Goal: Task Accomplishment & Management: Complete application form

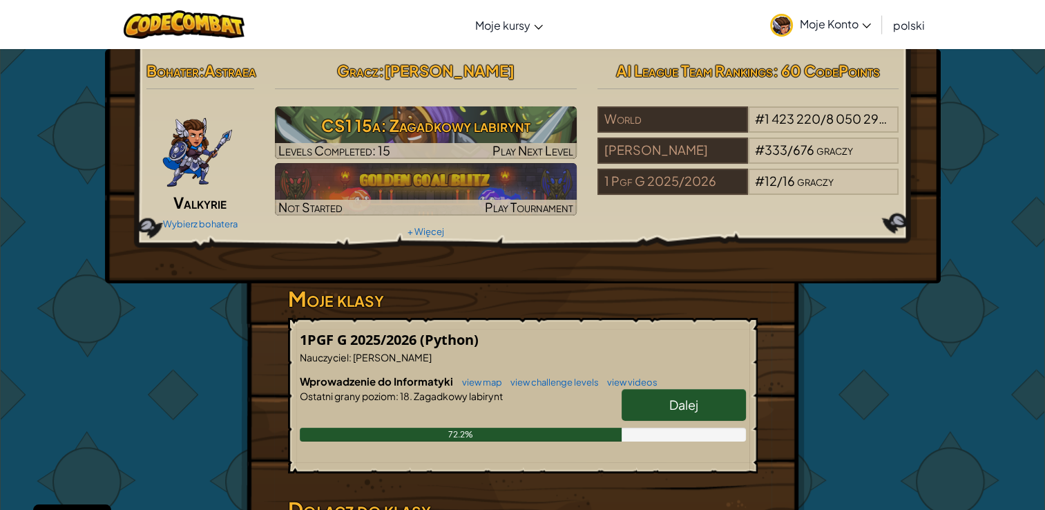
click at [673, 412] on span "Dalej" at bounding box center [683, 404] width 29 height 16
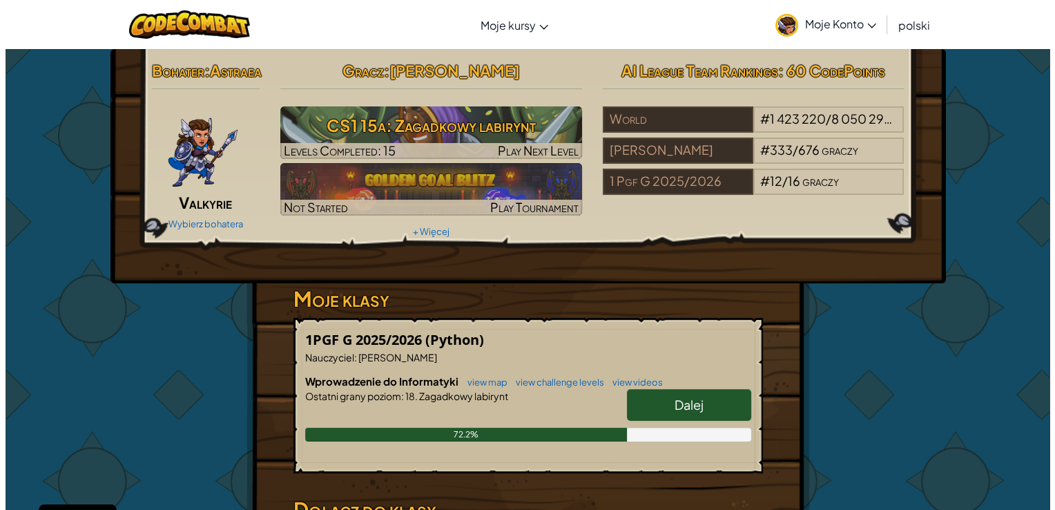
select select "pl"
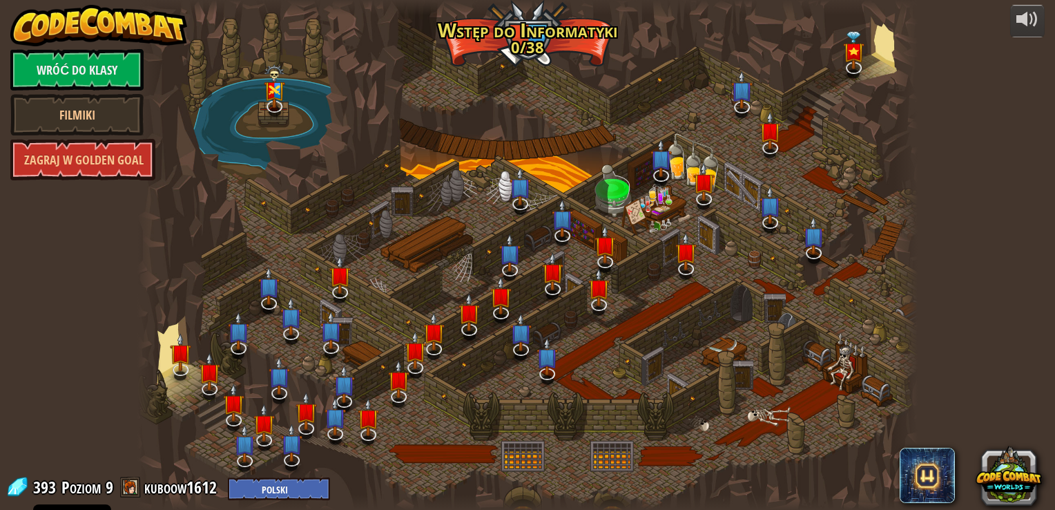
select select "pl"
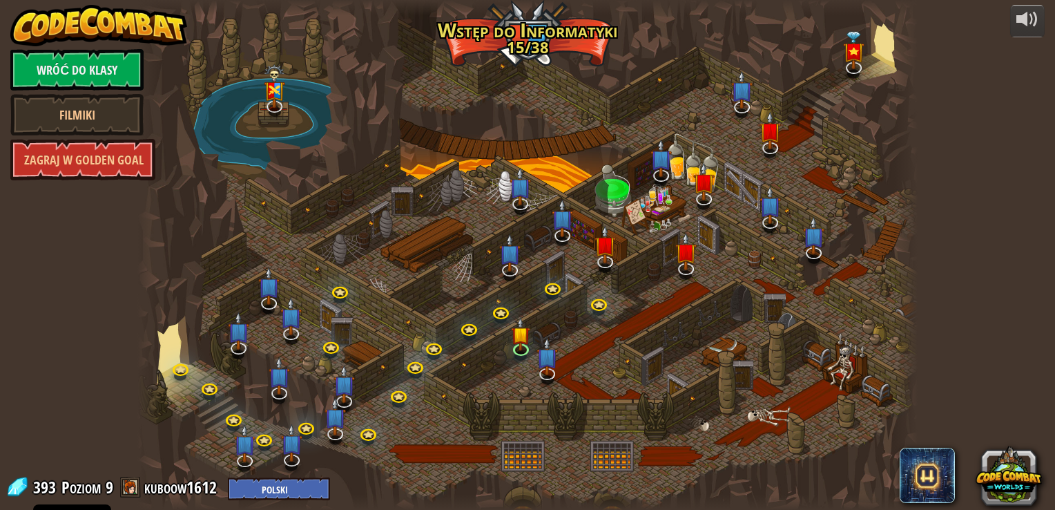
select select "pl"
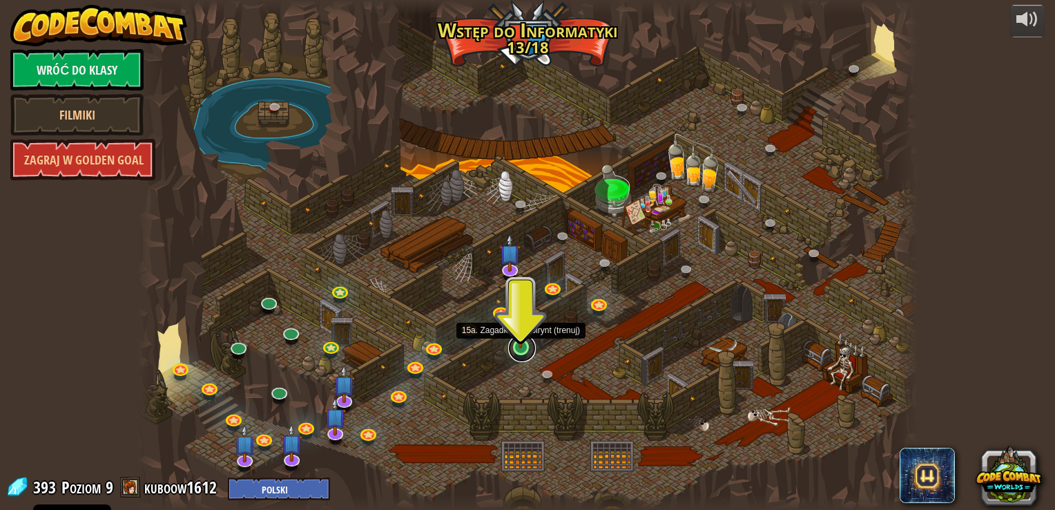
click at [526, 350] on link at bounding box center [522, 348] width 28 height 28
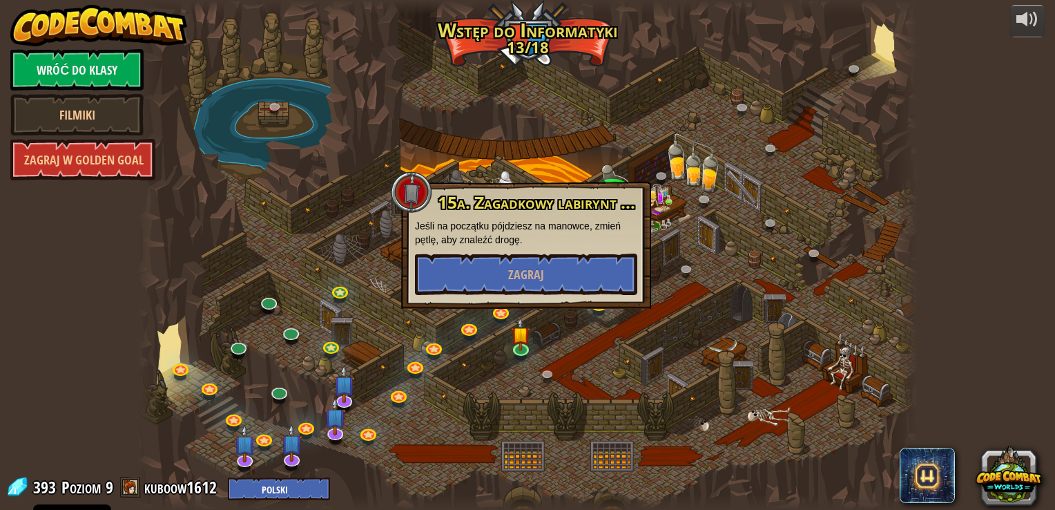
click at [528, 230] on p "Jeśli na początku pójdziesz na manowce, zmień pętlę, aby znaleźć drogę." at bounding box center [526, 233] width 222 height 28
click at [528, 267] on span "Zagraj" at bounding box center [526, 274] width 36 height 17
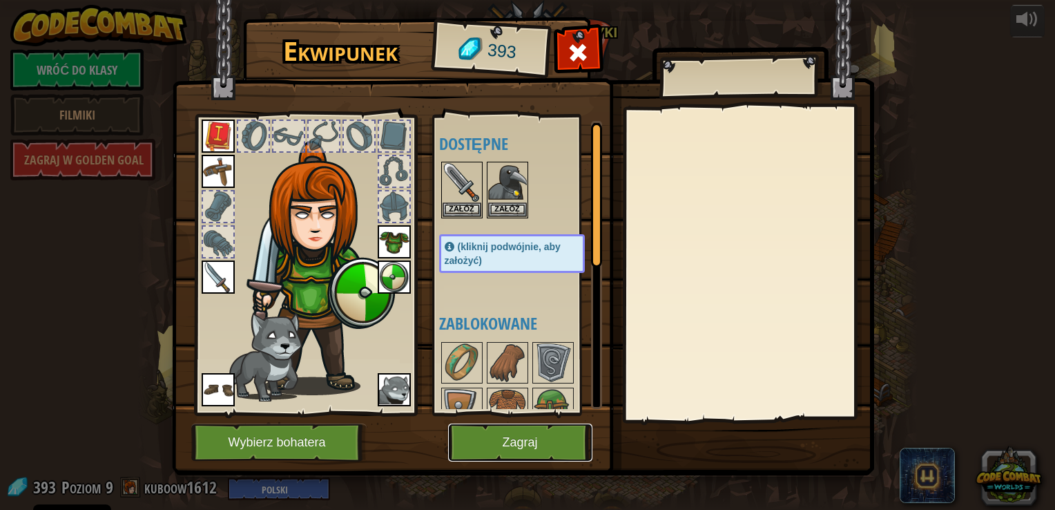
click at [517, 438] on button "Zagraj" at bounding box center [520, 442] width 144 height 38
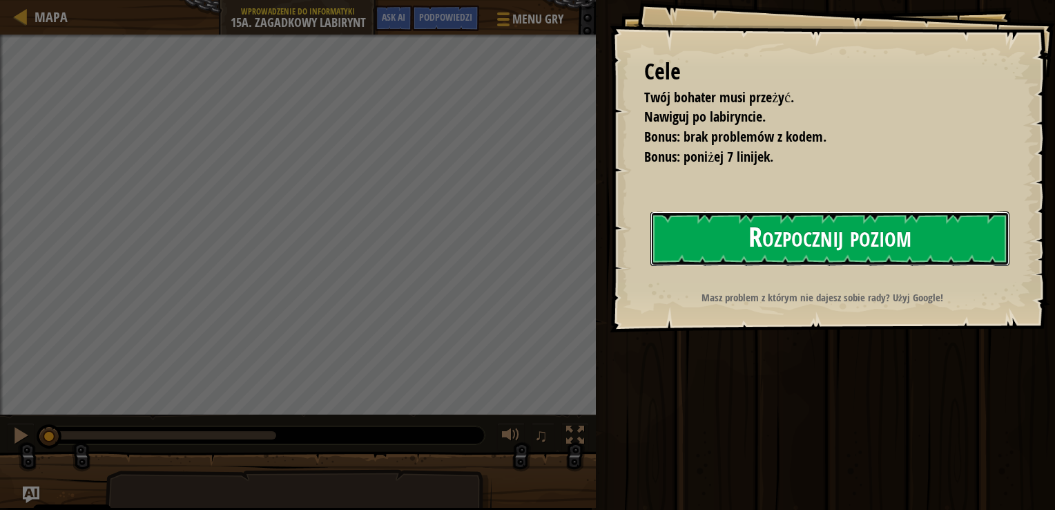
click at [713, 236] on button "Rozpocznij poziom" at bounding box center [830, 238] width 359 height 55
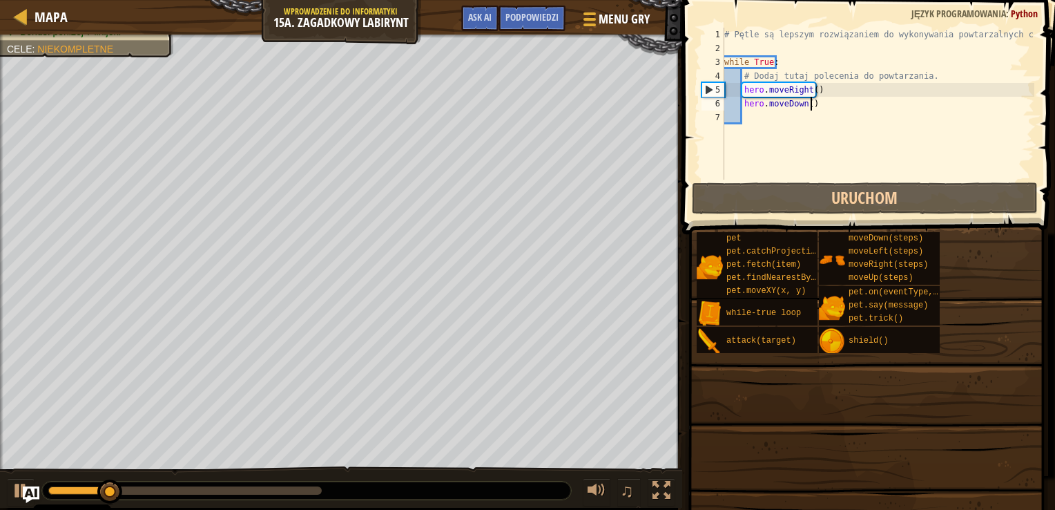
click at [851, 103] on div "# Pętle są lepszym rozwiązaniem do wykonywania powtarzalnych czynności. while T…" at bounding box center [921, 118] width 399 height 180
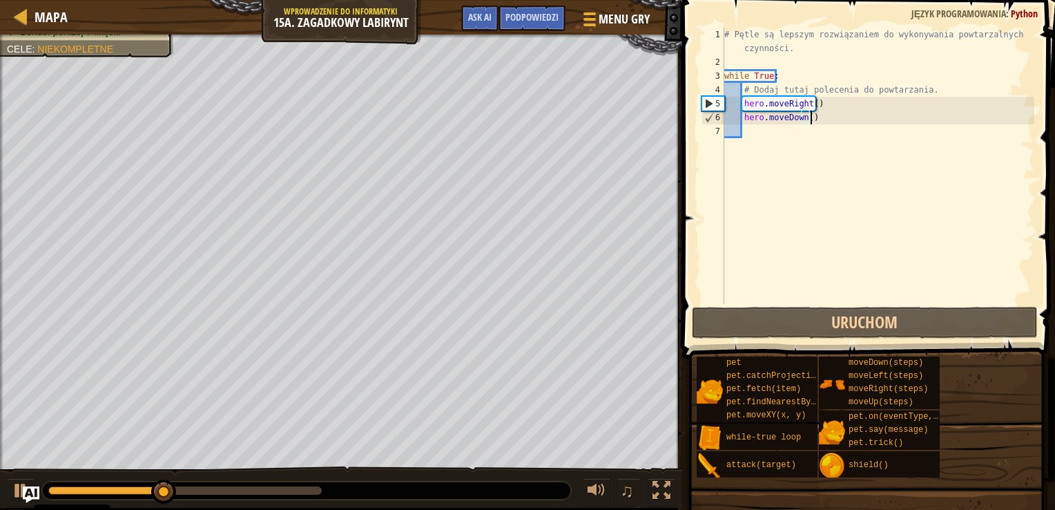
click at [840, 113] on div "# Pętle są lepszym rozwiązaniem do wykonywania powtarzalnych czynności. while T…" at bounding box center [878, 187] width 313 height 318
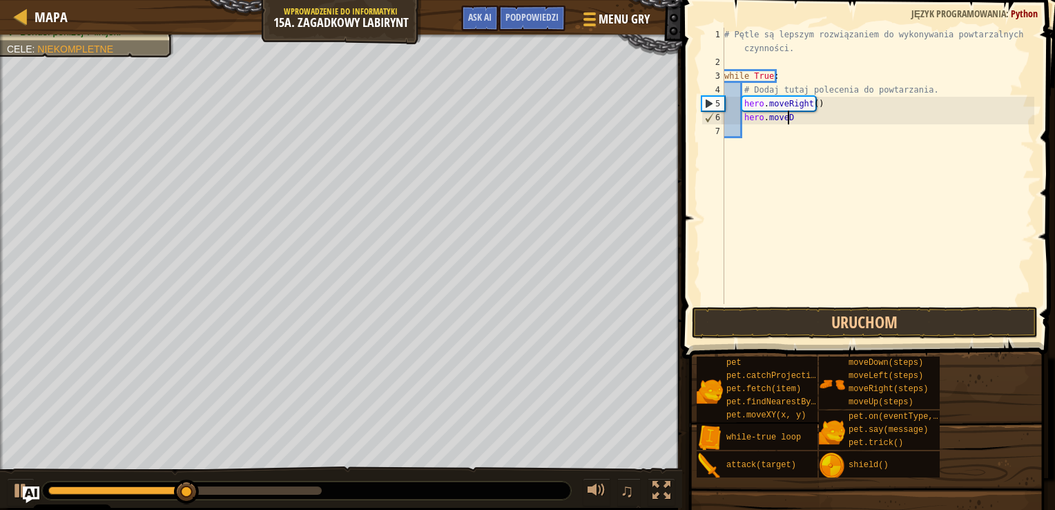
type textarea "h"
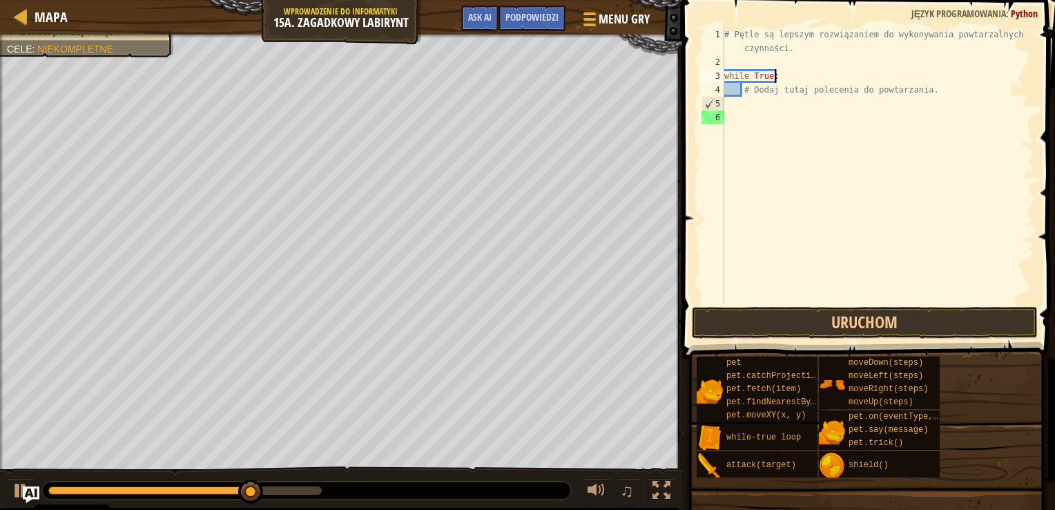
click at [834, 79] on div "# Pętle są lepszym rozwiązaniem do wykonywania powtarzalnych czynności. while T…" at bounding box center [878, 187] width 313 height 318
type textarea "w"
type textarea "h"
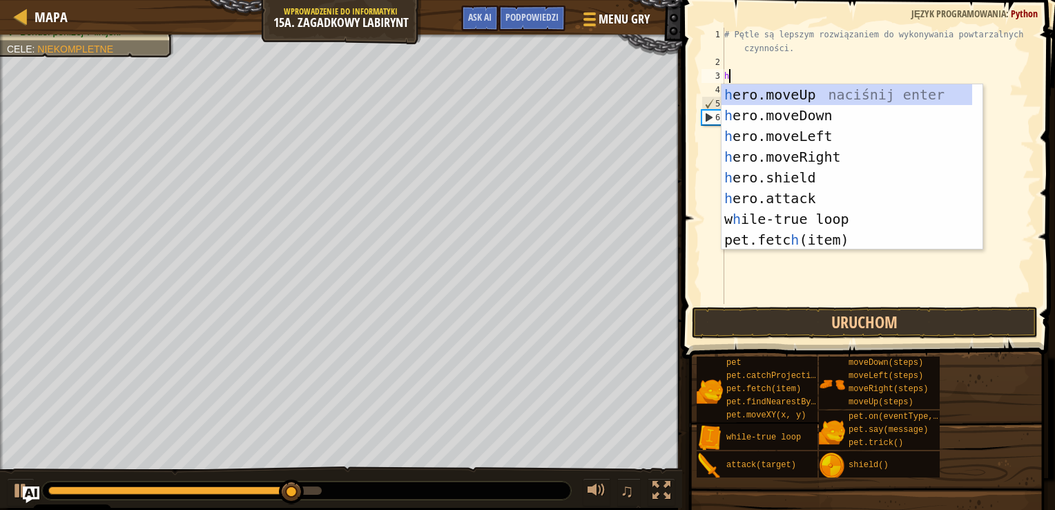
scroll to position [6, 0]
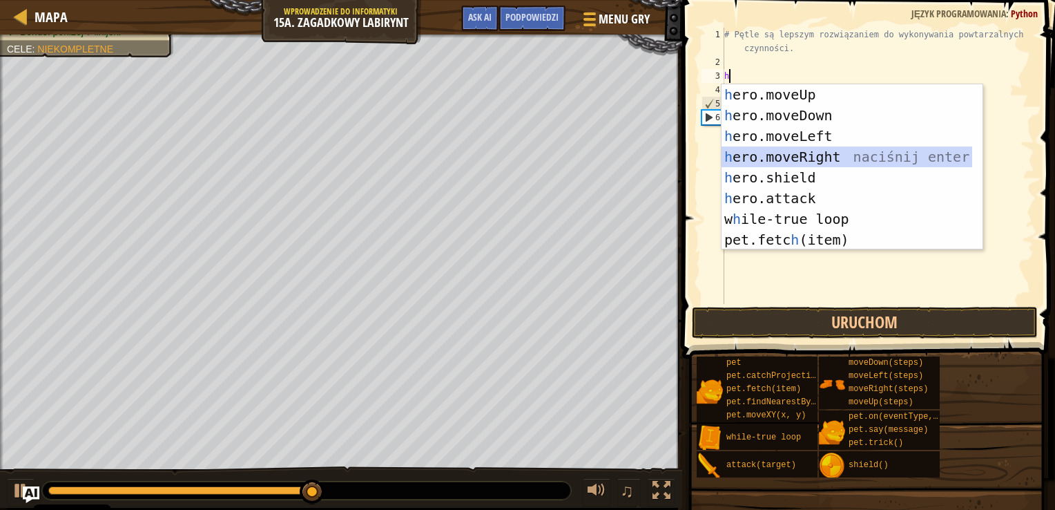
click at [824, 156] on div "h ero.moveUp naciśnij enter h ero.moveDown naciśnij enter h ero.moveLeft naciśn…" at bounding box center [847, 187] width 251 height 207
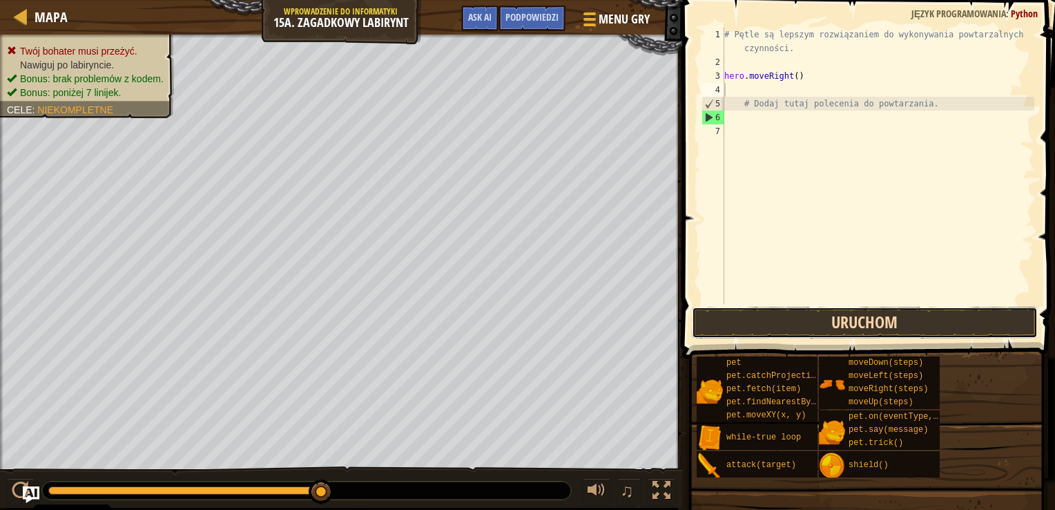
click at [818, 309] on button "Uruchom" at bounding box center [865, 323] width 346 height 32
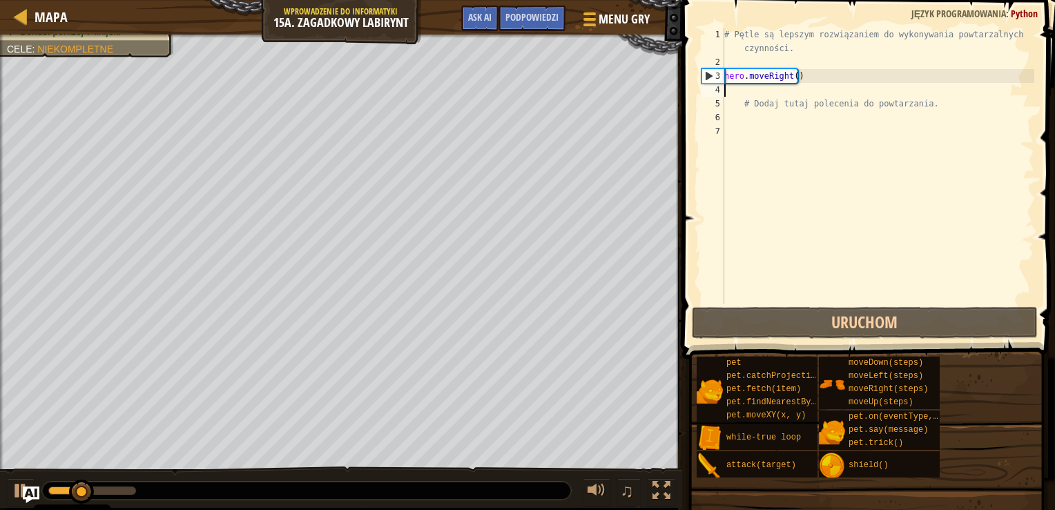
type textarea "h"
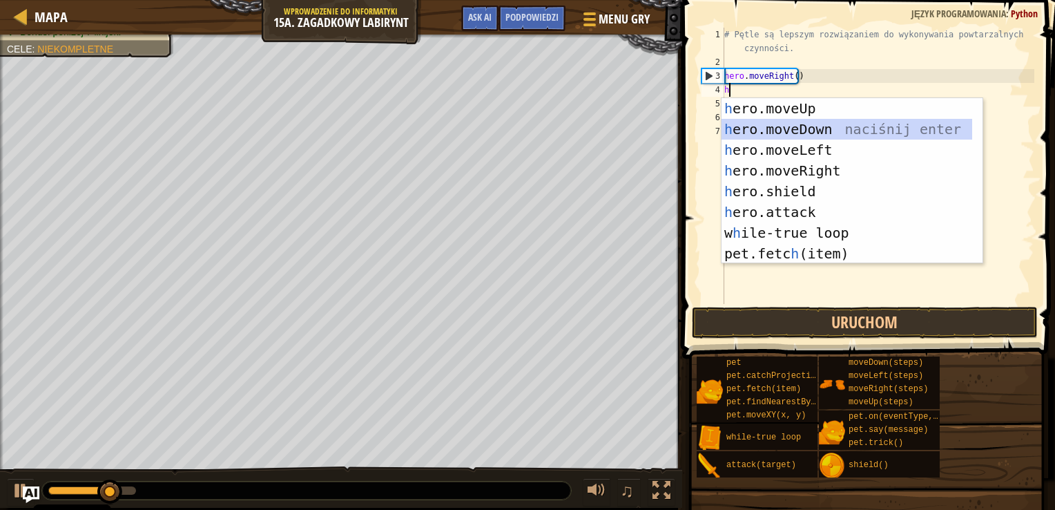
click at [845, 126] on div "h ero.moveUp naciśnij enter h ero.moveDown naciśnij enter h ero.moveLeft naciśn…" at bounding box center [847, 201] width 251 height 207
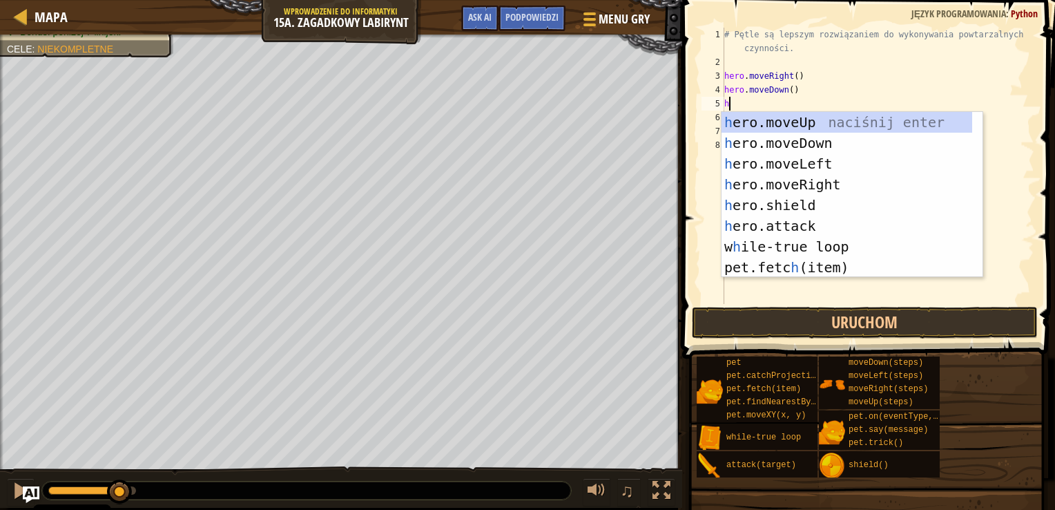
type textarea "he"
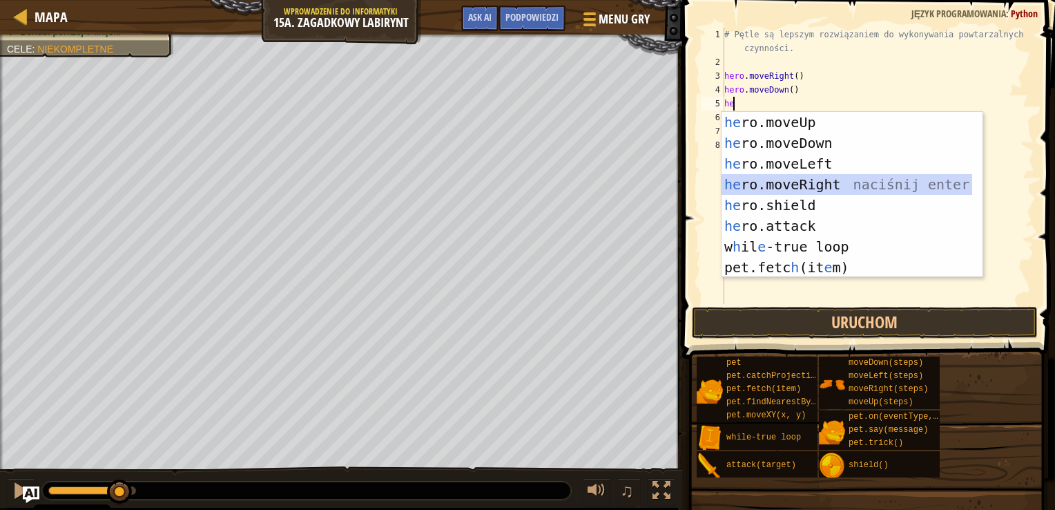
click at [826, 180] on div "he ro.moveUp naciśnij enter he ro.moveDown naciśnij enter he ro.moveLeft naciśn…" at bounding box center [847, 215] width 251 height 207
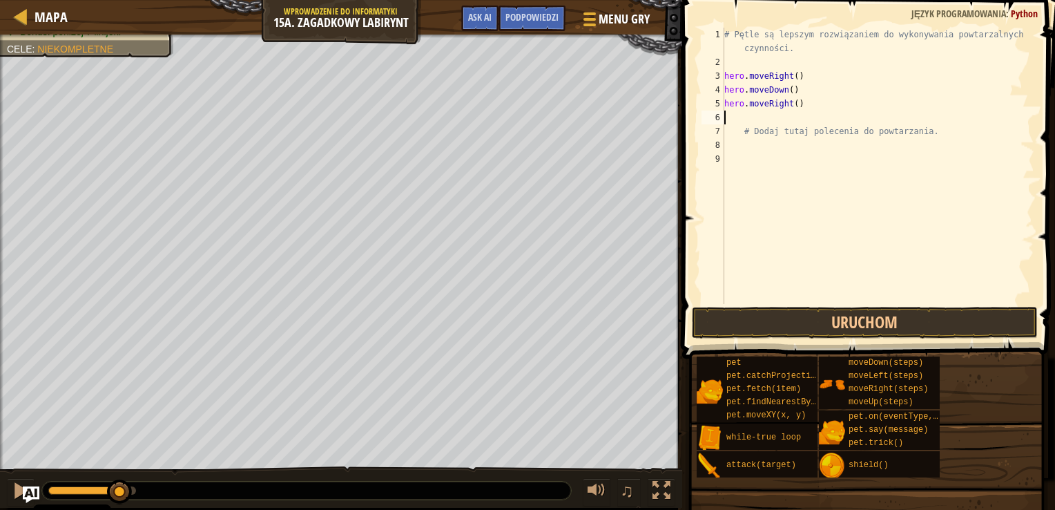
click at [845, 113] on div "# Pętle są lepszym rozwiązaniem do wykonywania powtarzalnych czynności. hero . …" at bounding box center [878, 187] width 313 height 318
click at [845, 110] on div "# Pętle są lepszym rozwiązaniem do wykonywania powtarzalnych czynności. hero . …" at bounding box center [878, 187] width 313 height 318
click at [829, 309] on button "Uruchom" at bounding box center [865, 323] width 346 height 32
type textarea "hero.moveRight(2)"
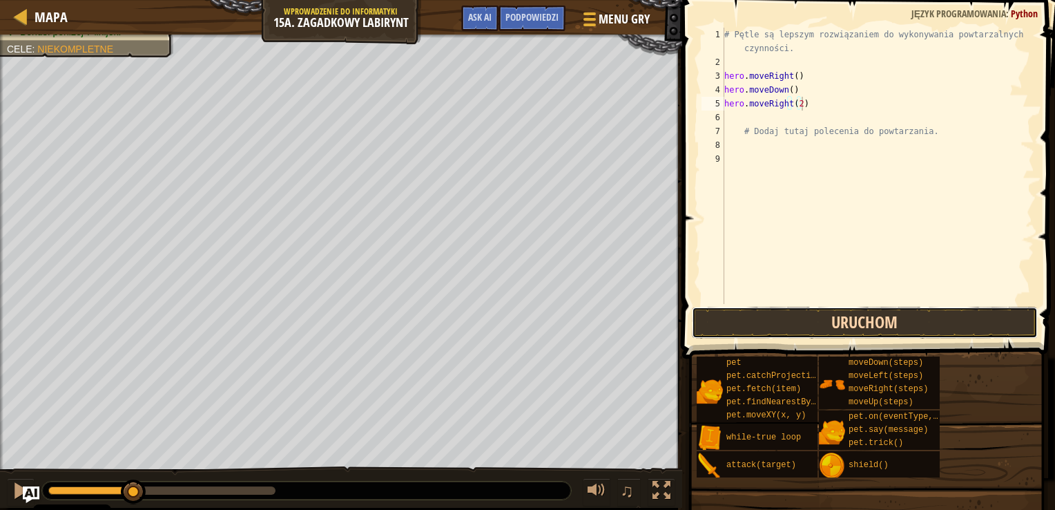
click at [795, 320] on button "Uruchom" at bounding box center [865, 323] width 346 height 32
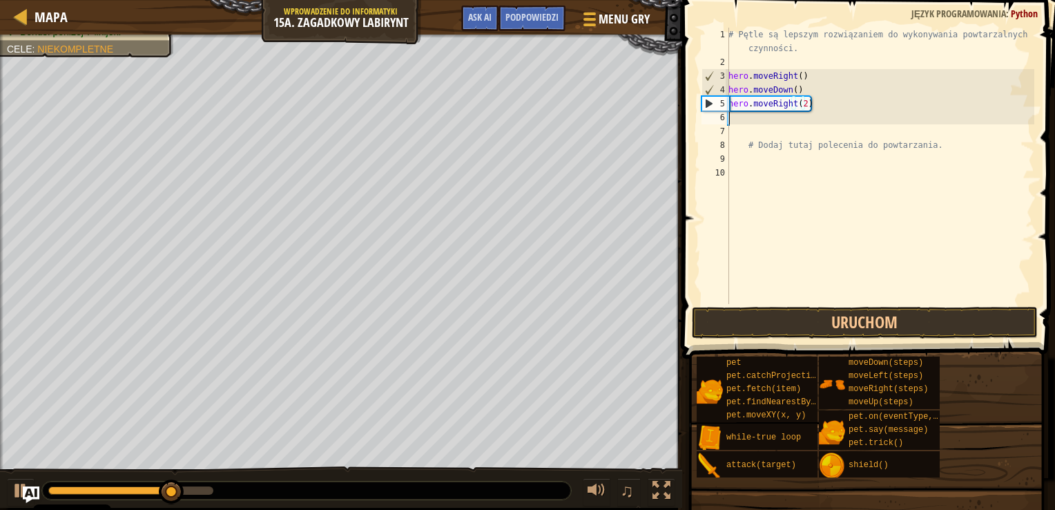
scroll to position [6, 0]
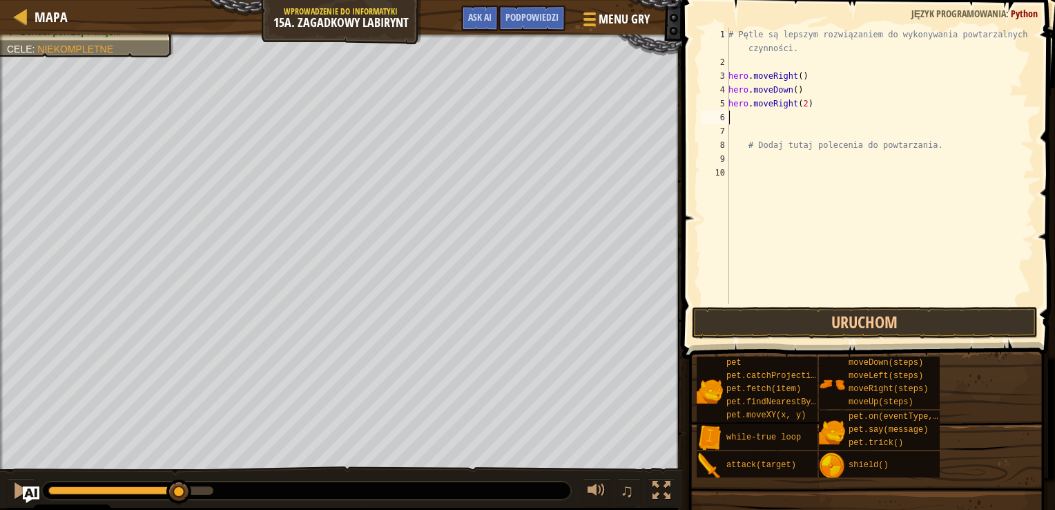
type textarea "h"
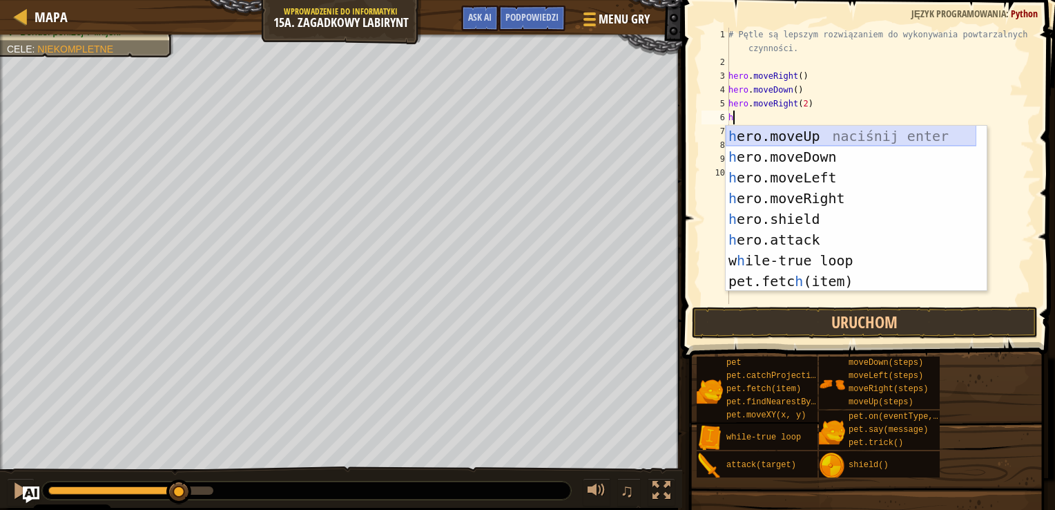
click at [823, 132] on div "h ero.moveUp naciśnij enter h ero.moveDown naciśnij enter h ero.moveLeft naciśn…" at bounding box center [851, 229] width 251 height 207
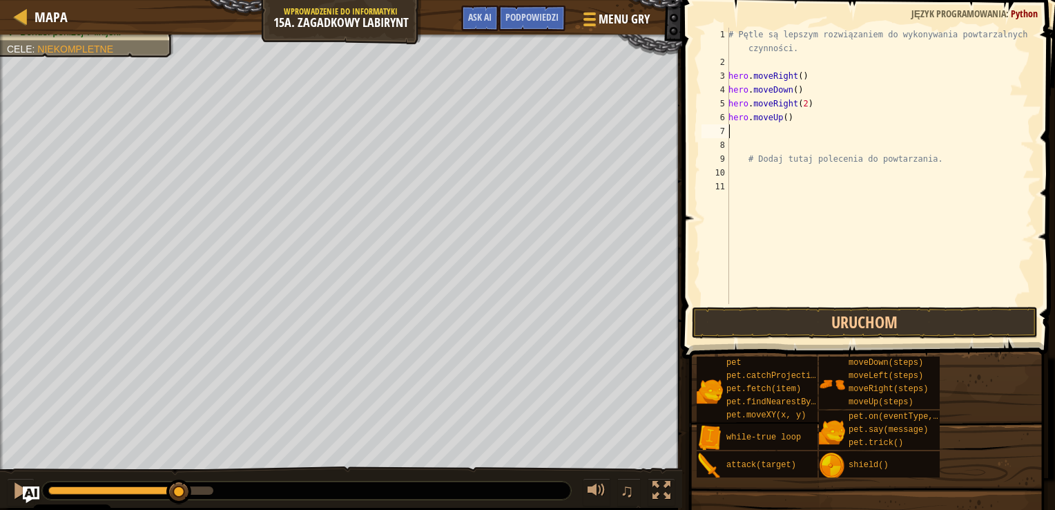
click at [823, 132] on div "# Pętle są lepszym rozwiązaniem do wykonywania powtarzalnych czynności. hero . …" at bounding box center [880, 187] width 309 height 318
type textarea "h"
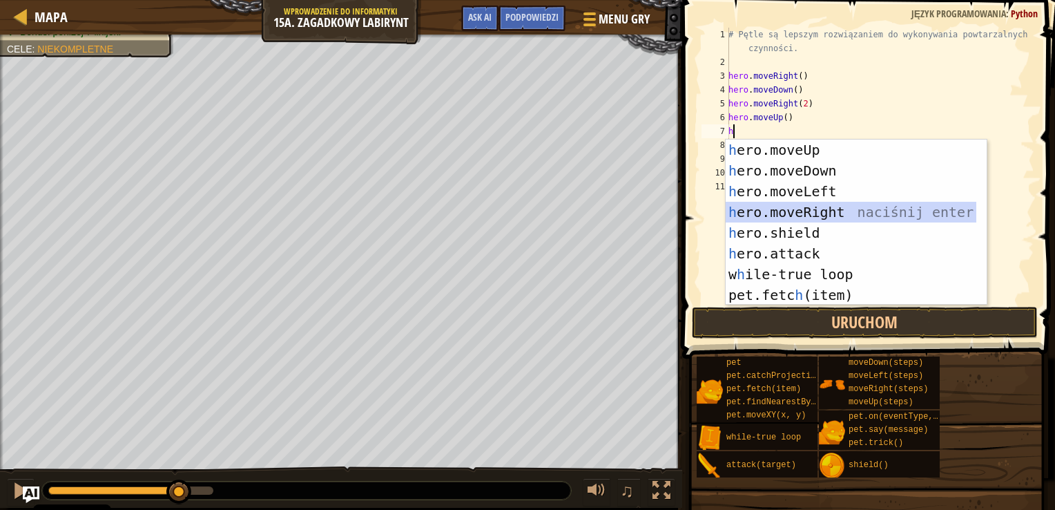
click at [820, 211] on div "h ero.moveUp naciśnij enter h ero.moveDown naciśnij enter h ero.moveLeft naciśn…" at bounding box center [851, 242] width 251 height 207
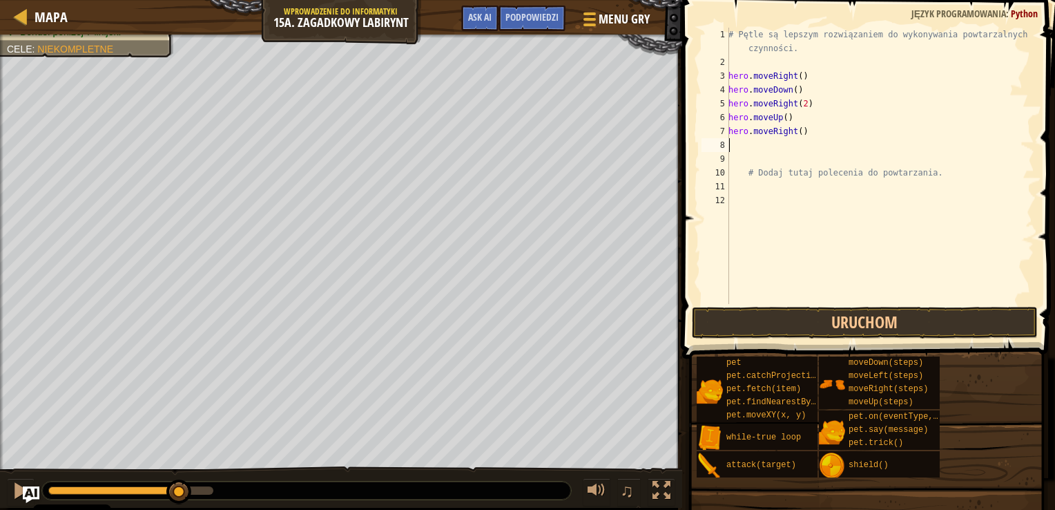
type textarea "h"
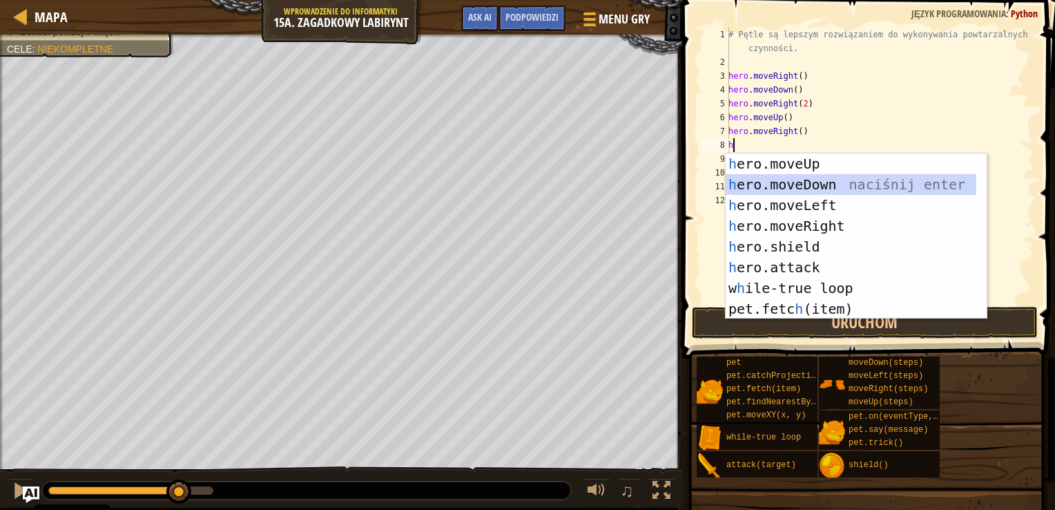
click at [820, 186] on div "h ero.moveUp naciśnij enter h ero.moveDown naciśnij enter h ero.moveLeft naciśn…" at bounding box center [851, 256] width 251 height 207
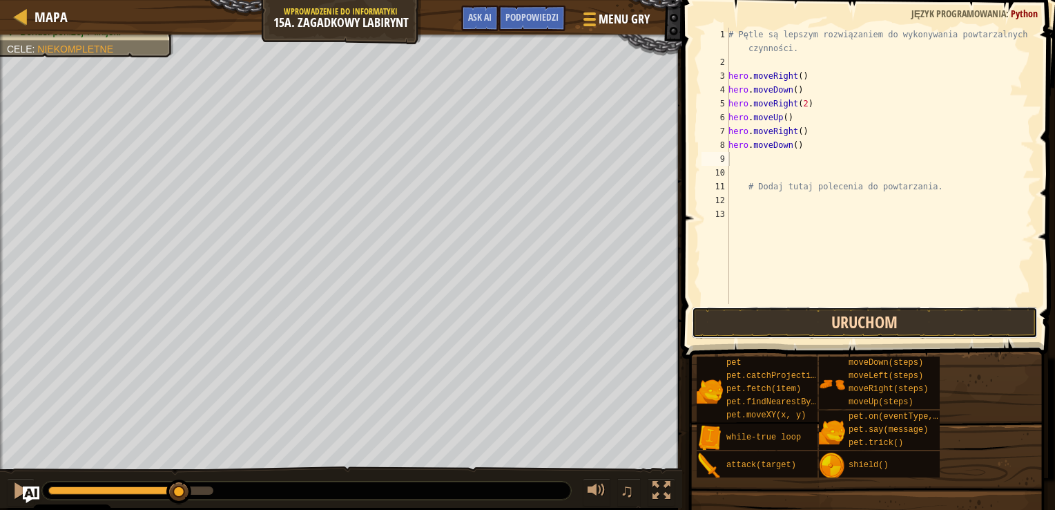
click at [817, 328] on button "Uruchom" at bounding box center [865, 323] width 346 height 32
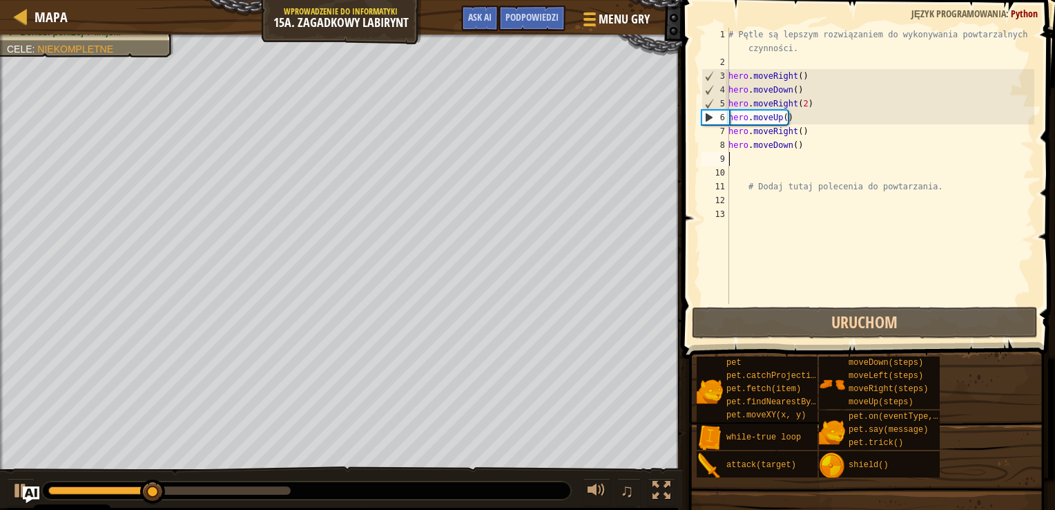
type textarea "h"
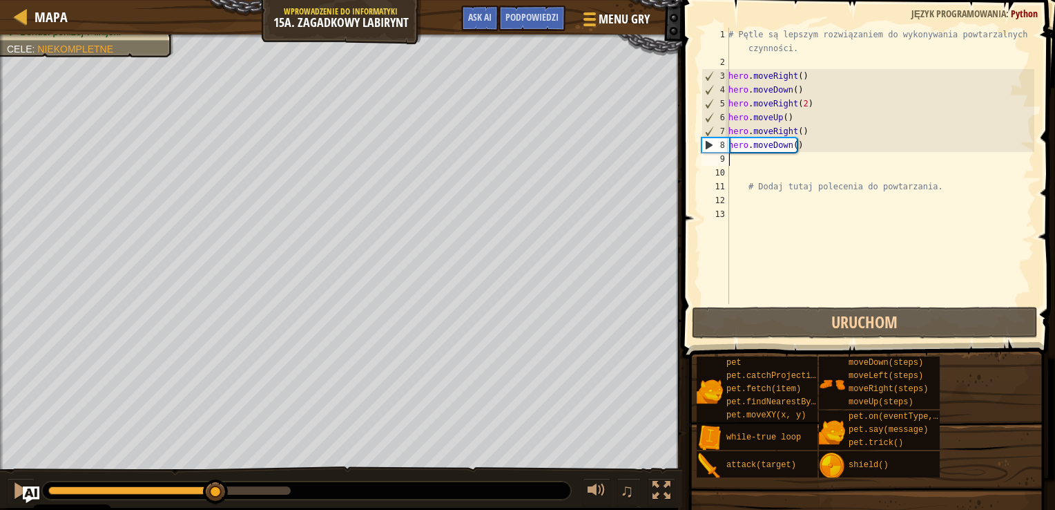
click at [830, 60] on div "# Pętle są lepszym rozwiązaniem do wykonywania powtarzalnych czynności. hero . …" at bounding box center [880, 187] width 309 height 318
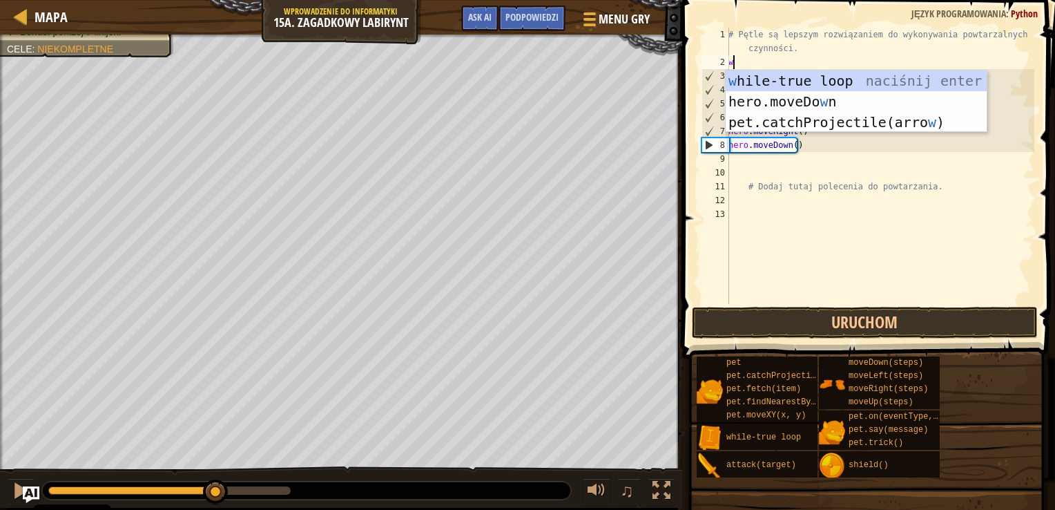
type textarea "wh"
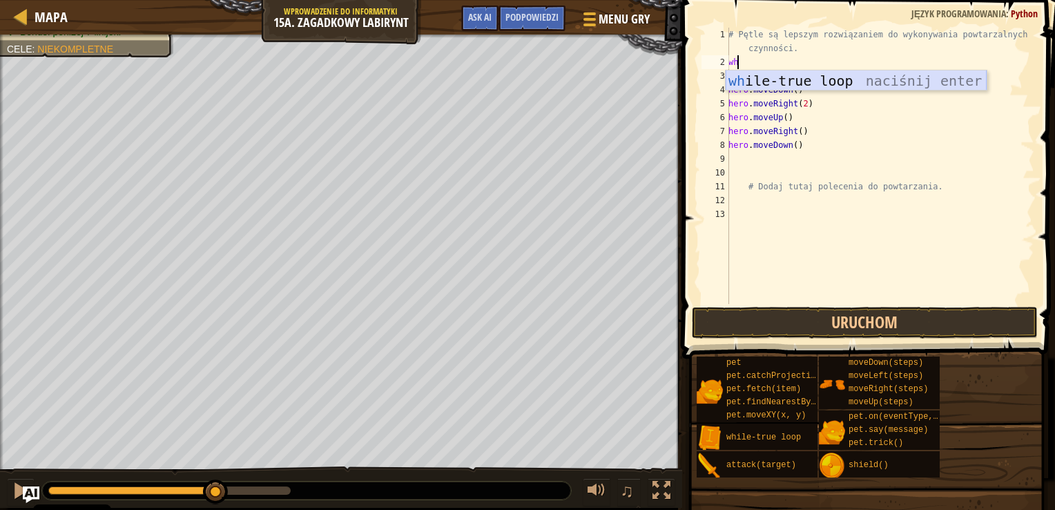
click at [827, 77] on div "wh ile-true loop naciśnij enter" at bounding box center [856, 101] width 261 height 62
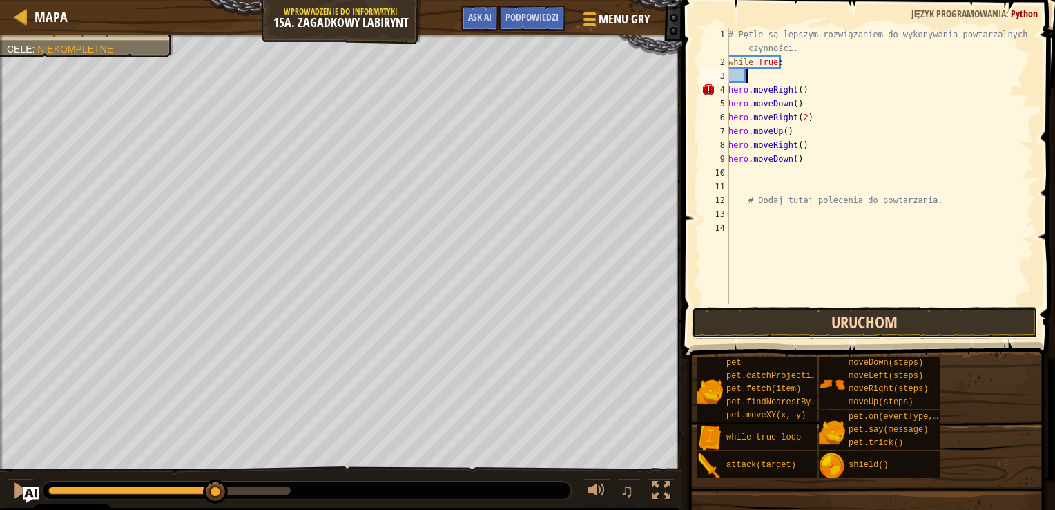
click at [774, 322] on button "Uruchom" at bounding box center [865, 323] width 346 height 32
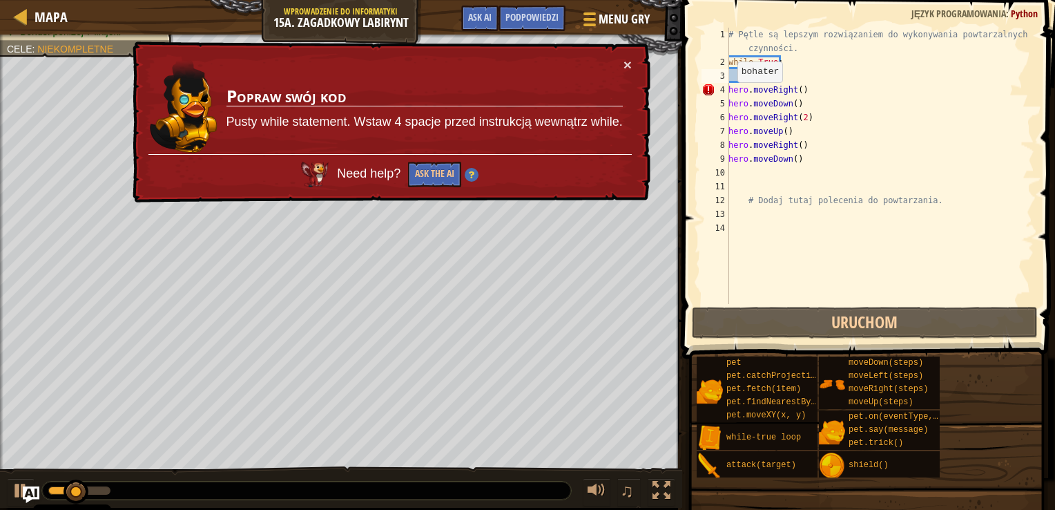
click at [729, 95] on div "# Pętle są lepszym rozwiązaniem do wykonywania powtarzalnych czynności. while T…" at bounding box center [880, 187] width 309 height 318
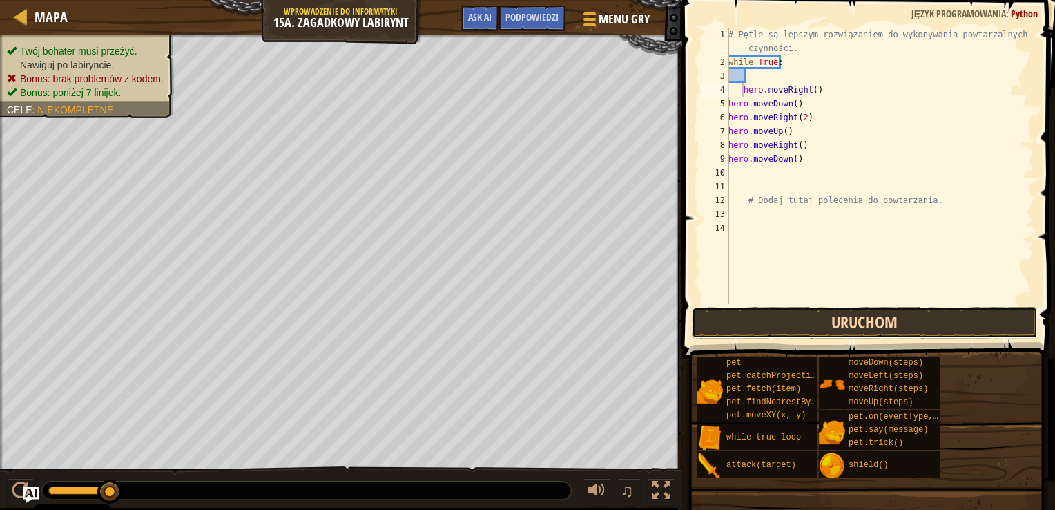
click at [750, 322] on button "Uruchom" at bounding box center [865, 323] width 346 height 32
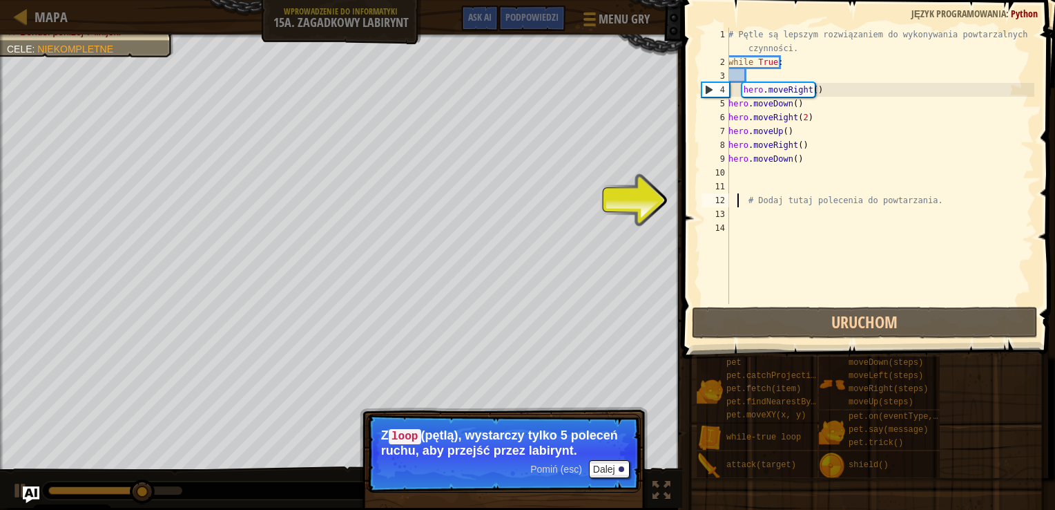
click at [740, 200] on div "# Pętle są lepszym rozwiązaniem do wykonywania powtarzalnych czynności. while T…" at bounding box center [880, 187] width 309 height 318
type textarea "# Dodaj tutaj polecenia do powtarzania."
click at [739, 190] on div "# Pętle są lepszym rozwiązaniem do wykonywania powtarzalnych czynności. while T…" at bounding box center [880, 187] width 309 height 318
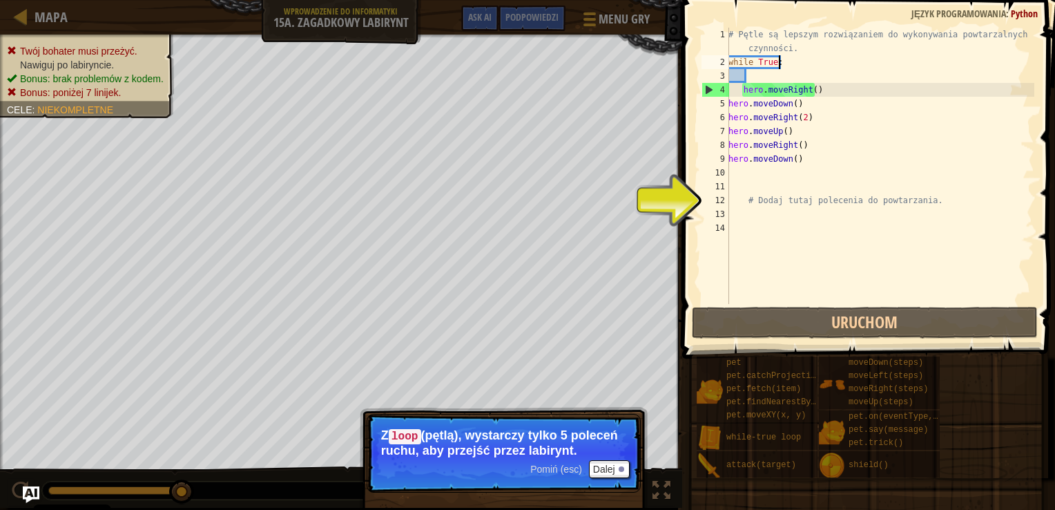
click at [792, 59] on div "# Pętle są lepszym rozwiązaniem do wykonywania powtarzalnych czynności. while T…" at bounding box center [880, 187] width 309 height 318
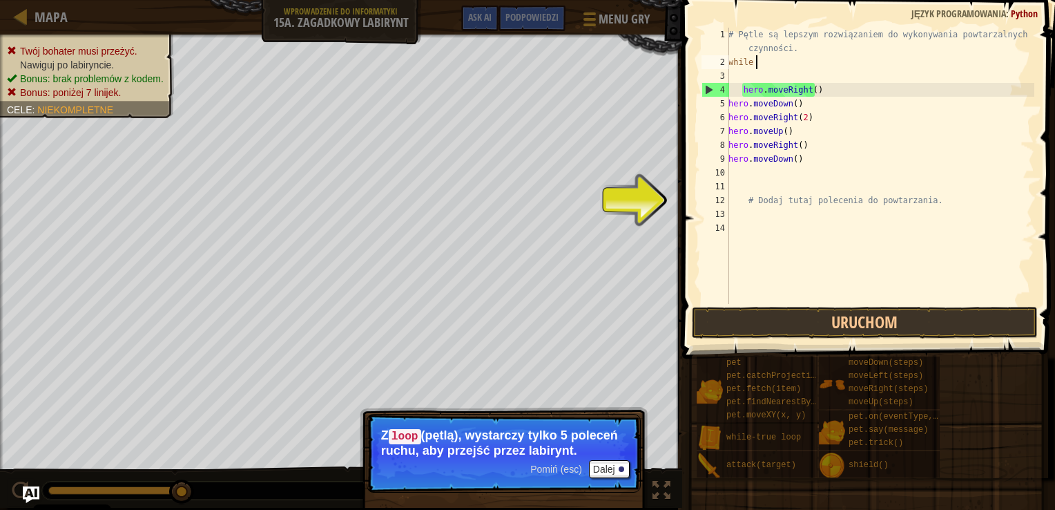
type textarea "w"
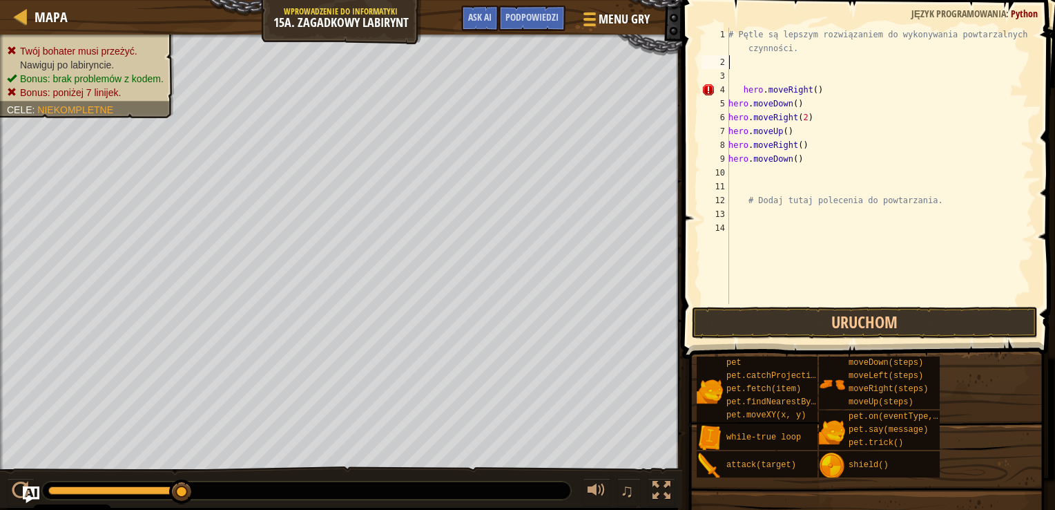
type textarea "# Pętle są lepszym rozwiązaniem do wykonywania powtarzalnych czynności."
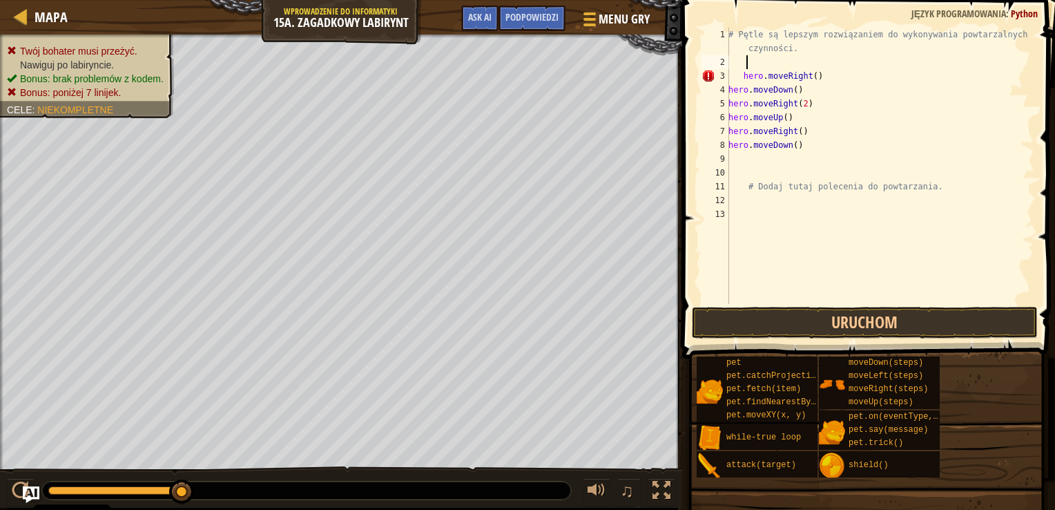
click at [792, 59] on div "# Pętle są lepszym rozwiązaniem do wykonywania powtarzalnych czynności. hero . …" at bounding box center [880, 187] width 309 height 318
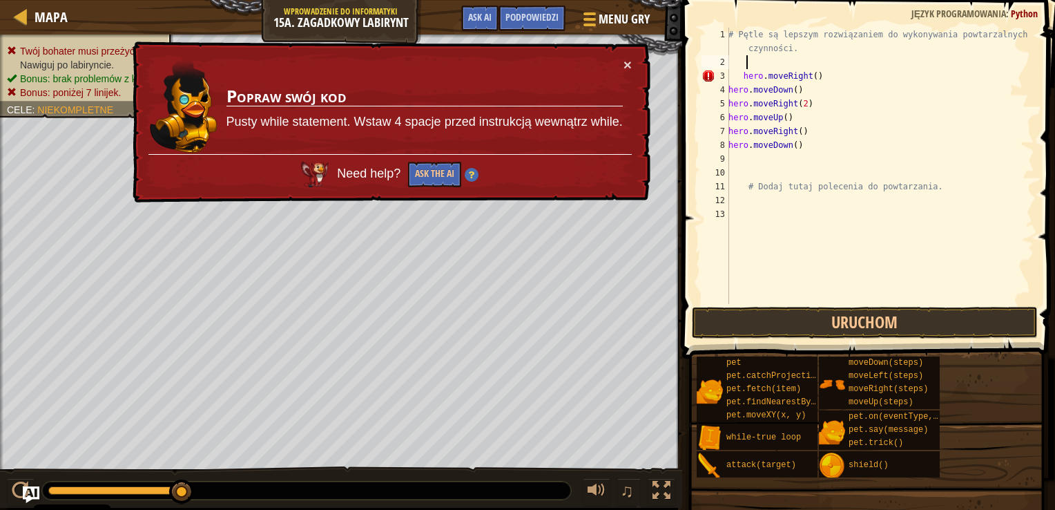
click at [743, 77] on div "# Pętle są lepszym rozwiązaniem do wykonywania powtarzalnych czynności. hero . …" at bounding box center [880, 187] width 309 height 318
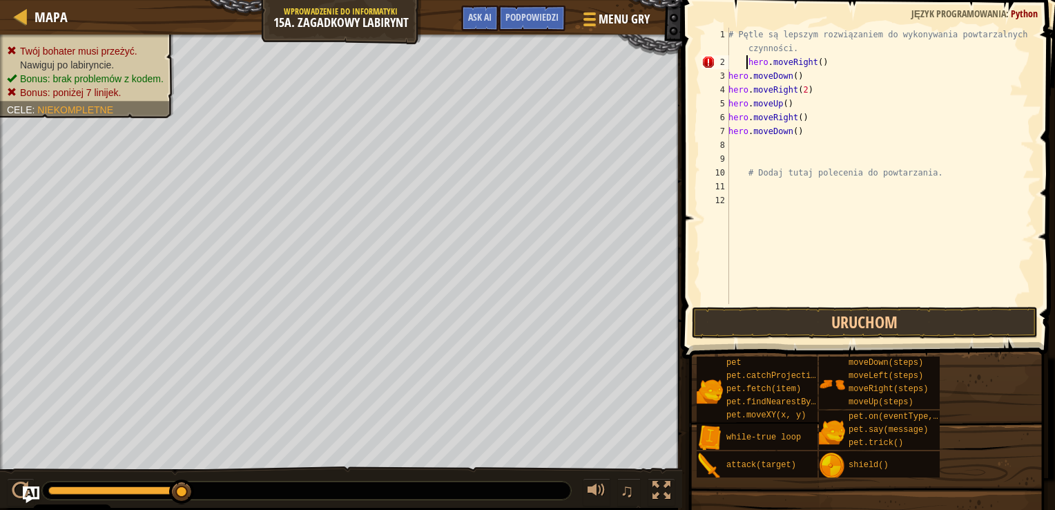
type textarea "hero.moveRight()"
click at [823, 141] on div "# Pętle są lepszym rozwiązaniem do wykonywania powtarzalnych czynności. hero . …" at bounding box center [880, 187] width 309 height 318
click at [774, 327] on button "Uruchom" at bounding box center [865, 323] width 346 height 32
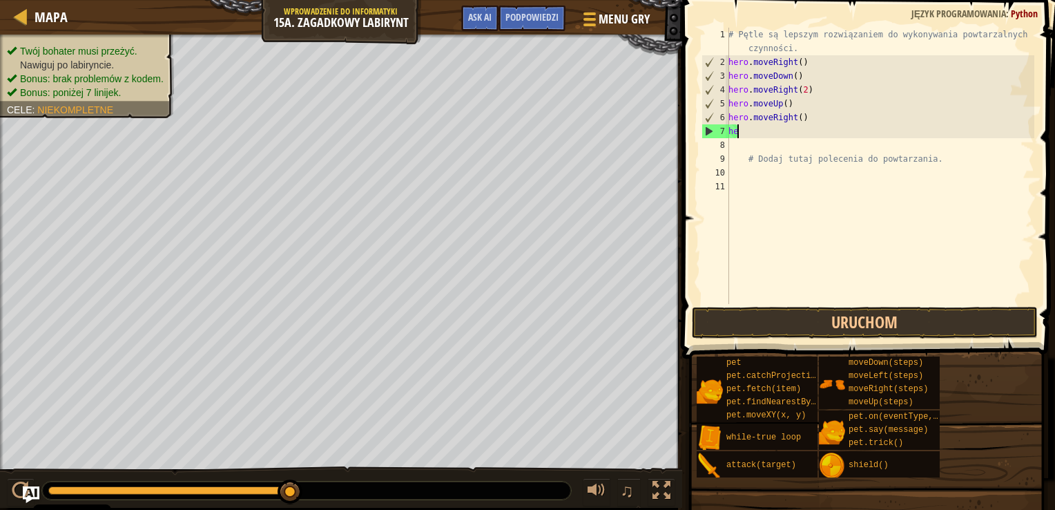
type textarea "h"
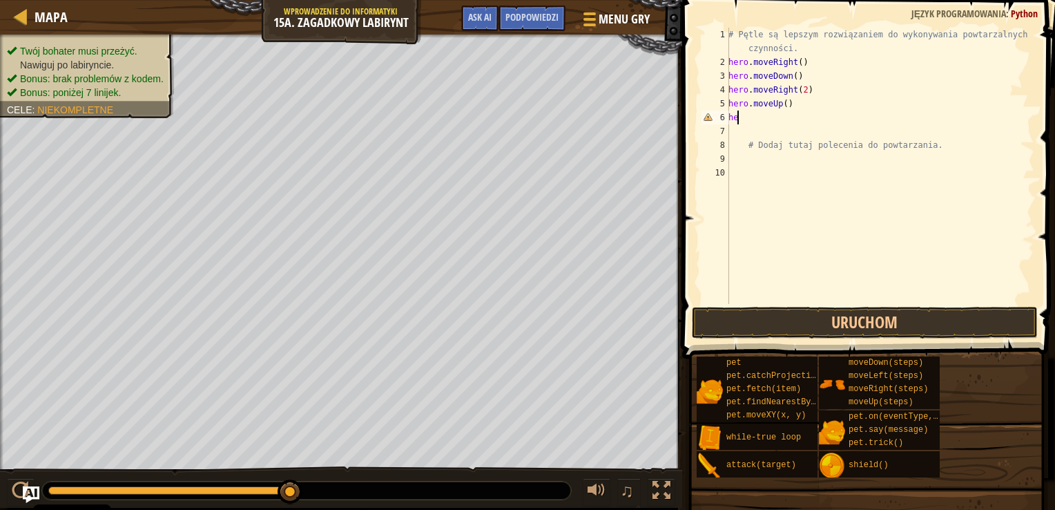
type textarea "h"
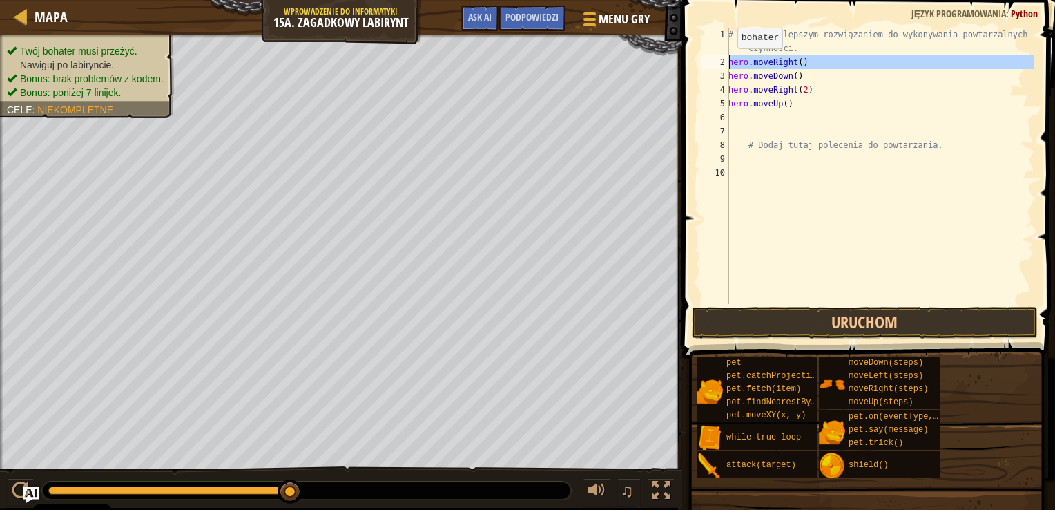
click at [728, 62] on div "2" at bounding box center [716, 62] width 28 height 14
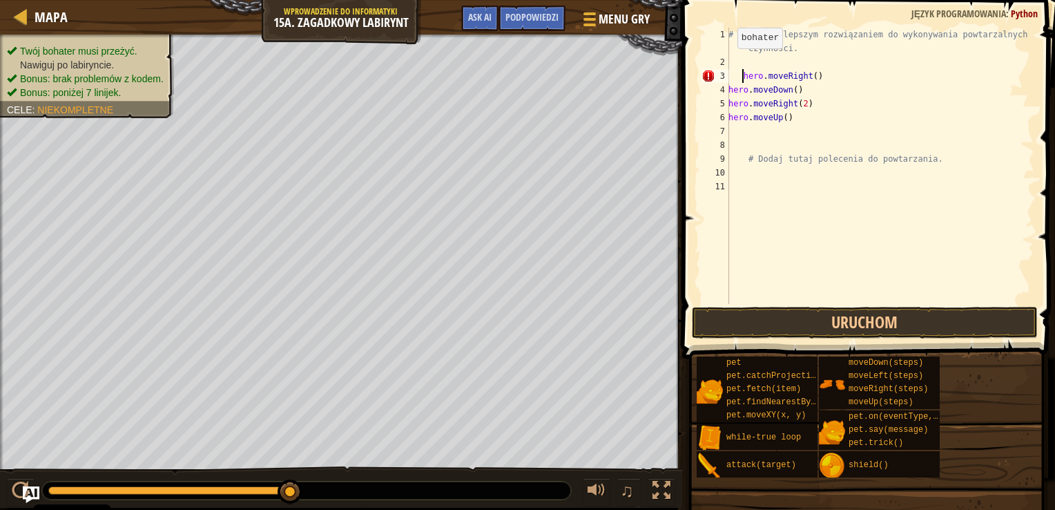
type textarea "hero.moveRight()"
click at [736, 62] on div "# Pętle są lepszym rozwiązaniem do wykonywania powtarzalnych czynności. hero . …" at bounding box center [880, 187] width 309 height 318
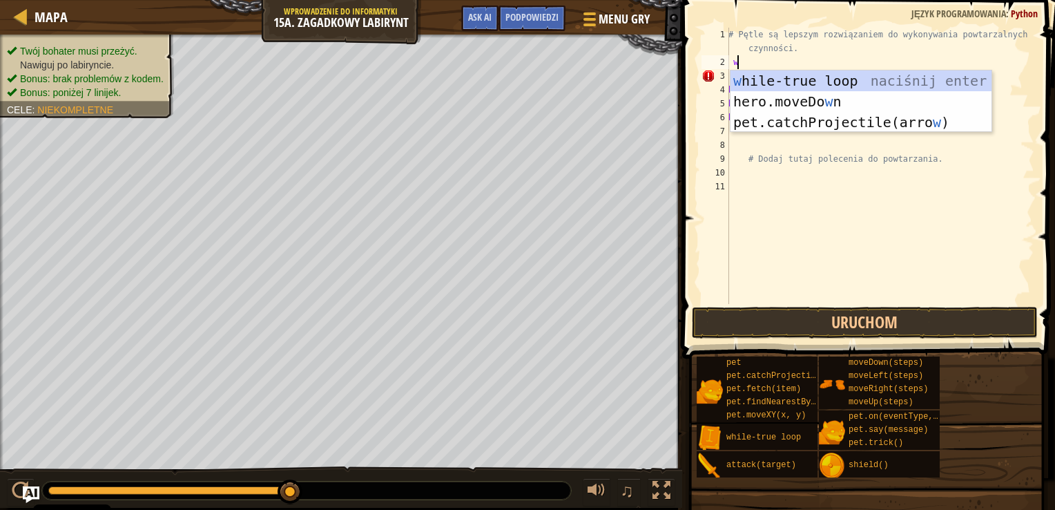
type textarea "wh"
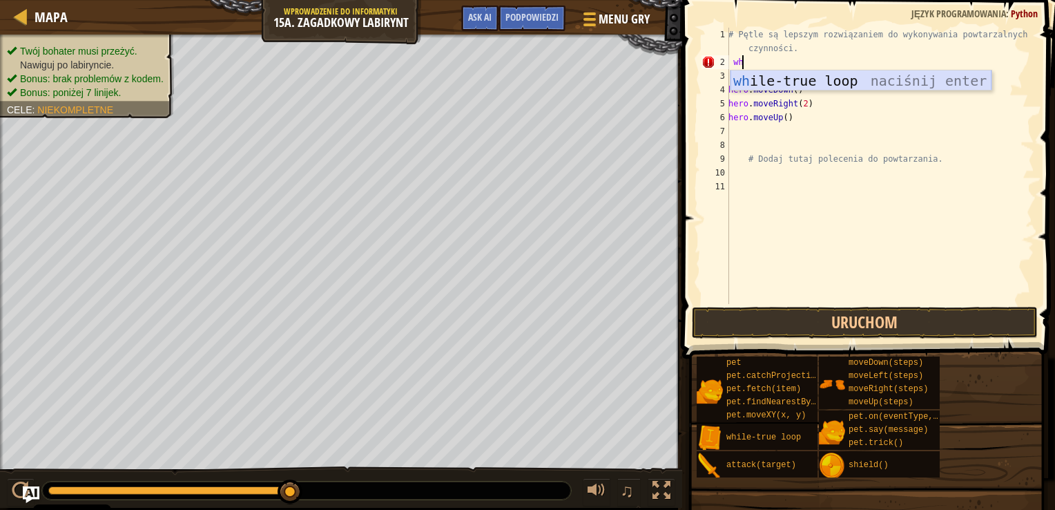
click at [765, 79] on div "wh ile-true loop naciśnij enter" at bounding box center [861, 101] width 261 height 62
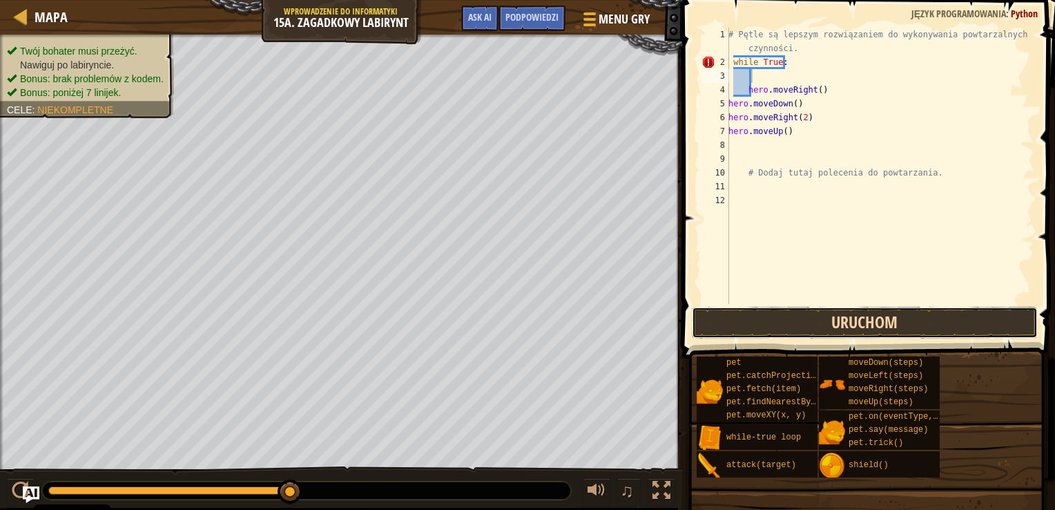
click at [749, 320] on button "Uruchom" at bounding box center [865, 323] width 346 height 32
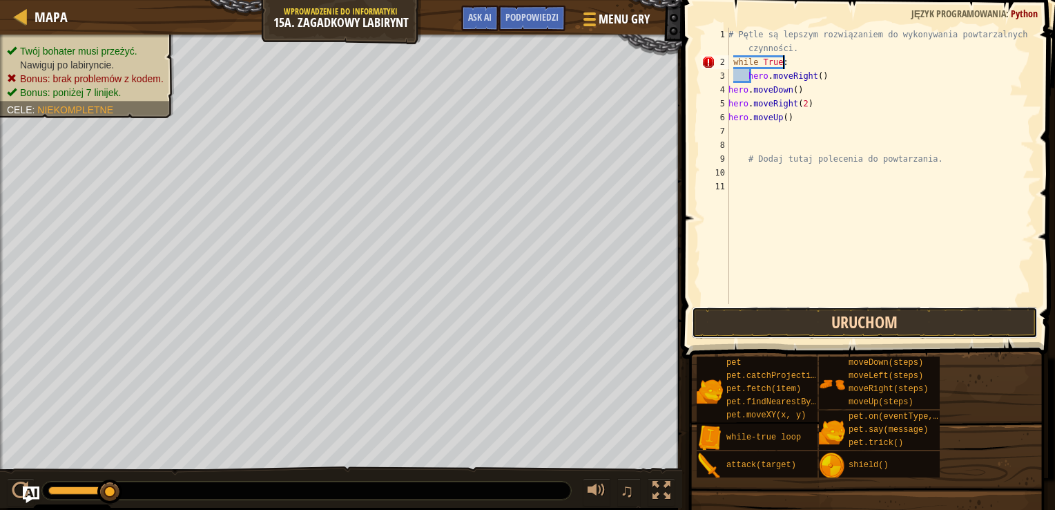
click at [780, 322] on button "Uruchom" at bounding box center [865, 323] width 346 height 32
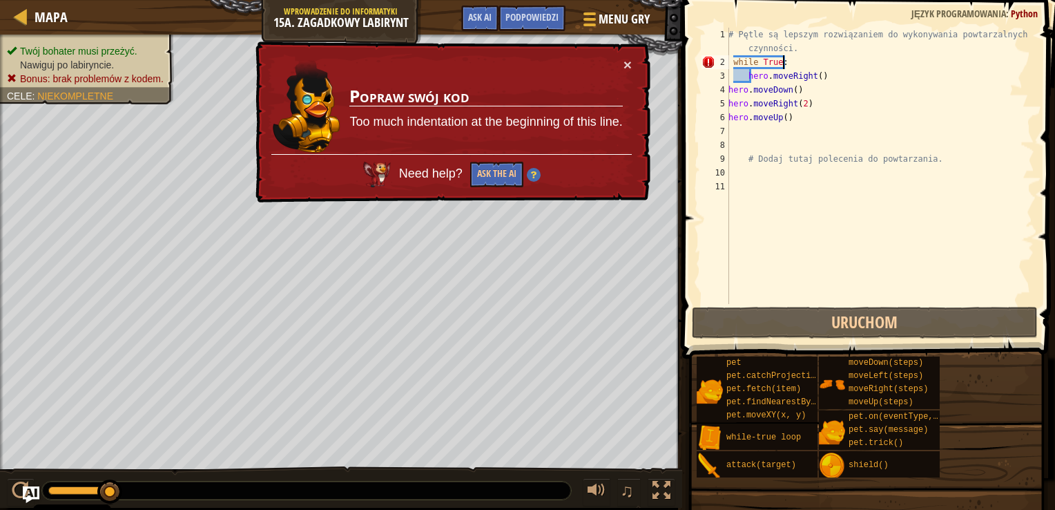
click at [743, 76] on div "# Pętle są lepszym rozwiązaniem do wykonywania powtarzalnych czynności. while T…" at bounding box center [880, 187] width 309 height 318
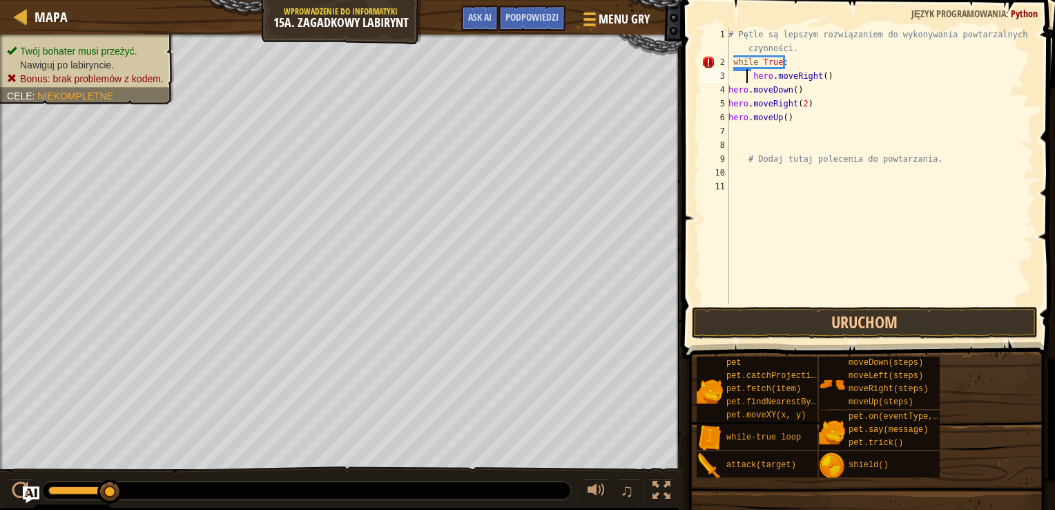
click at [791, 62] on div "# Pętle są lepszym rozwiązaniem do wykonywania powtarzalnych czynności. while T…" at bounding box center [880, 187] width 309 height 318
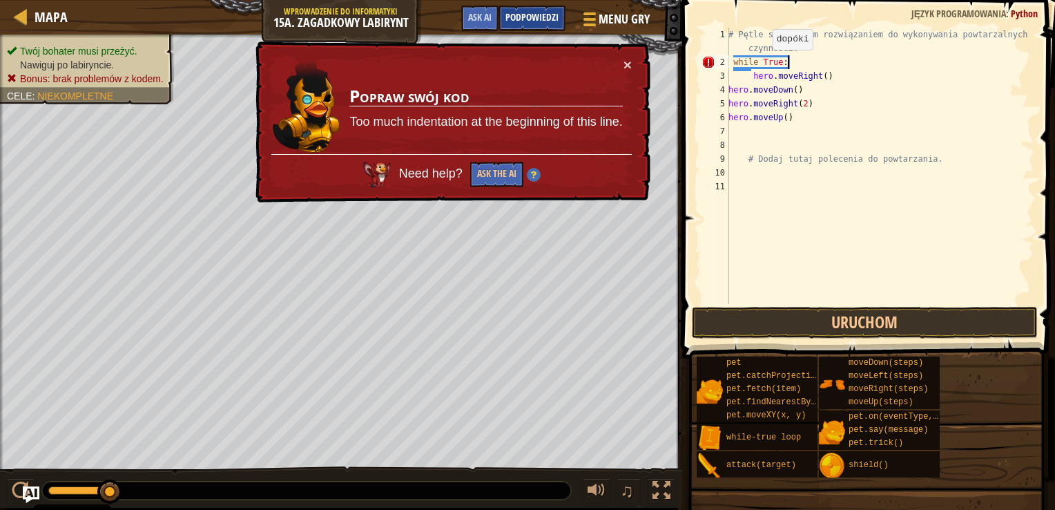
click at [556, 20] on span "Podpowiedzi" at bounding box center [531, 16] width 53 height 13
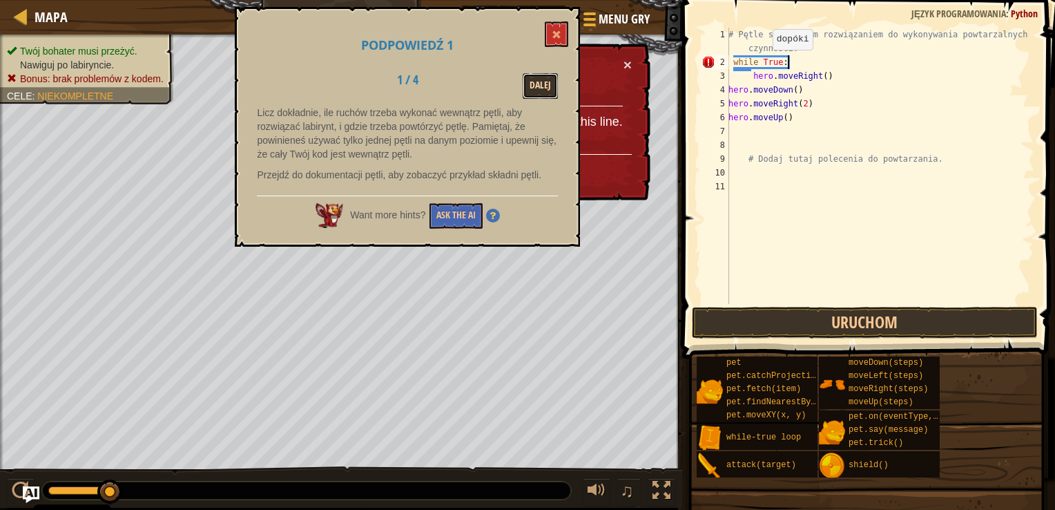
click at [531, 81] on button "Dalej" at bounding box center [540, 86] width 35 height 26
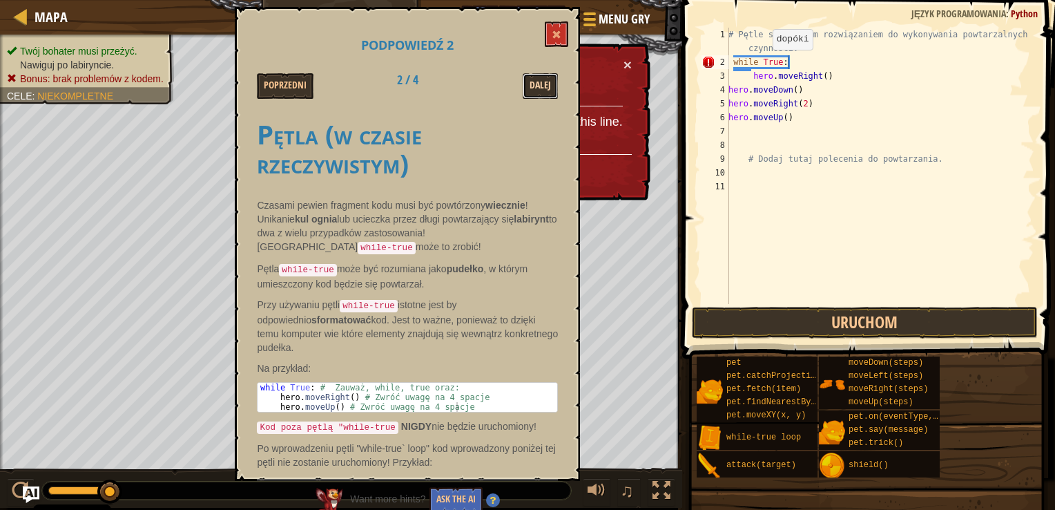
click at [528, 83] on button "Dalej" at bounding box center [540, 86] width 35 height 26
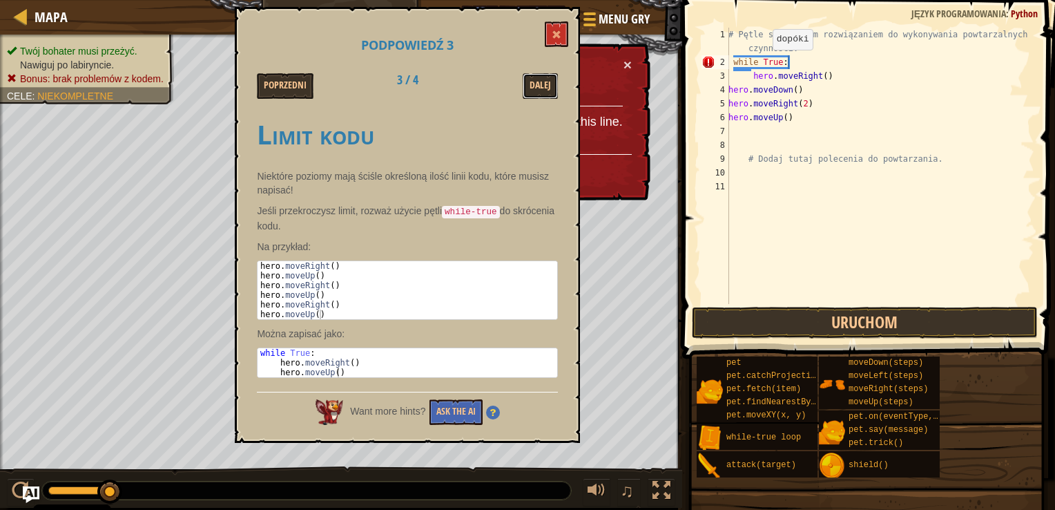
click at [528, 83] on button "Dalej" at bounding box center [540, 86] width 35 height 26
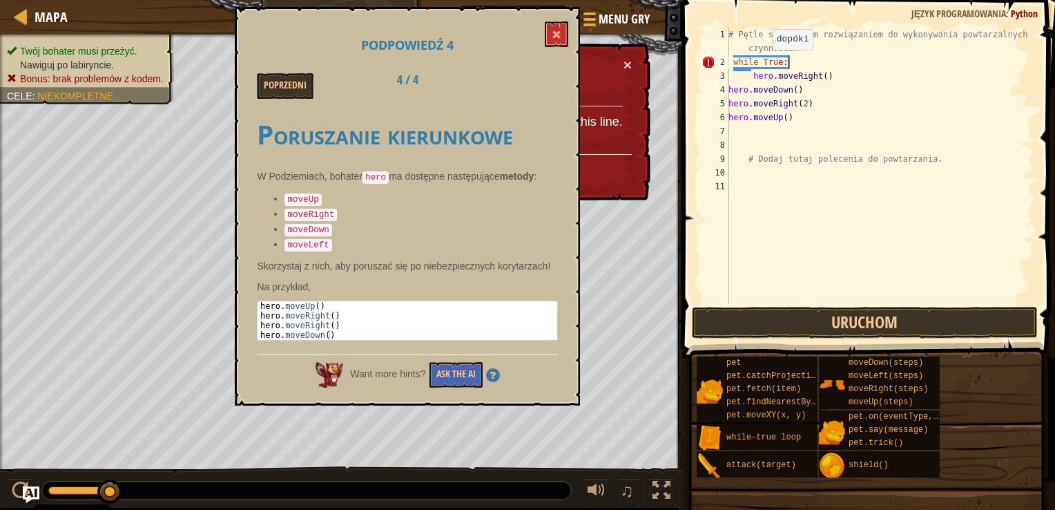
click at [528, 83] on div "Poprzedni 4 / 4" at bounding box center [408, 86] width 322 height 26
click at [280, 78] on button "Poprzedni" at bounding box center [285, 86] width 57 height 26
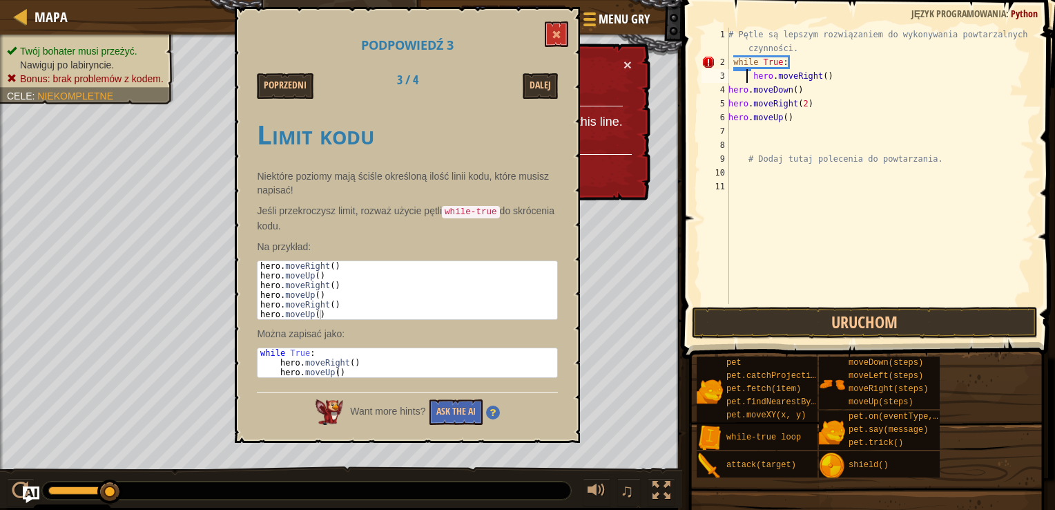
click at [749, 79] on div "# Pętle są lepszym rozwiązaniem do wykonywania powtarzalnych czynności. while T…" at bounding box center [880, 187] width 309 height 318
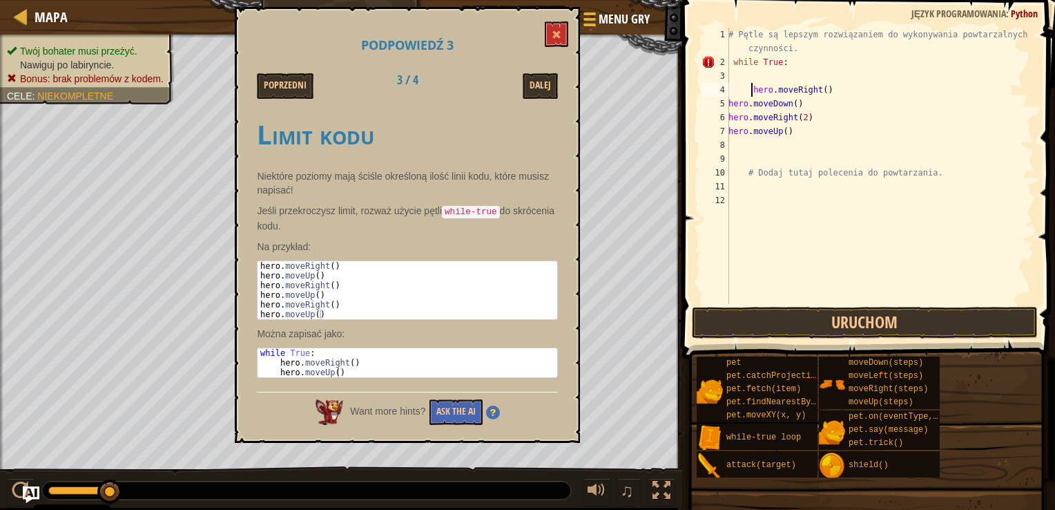
type textarea "hero.moveRight()"
click at [784, 77] on div "# Pętle są lepszym rozwiązaniem do wykonywania powtarzalnych czynności. while T…" at bounding box center [880, 187] width 309 height 318
click at [743, 92] on div "# Pętle są lepszym rozwiązaniem do wykonywania powtarzalnych czynności. while T…" at bounding box center [880, 187] width 309 height 318
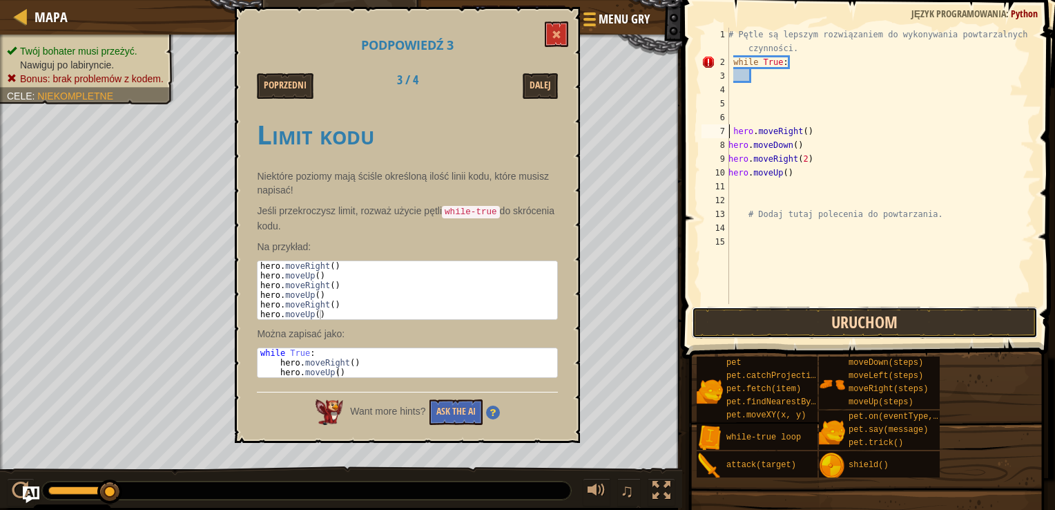
click at [767, 315] on button "Uruchom" at bounding box center [865, 323] width 346 height 32
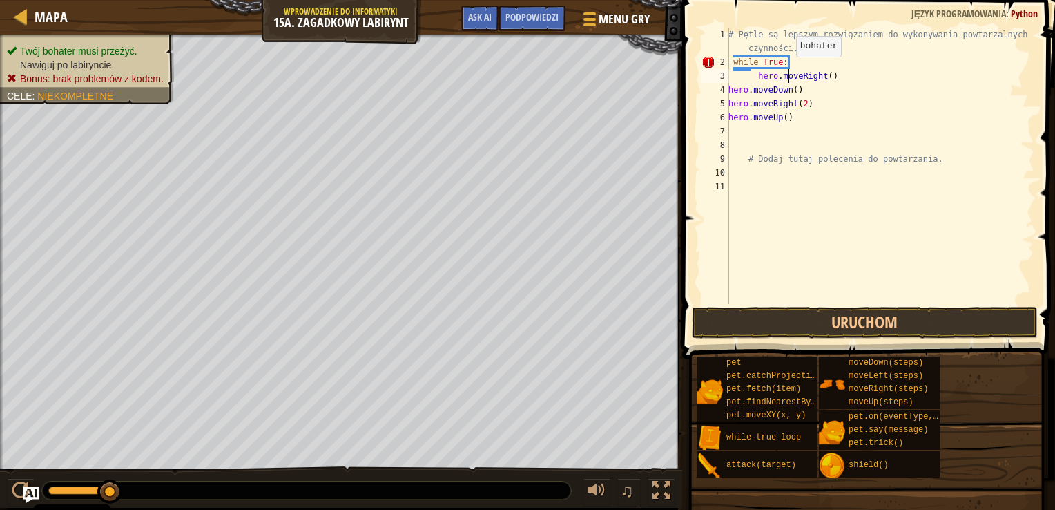
click at [788, 70] on div "# Pętle są lepszym rozwiązaniem do wykonywania powtarzalnych czynności. while T…" at bounding box center [880, 187] width 309 height 318
click at [791, 60] on div "# Pętle są lepszym rozwiązaniem do wykonywania powtarzalnych czynności. while T…" at bounding box center [880, 187] width 309 height 318
type textarea "w"
click at [755, 77] on div "# Pętle są lepszym rozwiązaniem do wykonywania powtarzalnych czynności. hero . …" at bounding box center [880, 187] width 309 height 318
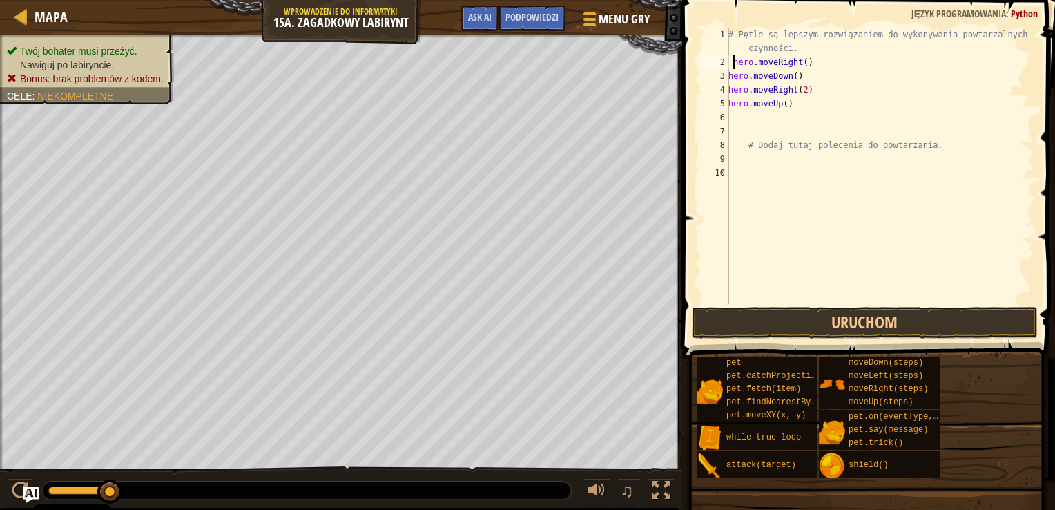
type textarea "hero.moveRight()"
click at [768, 127] on div "# Pętle są lepszym rozwiązaniem do wykonywania powtarzalnych czynności. hero . …" at bounding box center [880, 187] width 309 height 318
click at [834, 322] on button "Uruchom" at bounding box center [865, 323] width 346 height 32
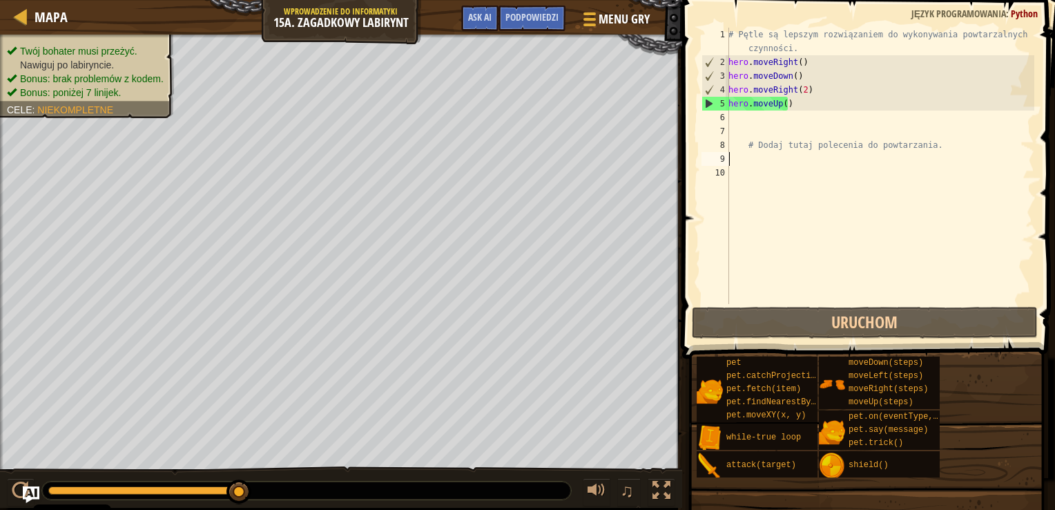
click at [755, 160] on div "# Pętle są lepszym rozwiązaniem do wykonywania powtarzalnych czynności. hero . …" at bounding box center [880, 187] width 309 height 318
type textarea "w"
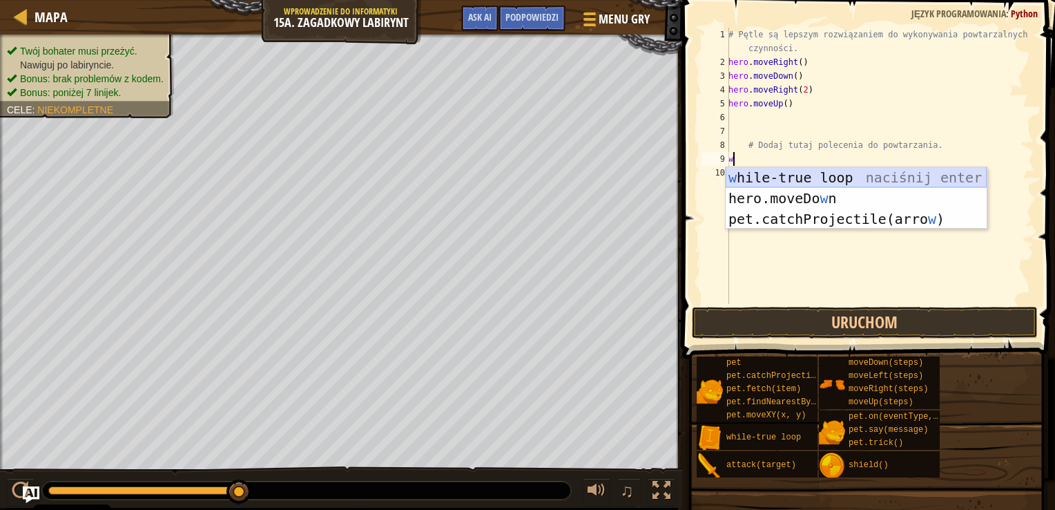
click at [764, 175] on div "w hile-true loop naciśnij enter hero.moveDo w n naciśnij enter pet.catchProject…" at bounding box center [856, 219] width 261 height 104
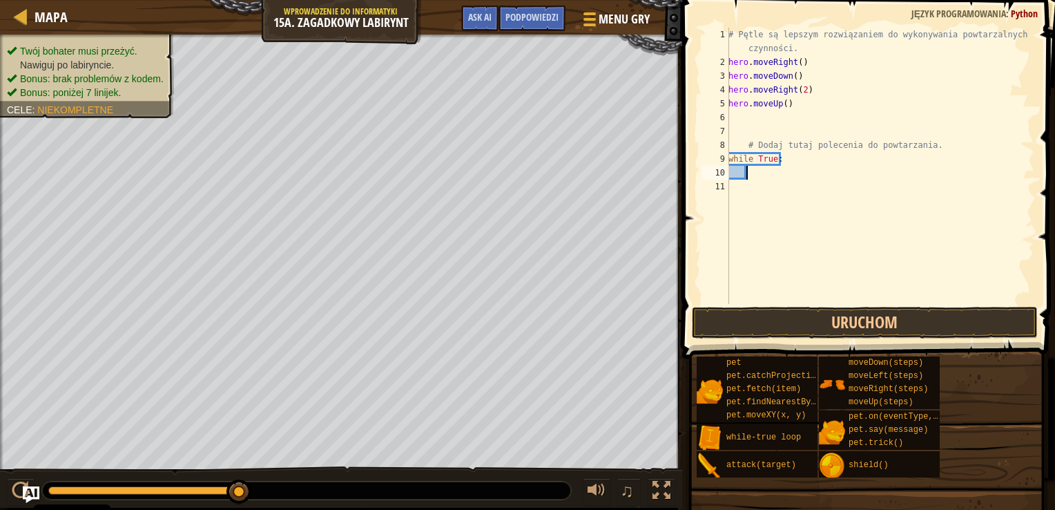
type textarea "h"
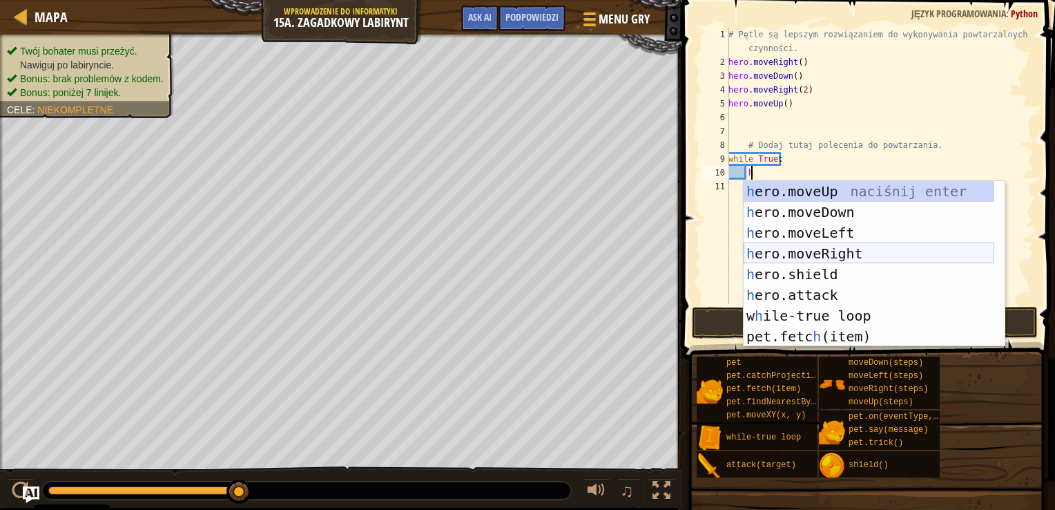
click at [784, 249] on div "h ero.moveUp naciśnij enter h ero.moveDown naciśnij enter h ero.moveLeft naciśn…" at bounding box center [869, 284] width 251 height 207
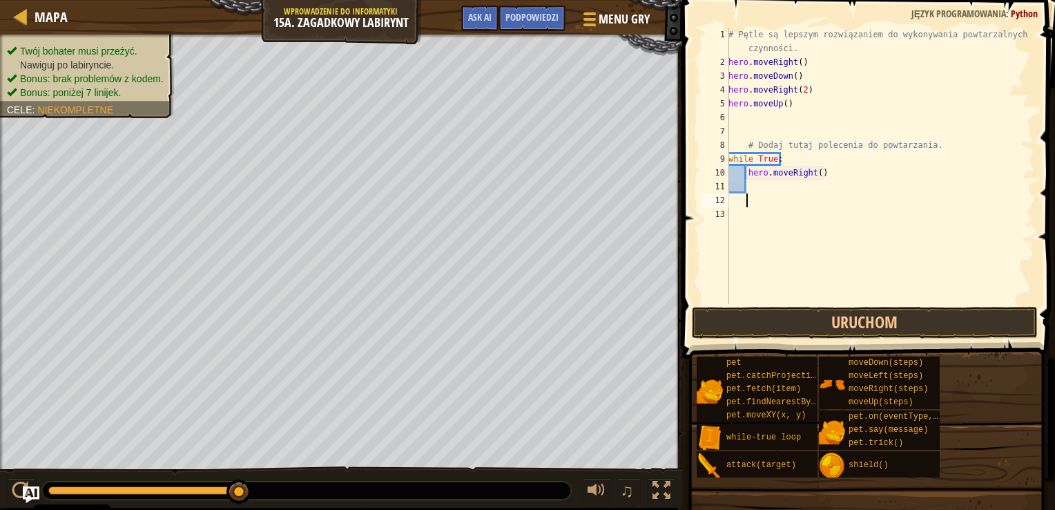
scroll to position [6, 0]
type textarea "h"
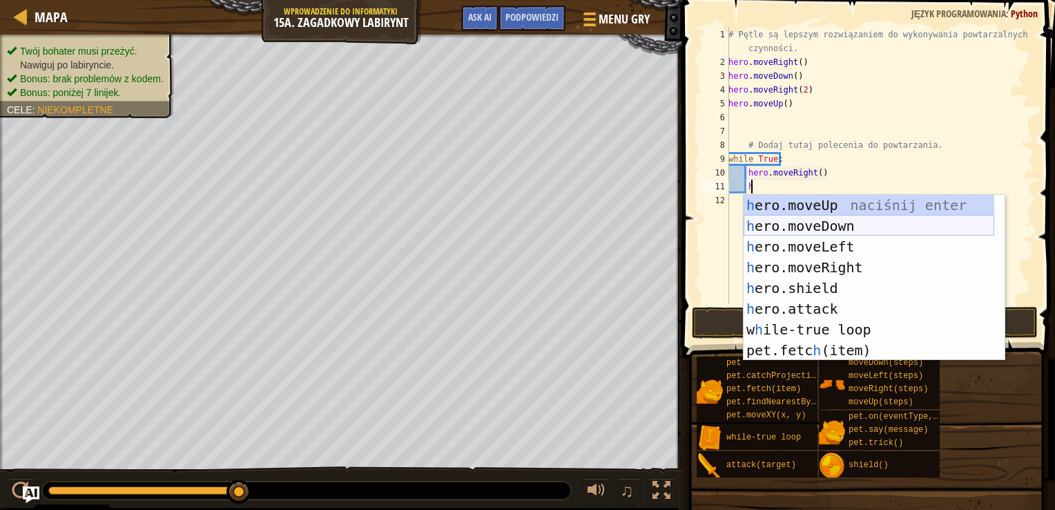
click at [805, 227] on div "h ero.moveUp naciśnij enter h ero.moveDown naciśnij enter h ero.moveLeft naciśn…" at bounding box center [869, 298] width 251 height 207
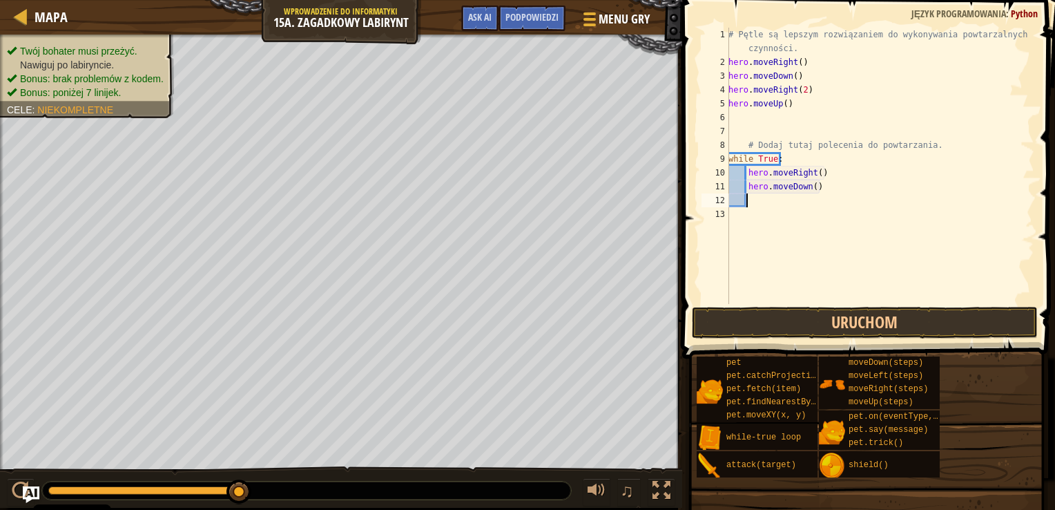
scroll to position [6, 0]
type textarea "h"
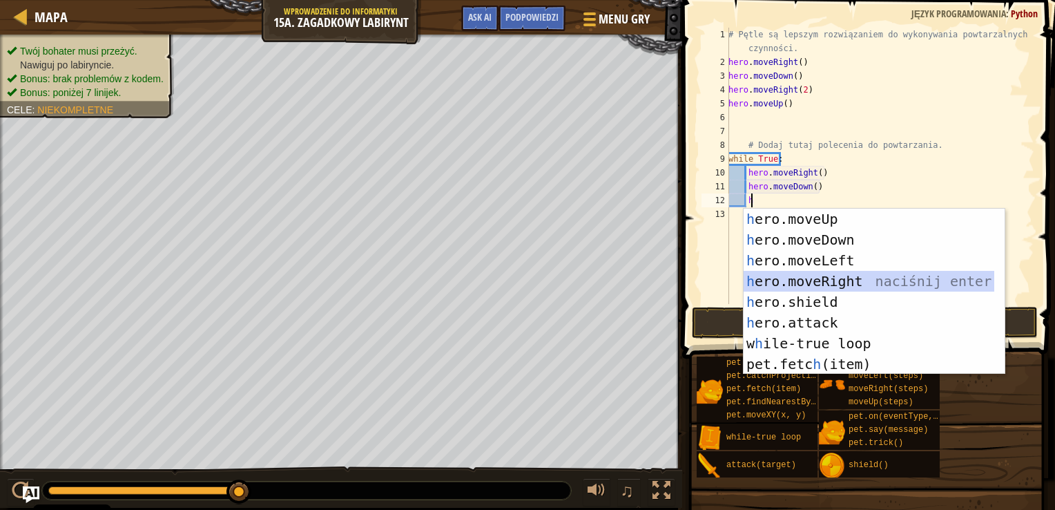
click at [820, 279] on div "h ero.moveUp naciśnij enter h ero.moveDown naciśnij enter h ero.moveLeft naciśn…" at bounding box center [869, 312] width 251 height 207
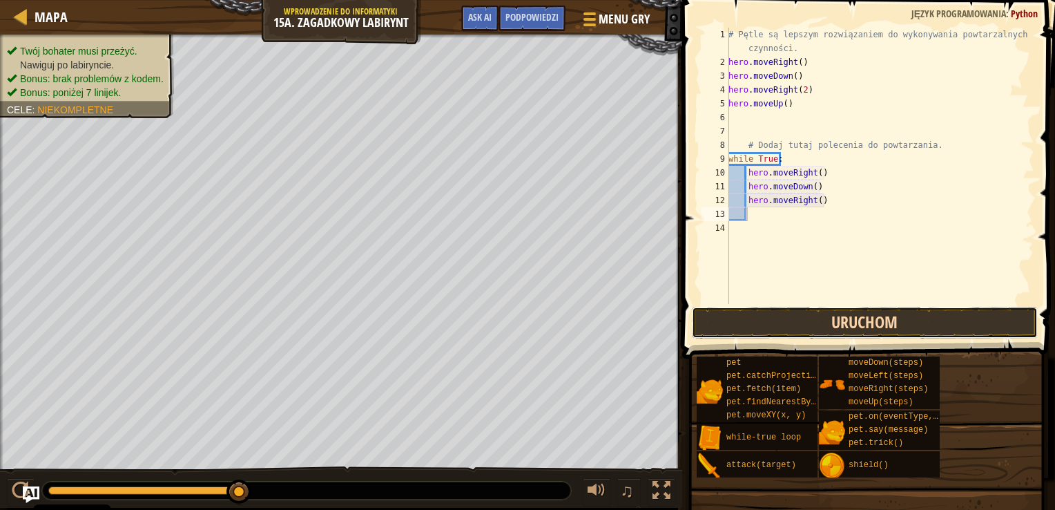
click at [815, 317] on button "Uruchom" at bounding box center [865, 323] width 346 height 32
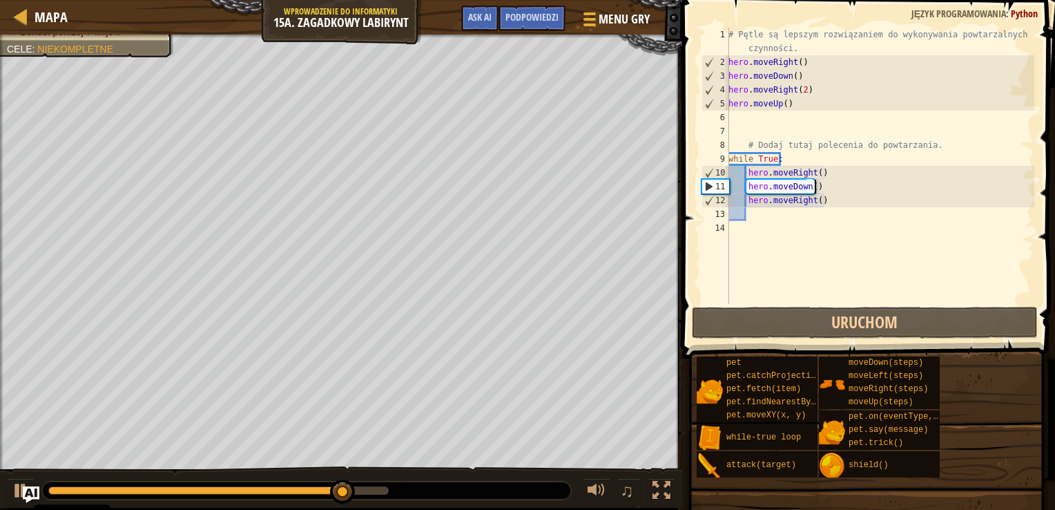
click at [823, 184] on div "# Pętle są lepszym rozwiązaniem do wykonywania powtarzalnych czynności. hero . …" at bounding box center [880, 187] width 309 height 318
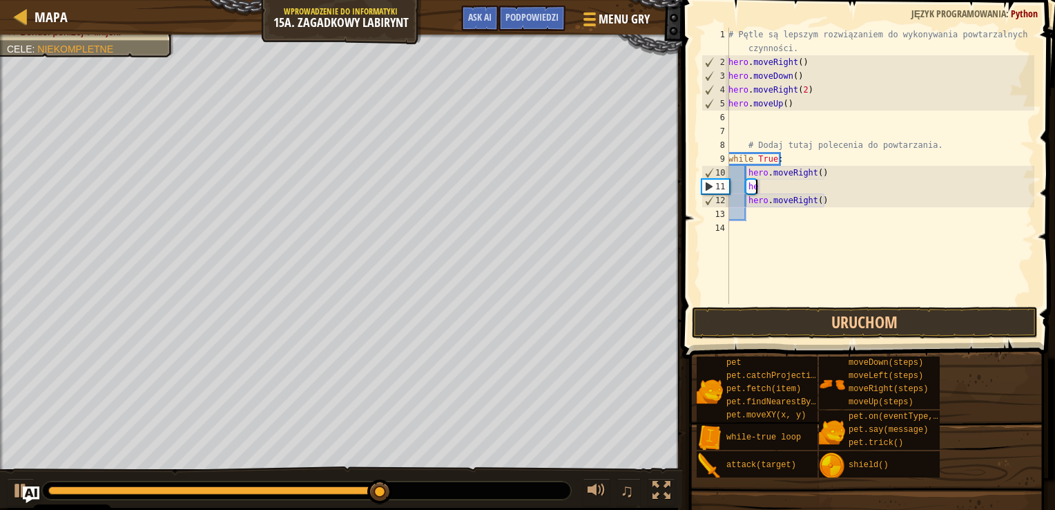
type textarea "h"
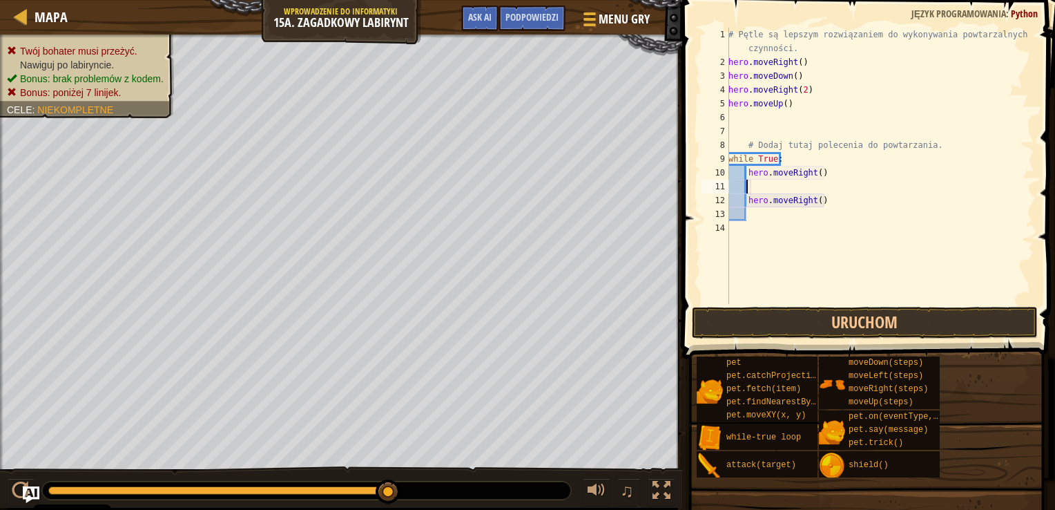
type textarea "h"
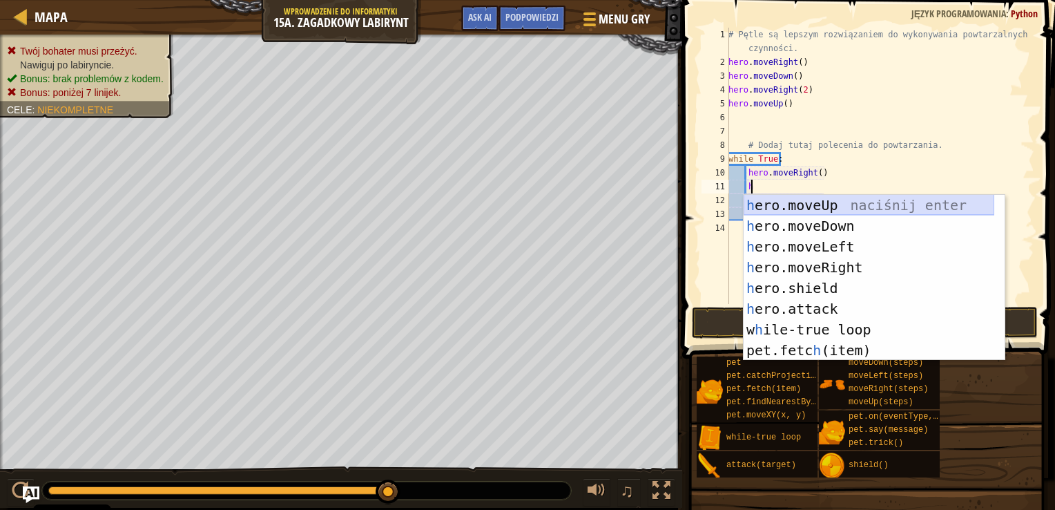
click at [825, 203] on div "h ero.moveUp naciśnij enter h ero.moveDown naciśnij enter h ero.moveLeft naciśn…" at bounding box center [869, 298] width 251 height 207
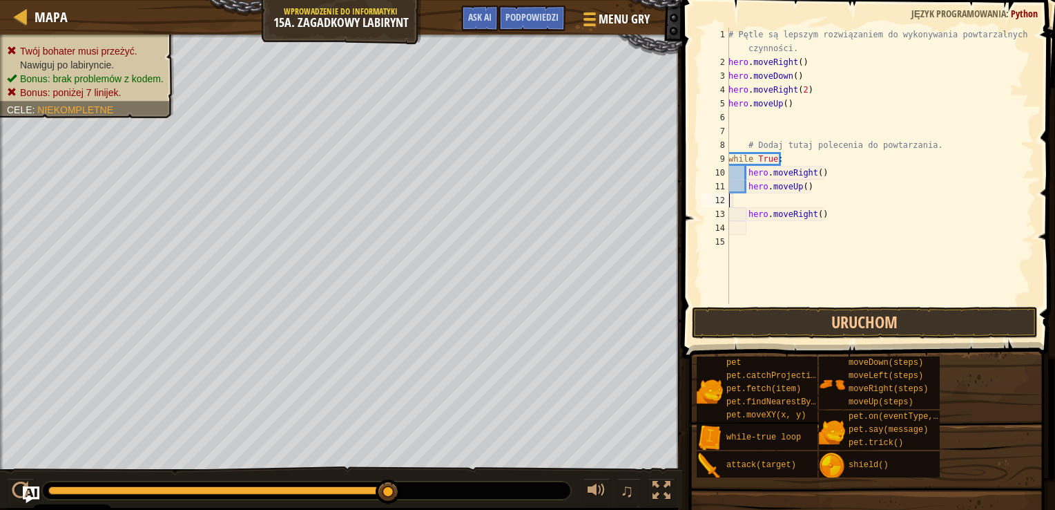
scroll to position [6, 0]
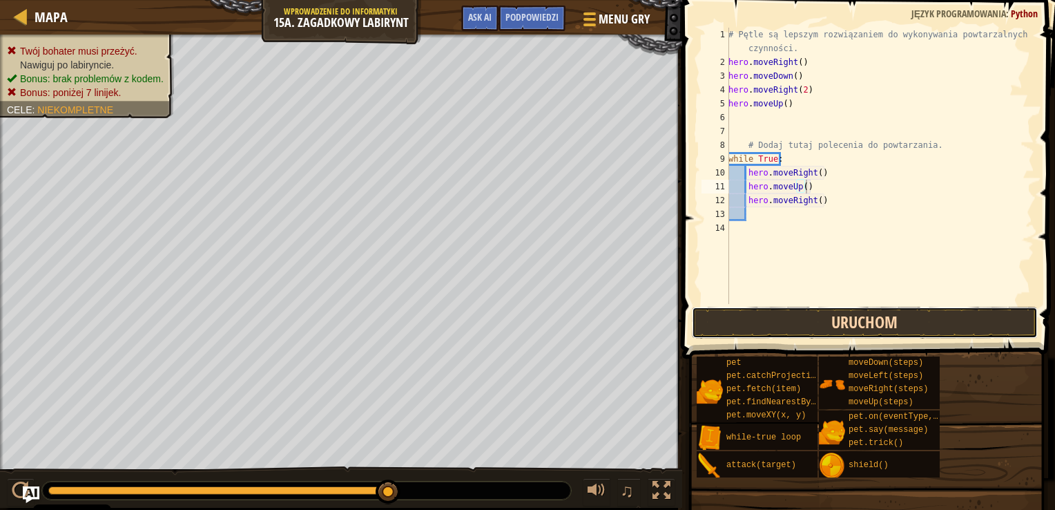
click at [815, 318] on button "Uruchom" at bounding box center [865, 323] width 346 height 32
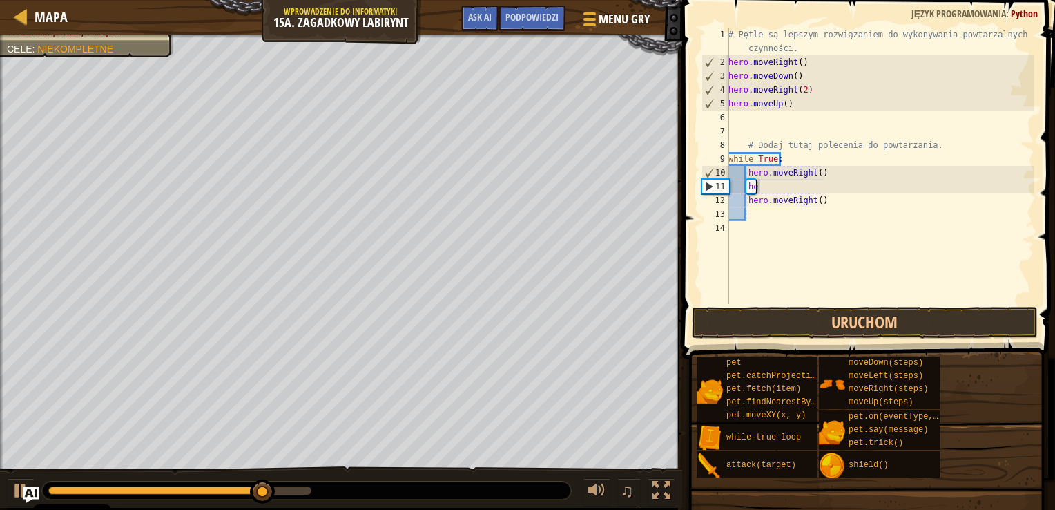
type textarea "h"
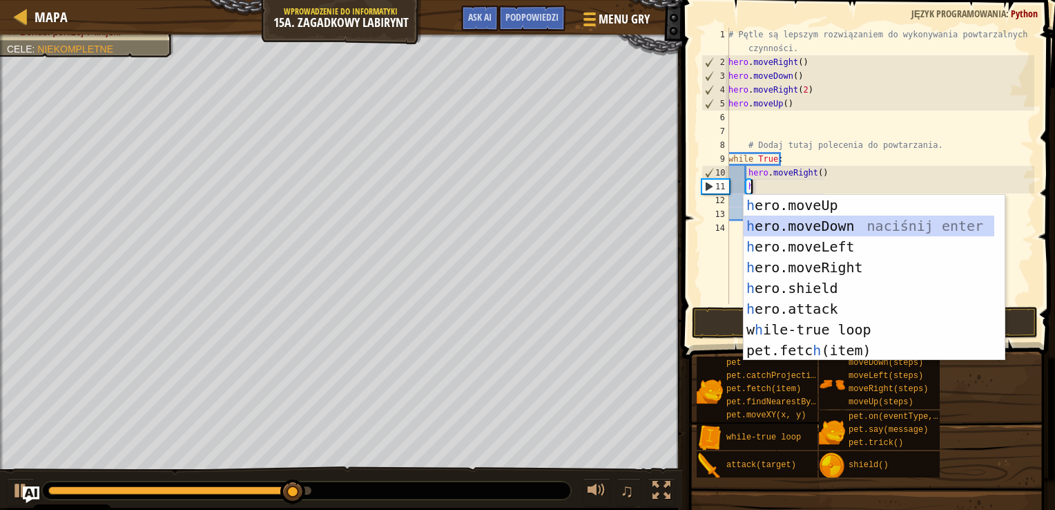
click at [768, 220] on div "h ero.moveUp naciśnij enter h ero.moveDown naciśnij enter h ero.moveLeft naciśn…" at bounding box center [869, 298] width 251 height 207
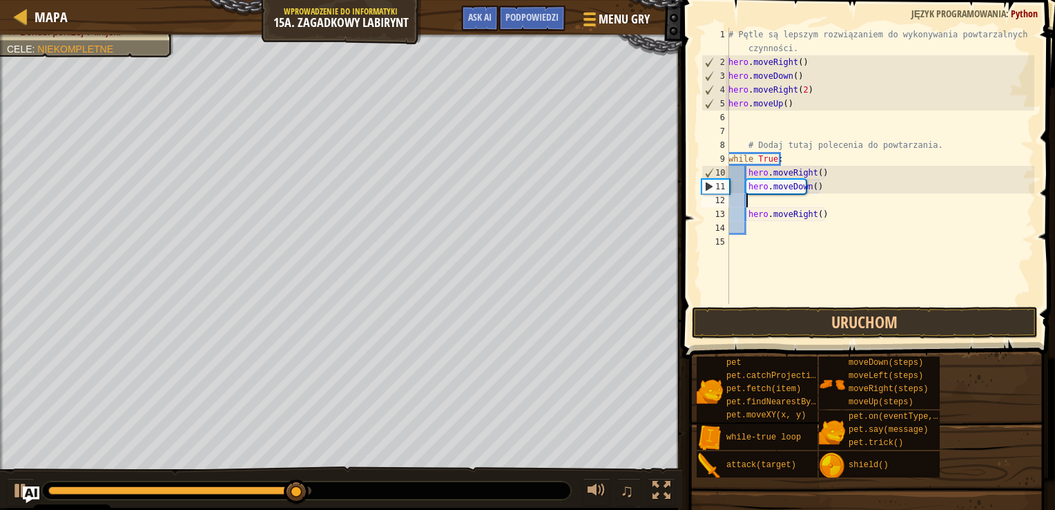
scroll to position [6, 0]
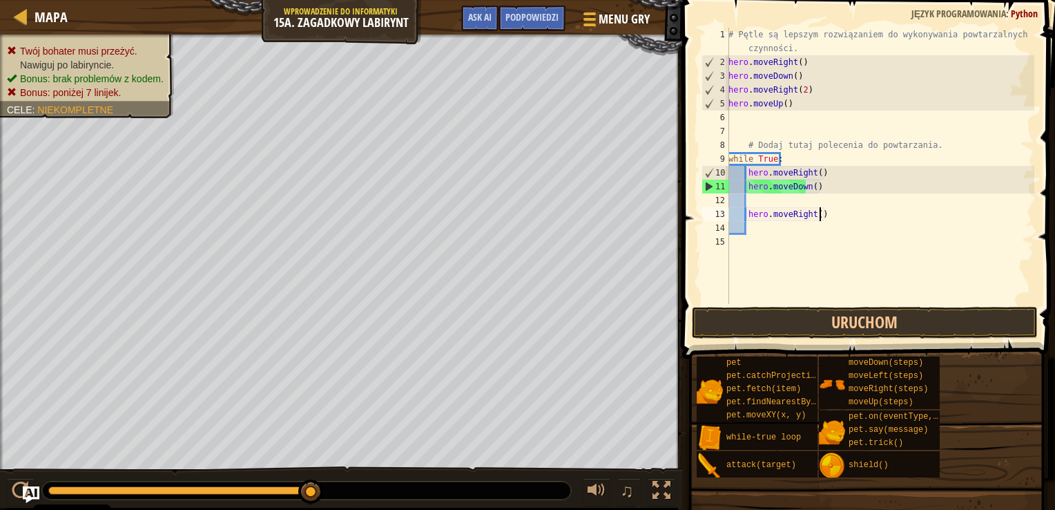
click at [837, 218] on div "# Pętle są lepszym rozwiązaniem do wykonywania powtarzalnych czynności. hero . …" at bounding box center [880, 187] width 309 height 318
type textarea "h"
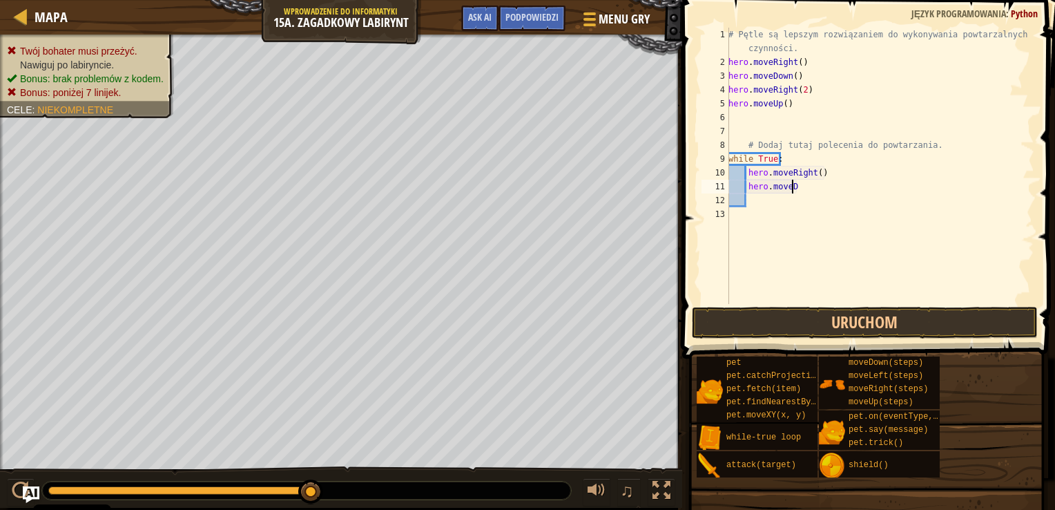
type textarea "h"
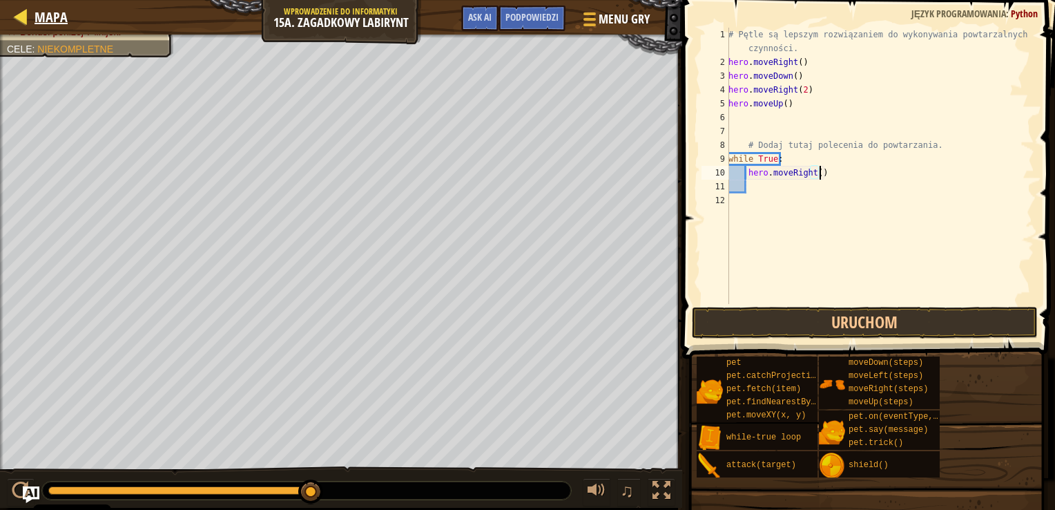
type textarea "hero.moveRight()"
click at [19, 13] on div at bounding box center [20, 16] width 17 height 17
select select "pl"
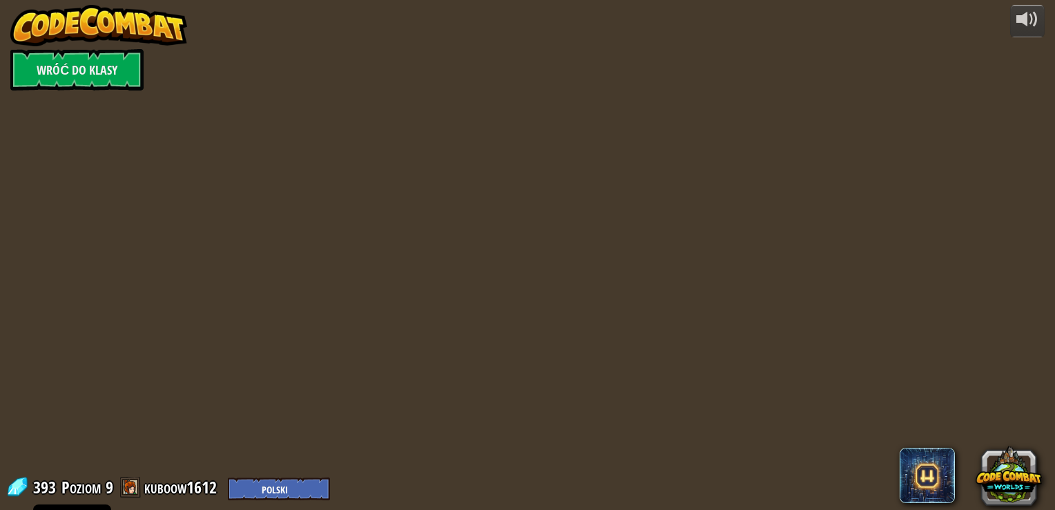
select select "pl"
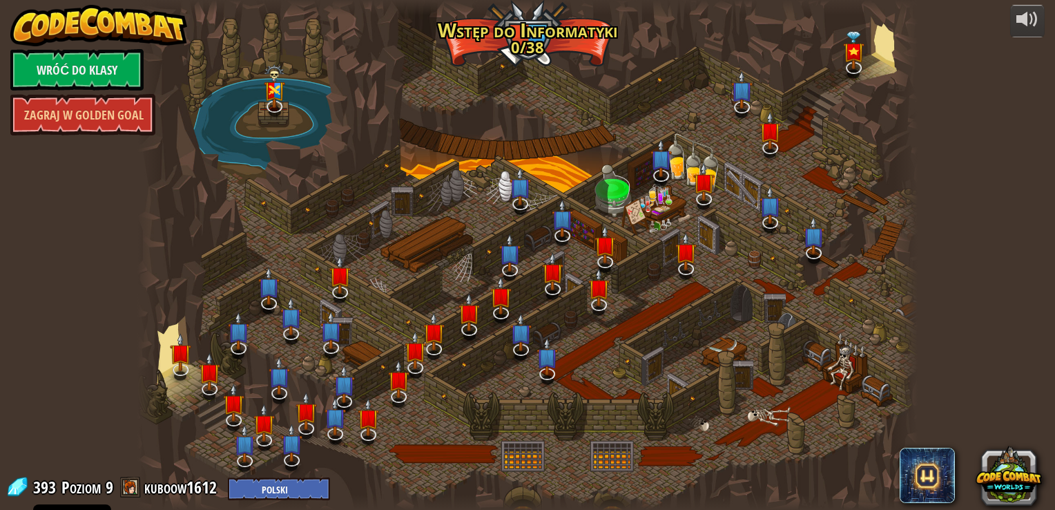
select select "pl"
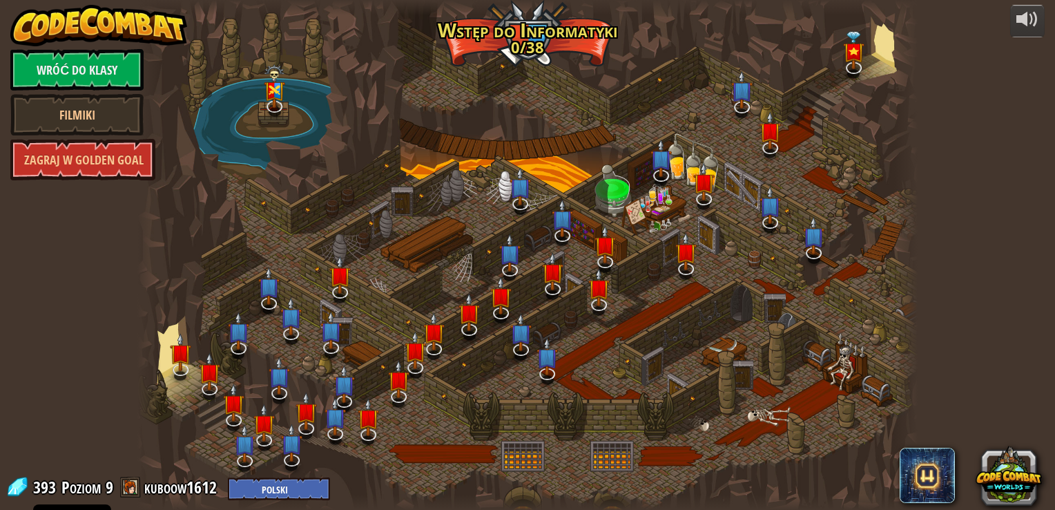
select select "pl"
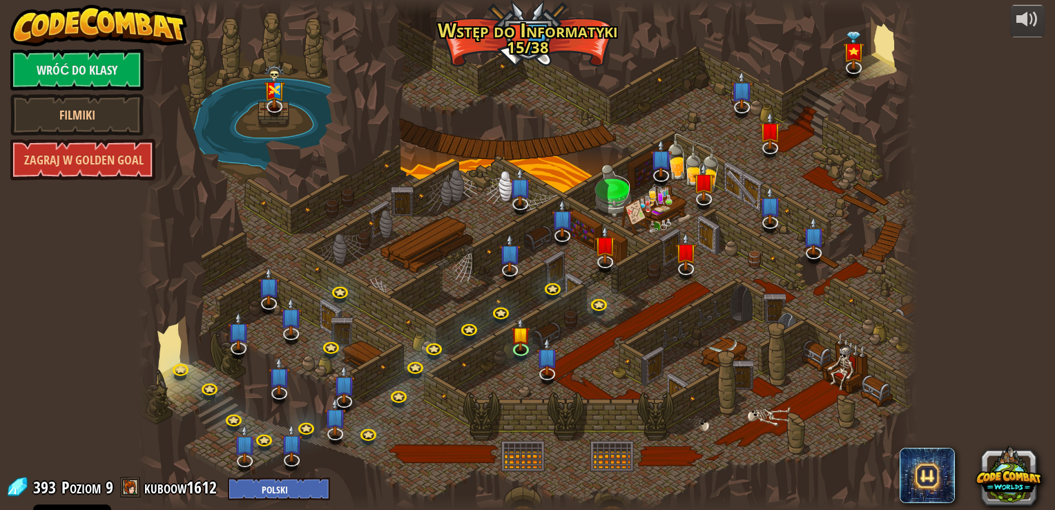
select select "pl"
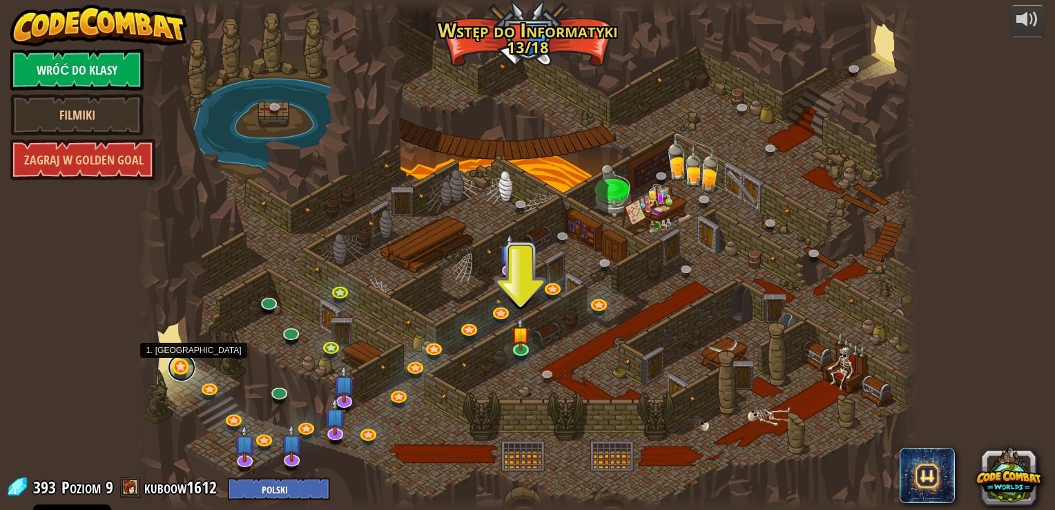
click at [180, 370] on link at bounding box center [182, 368] width 28 height 28
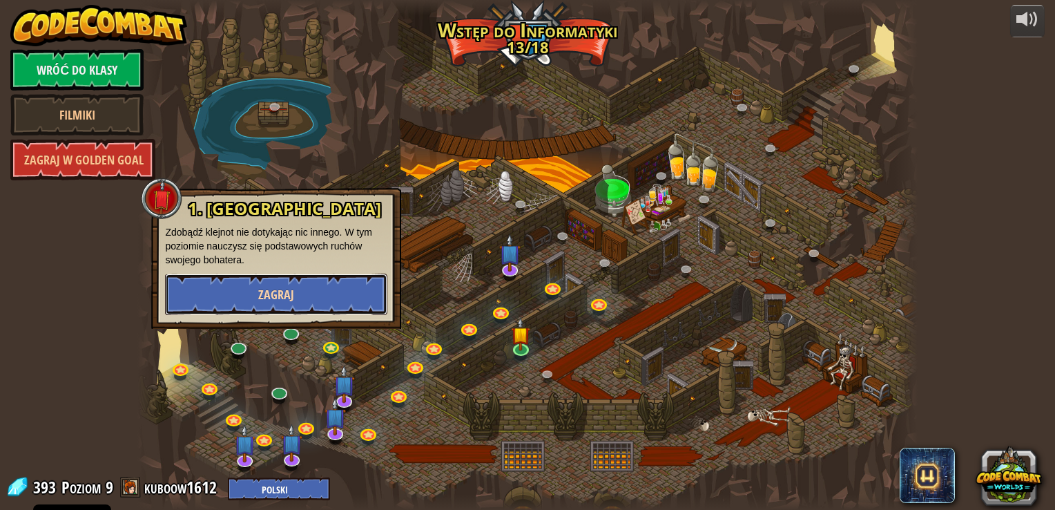
click at [253, 290] on button "Zagraj" at bounding box center [276, 293] width 222 height 41
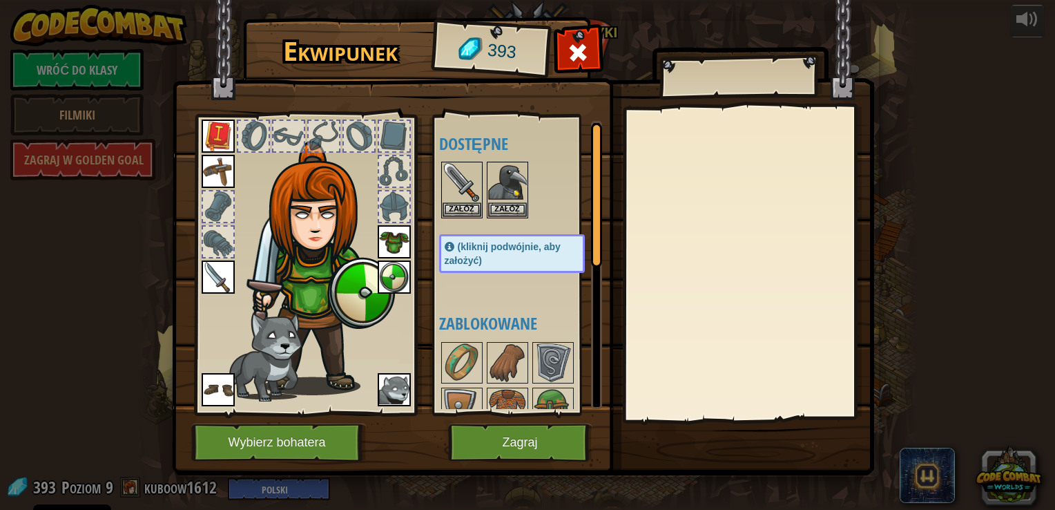
click at [578, 35] on img at bounding box center [523, 224] width 702 height 501
click at [579, 39] on div at bounding box center [579, 57] width 44 height 44
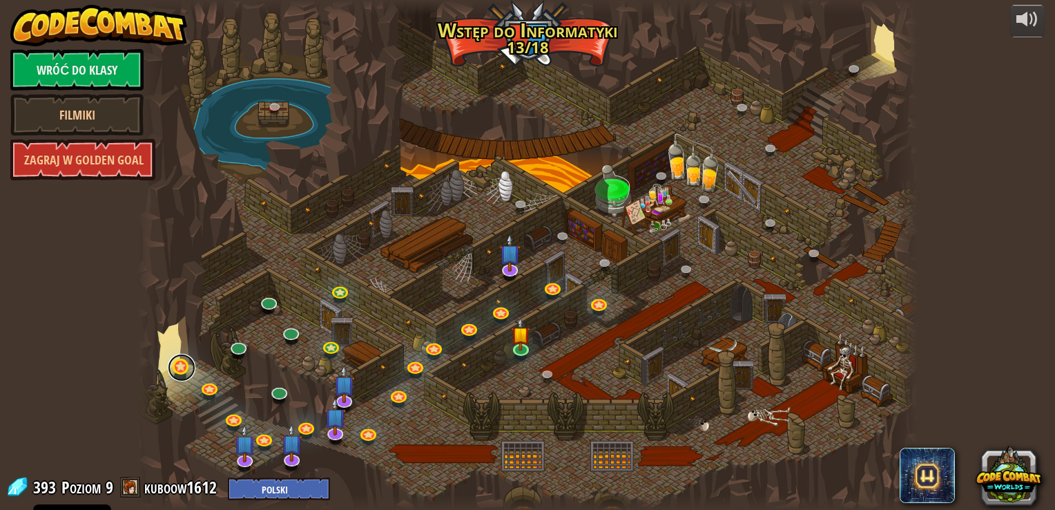
click at [182, 374] on link at bounding box center [182, 368] width 28 height 28
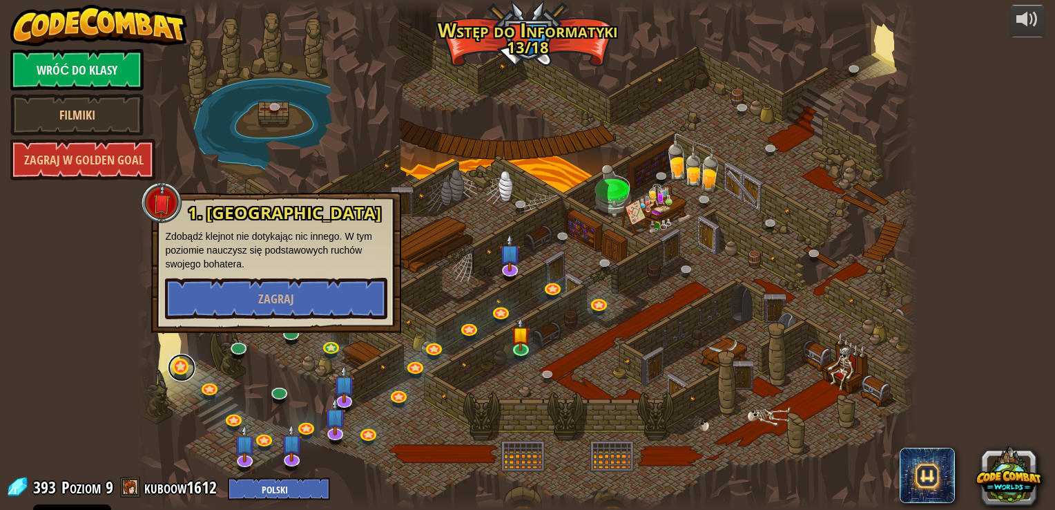
click at [182, 374] on link at bounding box center [182, 368] width 28 height 28
click at [215, 283] on button "Zagraj" at bounding box center [276, 298] width 222 height 41
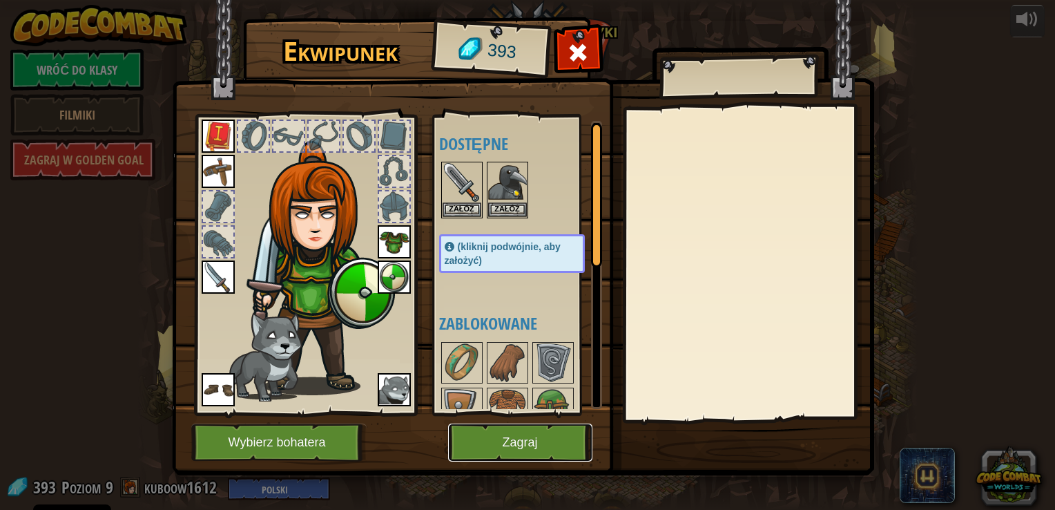
click at [561, 454] on button "Zagraj" at bounding box center [520, 442] width 144 height 38
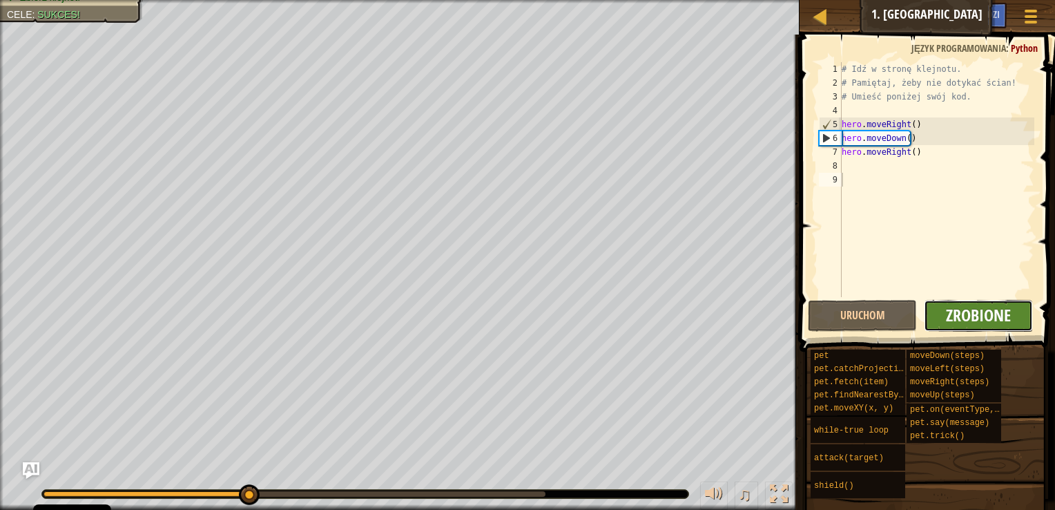
click at [966, 306] on span "Zrobione" at bounding box center [978, 315] width 65 height 22
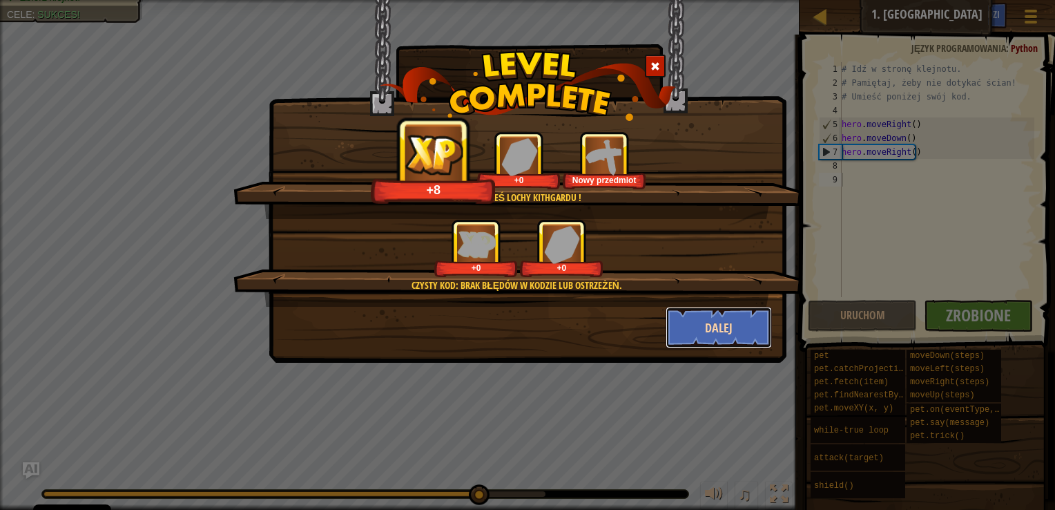
click at [752, 319] on button "Dalej" at bounding box center [719, 327] width 107 height 41
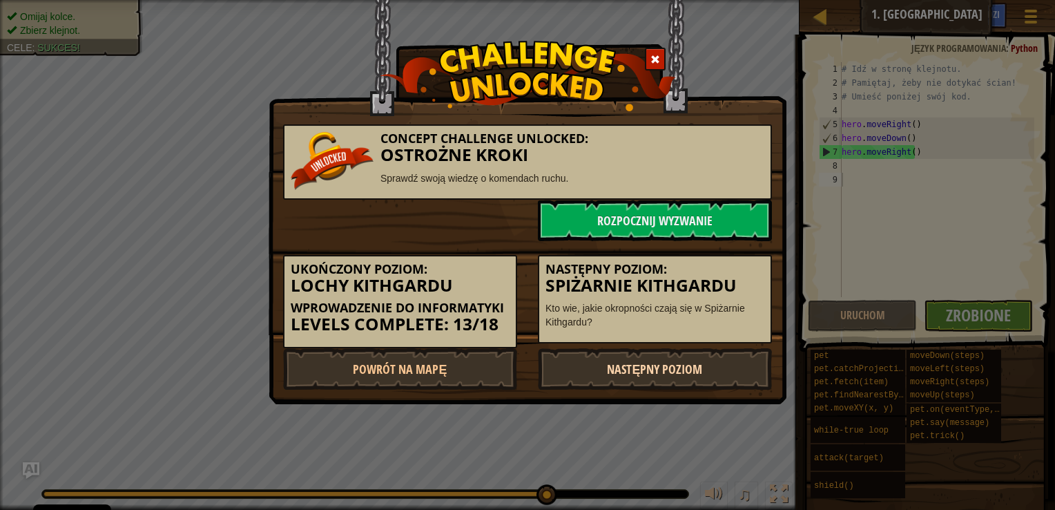
click at [663, 360] on link "Następny poziom" at bounding box center [655, 368] width 234 height 41
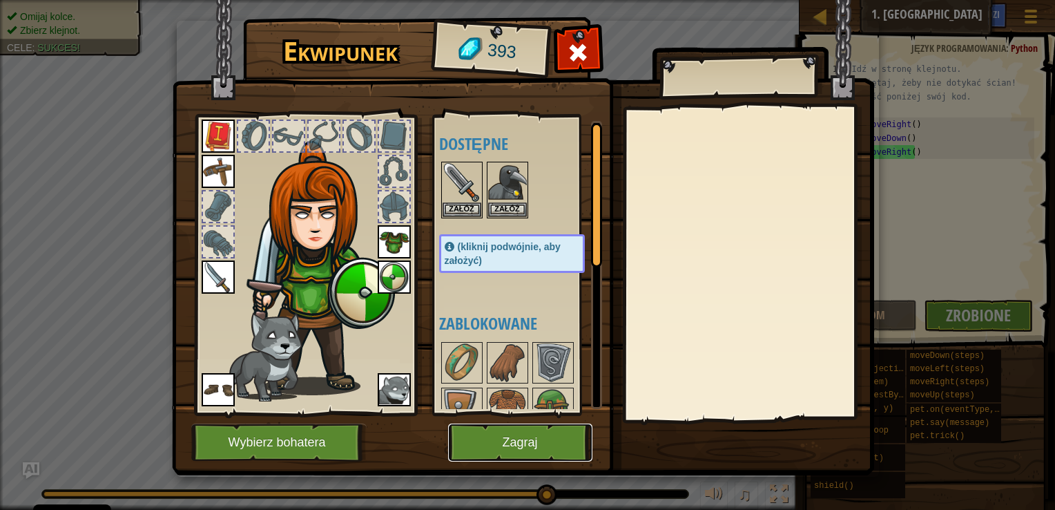
click at [564, 434] on button "Zagraj" at bounding box center [520, 442] width 144 height 38
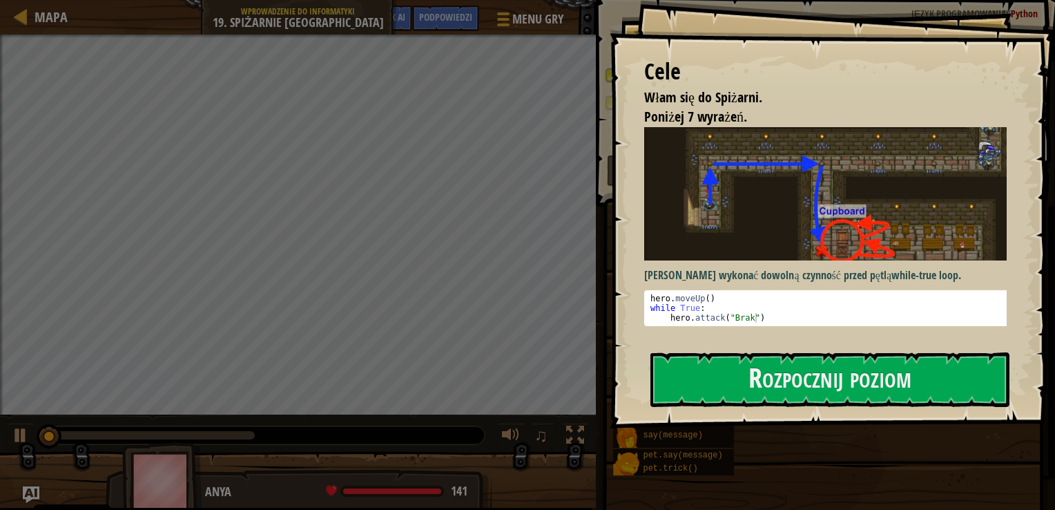
click at [758, 352] on button "Rozpocznij poziom" at bounding box center [830, 379] width 359 height 55
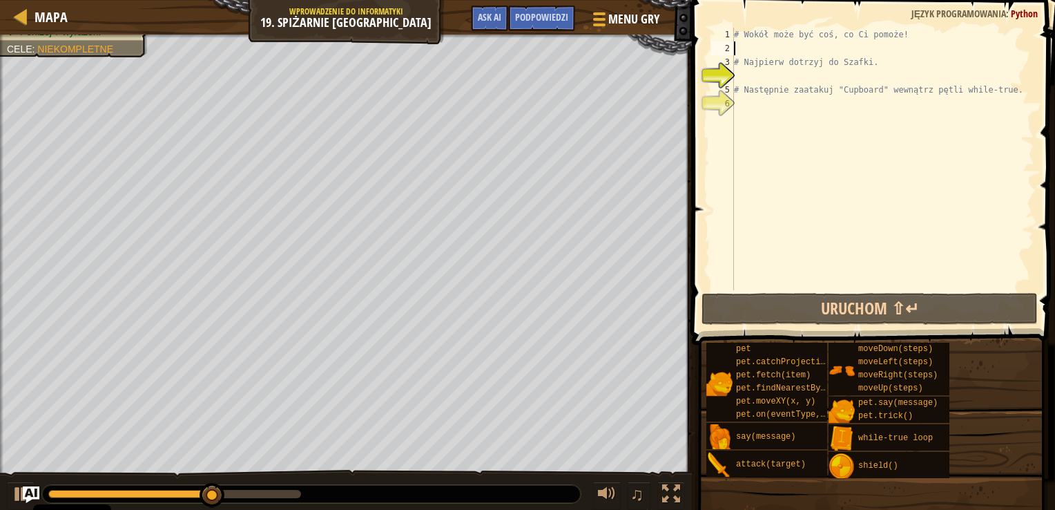
click at [783, 44] on div "# Wokół może być coś, co Ci pomoże! # Najpierw dotrzyj do [GEOGRAPHIC_DATA]. # …" at bounding box center [882, 173] width 303 height 290
click at [39, 6] on div "Mapa" at bounding box center [48, 17] width 40 height 35
select select "pl"
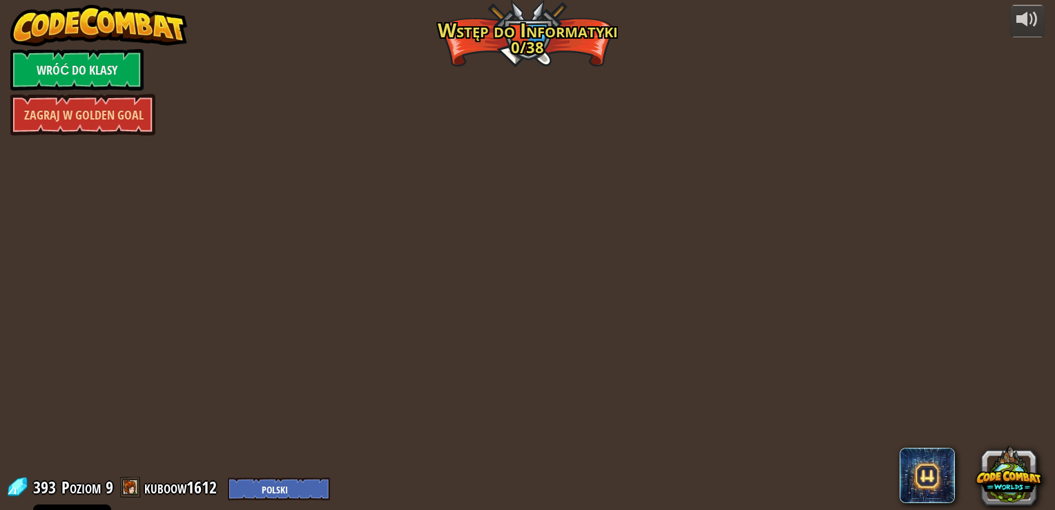
select select "pl"
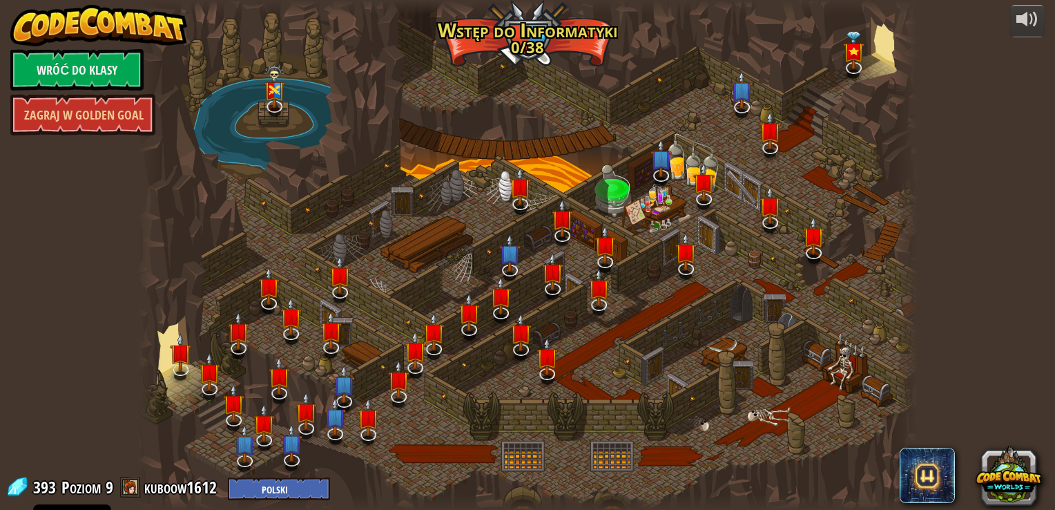
select select "pl"
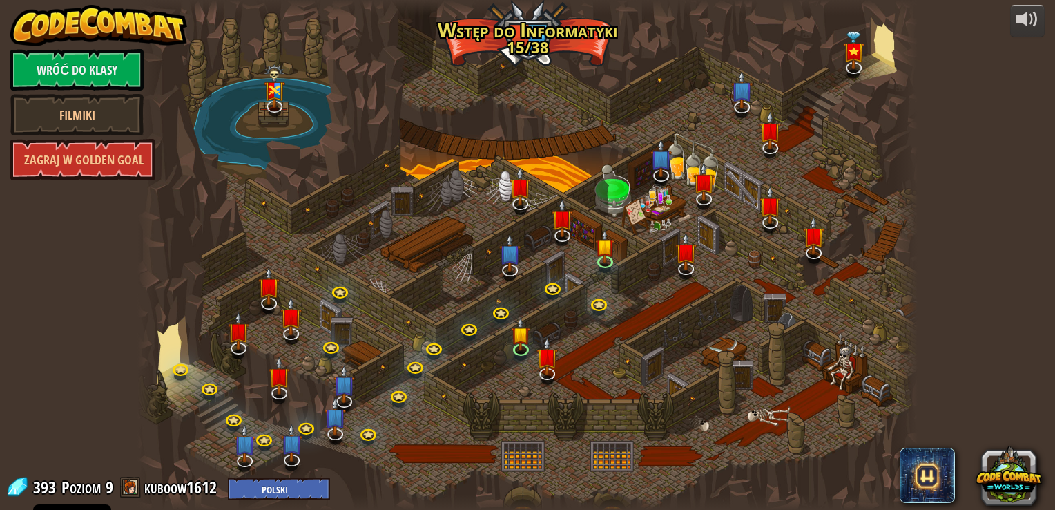
select select "pl"
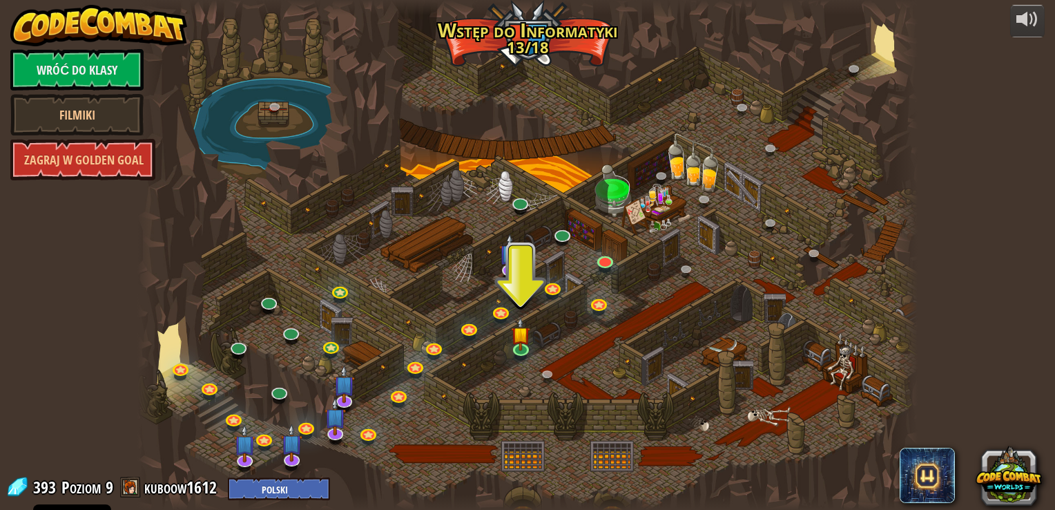
click at [530, 383] on div at bounding box center [527, 255] width 780 height 510
click at [520, 343] on img at bounding box center [520, 326] width 19 height 45
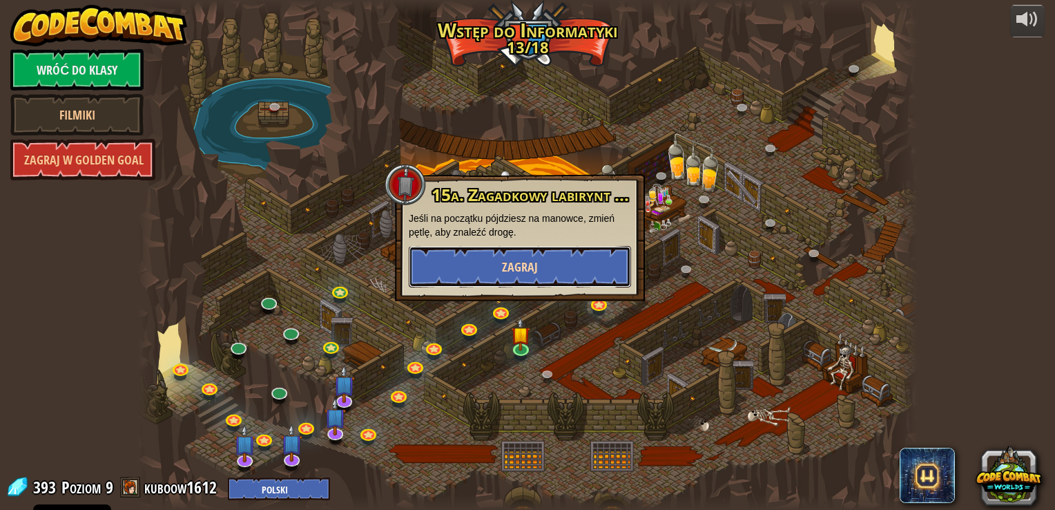
click at [497, 278] on button "Zagraj" at bounding box center [520, 266] width 222 height 41
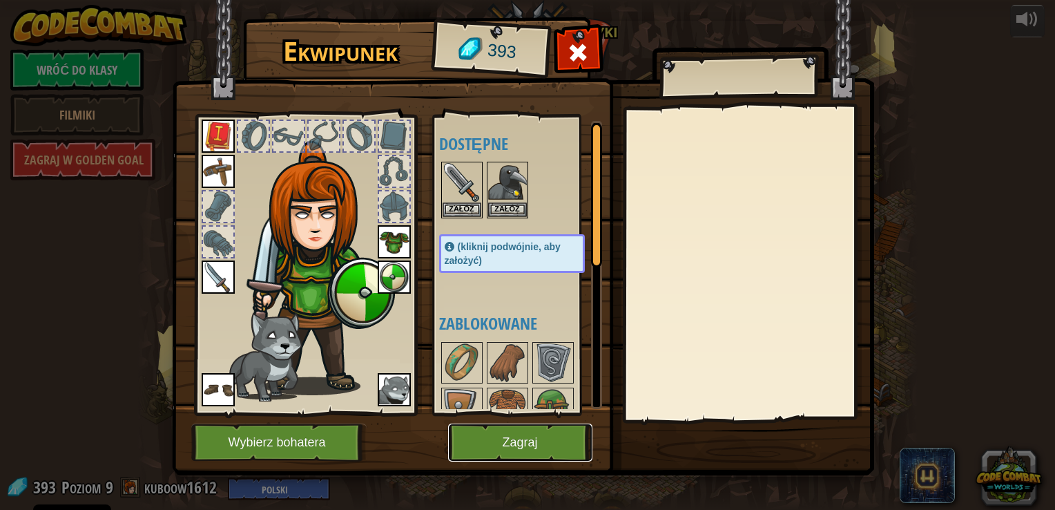
click at [516, 450] on button "Zagraj" at bounding box center [520, 442] width 144 height 38
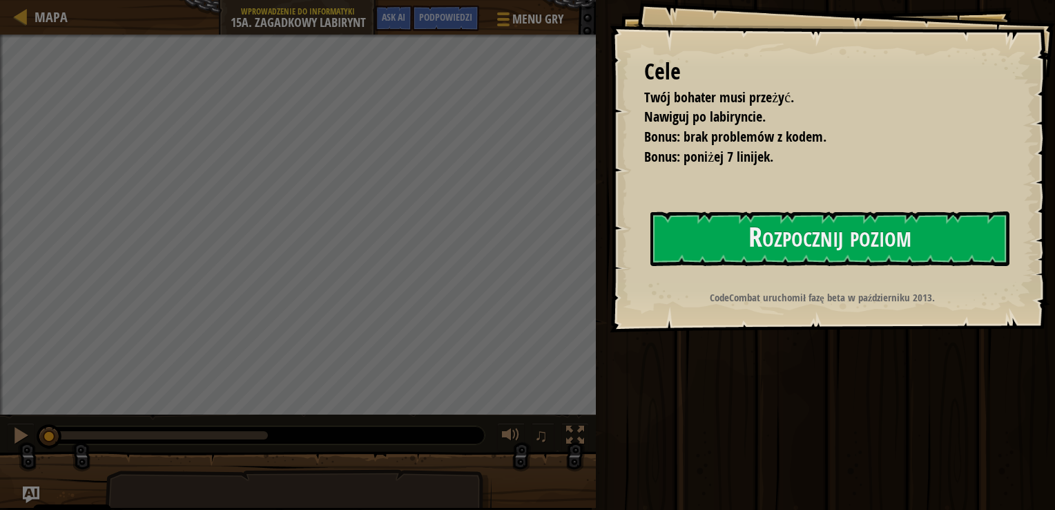
click at [503, 377] on div "Cele Twój bohater musi przeżyć. Nawiguj po labiryncie. Bonus: brak problemów z …" at bounding box center [527, 255] width 1055 height 510
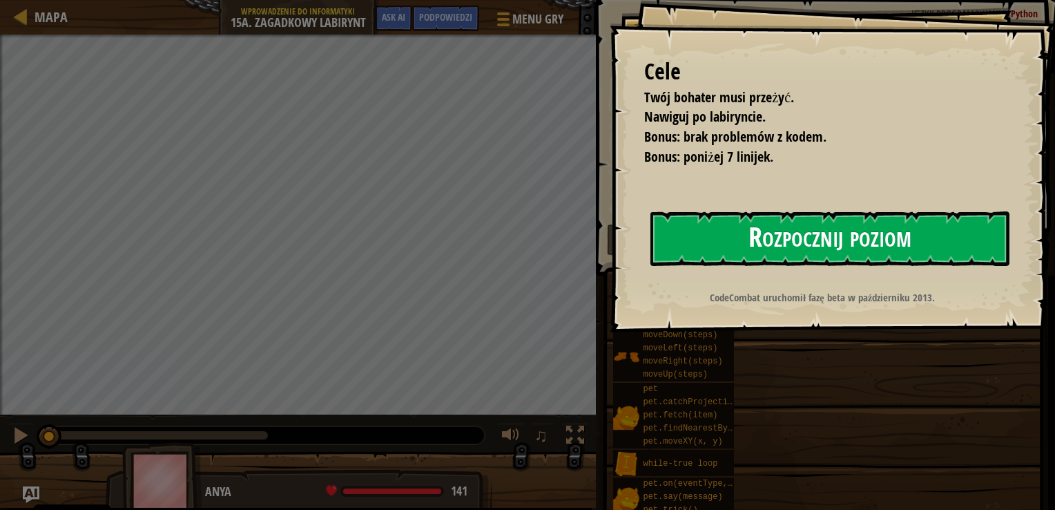
click at [717, 229] on button "Rozpocznij poziom" at bounding box center [830, 238] width 359 height 55
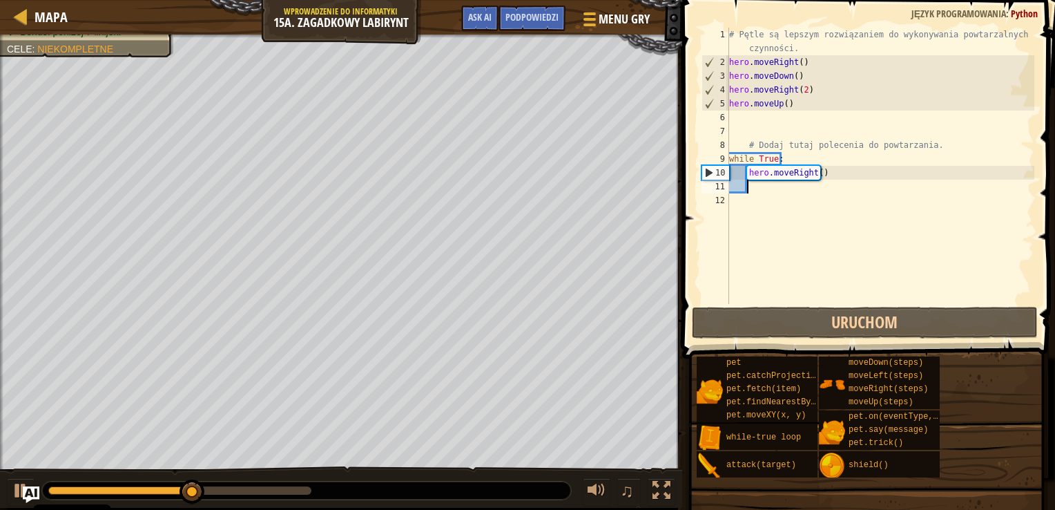
click at [791, 184] on div "# Pętle są lepszym rozwiązaniem do wykonywania powtarzalnych czynności. hero . …" at bounding box center [880, 187] width 308 height 318
type textarea "h"
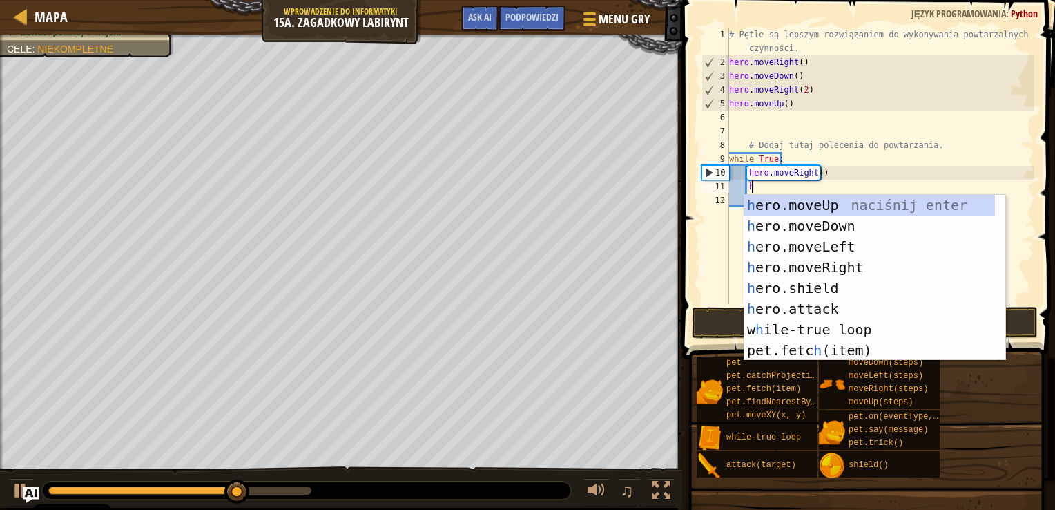
scroll to position [6, 1]
click at [774, 227] on div "h ero.moveUp naciśnij enter h ero.moveDown naciśnij enter h ero.moveLeft naciśn…" at bounding box center [869, 298] width 251 height 207
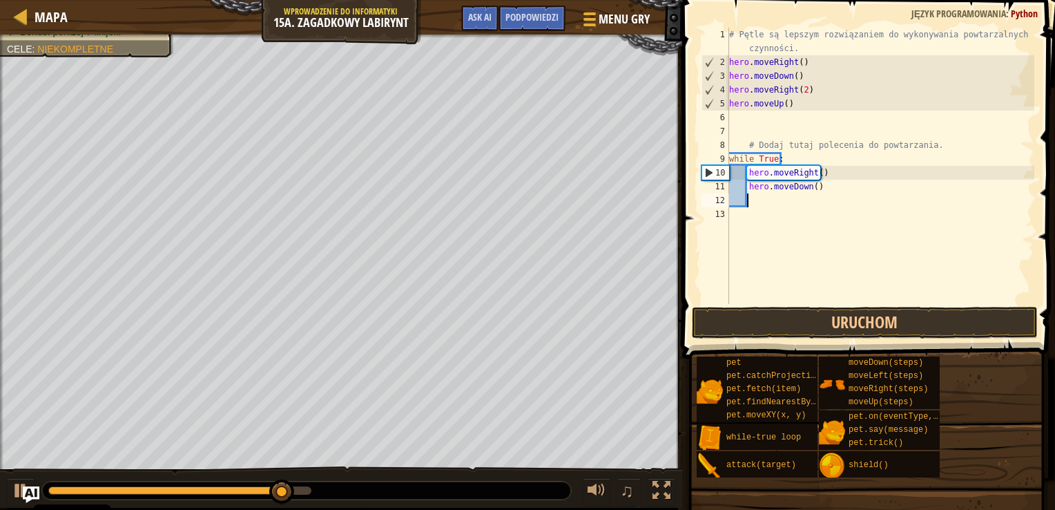
scroll to position [6, 0]
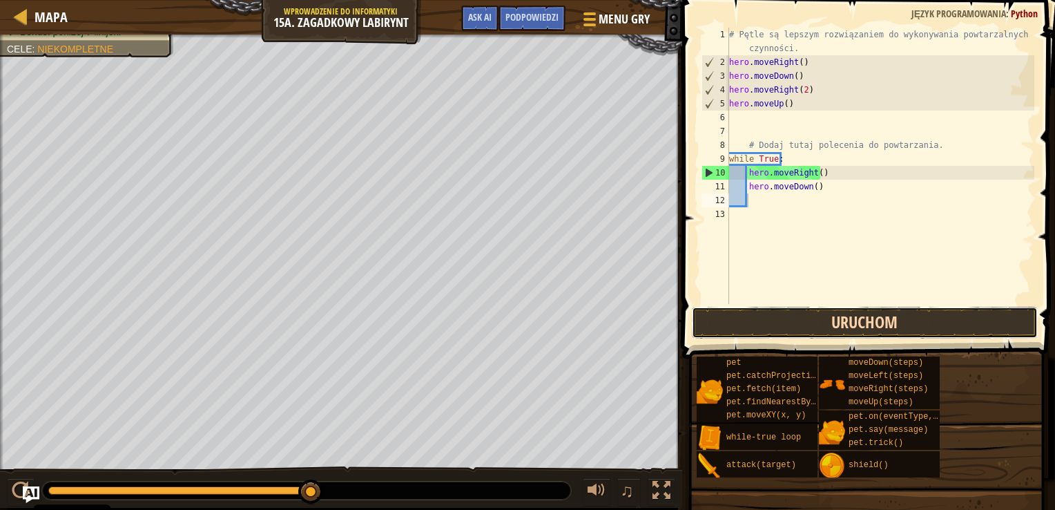
click at [848, 322] on button "Uruchom" at bounding box center [865, 323] width 346 height 32
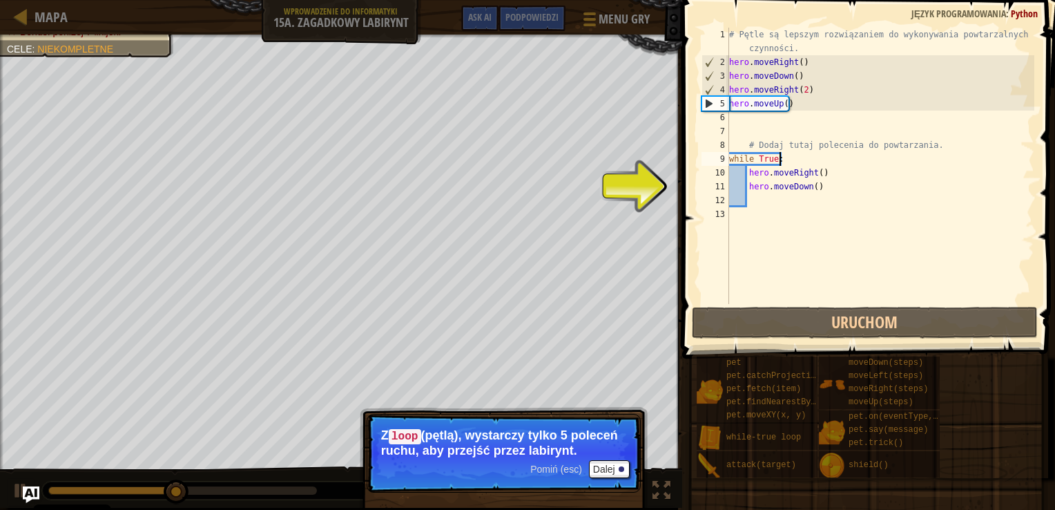
click at [802, 159] on div "# Pętle są lepszym rozwiązaniem do wykonywania powtarzalnych czynności. hero . …" at bounding box center [880, 187] width 308 height 318
type textarea "while True:"
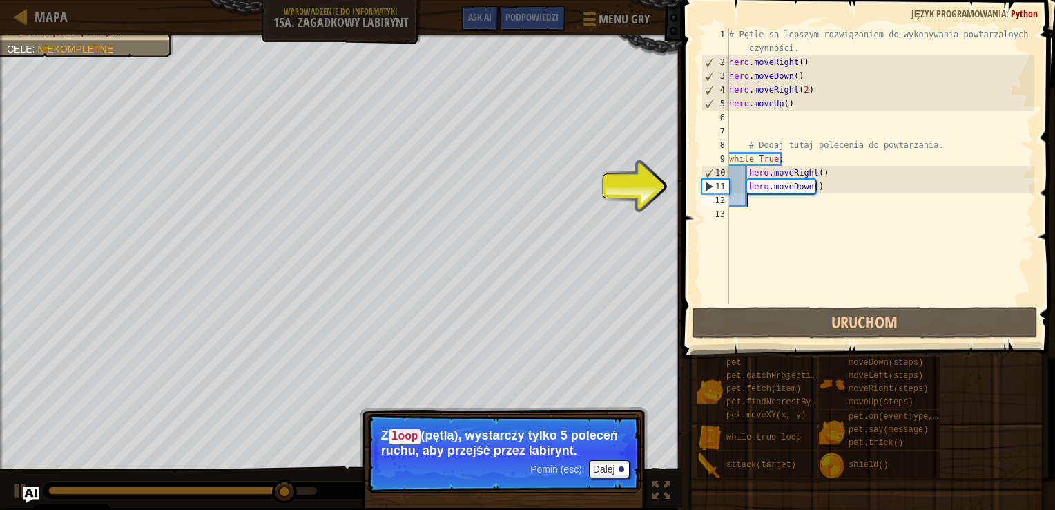
click at [797, 203] on div "# Pętle są lepszym rozwiązaniem do wykonywania powtarzalnych czynności. hero . …" at bounding box center [880, 187] width 308 height 318
type textarea "h"
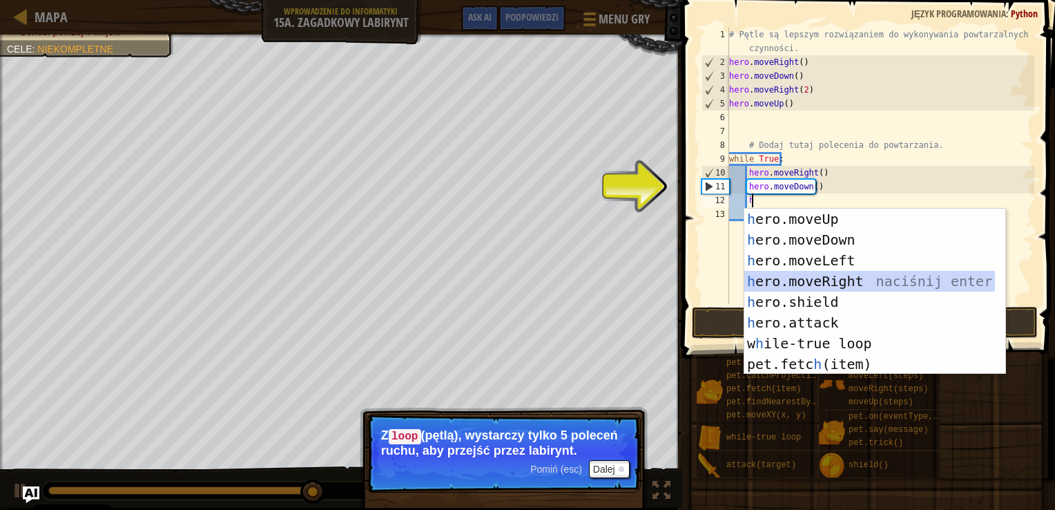
click at [847, 281] on div "h ero.moveUp naciśnij enter h ero.moveDown naciśnij enter h ero.moveLeft naciśn…" at bounding box center [869, 312] width 251 height 207
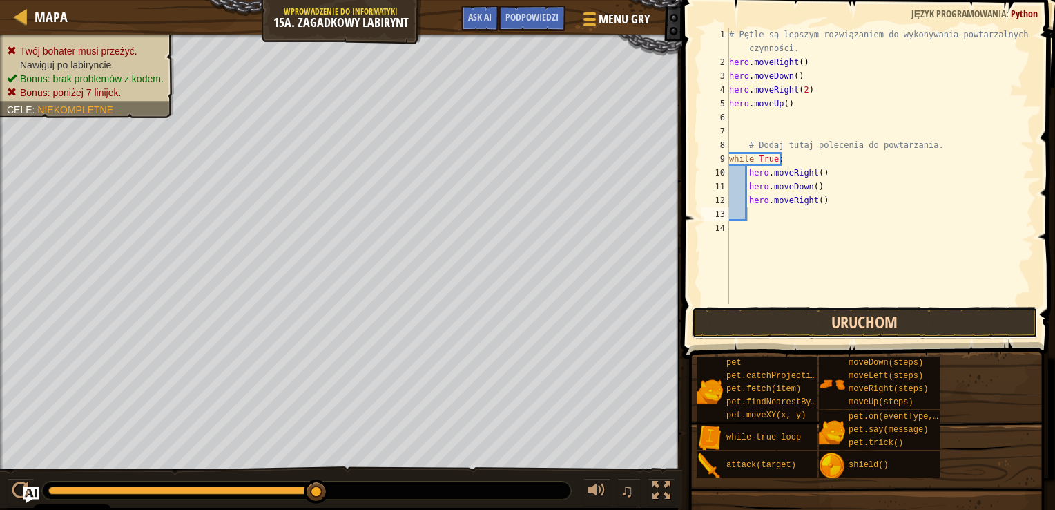
click at [822, 322] on button "Uruchom" at bounding box center [865, 323] width 346 height 32
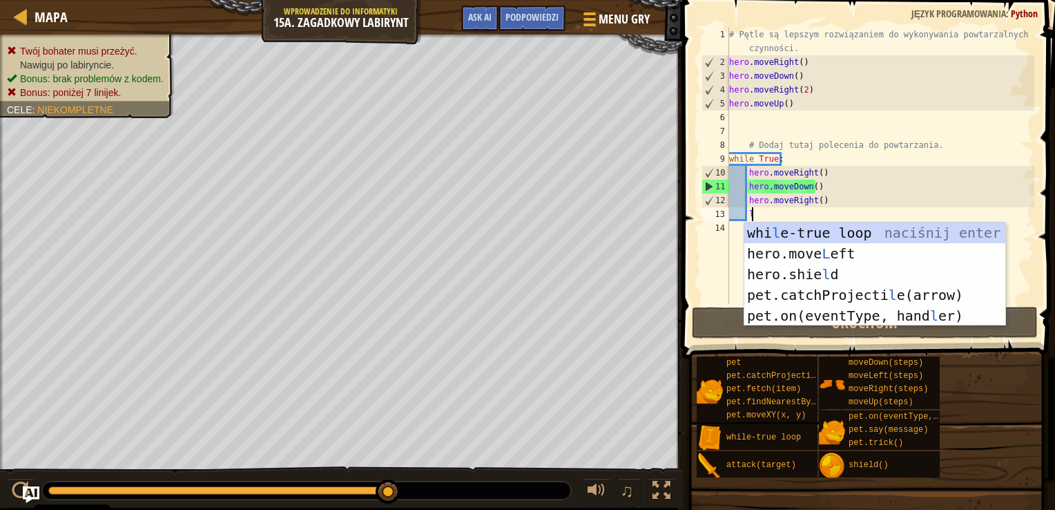
scroll to position [6, 1]
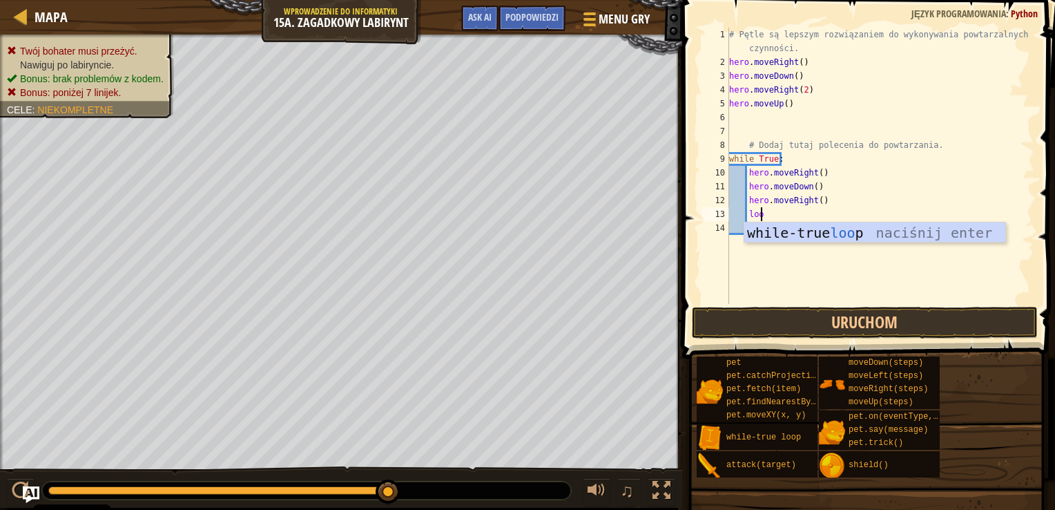
type textarea "loop"
click at [796, 232] on div "while-true loop naciśnij enter" at bounding box center [874, 253] width 261 height 62
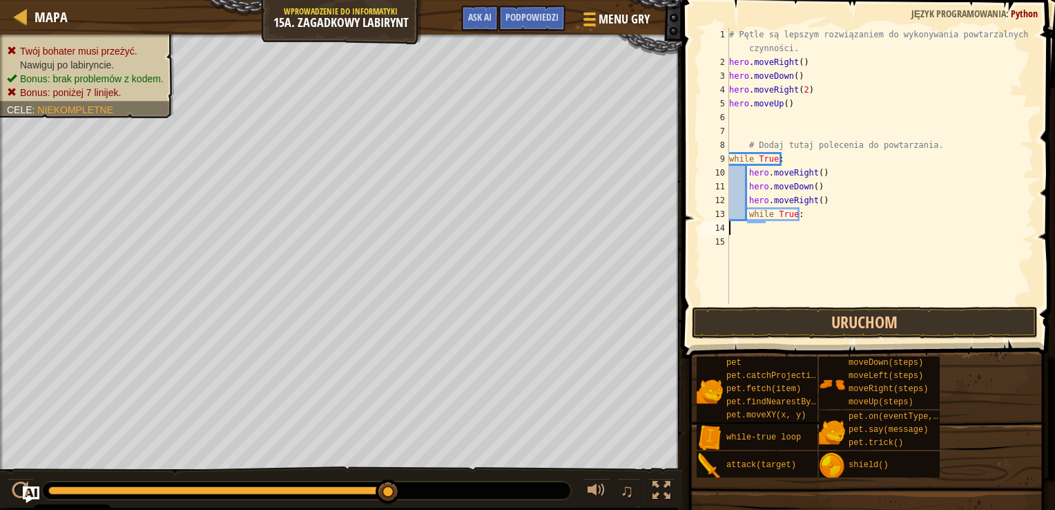
scroll to position [6, 0]
type textarea "w"
type textarea "h"
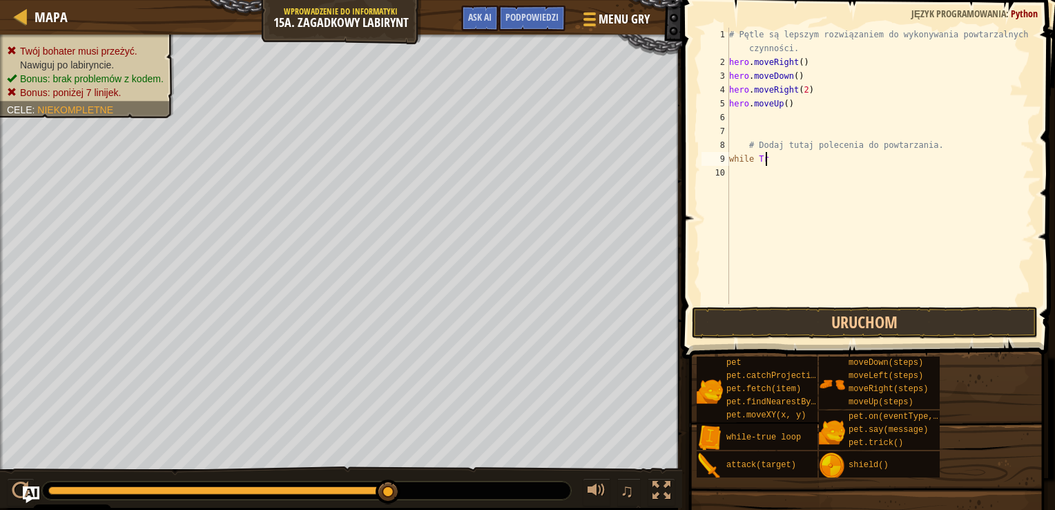
type textarea "w"
click at [823, 103] on div "# Pętle są lepszym rozwiązaniem do wykonywania powtarzalnych czynności. hero . …" at bounding box center [878, 187] width 314 height 318
type textarea "h"
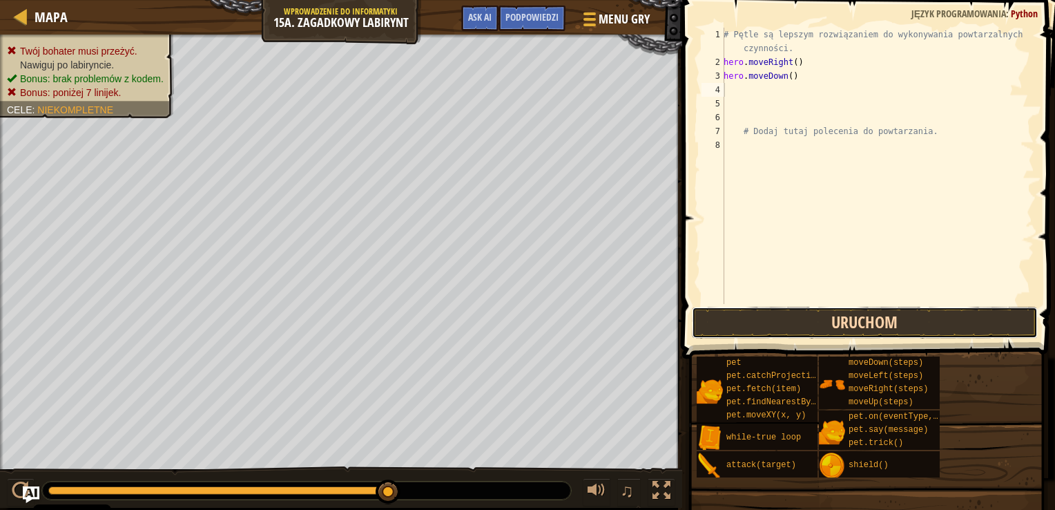
click at [857, 322] on button "Uruchom" at bounding box center [865, 323] width 346 height 32
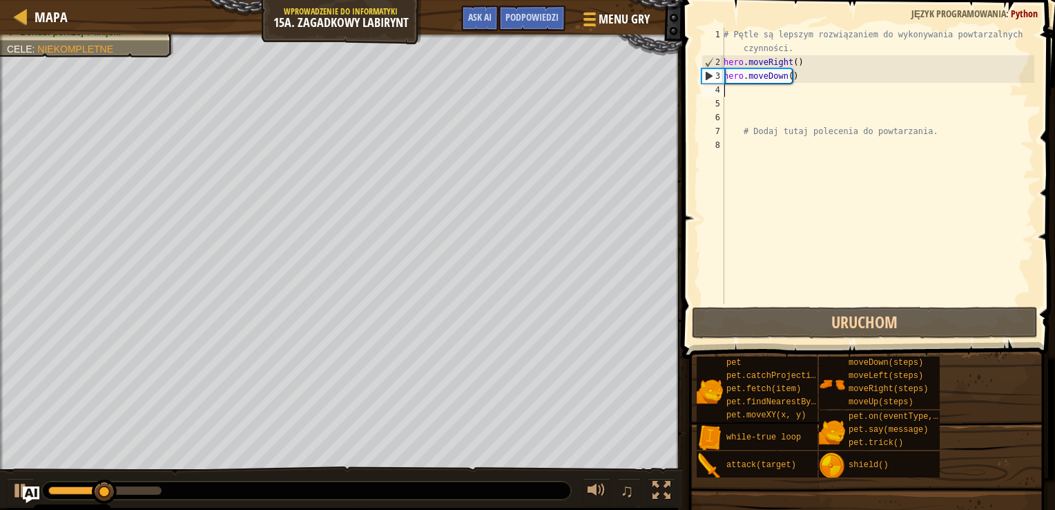
type textarea "w"
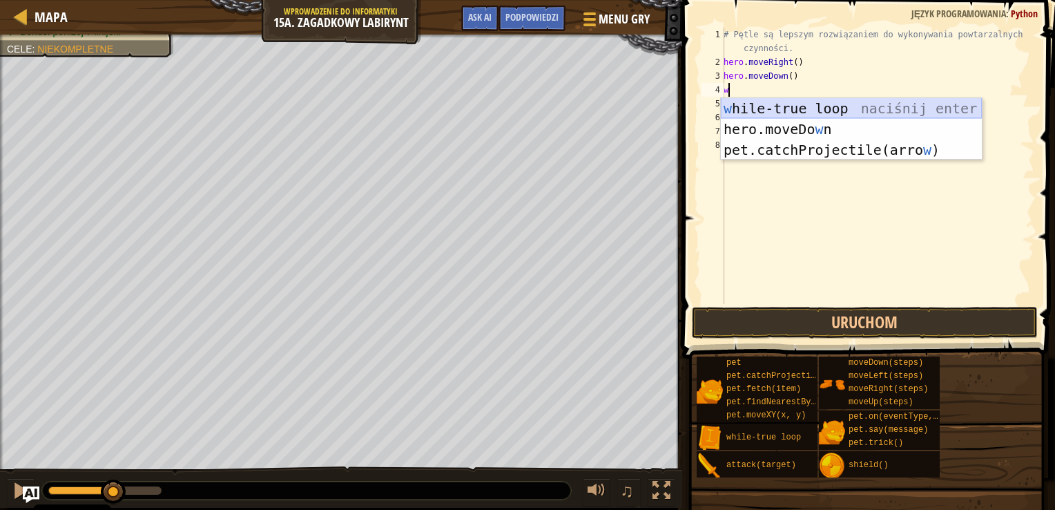
click at [779, 110] on div "w hile-true loop naciśnij enter hero.moveDo w n naciśnij enter pet.catchProject…" at bounding box center [851, 150] width 261 height 104
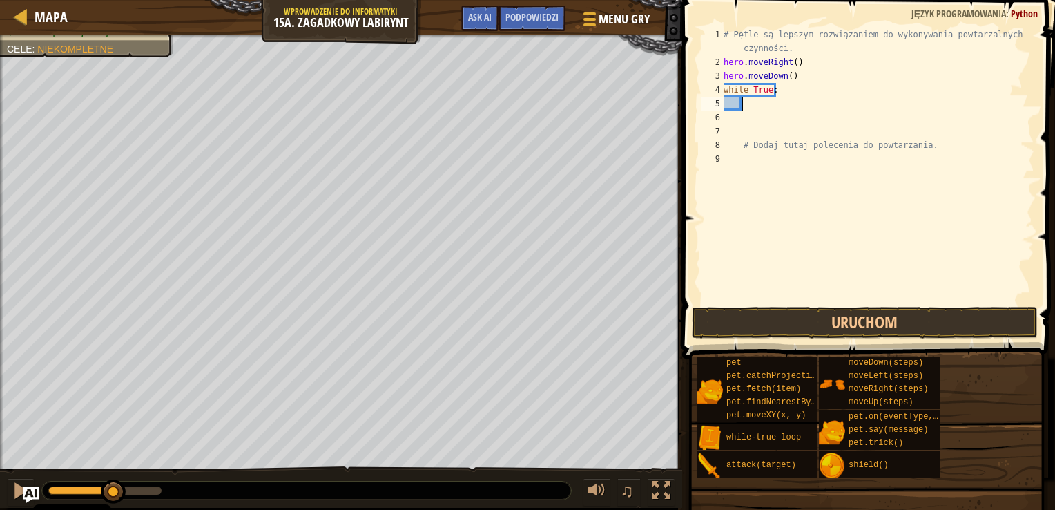
type textarea "h"
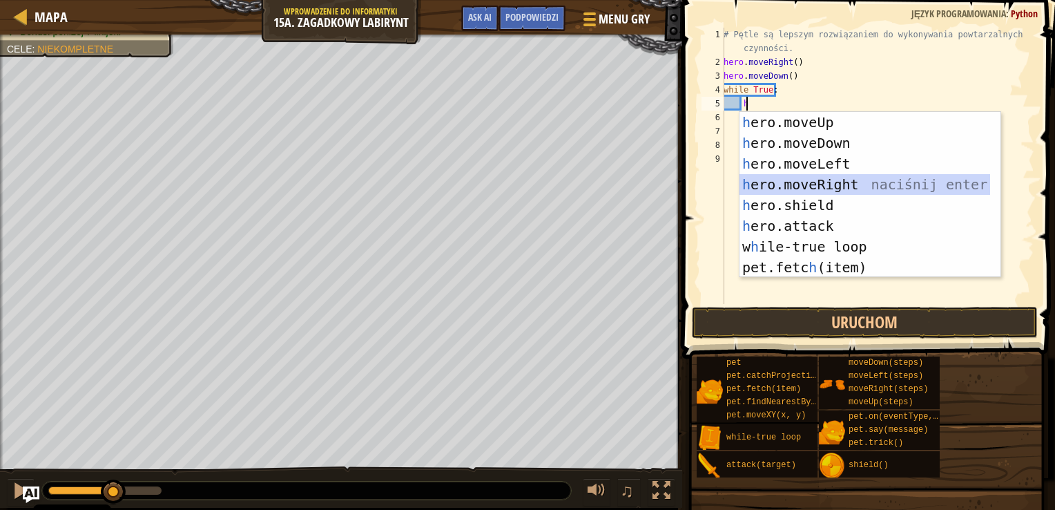
click at [795, 177] on div "h ero.moveUp naciśnij enter h ero.moveDown naciśnij enter h ero.moveLeft naciśn…" at bounding box center [865, 215] width 251 height 207
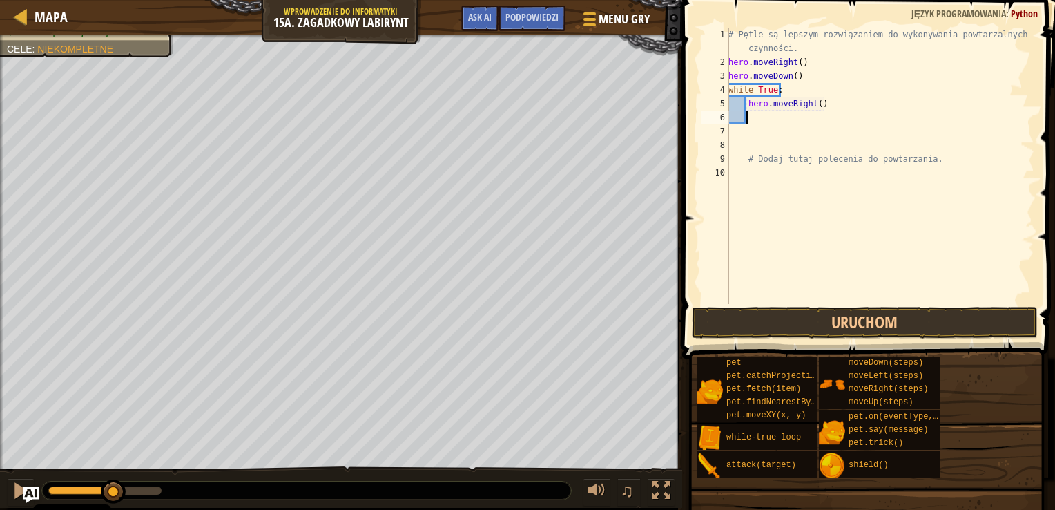
type textarea "h"
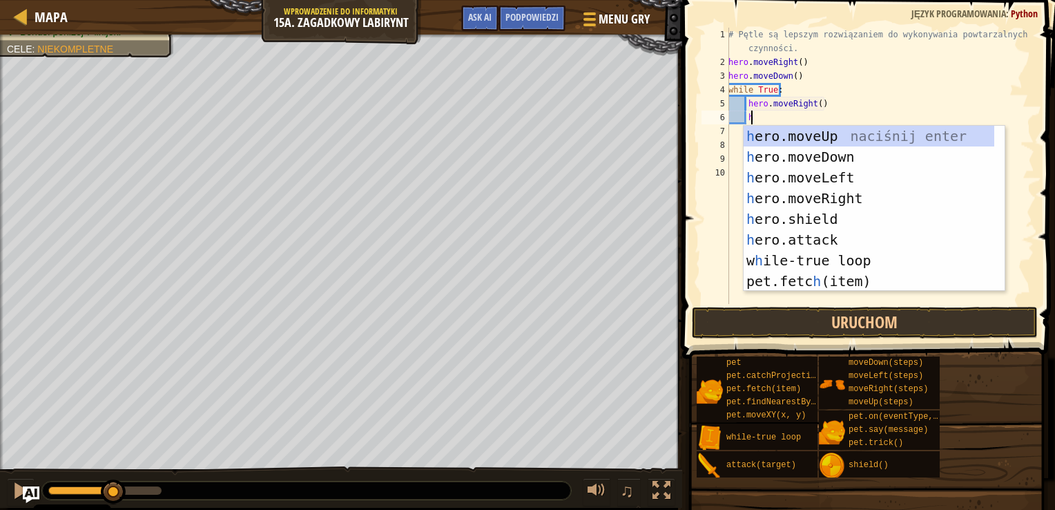
scroll to position [6, 1]
click at [813, 132] on div "h ero.moveUp naciśnij enter h ero.moveDown naciśnij enter h ero.moveLeft naciśn…" at bounding box center [869, 229] width 251 height 207
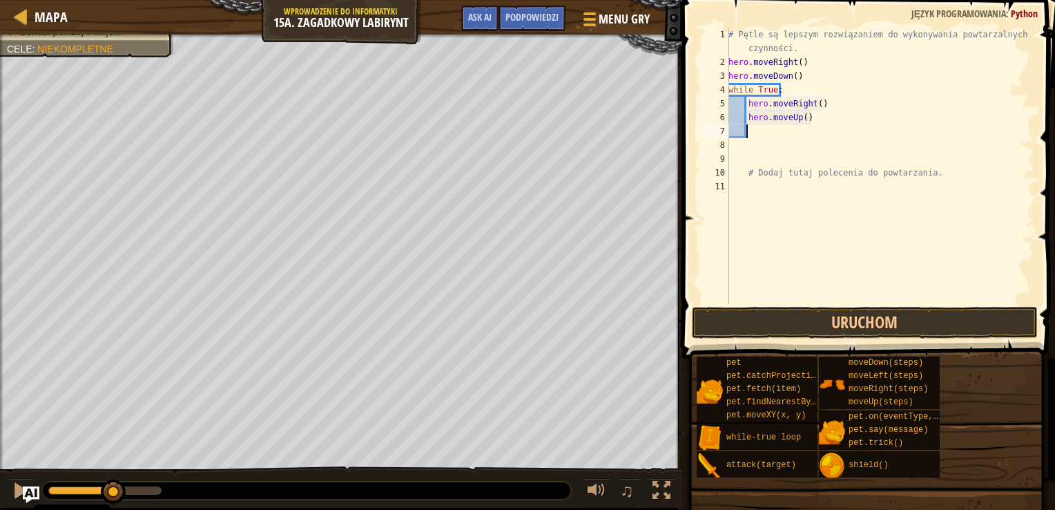
scroll to position [6, 0]
click at [791, 307] on button "Uruchom" at bounding box center [865, 323] width 346 height 32
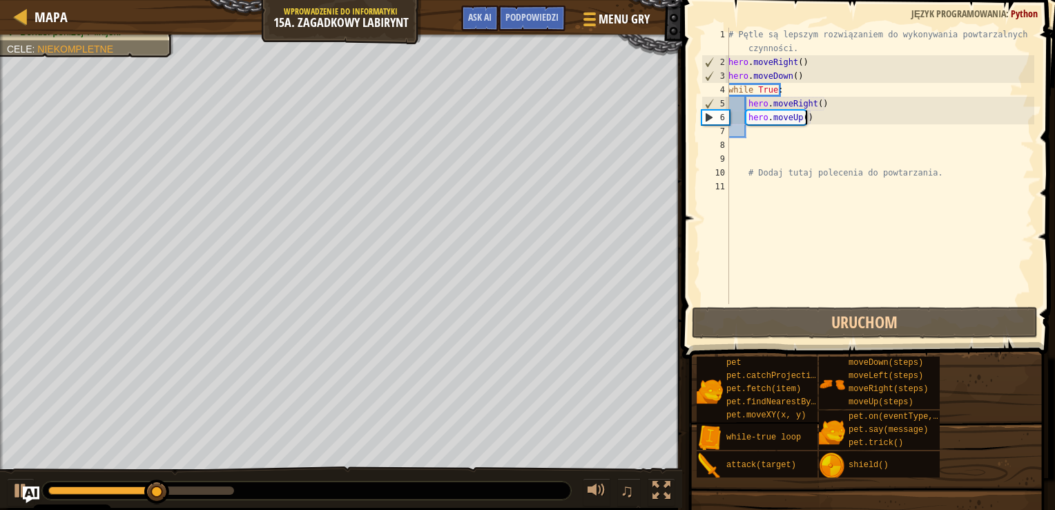
click at [836, 122] on div "# Pętle są lepszym rozwiązaniem do wykonywania powtarzalnych czynności. hero . …" at bounding box center [880, 187] width 309 height 318
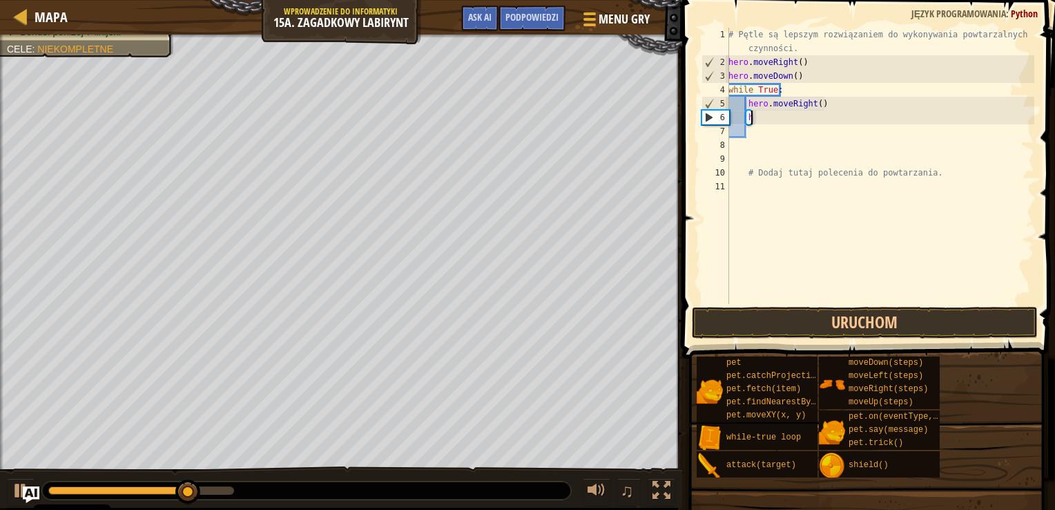
type textarea "h"
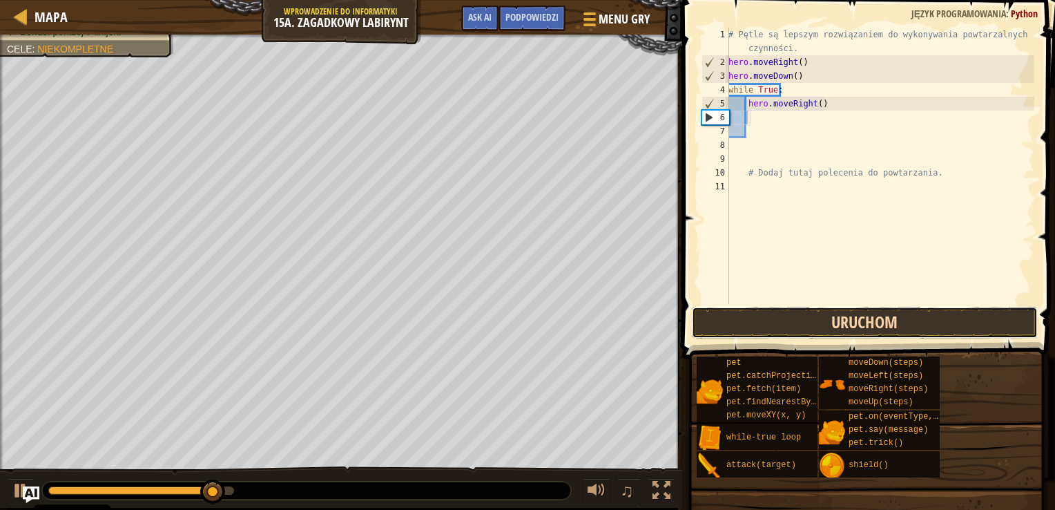
click at [819, 320] on button "Uruchom" at bounding box center [865, 323] width 346 height 32
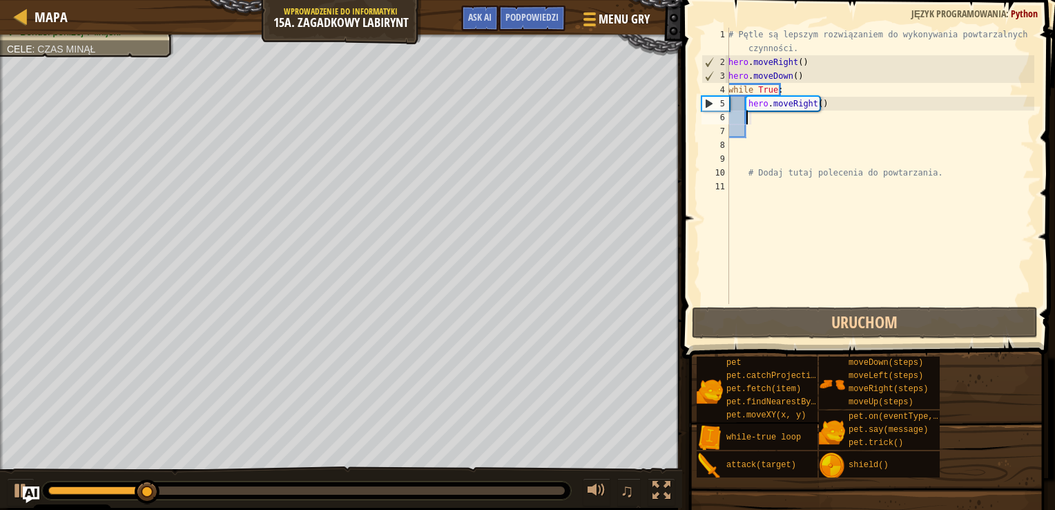
type textarea "h"
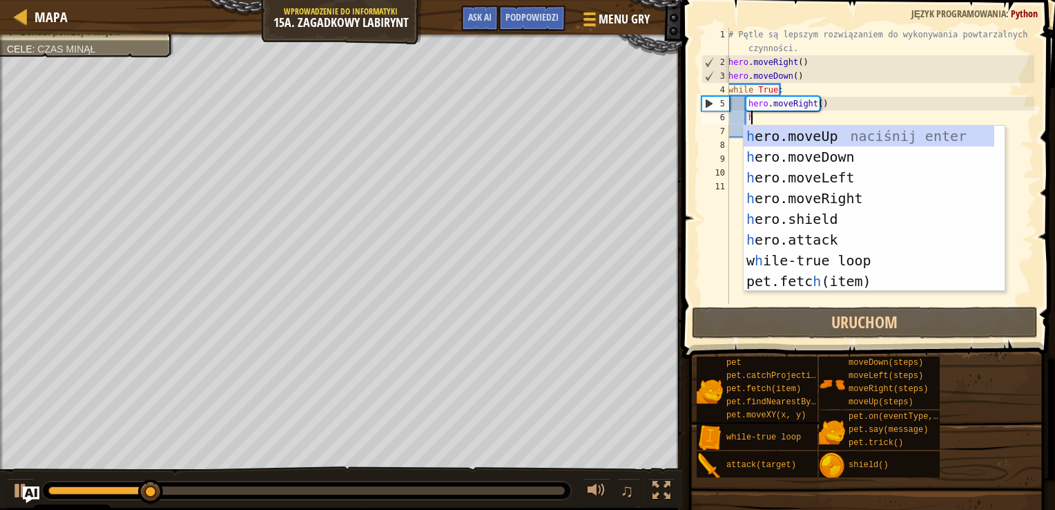
scroll to position [6, 1]
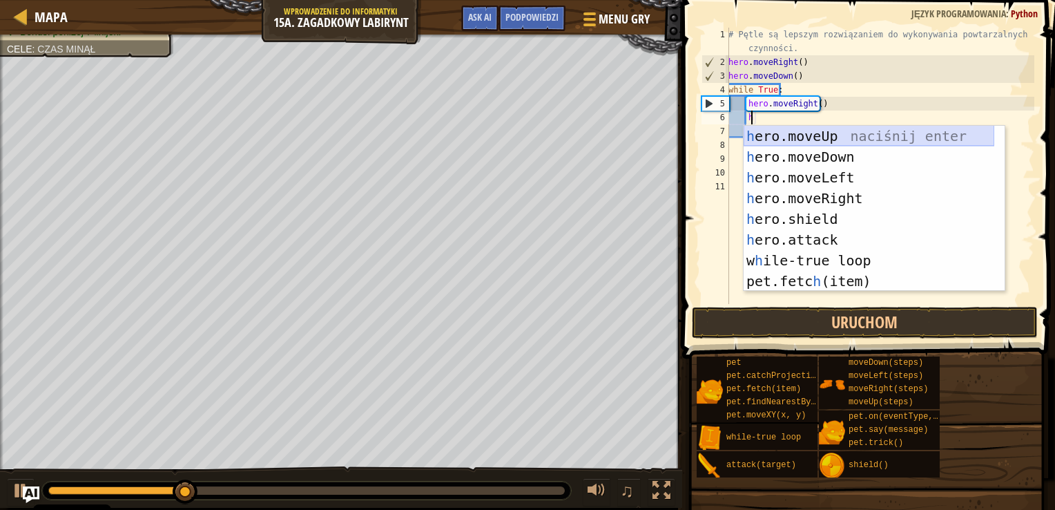
click at [811, 138] on div "h ero.moveUp naciśnij enter h ero.moveDown naciśnij enter h ero.moveLeft naciśn…" at bounding box center [869, 229] width 251 height 207
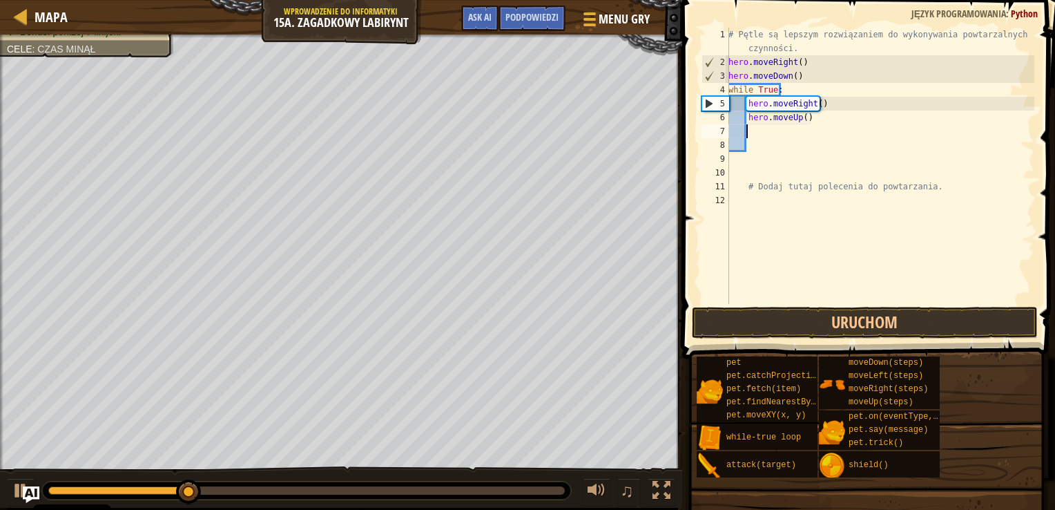
scroll to position [6, 0]
click at [778, 320] on button "Uruchom" at bounding box center [865, 323] width 346 height 32
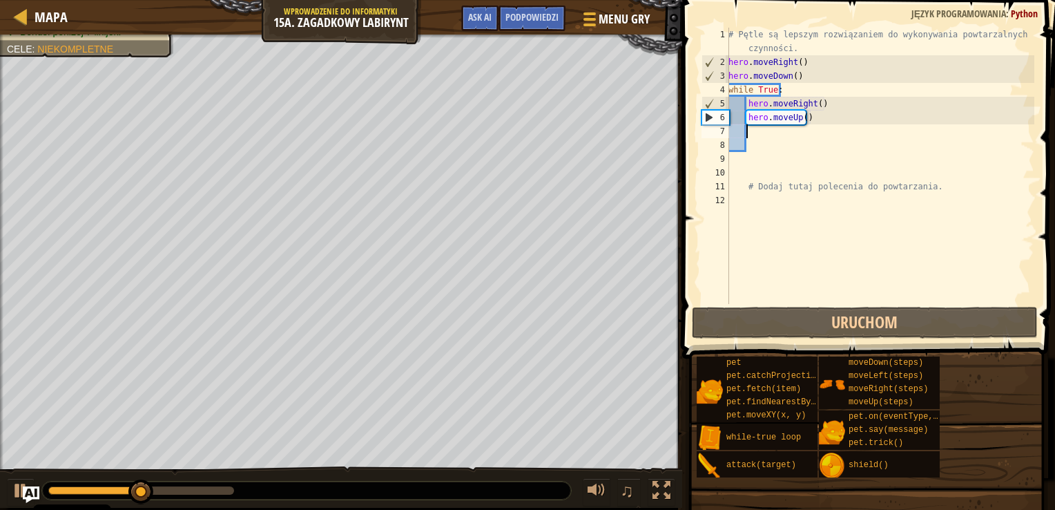
click at [814, 117] on div "# Pętle są lepszym rozwiązaniem do wykonywania powtarzalnych czynności. hero . …" at bounding box center [880, 187] width 309 height 318
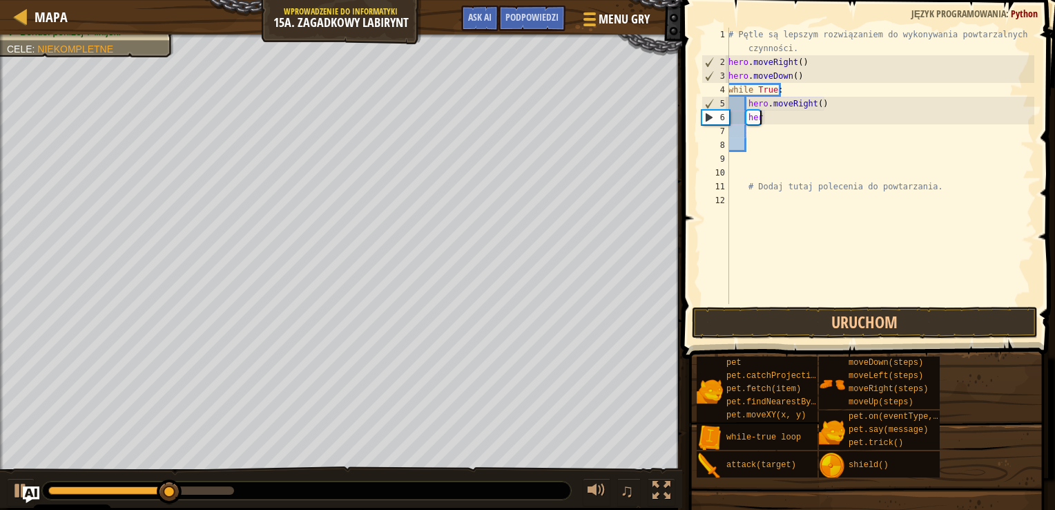
type textarea "h"
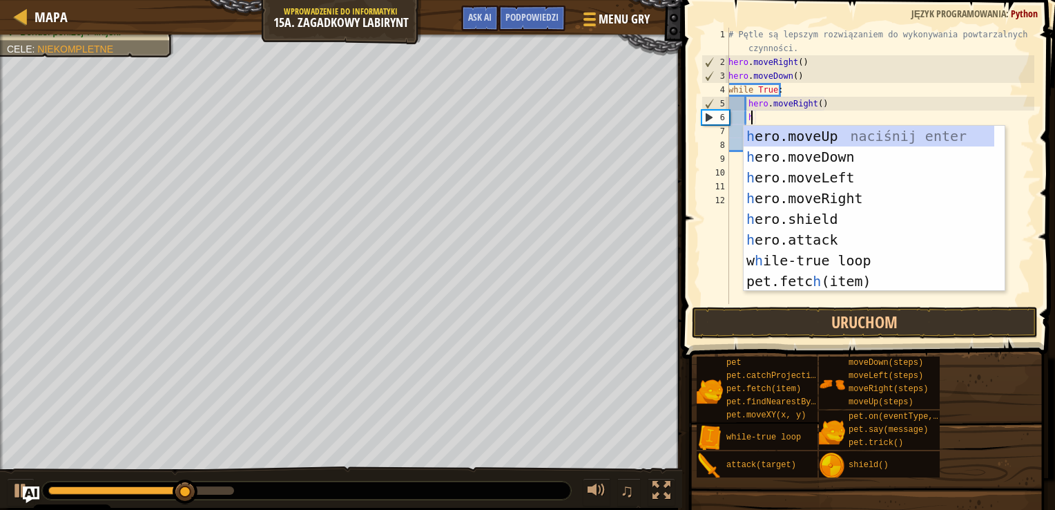
scroll to position [6, 1]
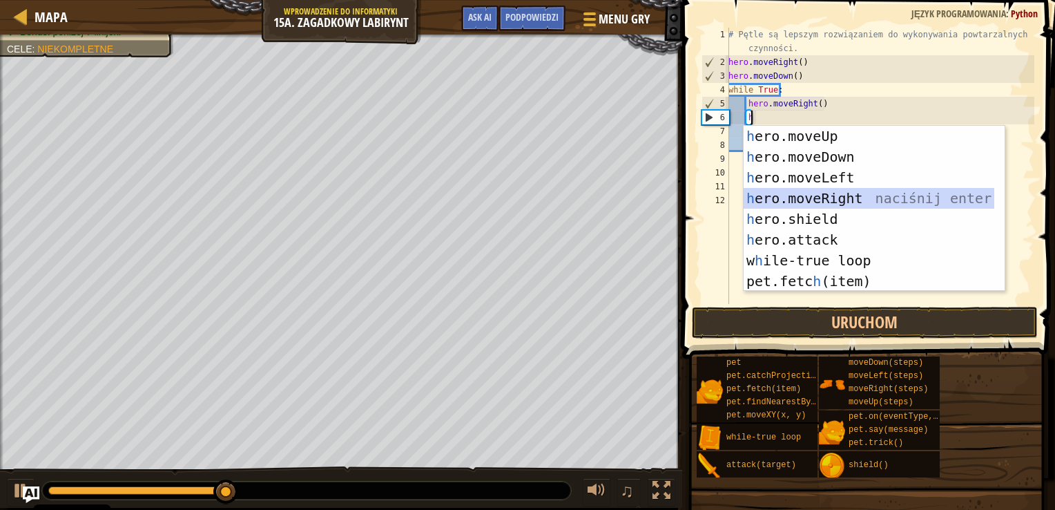
click at [812, 197] on div "h ero.moveUp naciśnij enter h ero.moveDown naciśnij enter h ero.moveLeft naciśn…" at bounding box center [869, 229] width 251 height 207
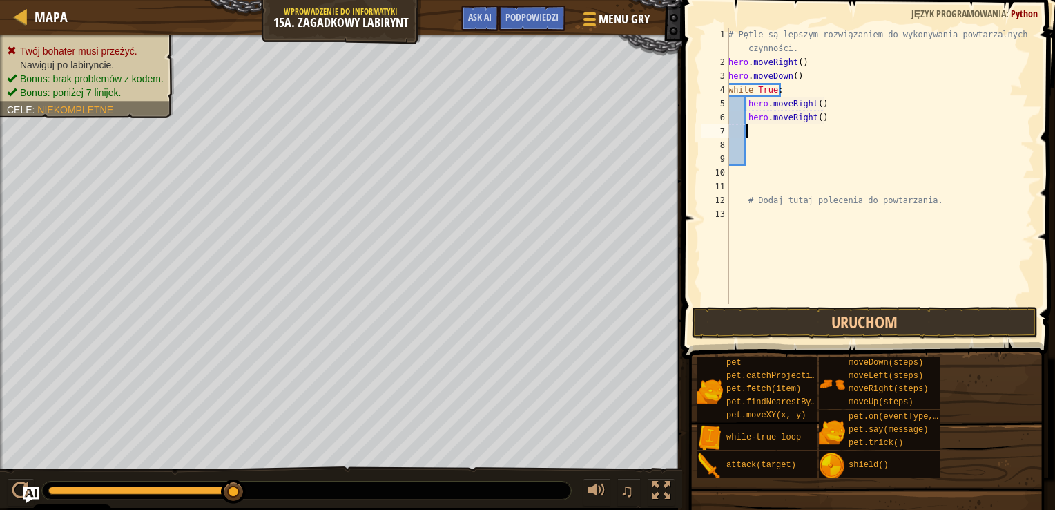
type textarea "h"
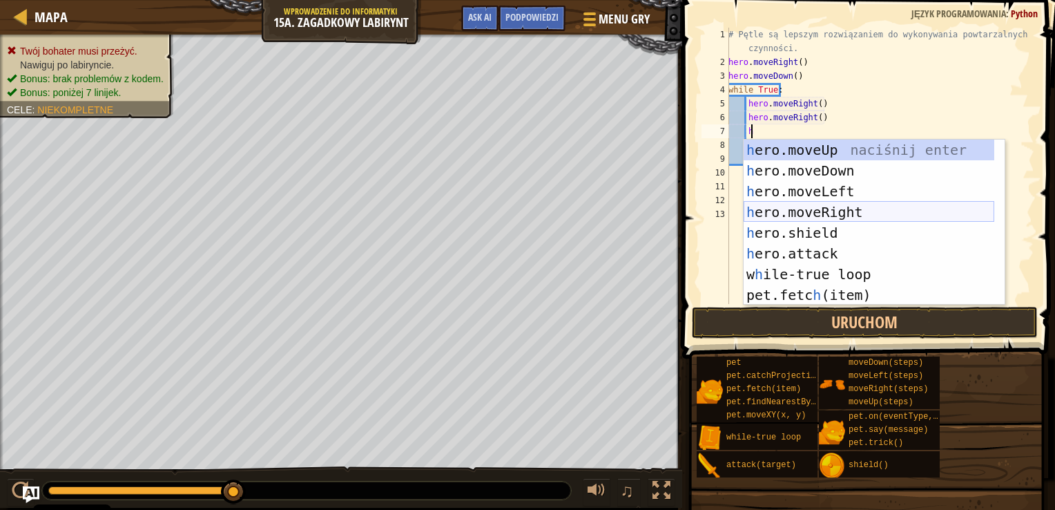
click at [801, 211] on div "h ero.moveUp naciśnij enter h ero.moveDown naciśnij enter h ero.moveLeft naciśn…" at bounding box center [869, 242] width 251 height 207
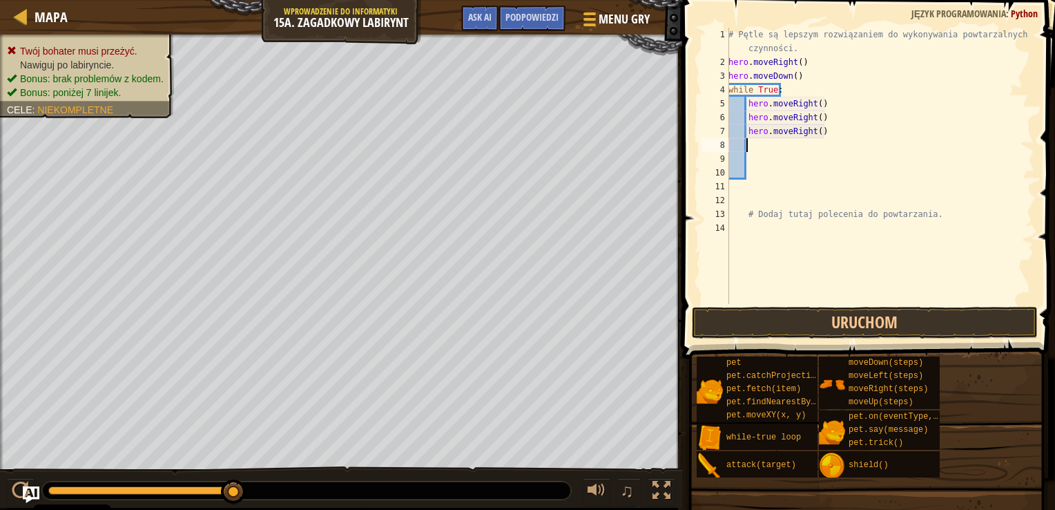
scroll to position [6, 0]
type textarea "h"
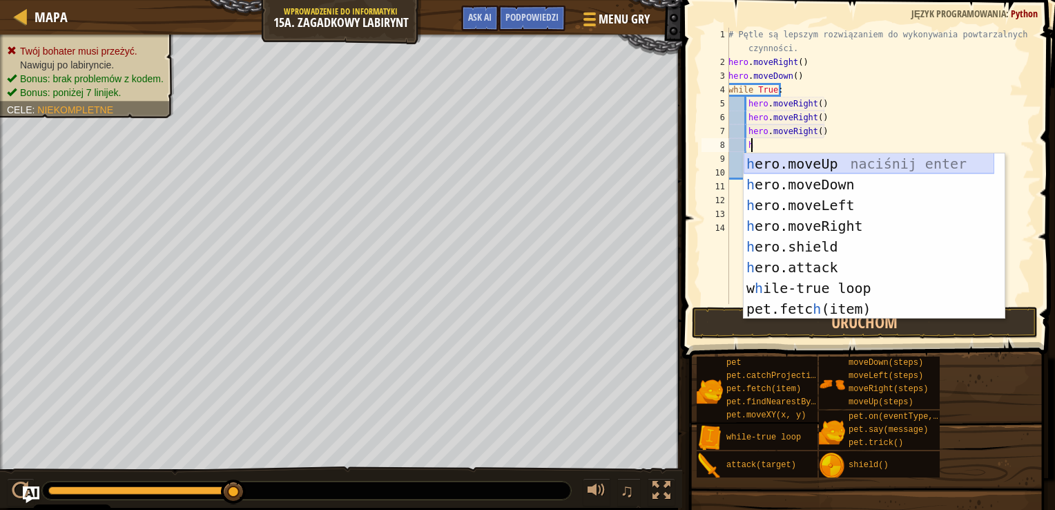
click at [820, 168] on div "h ero.moveUp naciśnij enter h ero.moveDown naciśnij enter h ero.moveLeft naciśn…" at bounding box center [869, 256] width 251 height 207
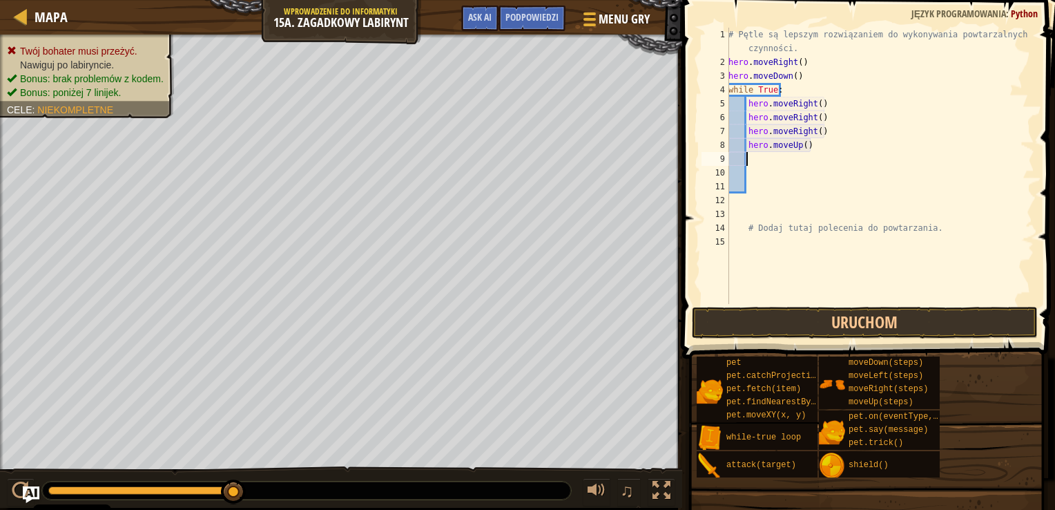
scroll to position [6, 0]
click at [779, 314] on button "Uruchom" at bounding box center [865, 323] width 346 height 32
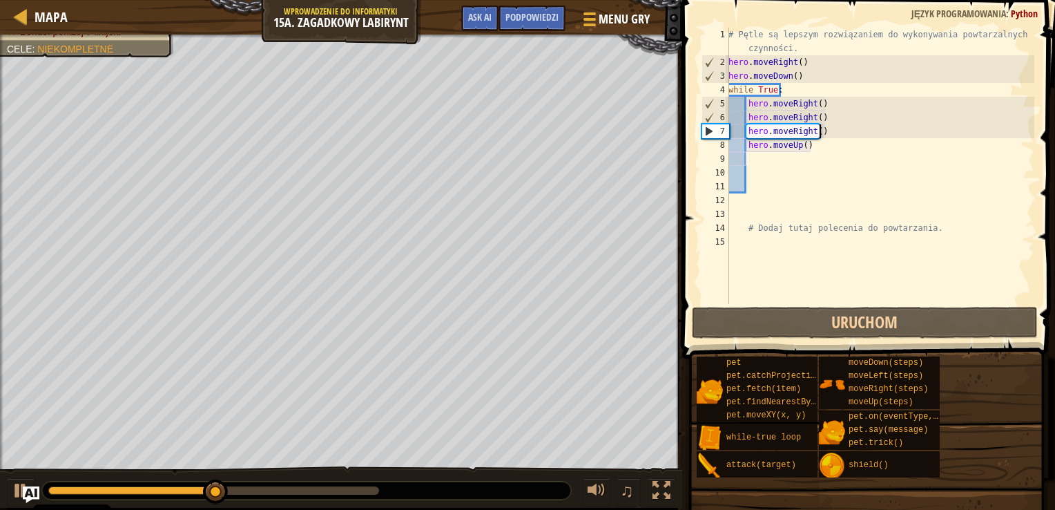
click at [830, 129] on div "# Pętle są lepszym rozwiązaniem do wykonywania powtarzalnych czynności. hero . …" at bounding box center [880, 187] width 309 height 318
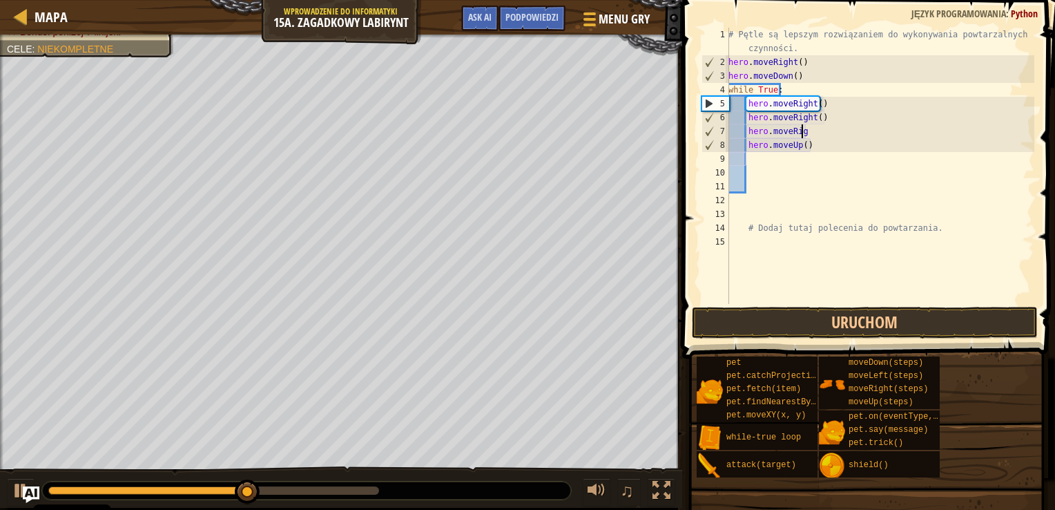
type textarea "h"
type textarea "hero.moveRight()"
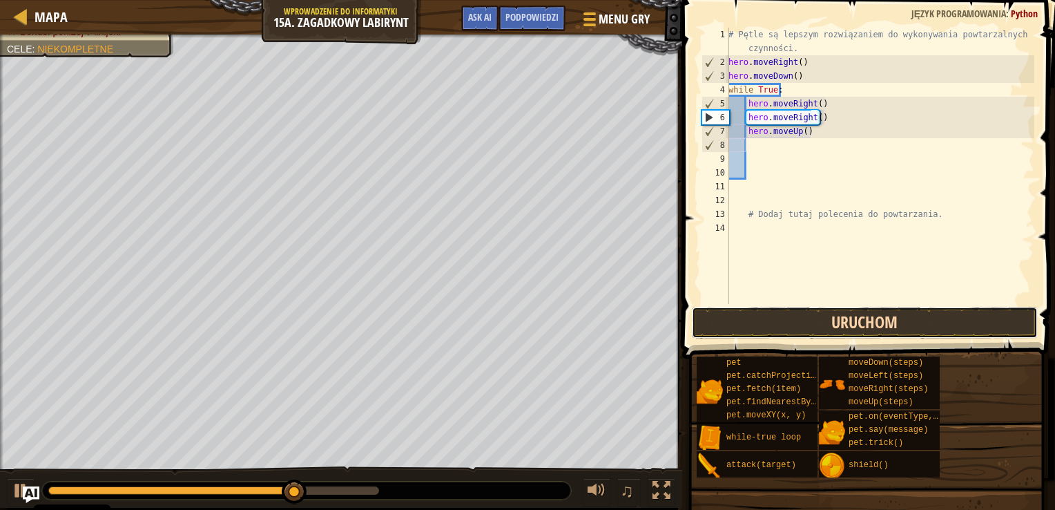
click at [800, 320] on button "Uruchom" at bounding box center [865, 323] width 346 height 32
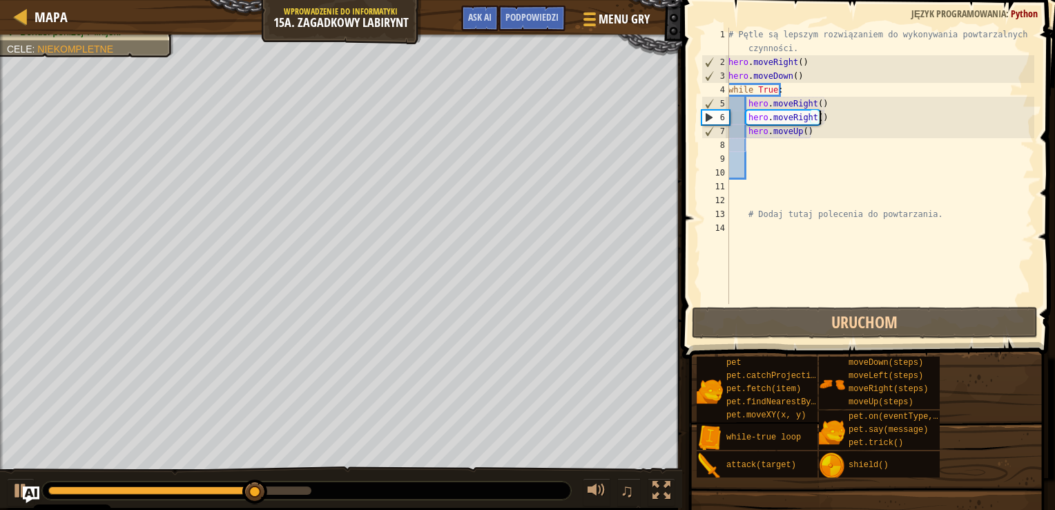
click at [807, 142] on div "# Pętle są lepszym rozwiązaniem do wykonywania powtarzalnych czynności. hero . …" at bounding box center [880, 187] width 309 height 318
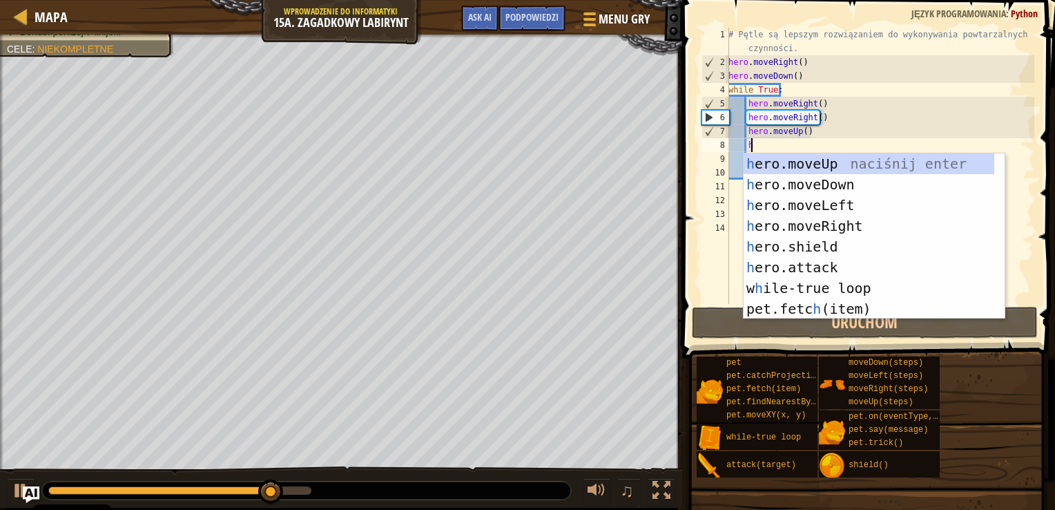
type textarea "h"
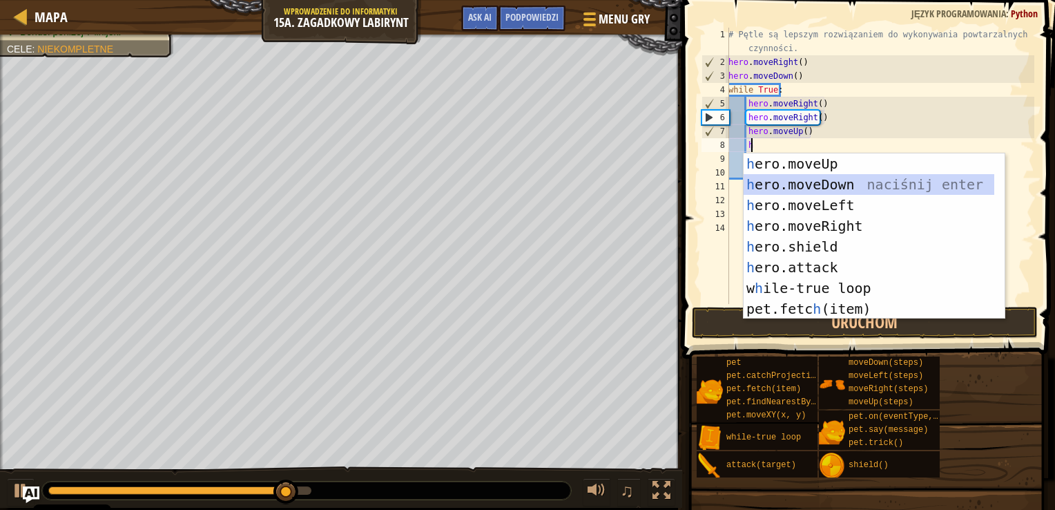
click at [796, 189] on div "h ero.moveUp naciśnij enter h ero.moveDown naciśnij enter h ero.moveLeft naciśn…" at bounding box center [869, 256] width 251 height 207
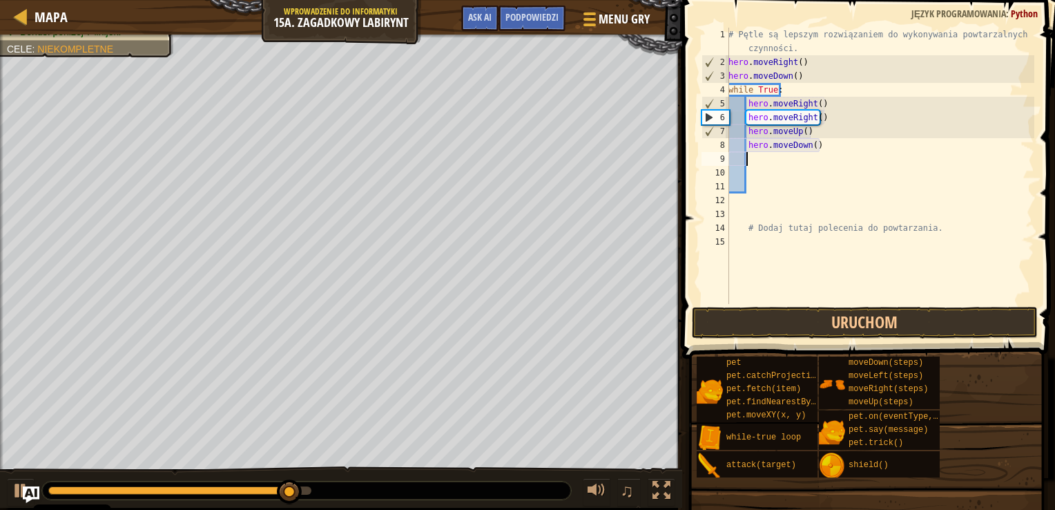
scroll to position [6, 0]
click at [780, 332] on button "Uruchom" at bounding box center [865, 323] width 346 height 32
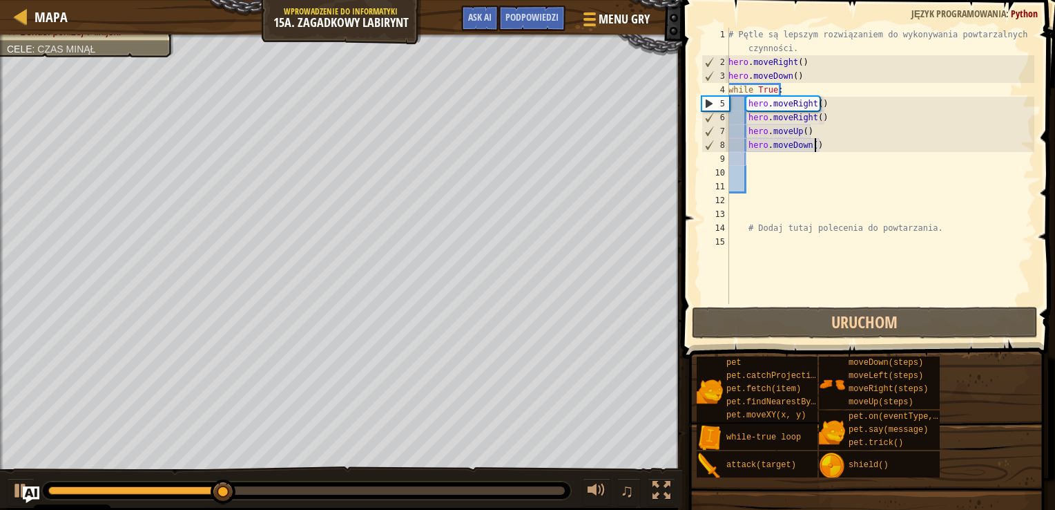
click at [830, 145] on div "# Pętle są lepszym rozwiązaniem do wykonywania powtarzalnych czynności. hero . …" at bounding box center [880, 187] width 309 height 318
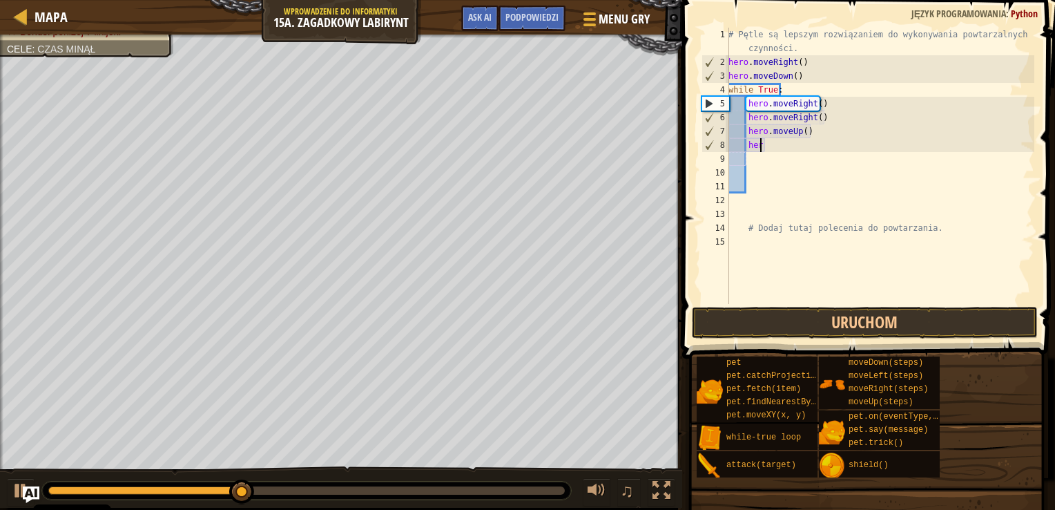
type textarea "h"
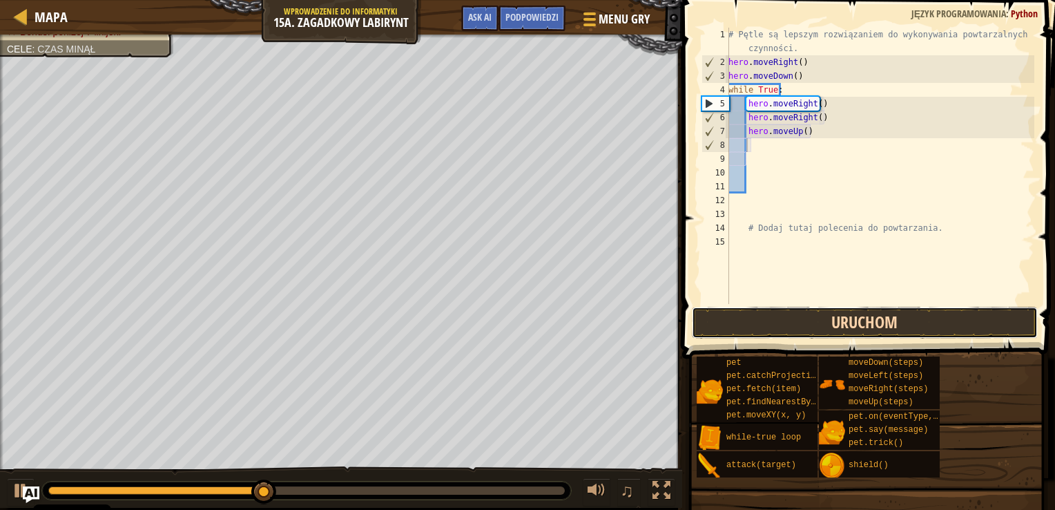
click at [805, 322] on button "Uruchom" at bounding box center [865, 323] width 346 height 32
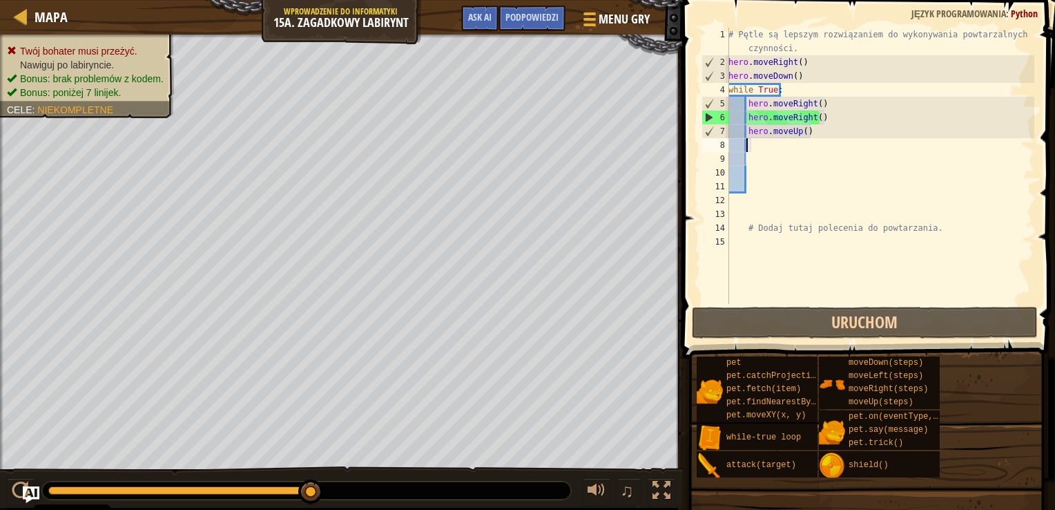
type textarea "h"
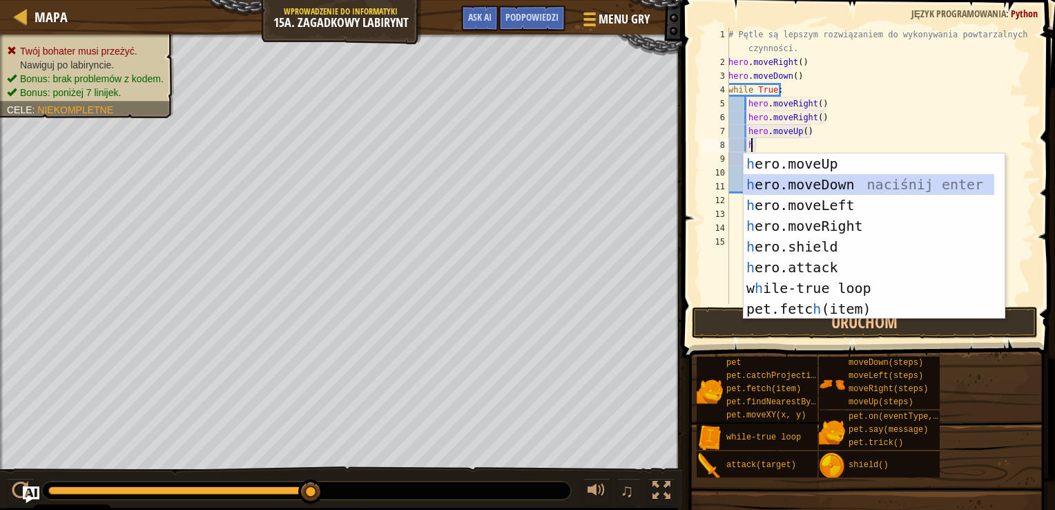
click at [791, 186] on div "h ero.moveUp naciśnij enter h ero.moveDown naciśnij enter h ero.moveLeft naciśn…" at bounding box center [869, 256] width 251 height 207
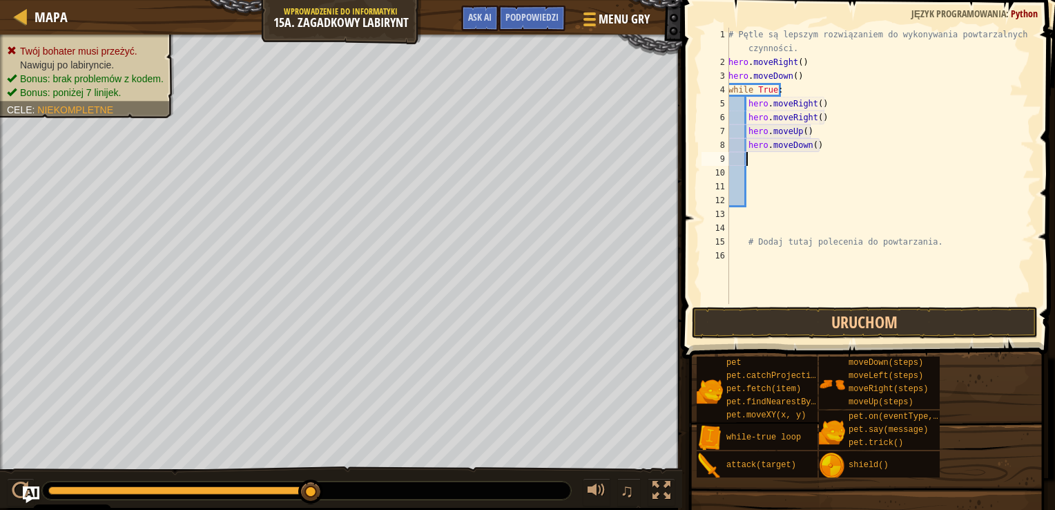
scroll to position [6, 0]
click at [769, 314] on button "Uruchom" at bounding box center [865, 323] width 346 height 32
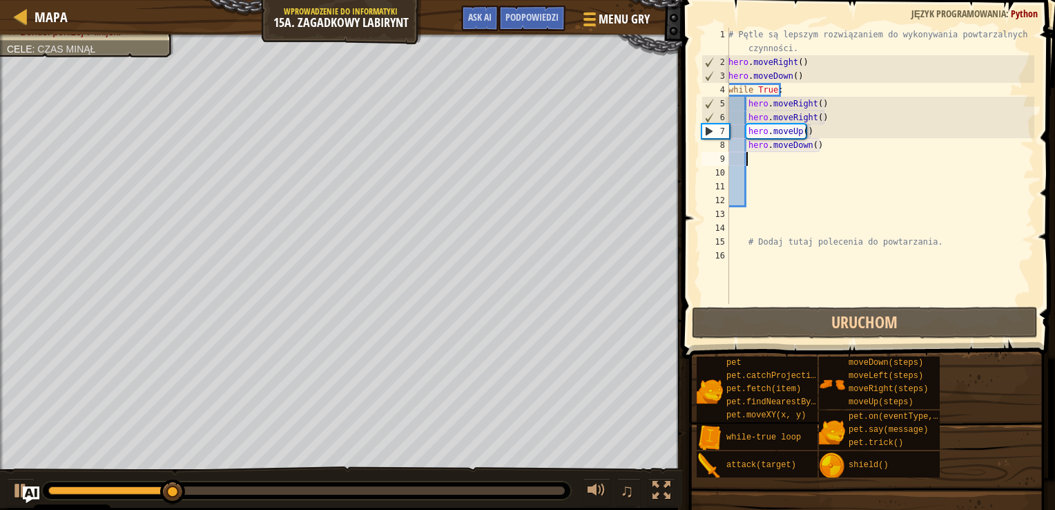
click at [860, 153] on div "# Pętle są lepszym rozwiązaniem do wykonywania powtarzalnych czynności. hero . …" at bounding box center [880, 187] width 309 height 318
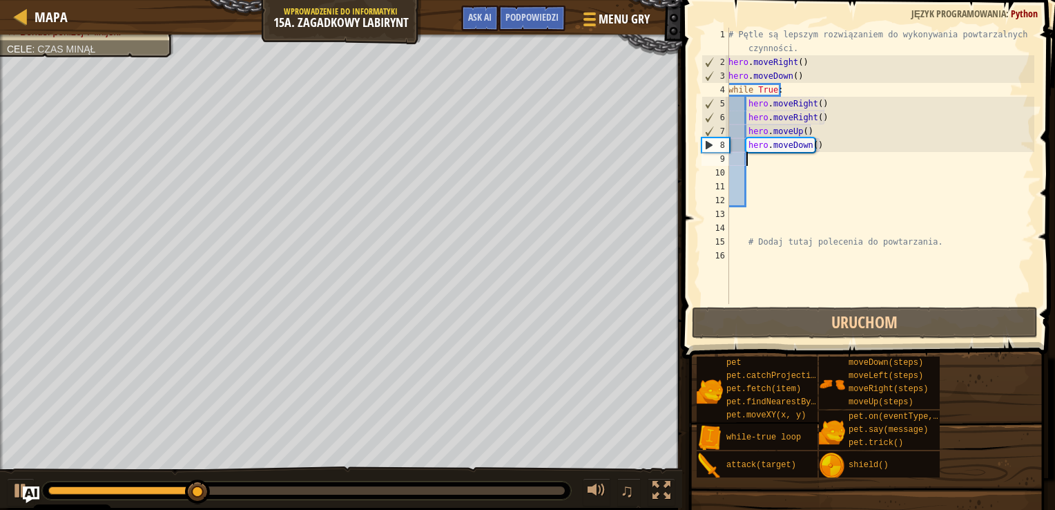
click at [860, 153] on div "# Pętle są lepszym rozwiązaniem do wykonywania powtarzalnych czynności. hero . …" at bounding box center [880, 187] width 309 height 318
click at [858, 151] on div "# Pętle są lepszym rozwiązaniem do wykonywania powtarzalnych czynności. hero . …" at bounding box center [880, 187] width 309 height 318
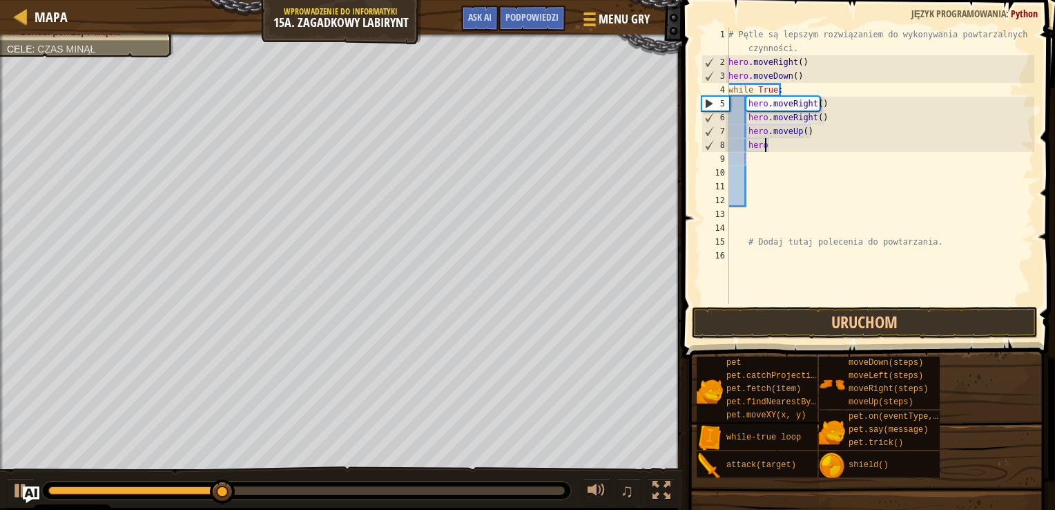
type textarea "h"
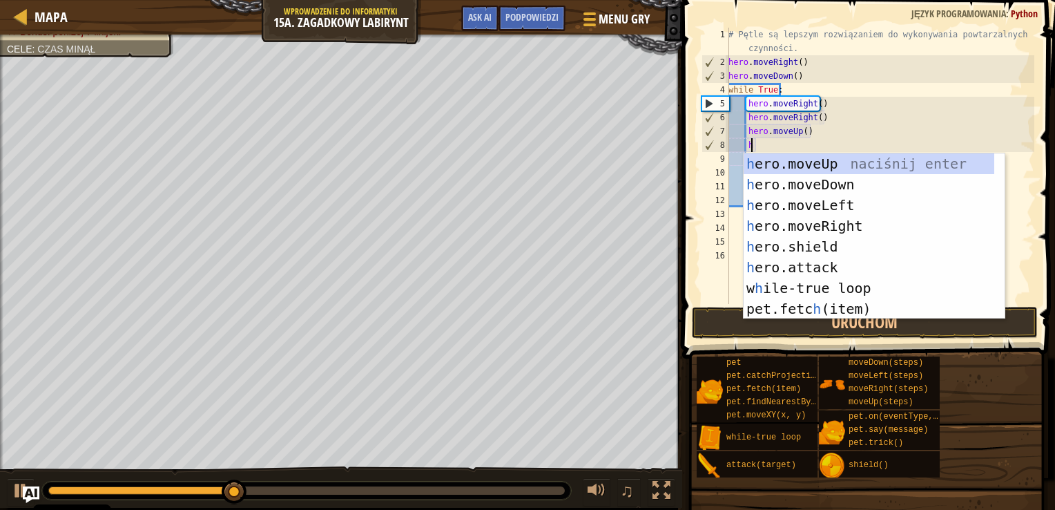
scroll to position [6, 1]
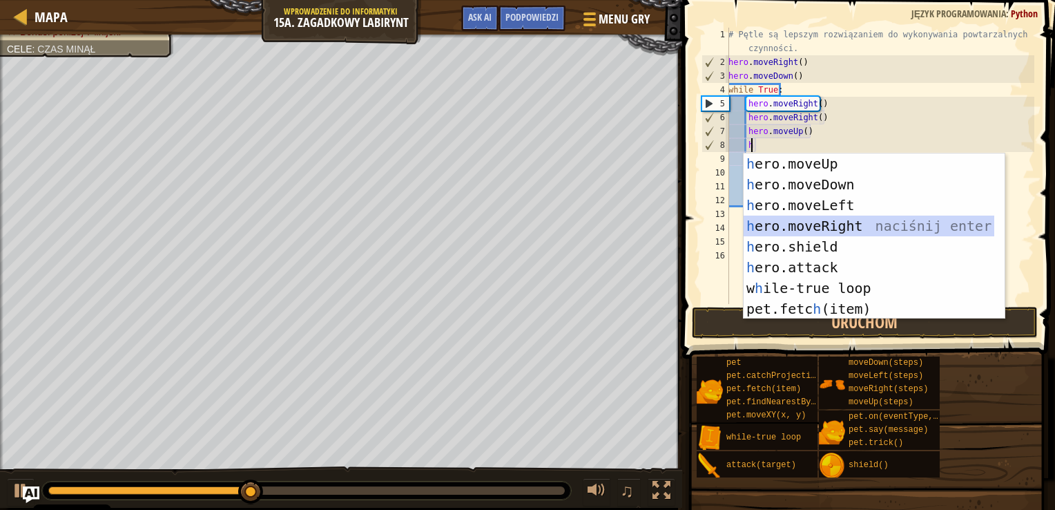
click at [840, 226] on div "h ero.moveUp naciśnij enter h ero.moveDown naciśnij enter h ero.moveLeft naciśn…" at bounding box center [869, 256] width 251 height 207
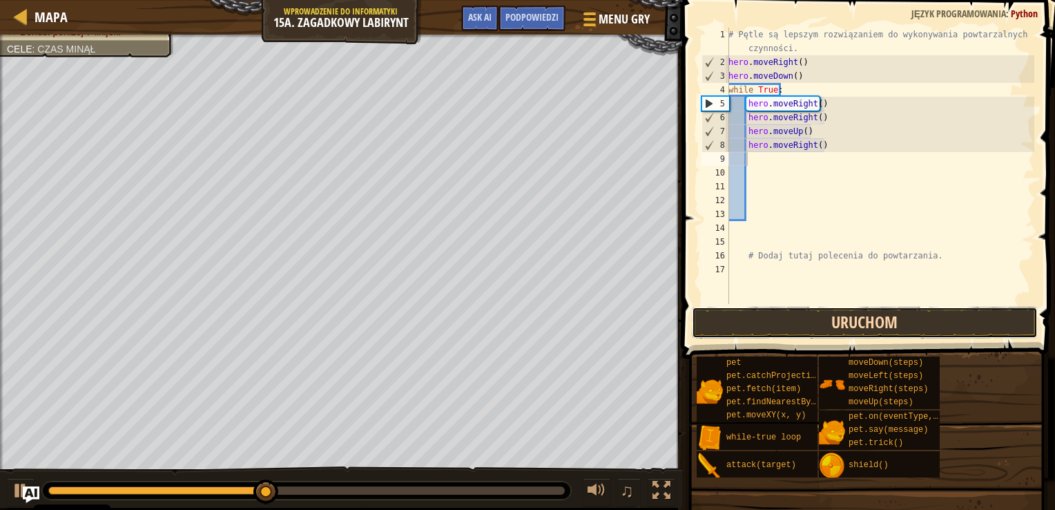
click at [833, 320] on button "Uruchom" at bounding box center [865, 323] width 346 height 32
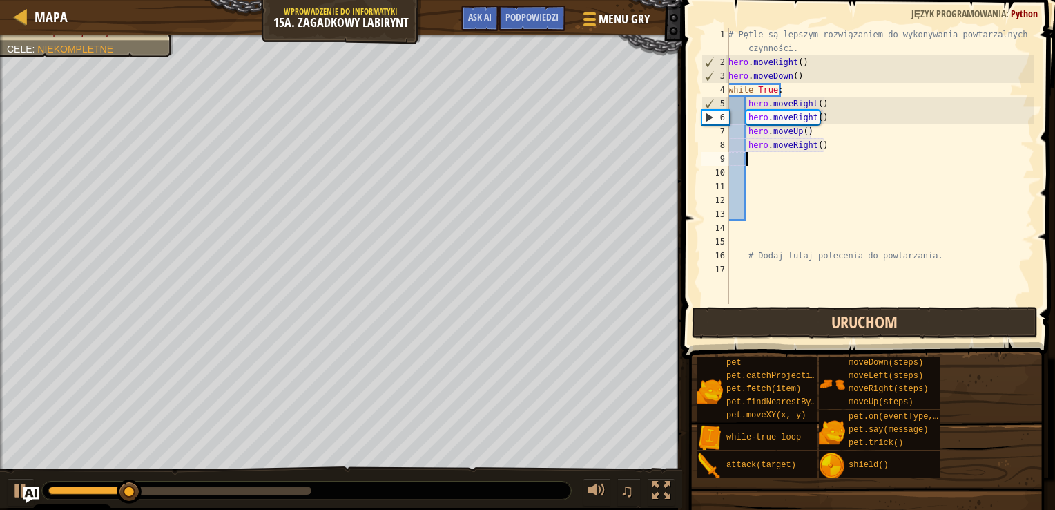
type textarea "h"
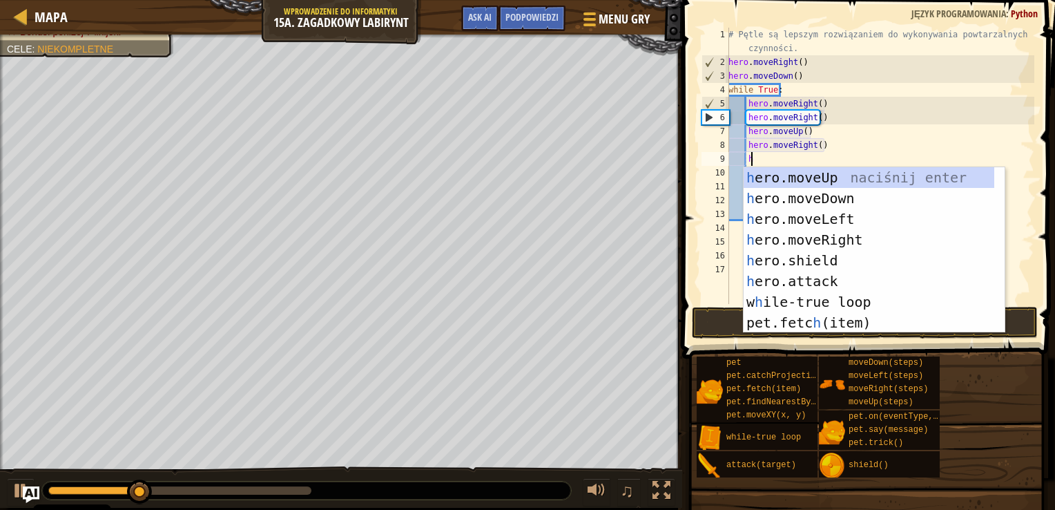
scroll to position [6, 1]
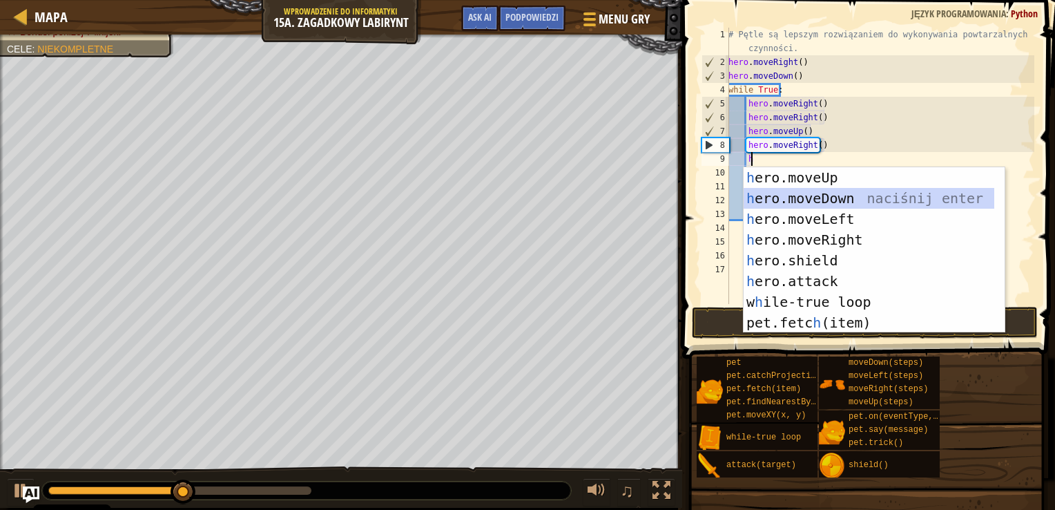
click at [845, 200] on div "h ero.moveUp naciśnij enter h ero.moveDown naciśnij enter h ero.moveLeft naciśn…" at bounding box center [869, 270] width 251 height 207
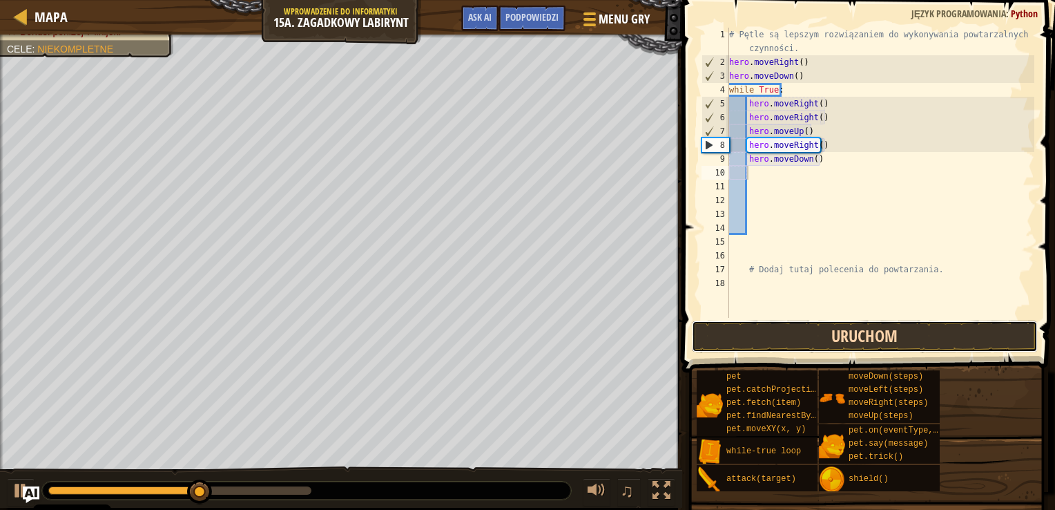
click at [795, 333] on button "Uruchom" at bounding box center [865, 336] width 346 height 32
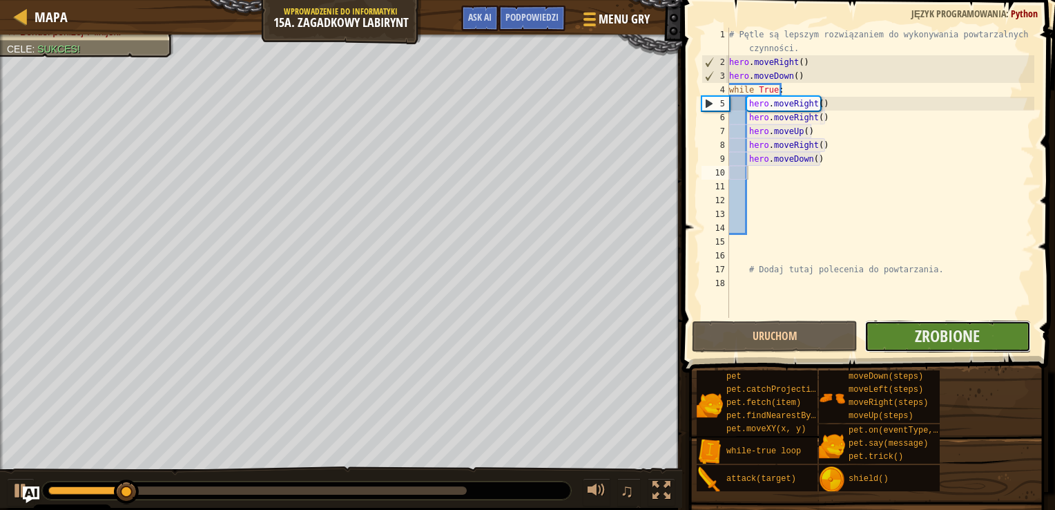
click at [880, 336] on button "Zrobione" at bounding box center [948, 336] width 166 height 32
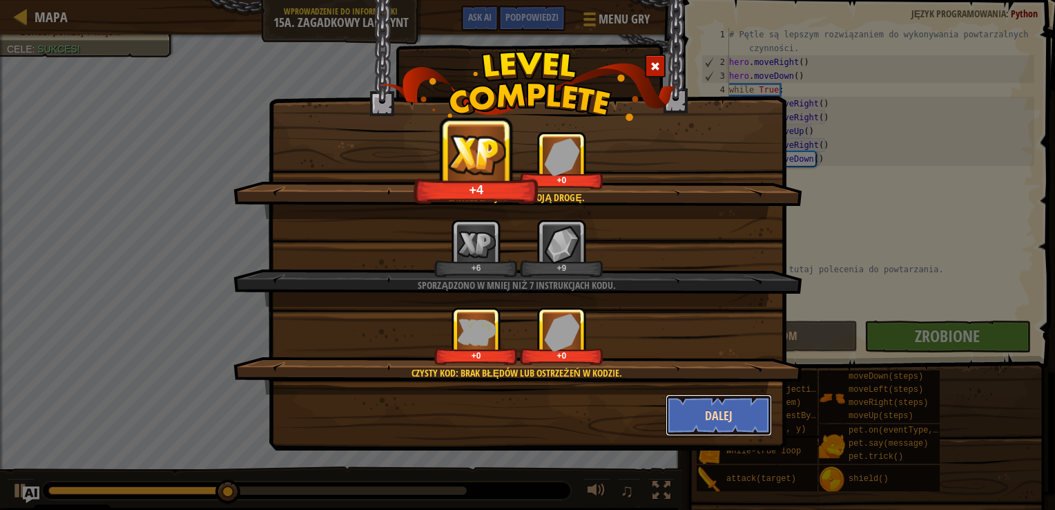
click at [727, 407] on button "Dalej" at bounding box center [719, 414] width 107 height 41
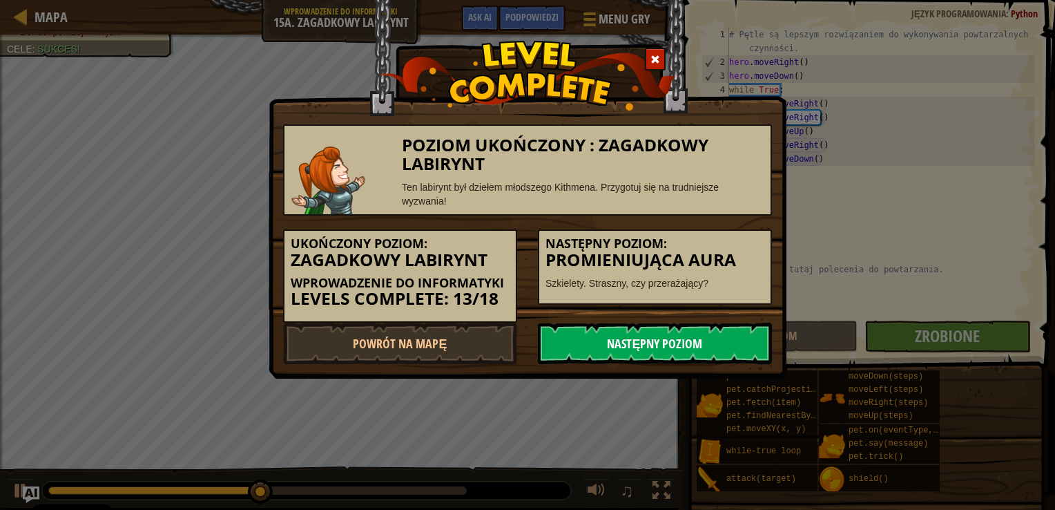
click at [718, 355] on link "Następny poziom" at bounding box center [655, 342] width 234 height 41
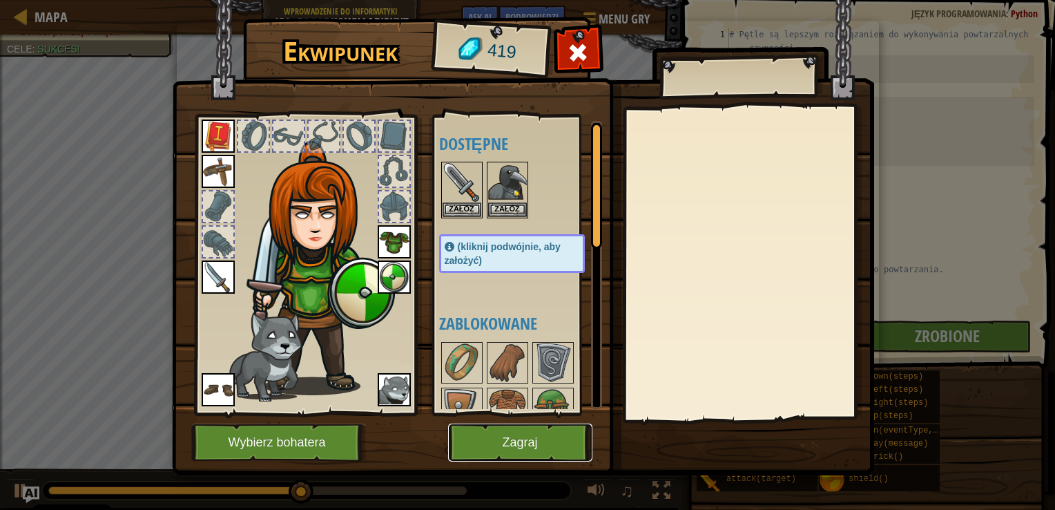
click at [538, 435] on button "Zagraj" at bounding box center [520, 442] width 144 height 38
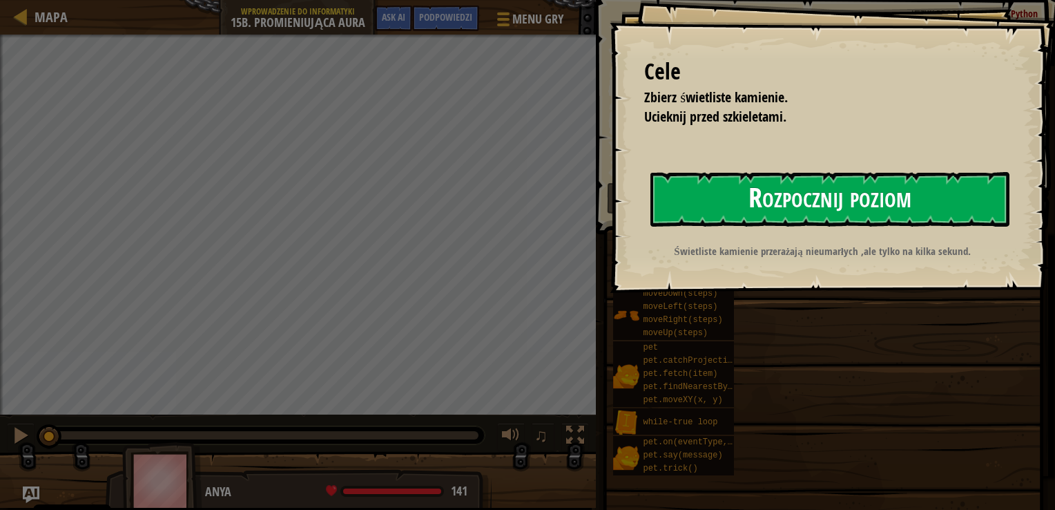
click at [693, 190] on button "Rozpocznij poziom" at bounding box center [830, 199] width 359 height 55
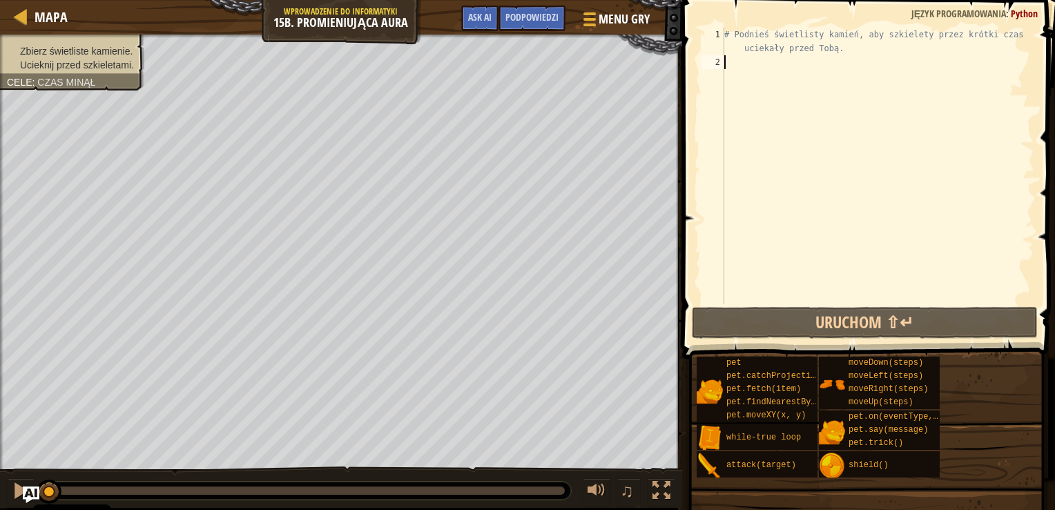
type textarea "h"
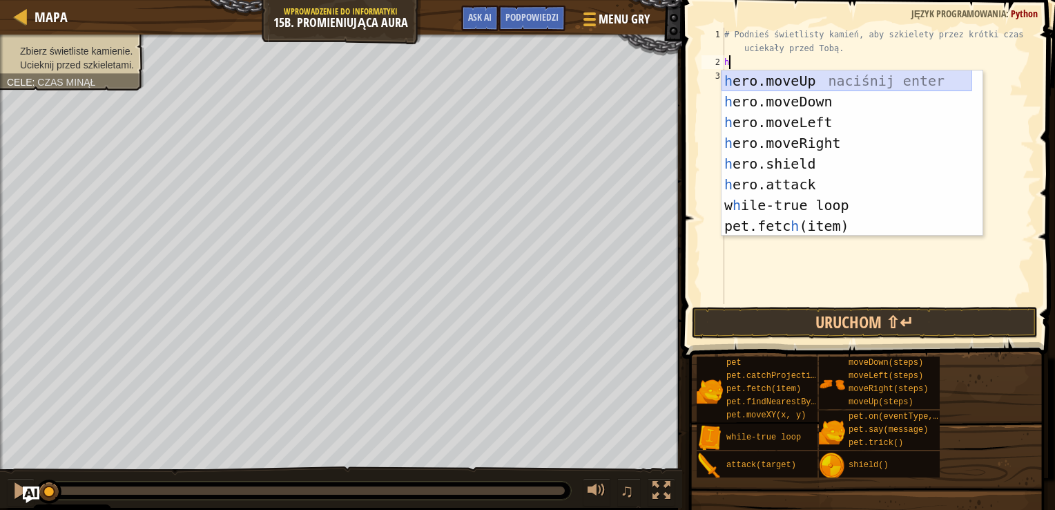
click at [767, 75] on div "h ero.moveUp naciśnij enter h ero.moveDown naciśnij enter h ero.moveLeft naciśn…" at bounding box center [847, 173] width 251 height 207
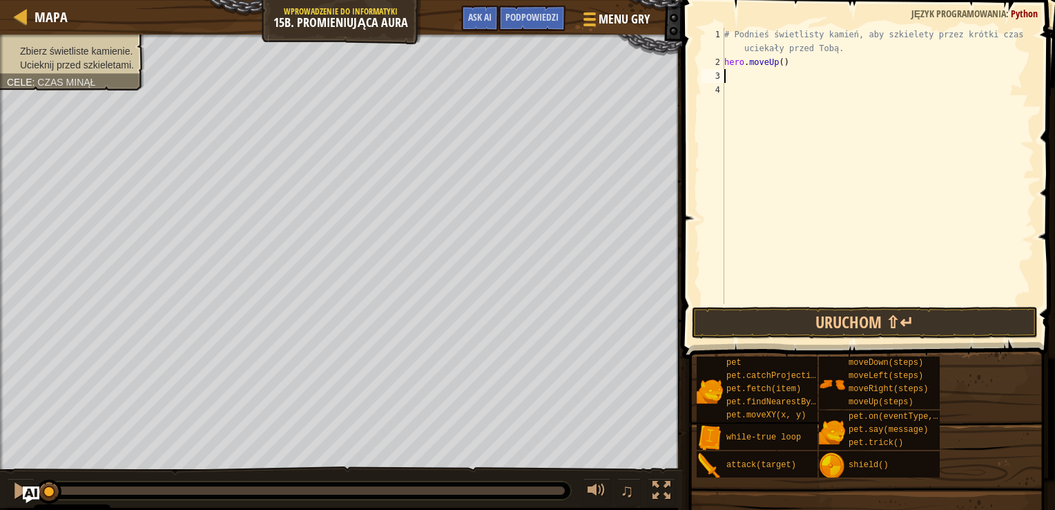
type textarea "h"
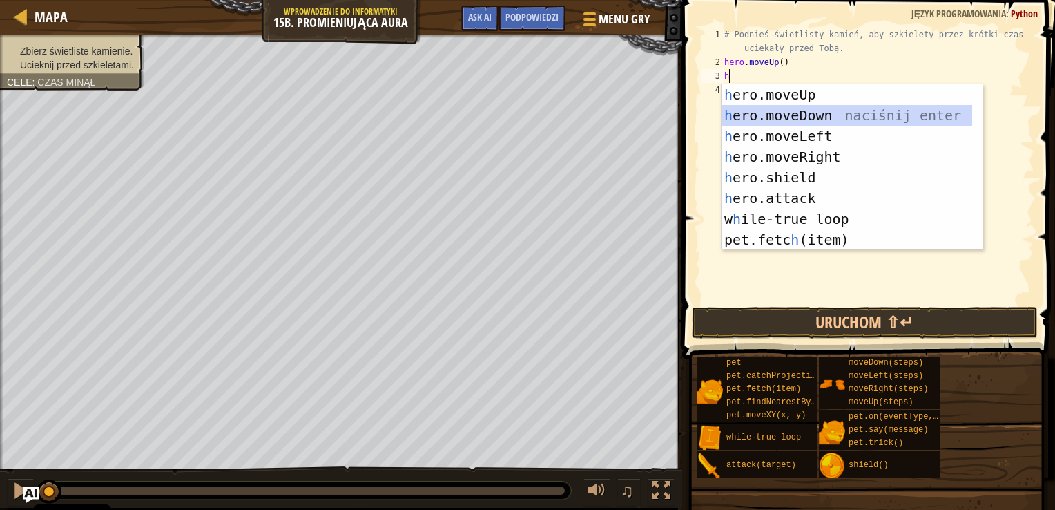
click at [773, 120] on div "h ero.moveUp naciśnij enter h ero.moveDown naciśnij enter h ero.moveLeft naciśn…" at bounding box center [847, 187] width 251 height 207
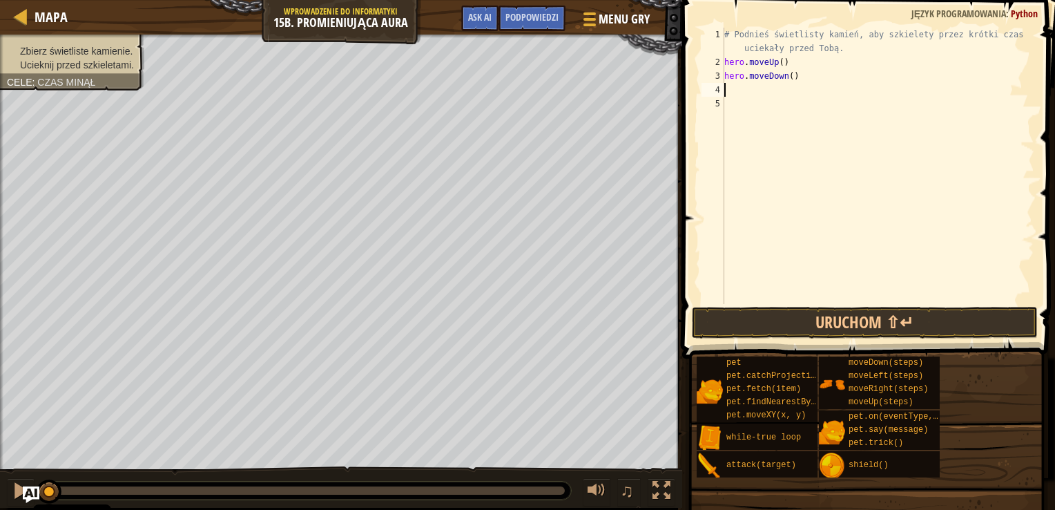
type textarea "h"
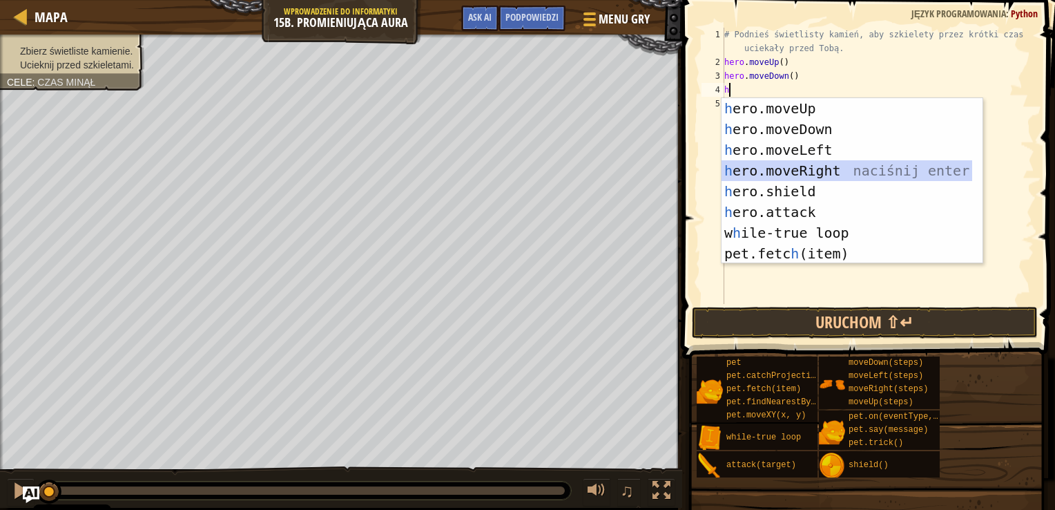
click at [781, 167] on div "h ero.moveUp naciśnij enter h ero.moveDown naciśnij enter h ero.moveLeft naciśn…" at bounding box center [847, 201] width 251 height 207
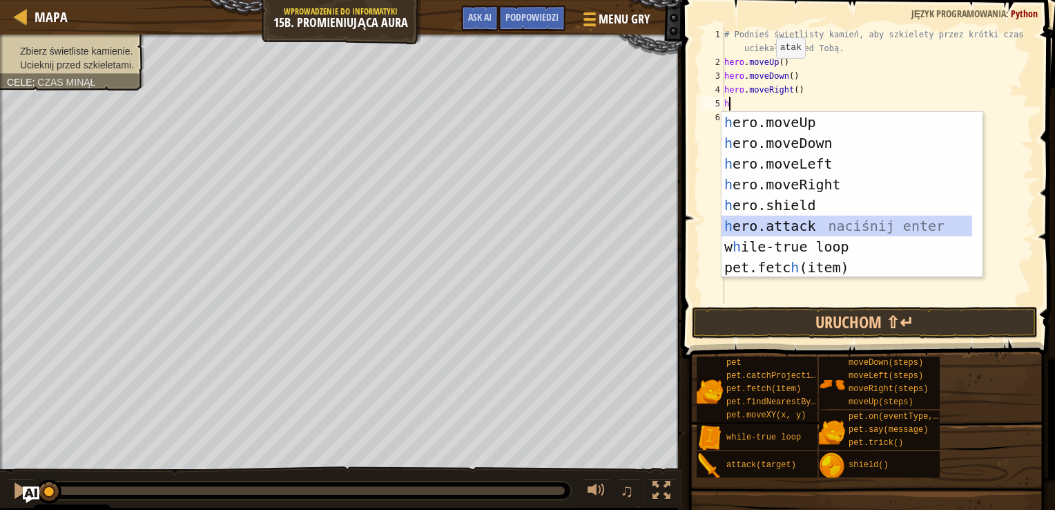
click at [789, 230] on div "h ero.moveUp naciśnij enter h ero.moveDown naciśnij enter h ero.moveLeft naciśn…" at bounding box center [847, 215] width 251 height 207
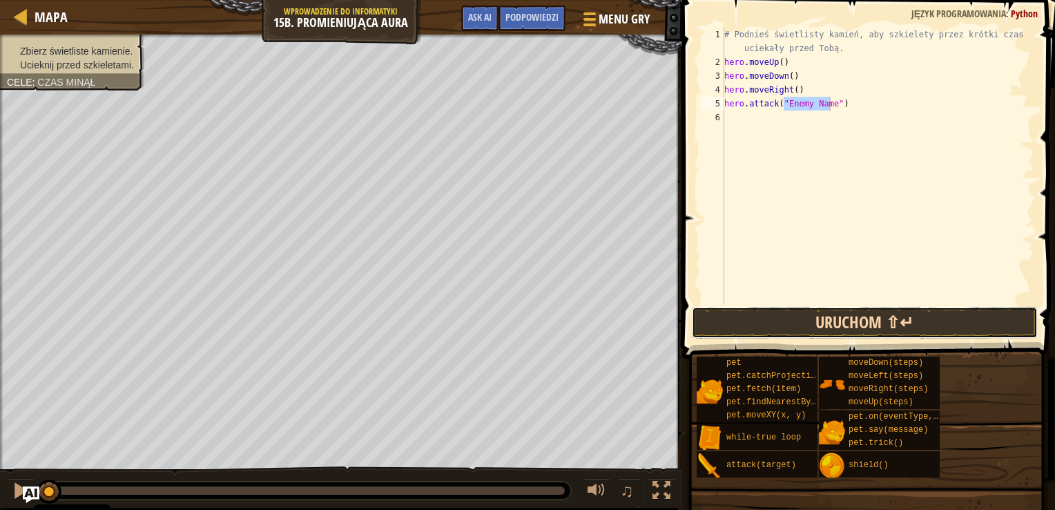
click at [773, 314] on button "Uruchom ⇧↵" at bounding box center [865, 323] width 346 height 32
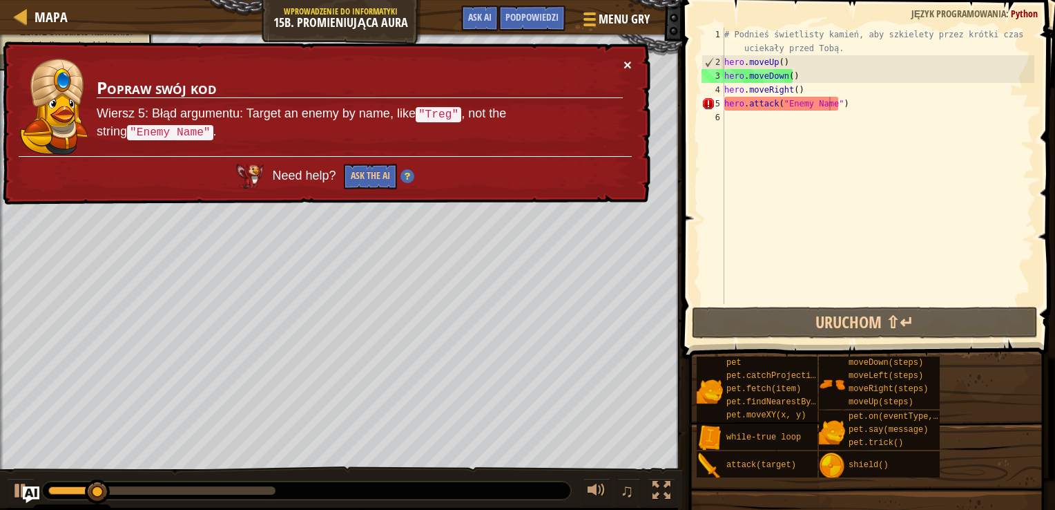
click at [624, 57] on button "×" at bounding box center [628, 64] width 8 height 15
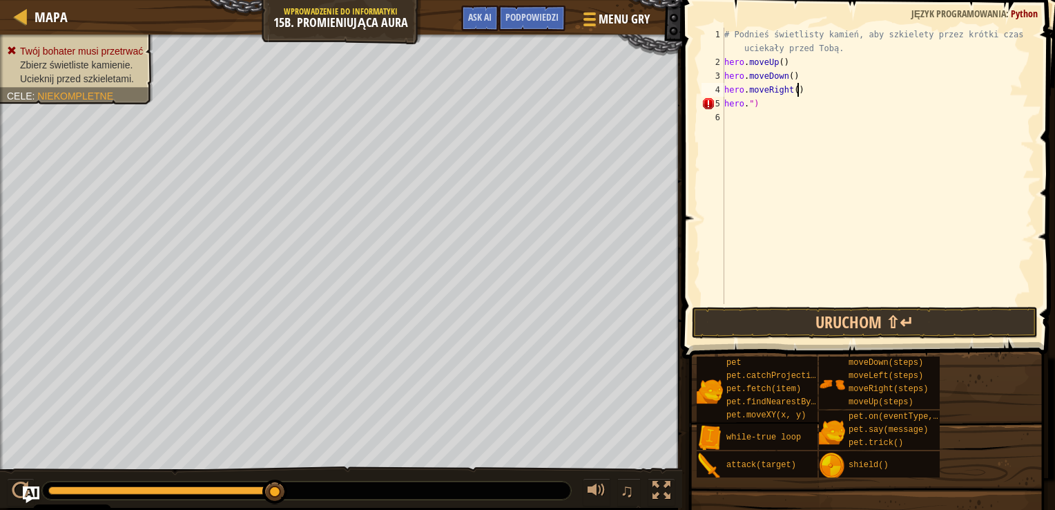
click at [856, 96] on div "# Podnieś świetlisty kamień, aby szkielety przez krótki czas uciekały przed [GE…" at bounding box center [878, 187] width 313 height 318
click at [843, 107] on div "# Podnieś świetlisty kamień, aby szkielety przez krótki czas uciekały przed [GE…" at bounding box center [878, 187] width 313 height 318
type textarea "h"
click at [763, 330] on button "Uruchom ⇧↵" at bounding box center [865, 323] width 346 height 32
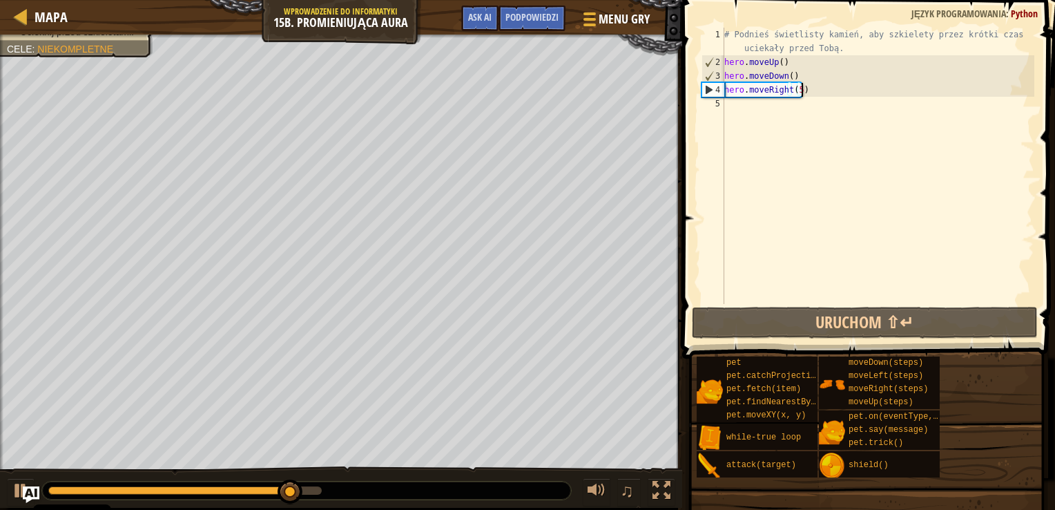
click at [816, 89] on div "# Podnieś świetlisty kamień, aby szkielety przez krótki czas uciekały przed [GE…" at bounding box center [878, 187] width 313 height 318
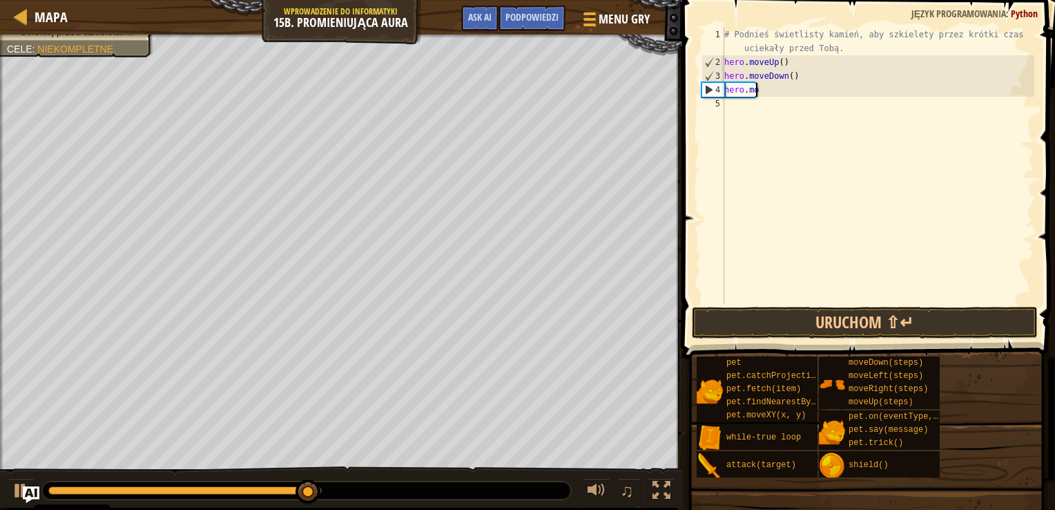
scroll to position [6, 1]
type textarea "h"
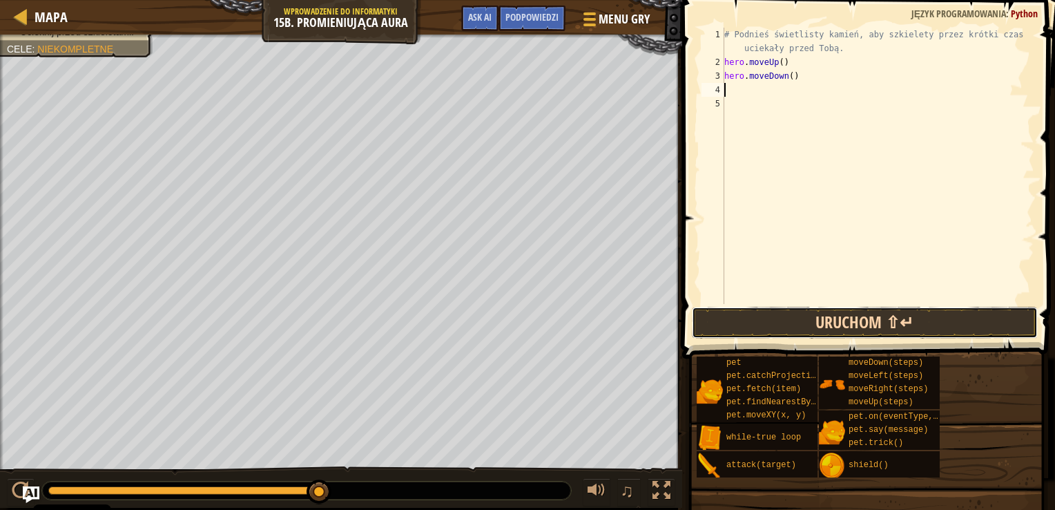
click at [784, 307] on button "Uruchom ⇧↵" at bounding box center [865, 323] width 346 height 32
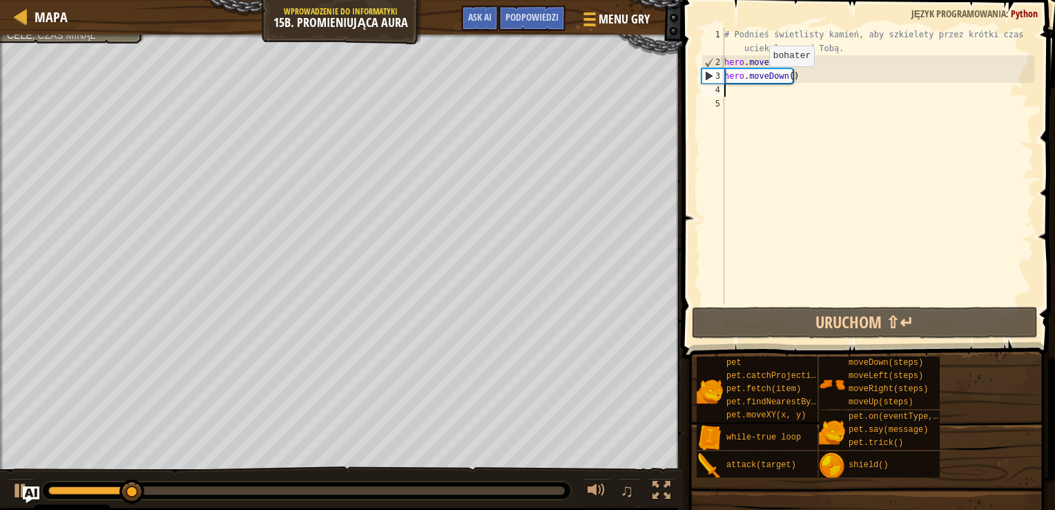
type textarea "h"
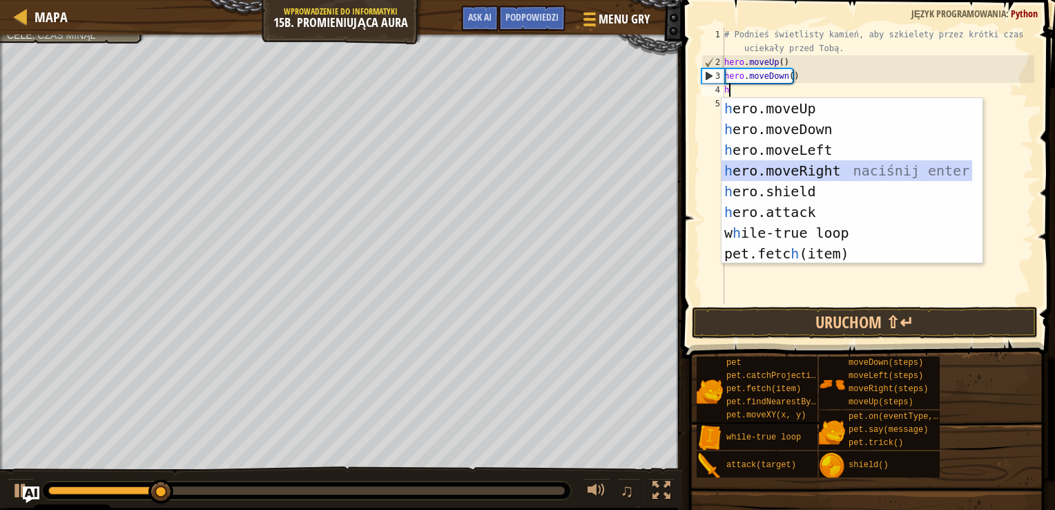
click at [769, 167] on div "h ero.moveUp naciśnij enter h ero.moveDown naciśnij enter h ero.moveLeft naciśn…" at bounding box center [847, 201] width 251 height 207
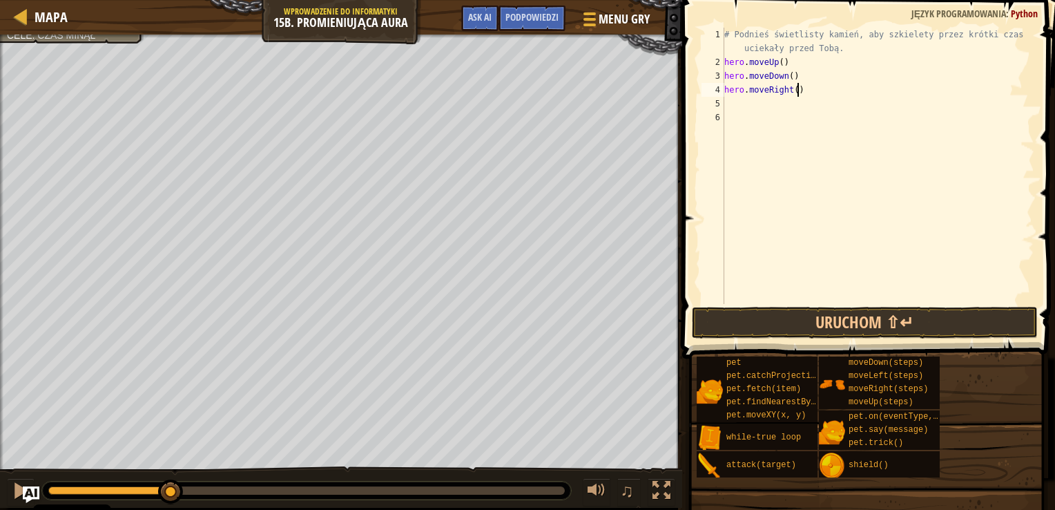
click at [814, 93] on div "# Podnieś świetlisty kamień, aby szkielety przez krótki czas uciekały przed [GE…" at bounding box center [878, 187] width 313 height 318
type textarea "hero.moveRight(2)"
type textarea "h"
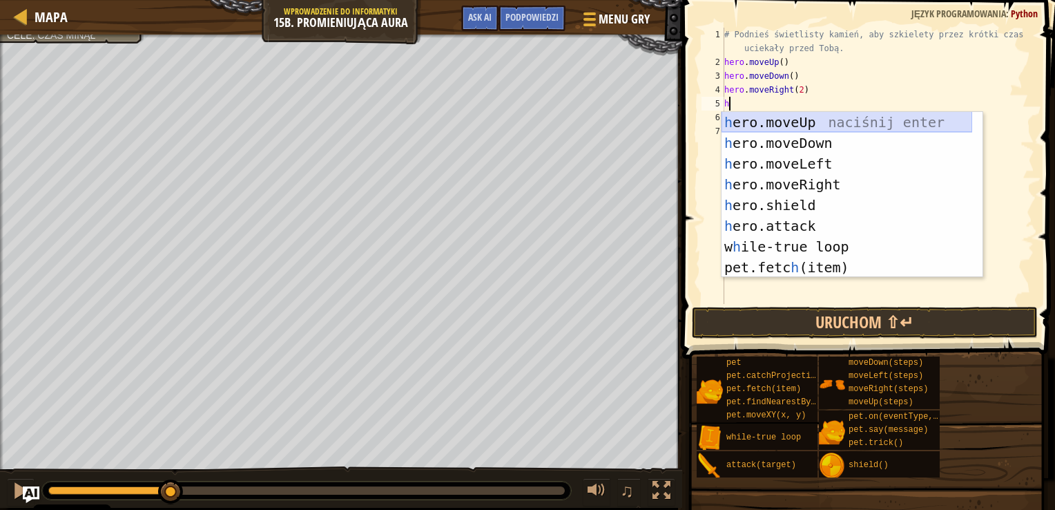
click at [794, 127] on div "h ero.moveUp naciśnij enter h ero.moveDown naciśnij enter h ero.moveLeft naciśn…" at bounding box center [847, 215] width 251 height 207
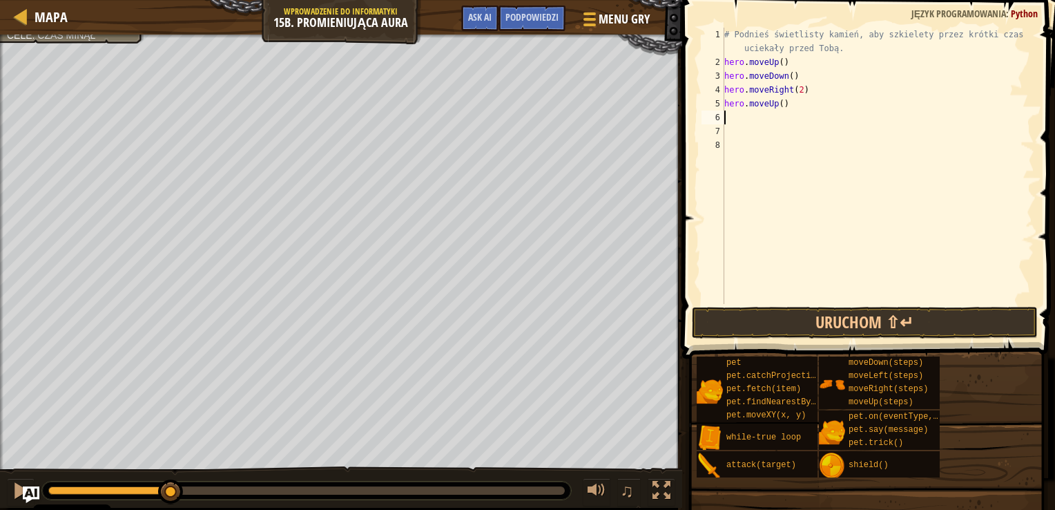
type textarea "h"
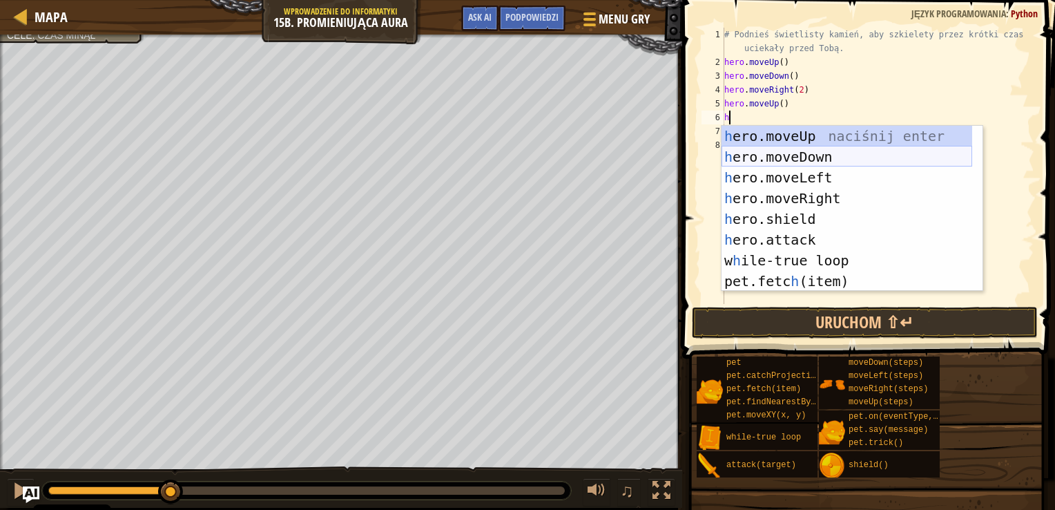
click at [787, 159] on div "h ero.moveUp naciśnij enter h ero.moveDown naciśnij enter h ero.moveLeft naciśn…" at bounding box center [847, 229] width 251 height 207
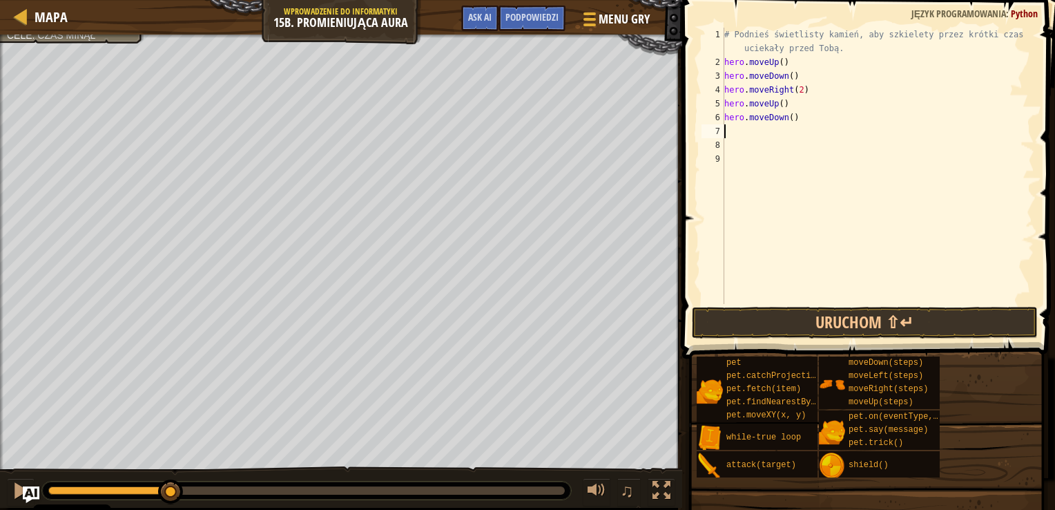
type textarea "h"
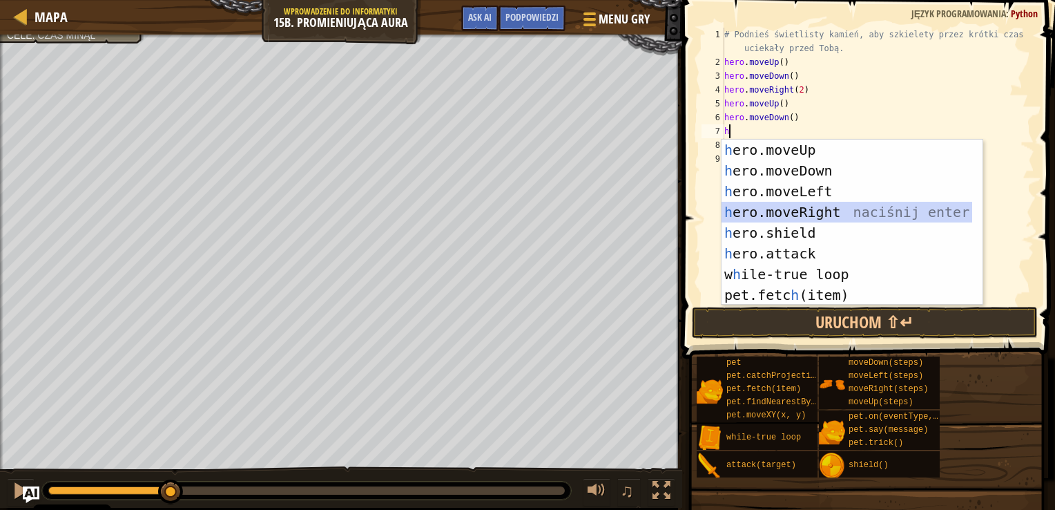
click at [779, 206] on div "h ero.moveUp naciśnij enter h ero.moveDown naciśnij enter h ero.moveLeft naciśn…" at bounding box center [847, 242] width 251 height 207
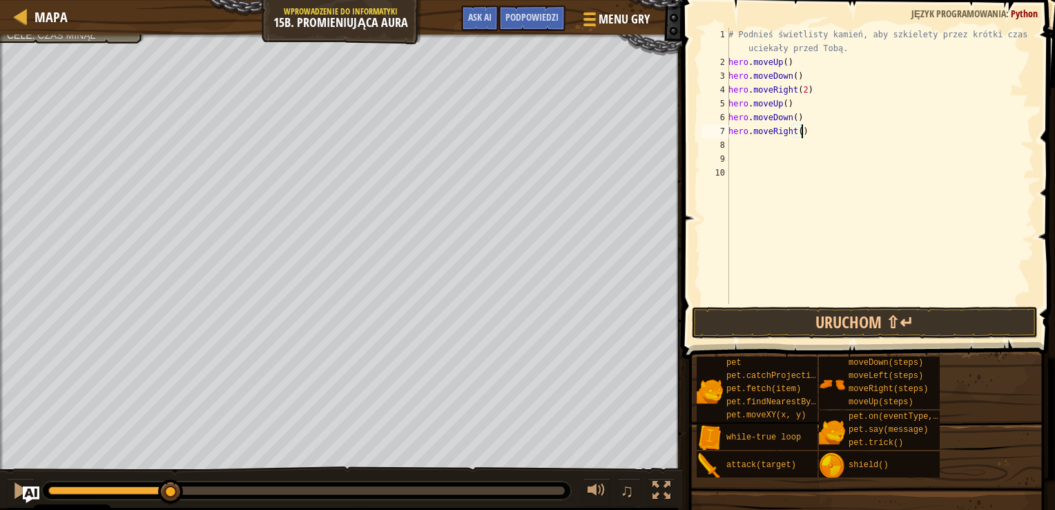
click at [816, 133] on div "# Podnieś świetlisty kamień, aby szkielety przez krótki czas uciekały przed [GE…" at bounding box center [880, 187] width 309 height 318
type textarea "hero.moveRight(2)"
type textarea "h"
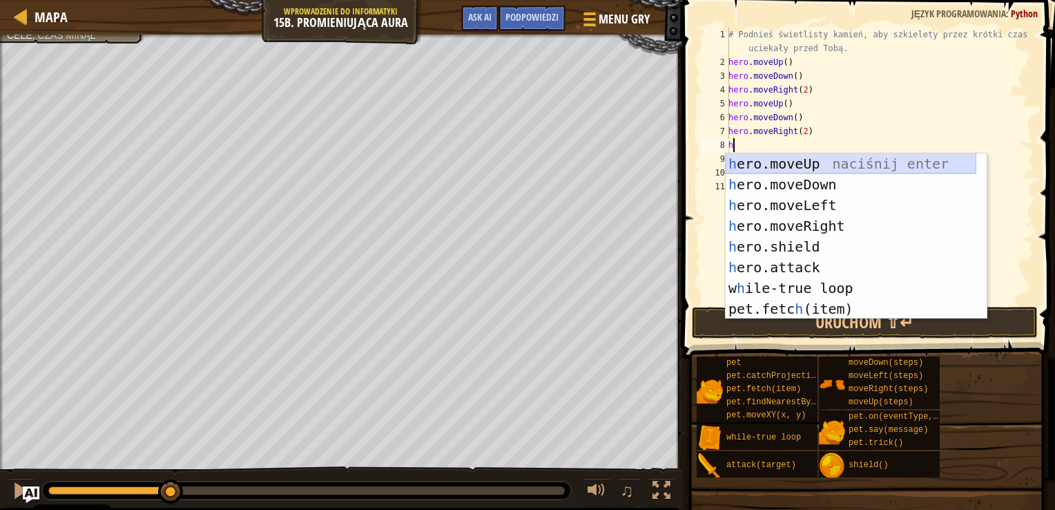
click at [800, 158] on div "h ero.moveUp naciśnij enter h ero.moveDown naciśnij enter h ero.moveLeft naciśn…" at bounding box center [851, 256] width 251 height 207
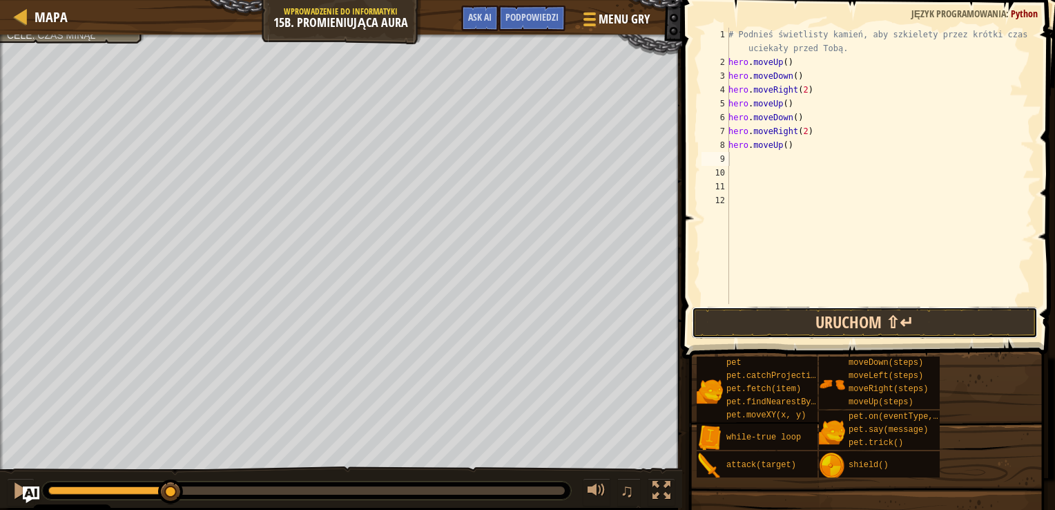
click at [735, 325] on button "Uruchom ⇧↵" at bounding box center [865, 323] width 346 height 32
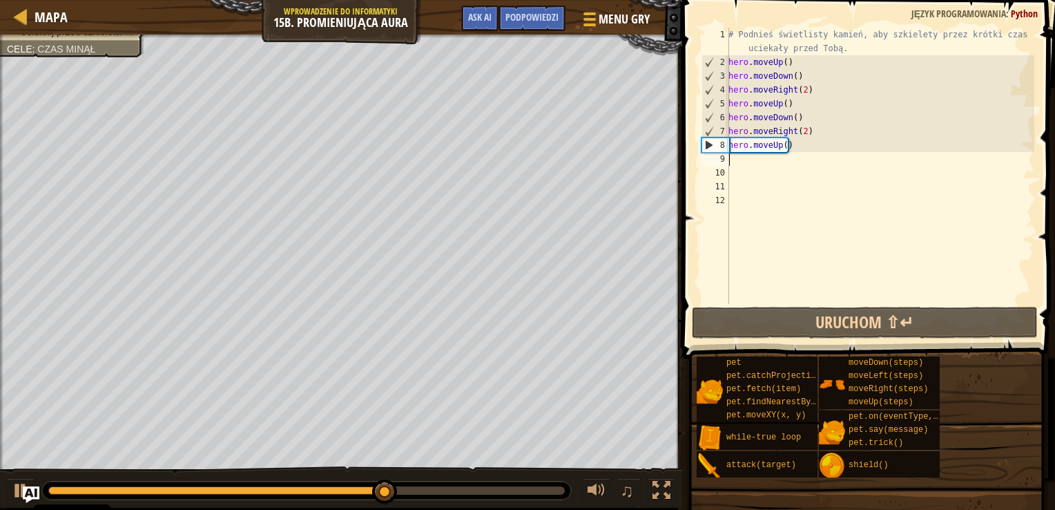
type textarea "h"
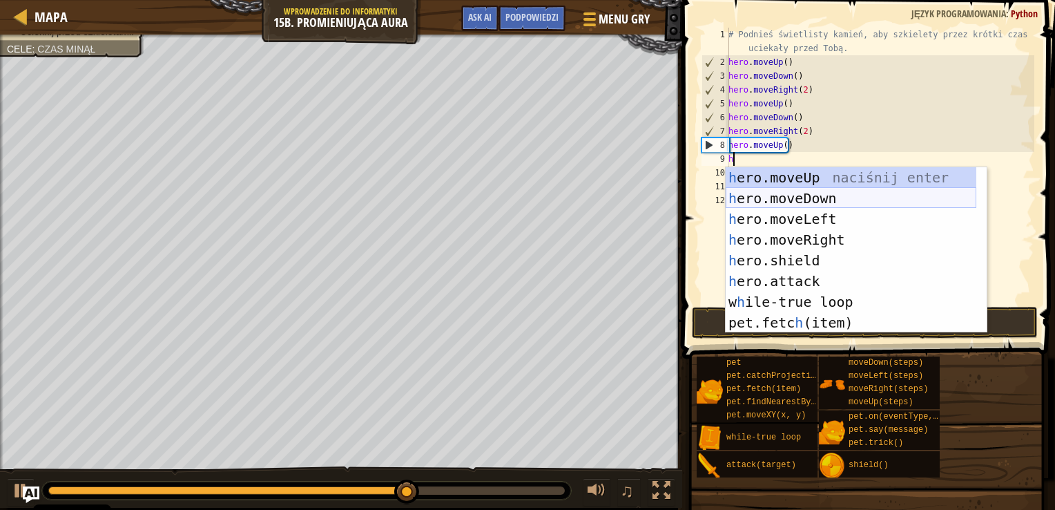
click at [758, 194] on div "h ero.moveUp naciśnij enter h ero.moveDown naciśnij enter h ero.moveLeft naciśn…" at bounding box center [851, 270] width 251 height 207
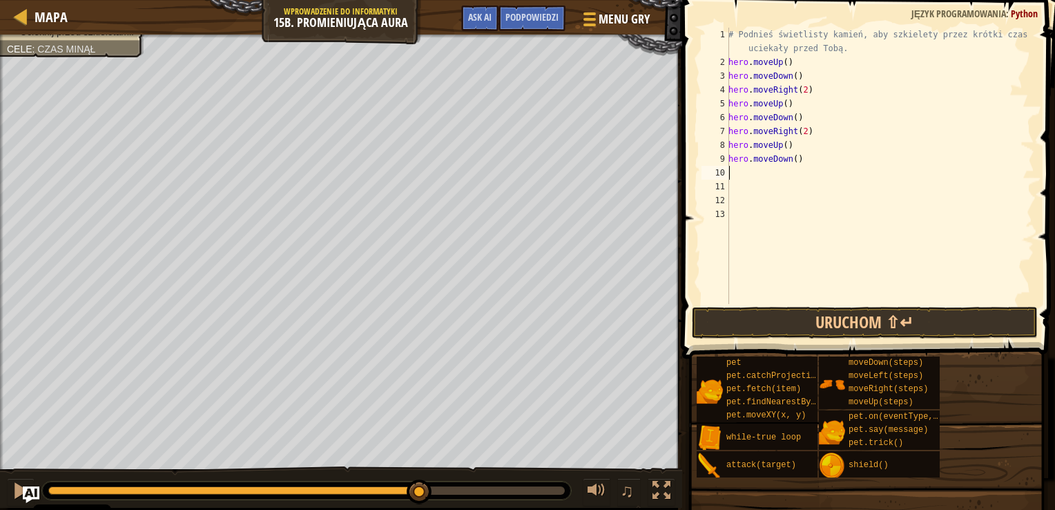
type textarea "h"
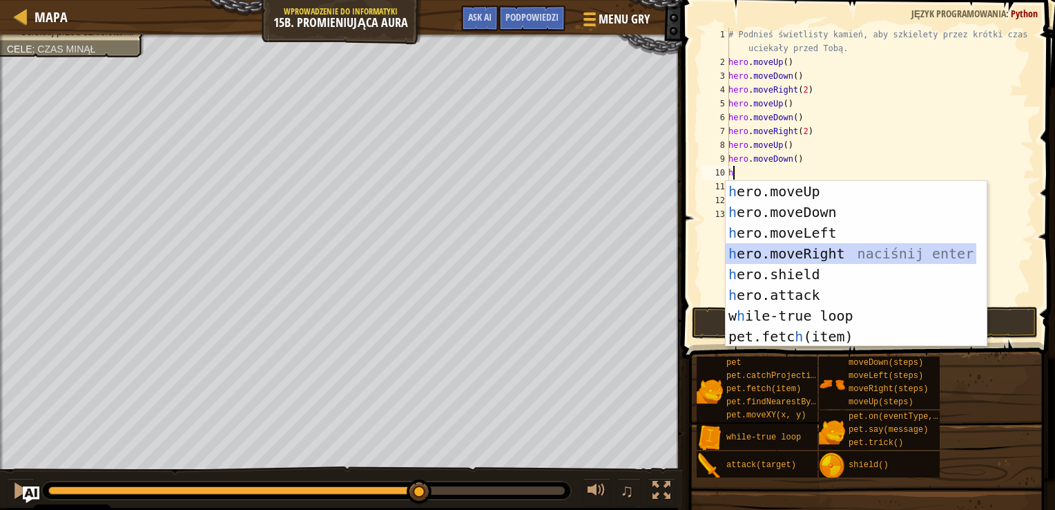
click at [772, 247] on div "h ero.moveUp naciśnij enter h ero.moveDown naciśnij enter h ero.moveLeft naciśn…" at bounding box center [851, 284] width 251 height 207
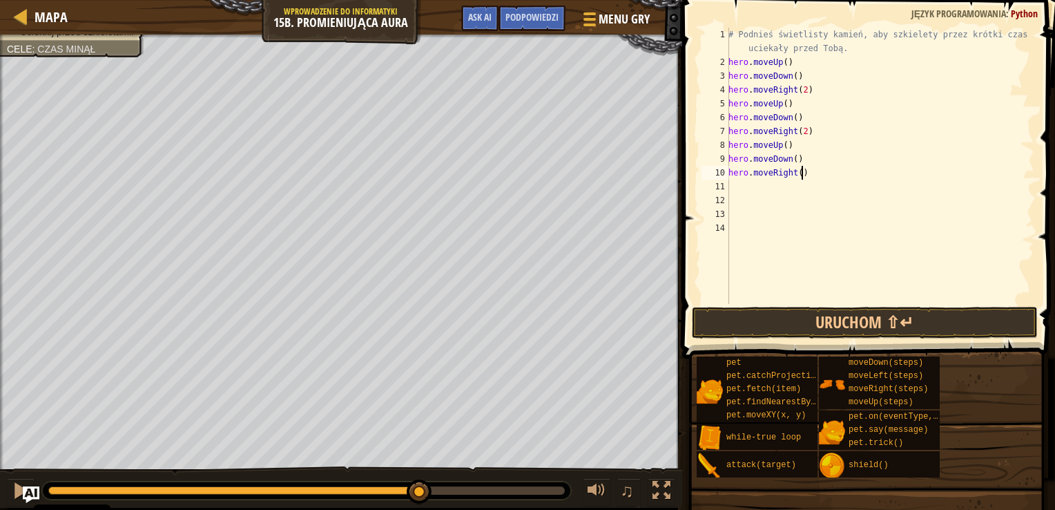
click at [829, 176] on div "# Podnieś świetlisty kamień, aby szkielety przez krótki czas uciekały przed [GE…" at bounding box center [880, 187] width 309 height 318
type textarea "hero.moveRight(2)"
click at [787, 333] on button "Uruchom ⇧↵" at bounding box center [865, 323] width 346 height 32
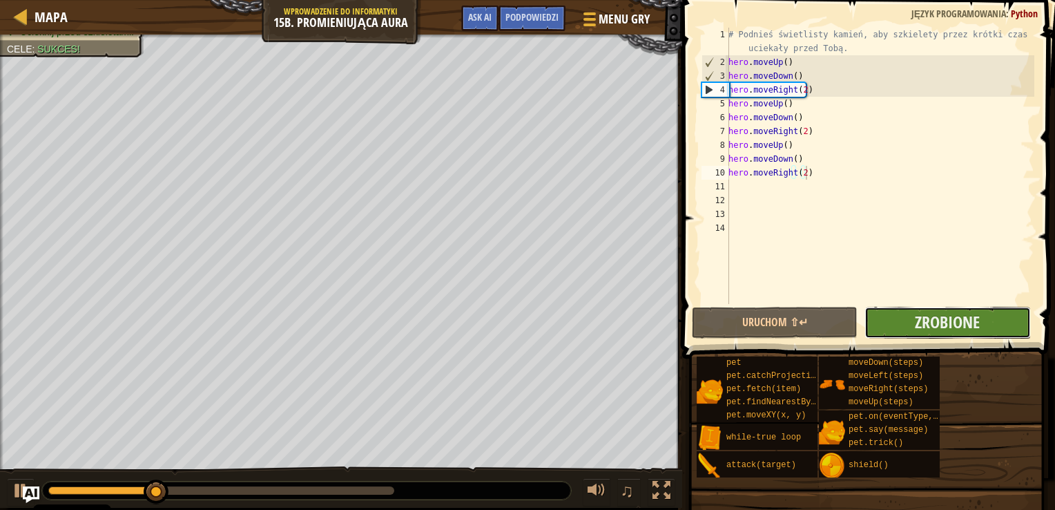
click at [886, 333] on button "Zrobione" at bounding box center [948, 323] width 166 height 32
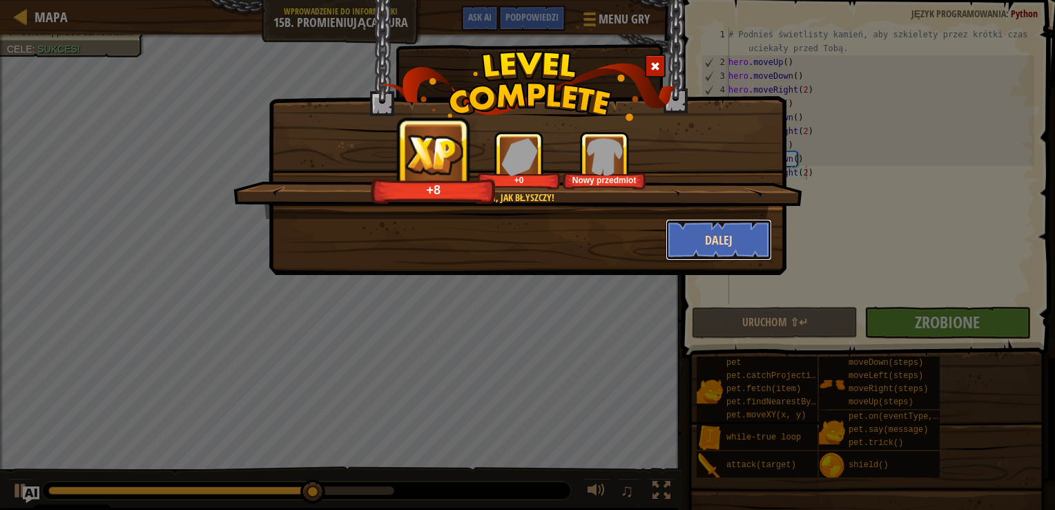
click at [742, 229] on button "Dalej" at bounding box center [719, 239] width 107 height 41
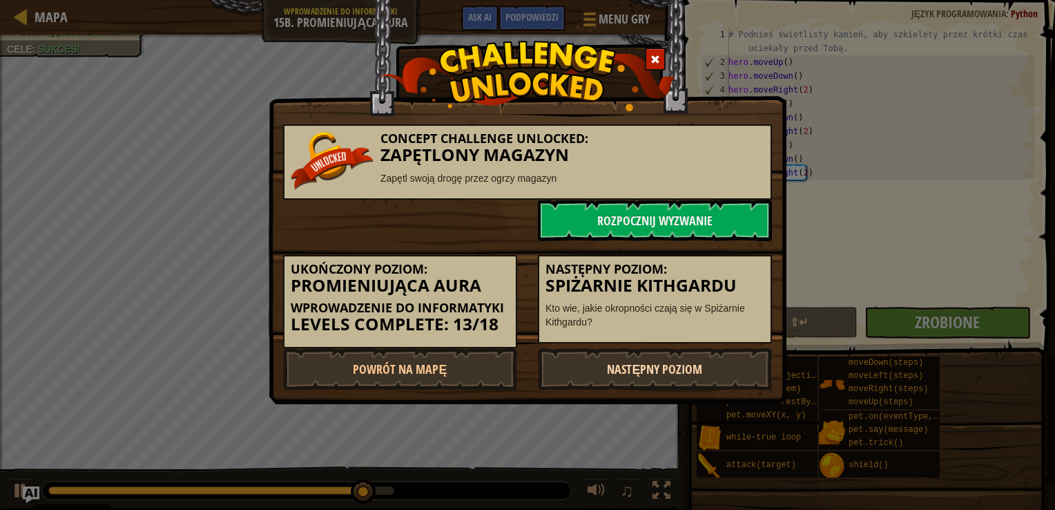
click at [717, 366] on link "Następny poziom" at bounding box center [655, 368] width 234 height 41
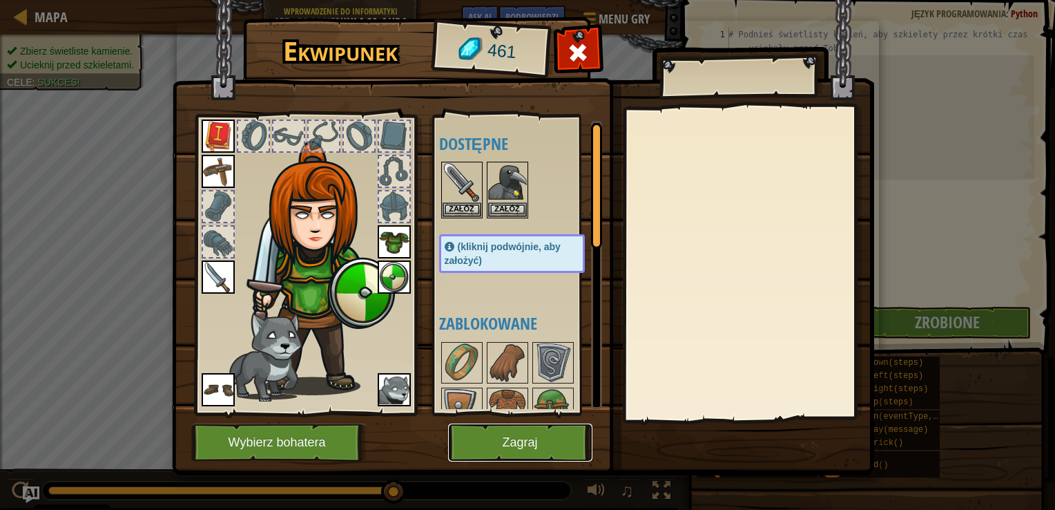
click at [560, 436] on button "Zagraj" at bounding box center [520, 442] width 144 height 38
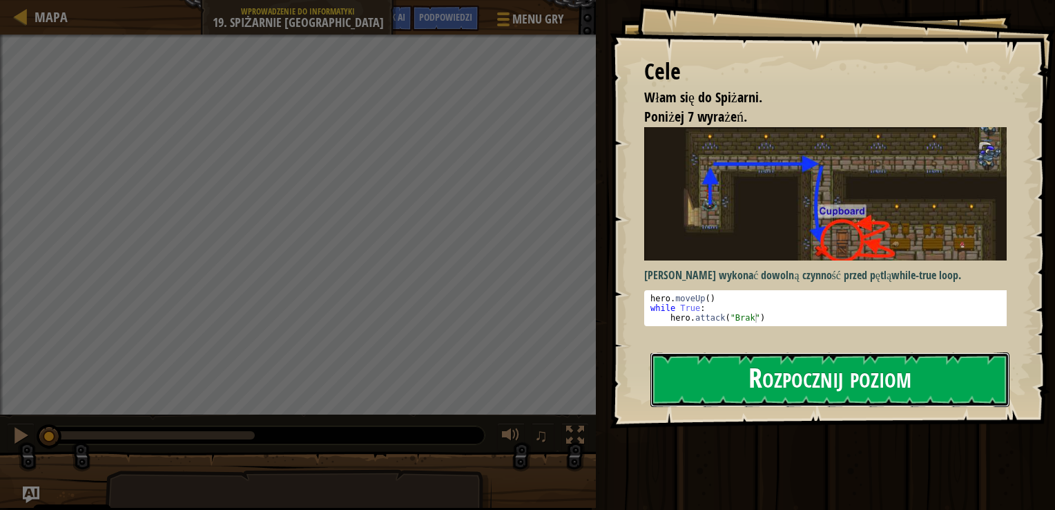
click at [709, 386] on button "Rozpocznij poziom" at bounding box center [830, 379] width 359 height 55
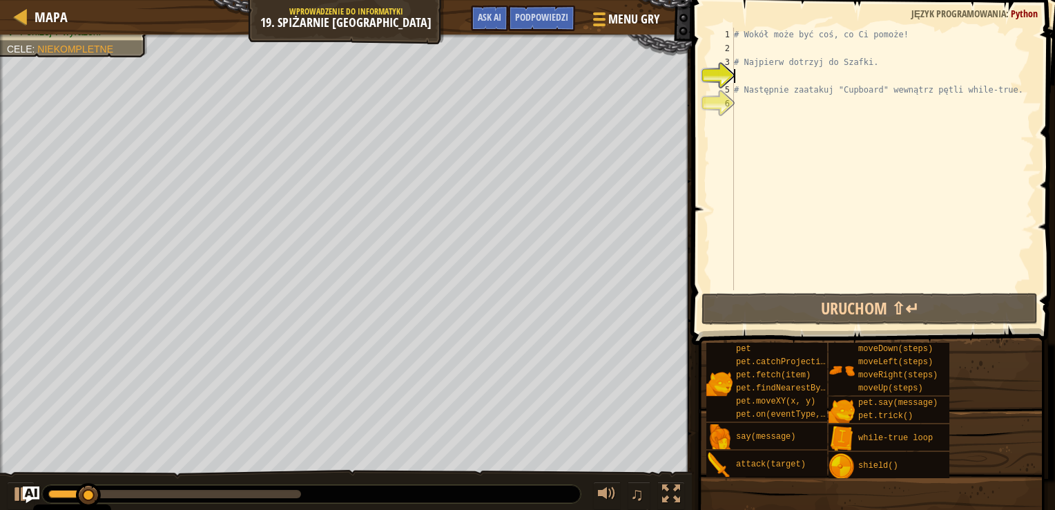
click at [764, 43] on div "# Wokół może być coś, co Ci pomoże! # Najpierw dotrzyj do [GEOGRAPHIC_DATA]. # …" at bounding box center [882, 173] width 303 height 290
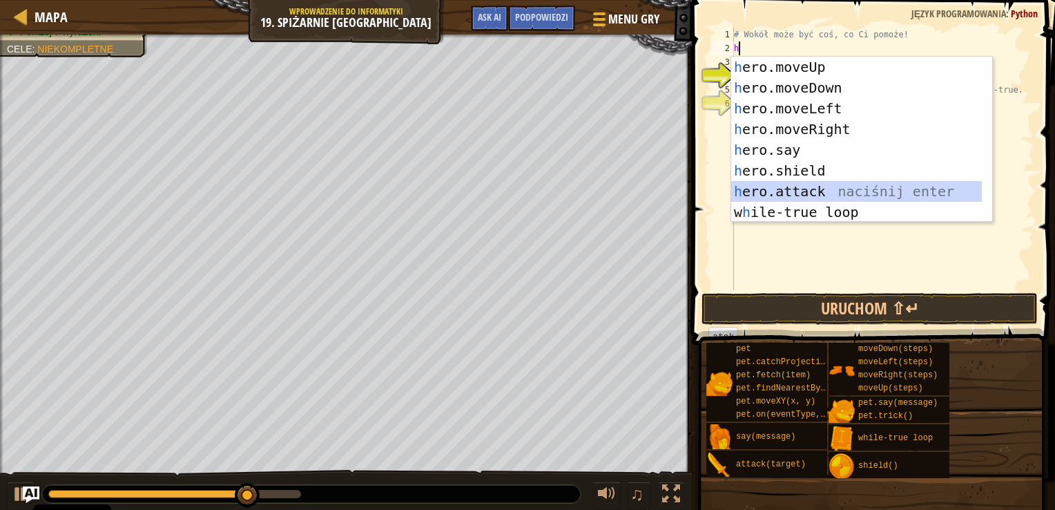
click at [807, 193] on div "h ero.moveUp naciśnij enter h ero.moveDown naciśnij enter h ero.moveLeft naciśn…" at bounding box center [856, 160] width 251 height 207
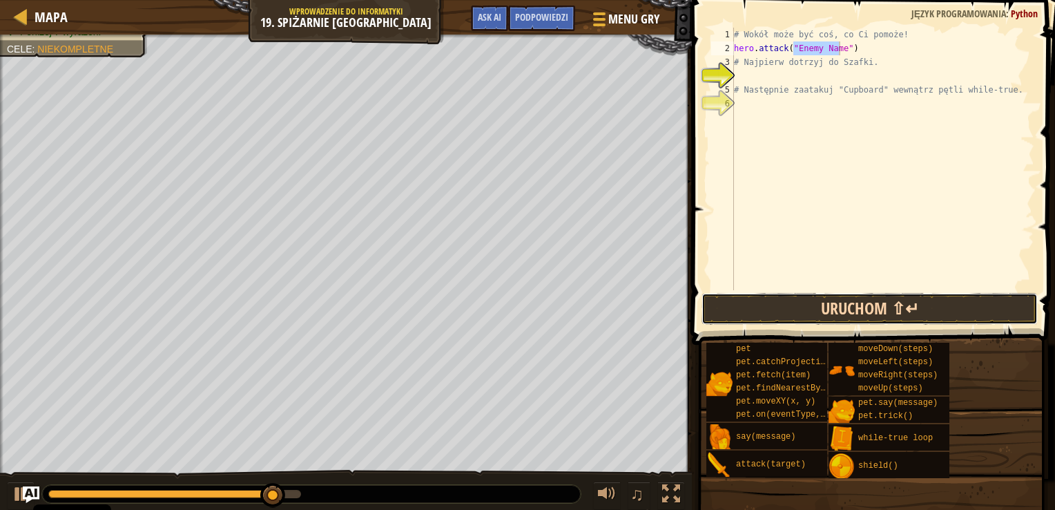
click at [776, 316] on button "Uruchom ⇧↵" at bounding box center [870, 309] width 336 height 32
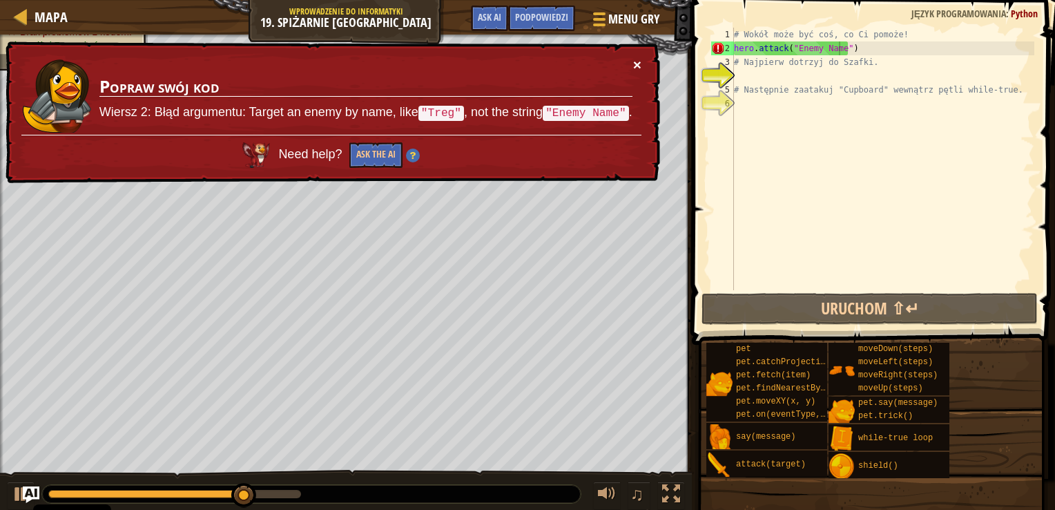
click at [639, 61] on button "×" at bounding box center [637, 64] width 8 height 15
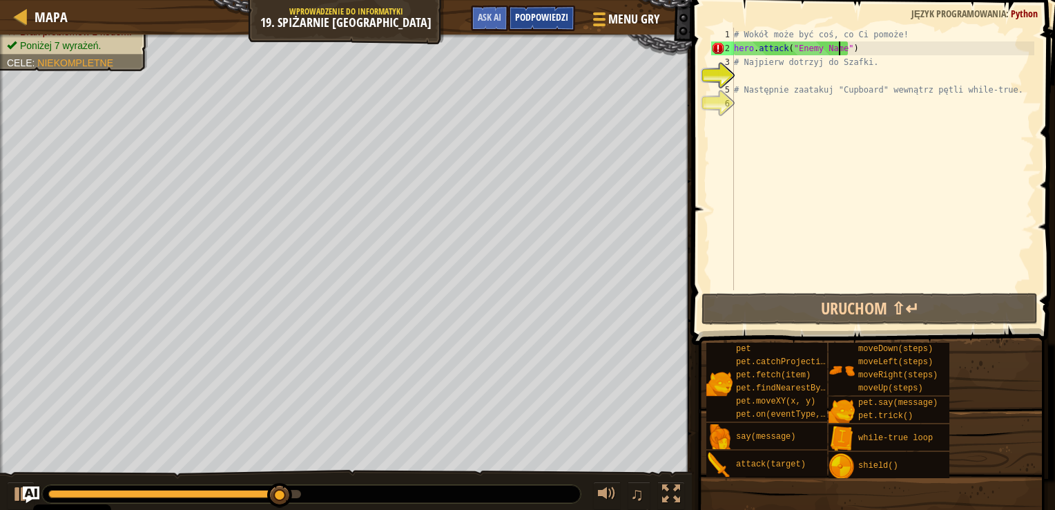
click at [523, 20] on span "Podpowiedzi" at bounding box center [541, 16] width 53 height 13
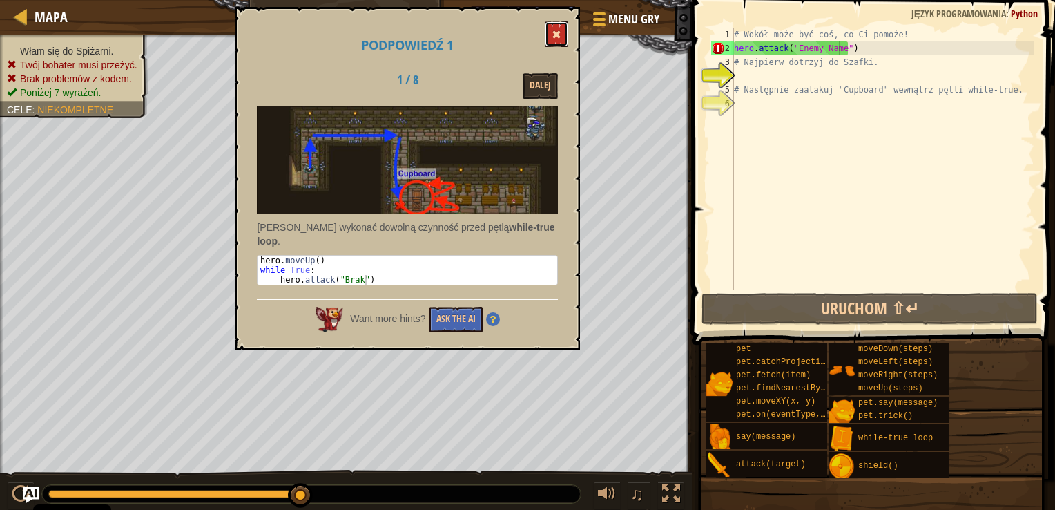
click at [564, 33] on button at bounding box center [556, 34] width 23 height 26
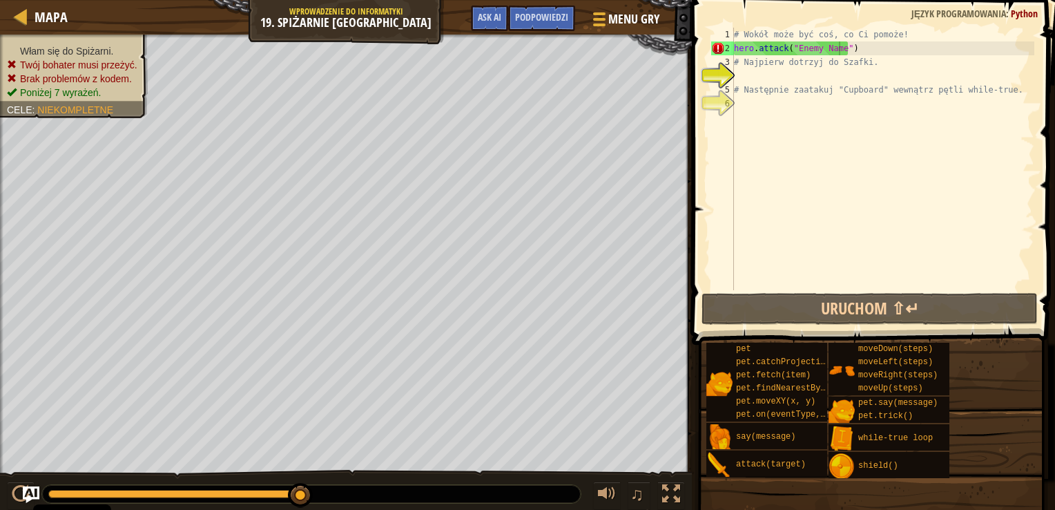
click at [915, 43] on div "# Wokół może być coś, co Ci pomoże! hero . attack ( "Enemy Name" ) # Najpierw d…" at bounding box center [882, 173] width 303 height 290
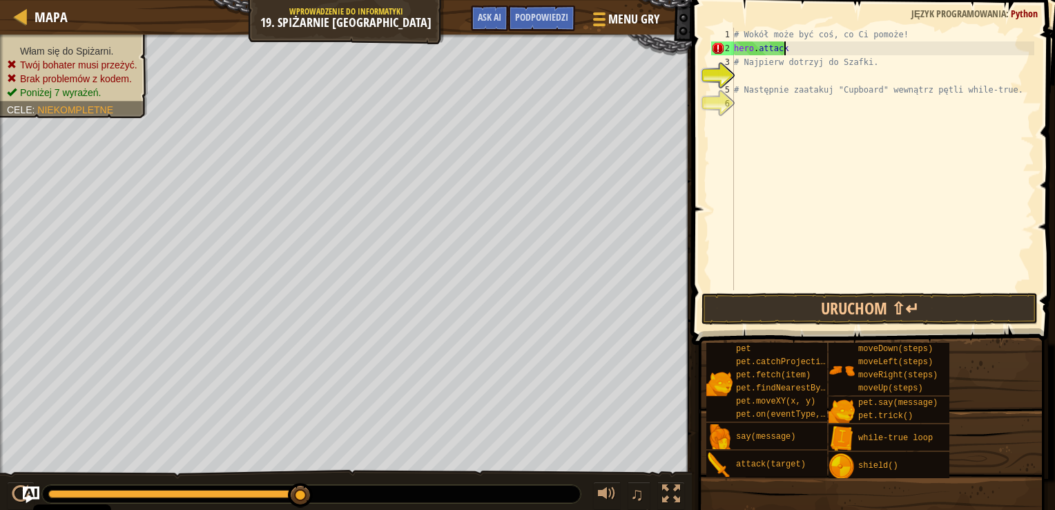
type textarea "h"
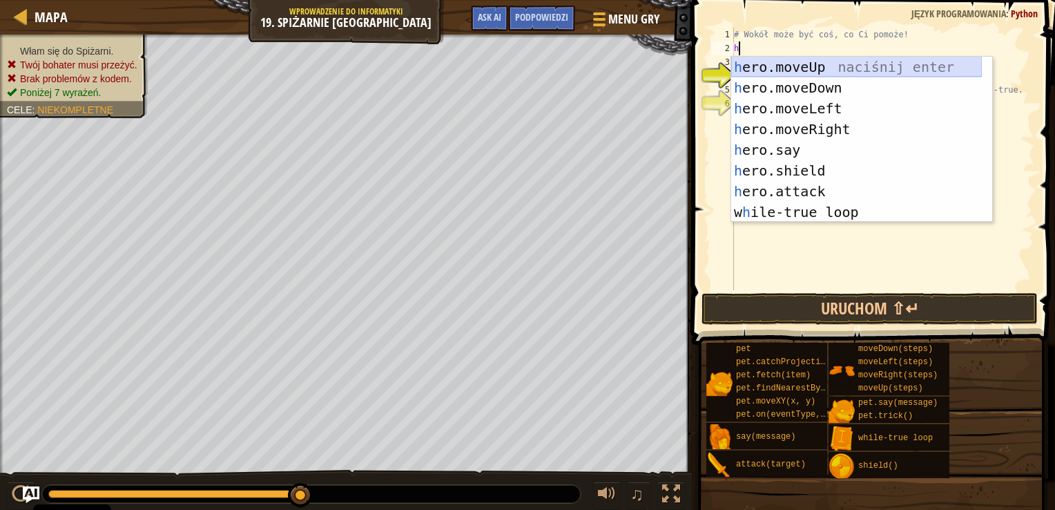
click at [840, 65] on div "h ero.moveUp naciśnij enter h ero.moveDown naciśnij enter h ero.moveLeft naciśn…" at bounding box center [856, 160] width 251 height 207
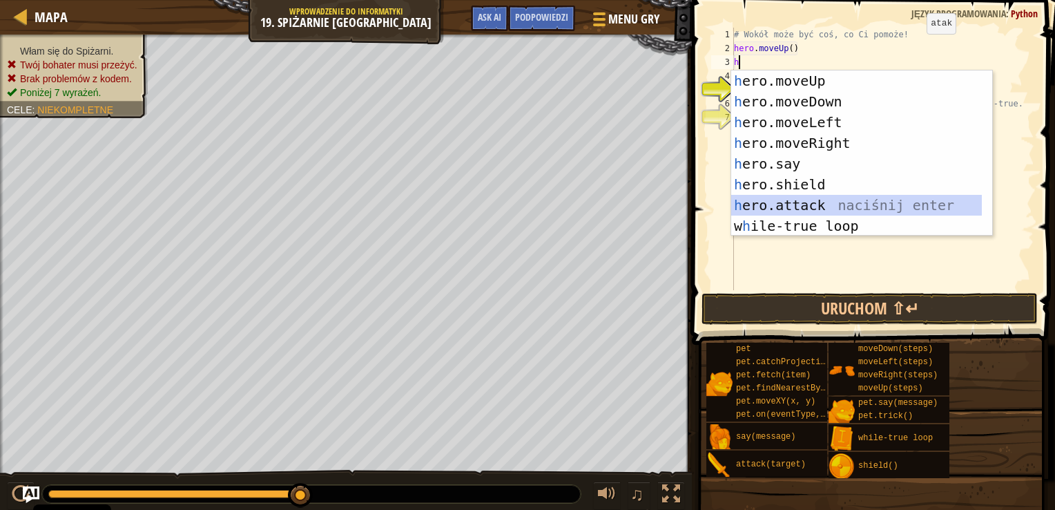
click at [809, 200] on div "h ero.moveUp naciśnij enter h ero.moveDown naciśnij enter h ero.moveLeft naciśn…" at bounding box center [856, 173] width 251 height 207
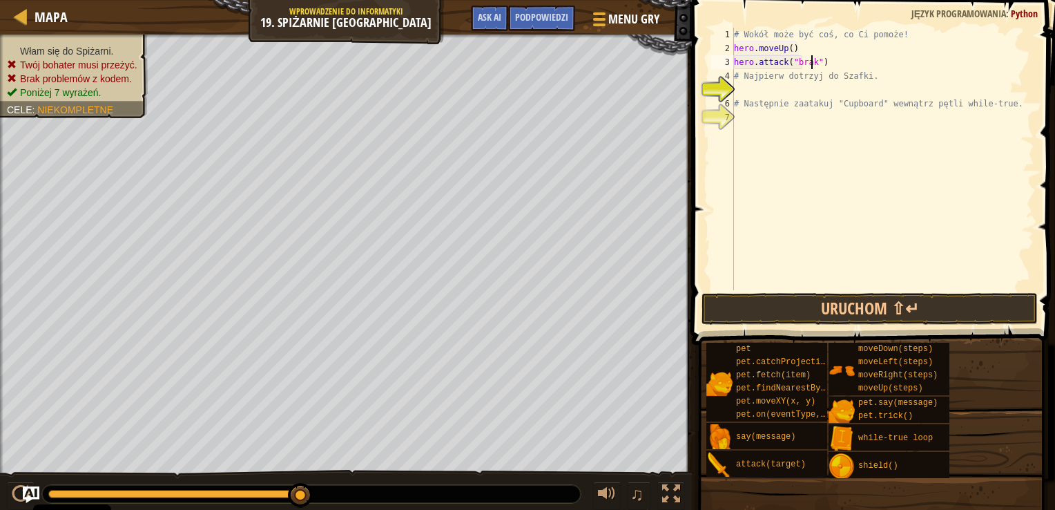
scroll to position [6, 6]
click at [815, 300] on button "Uruchom ⇧↵" at bounding box center [870, 309] width 336 height 32
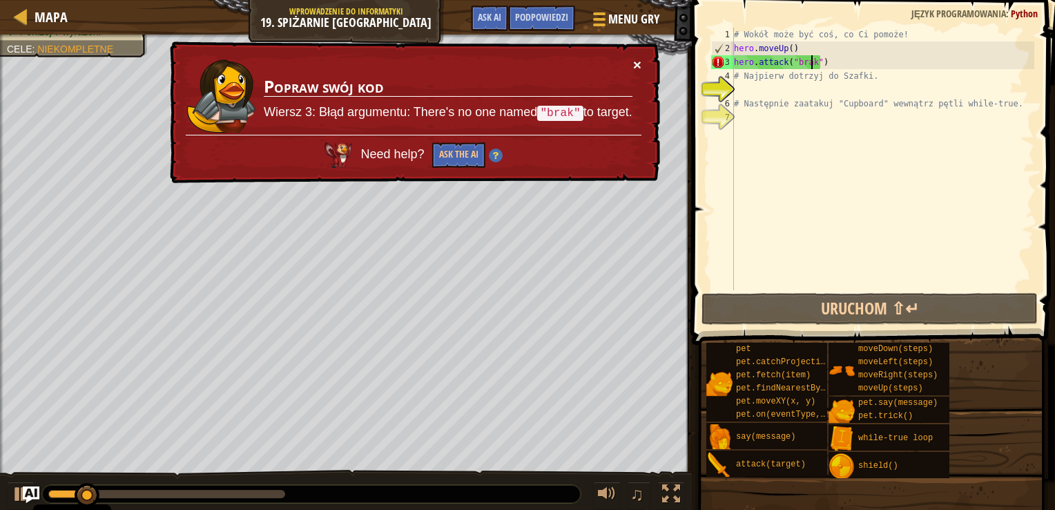
click at [636, 61] on button "×" at bounding box center [637, 64] width 8 height 15
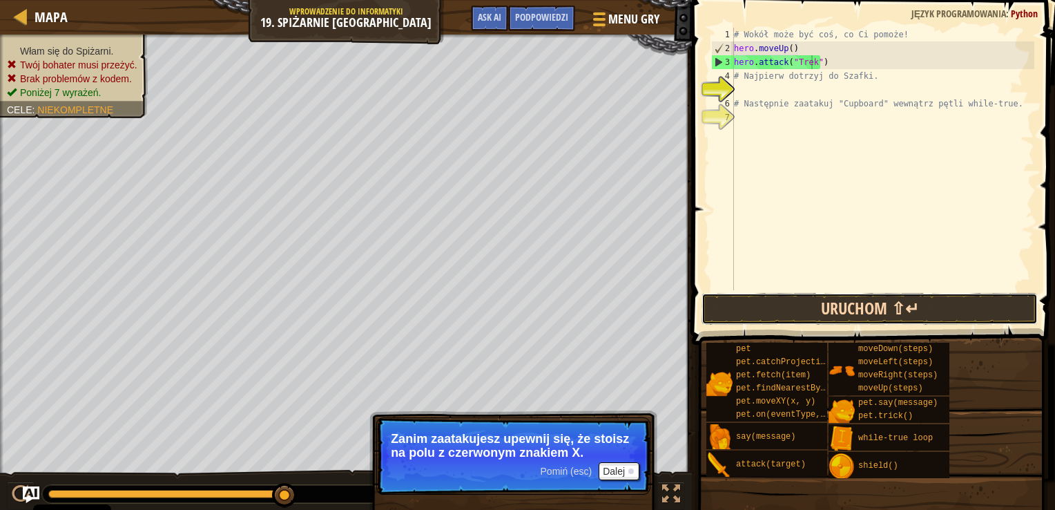
click at [825, 307] on button "Uruchom ⇧↵" at bounding box center [870, 309] width 336 height 32
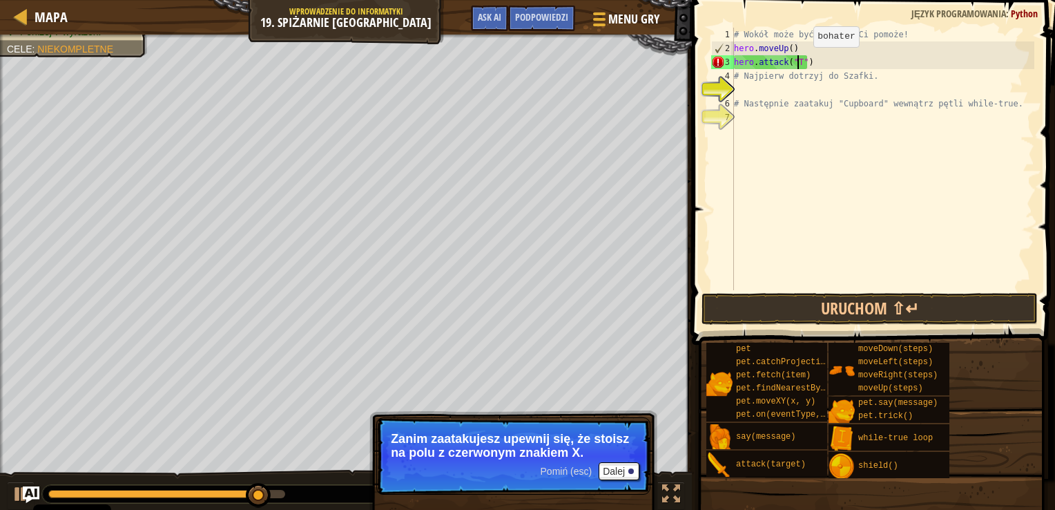
scroll to position [6, 5]
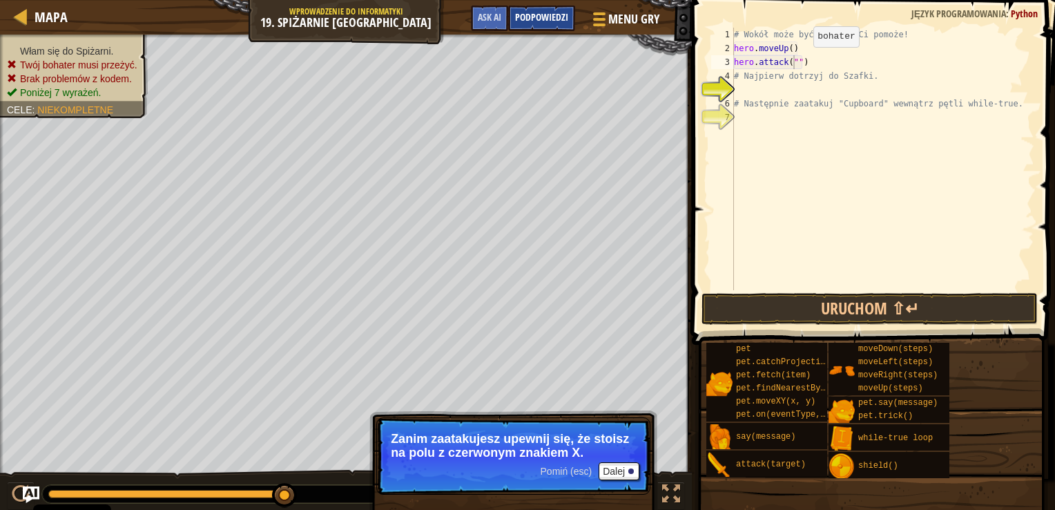
click at [538, 22] on span "Podpowiedzi" at bounding box center [541, 16] width 53 height 13
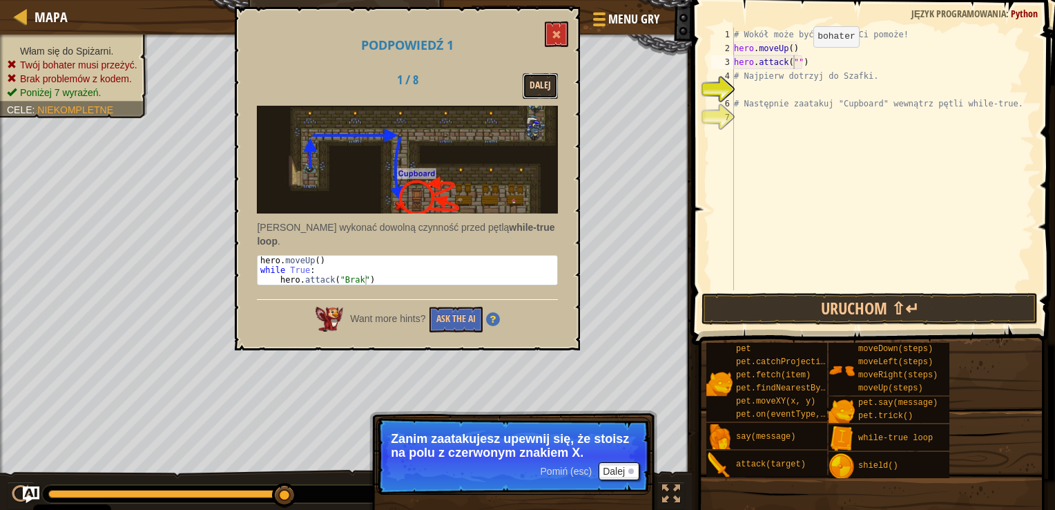
click at [541, 87] on button "Dalej" at bounding box center [540, 86] width 35 height 26
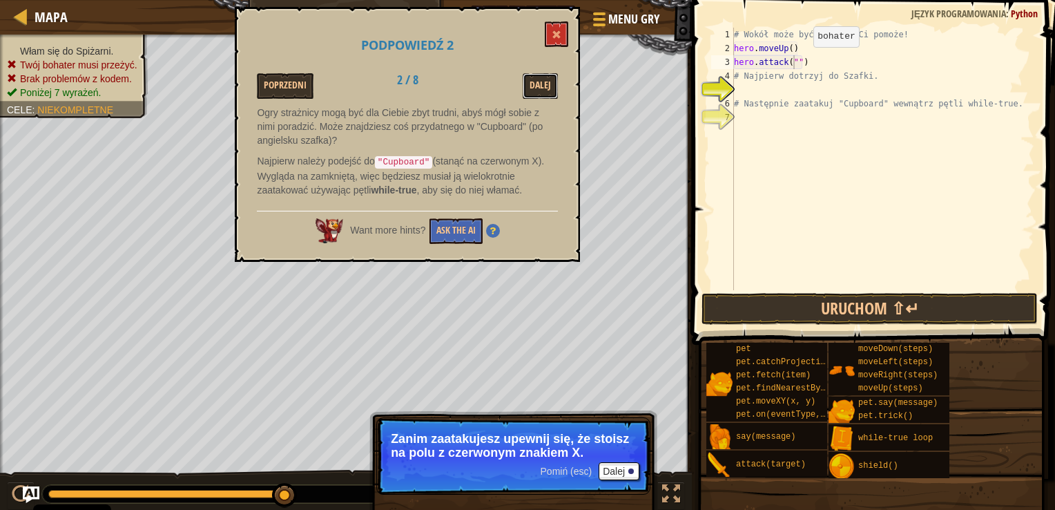
click at [541, 87] on button "Dalej" at bounding box center [540, 86] width 35 height 26
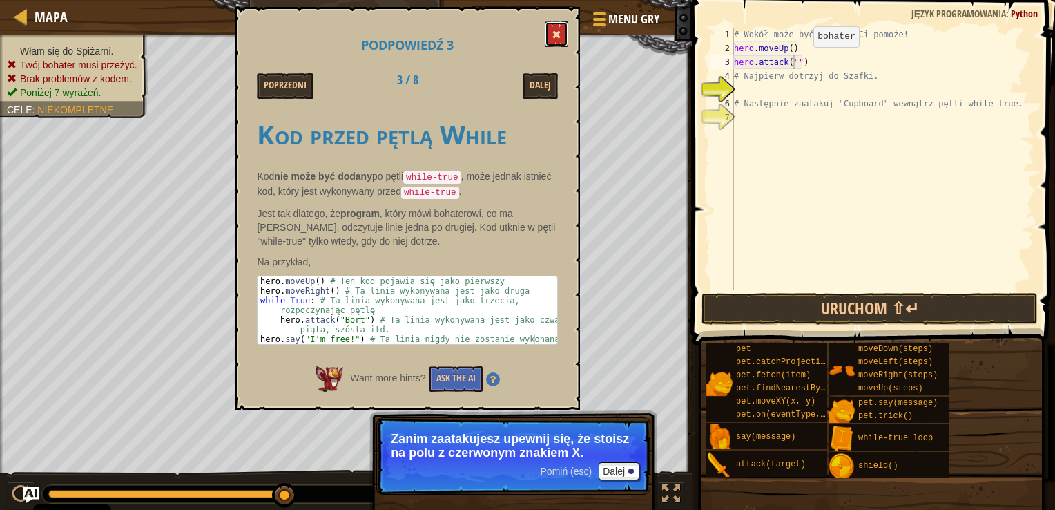
click at [554, 39] on span at bounding box center [557, 35] width 10 height 10
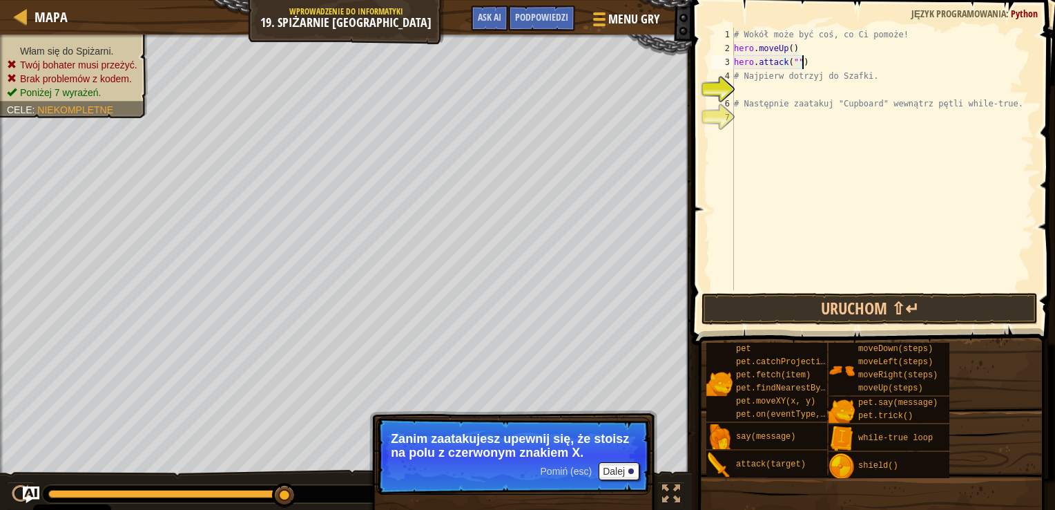
click at [807, 61] on div "# Wokół może być coś, co Ci pomoże! hero . moveUp ( ) hero . attack ( "" ) # Na…" at bounding box center [882, 173] width 303 height 290
type textarea "h"
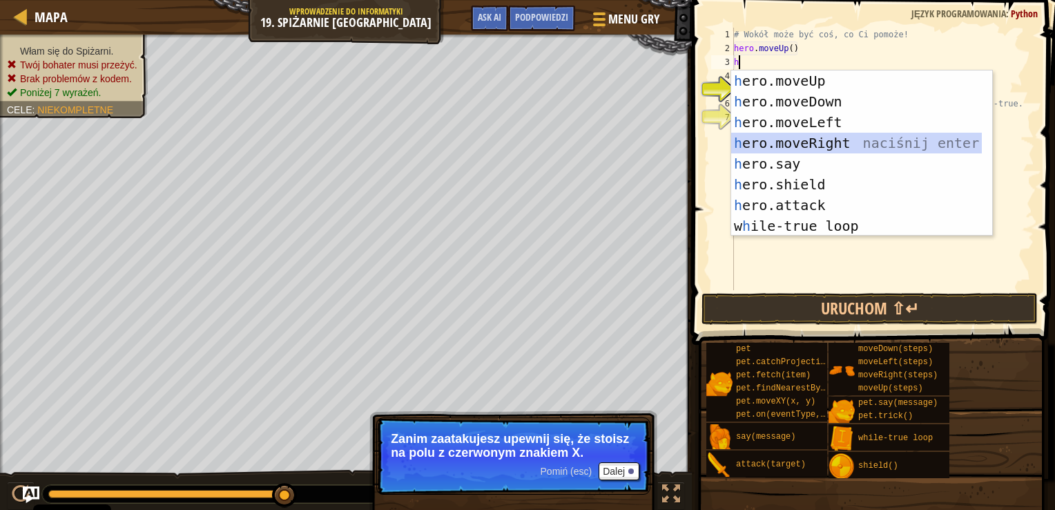
click at [790, 140] on div "h ero.moveUp naciśnij enter h ero.moveDown naciśnij enter h ero.moveLeft naciśn…" at bounding box center [856, 173] width 251 height 207
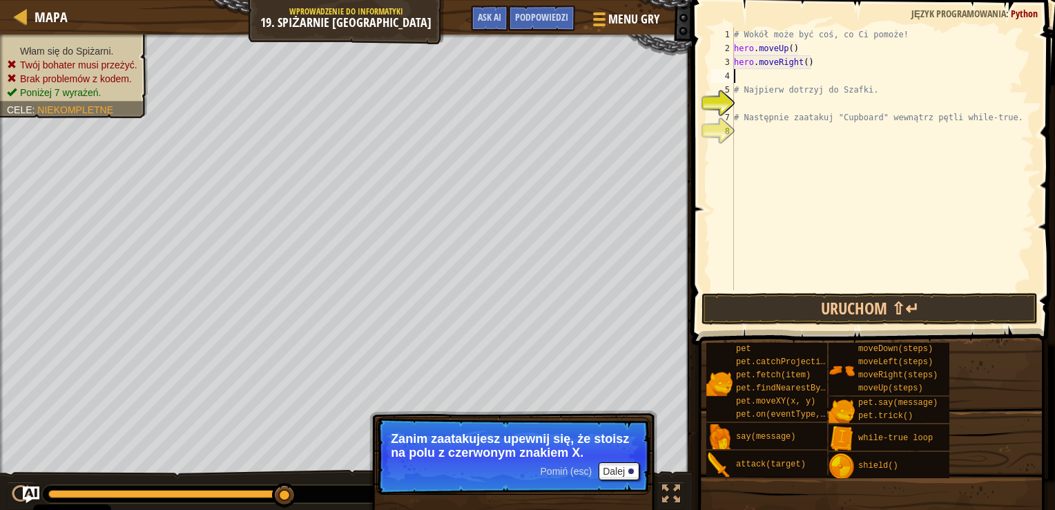
click at [827, 65] on div "# Wokół może być coś, co Ci pomoże! hero . moveUp ( ) hero . moveRight ( ) # Na…" at bounding box center [882, 173] width 303 height 290
type textarea "hero.moveRight(2)"
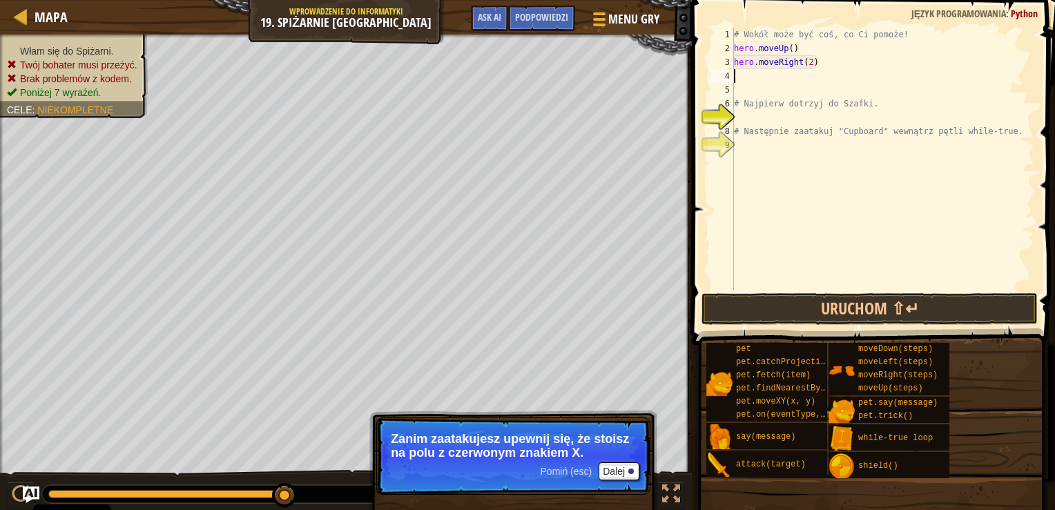
type textarea "h"
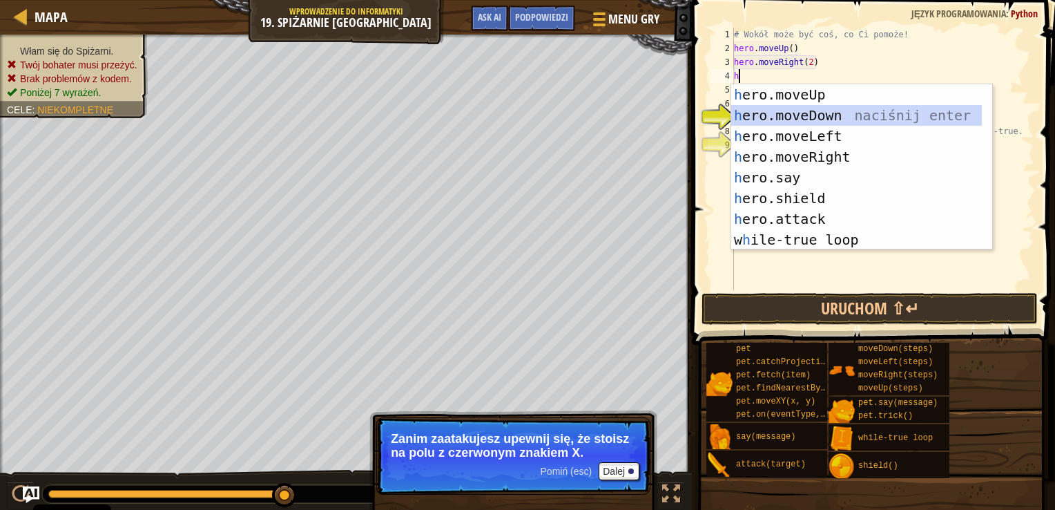
click at [807, 110] on div "h ero.moveUp naciśnij enter h ero.moveDown naciśnij enter h ero.moveLeft naciśn…" at bounding box center [856, 187] width 251 height 207
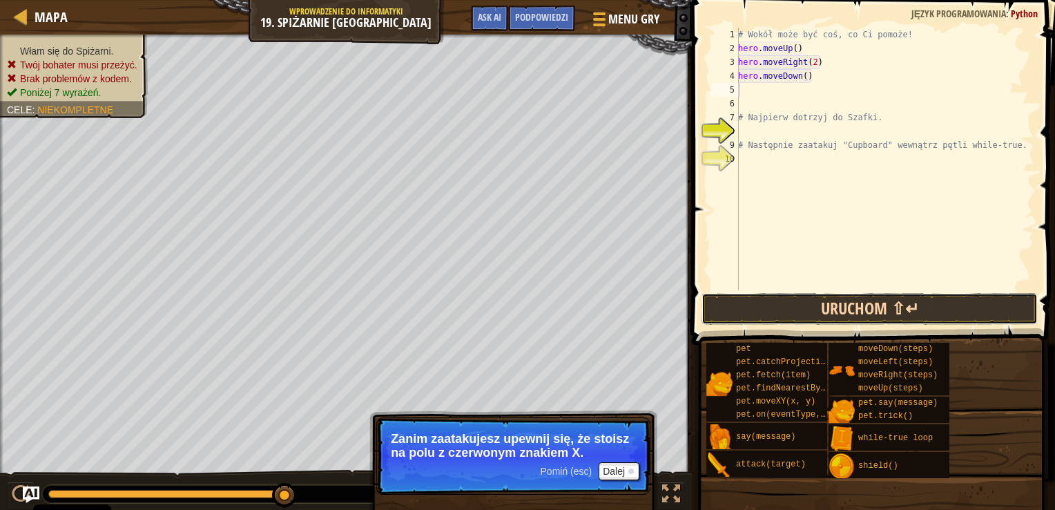
click at [807, 316] on button "Uruchom ⇧↵" at bounding box center [870, 309] width 336 height 32
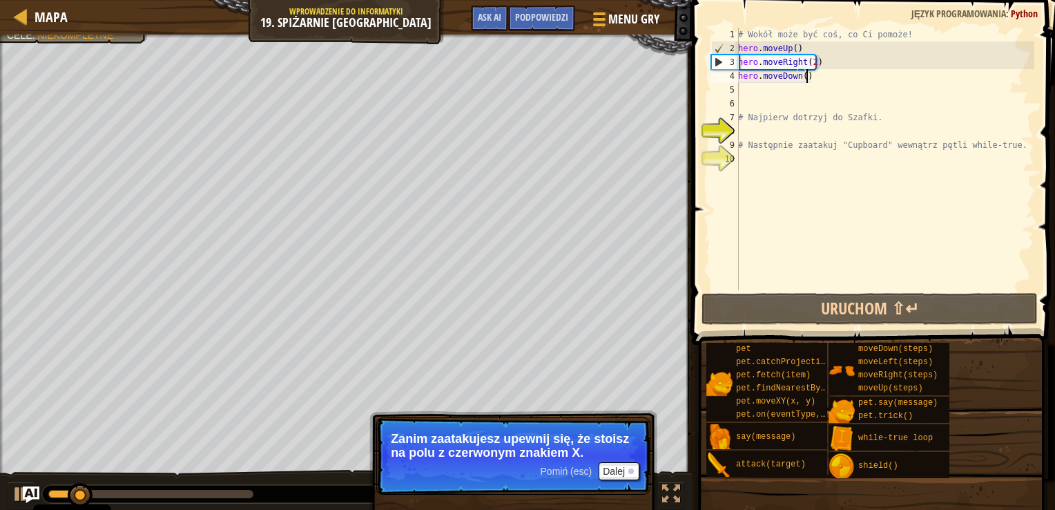
click at [818, 81] on div "# Wokół może być coś, co Ci pomoże! hero . moveUp ( ) hero . moveRight ( 2 ) he…" at bounding box center [884, 173] width 299 height 290
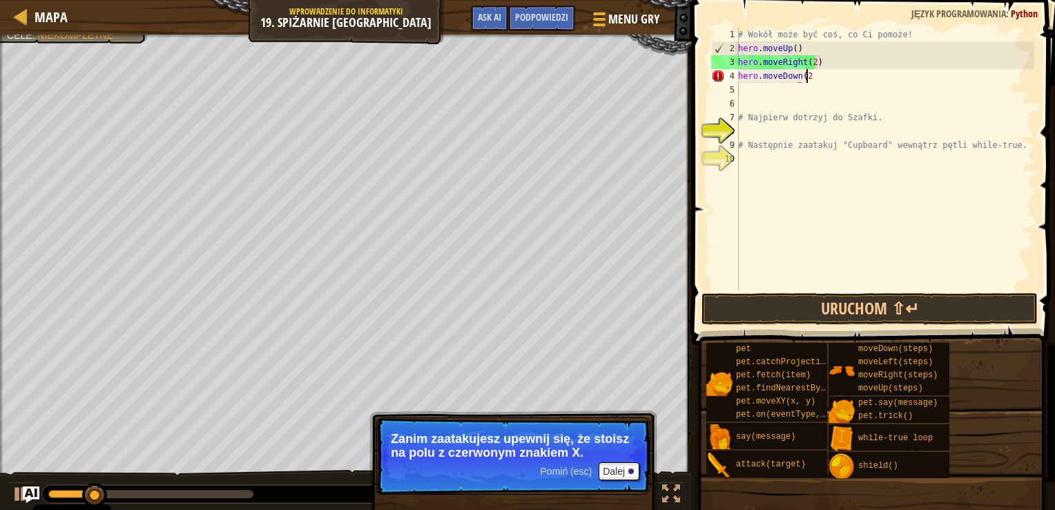
scroll to position [6, 5]
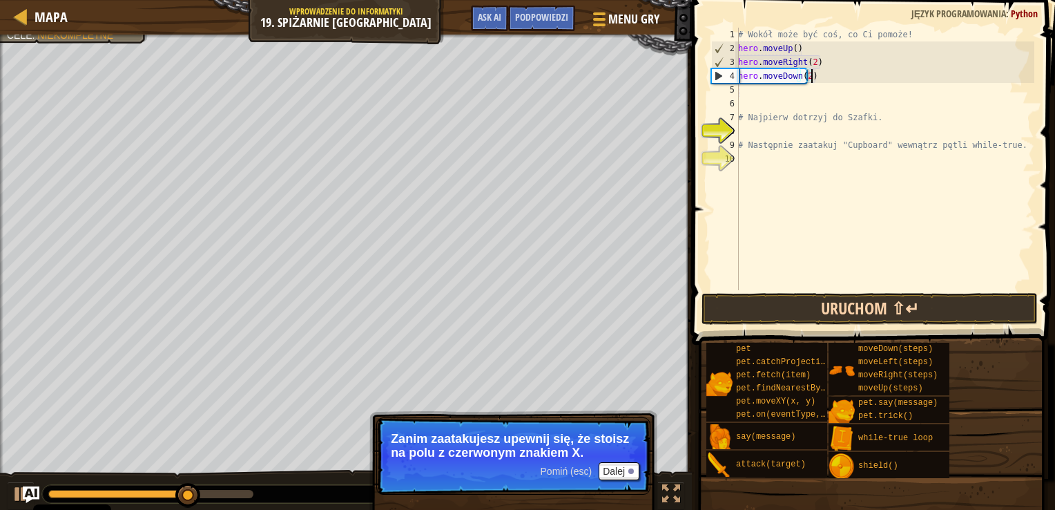
type textarea "hero.moveDown(2)"
click at [778, 301] on button "Uruchom ⇧↵" at bounding box center [870, 309] width 336 height 32
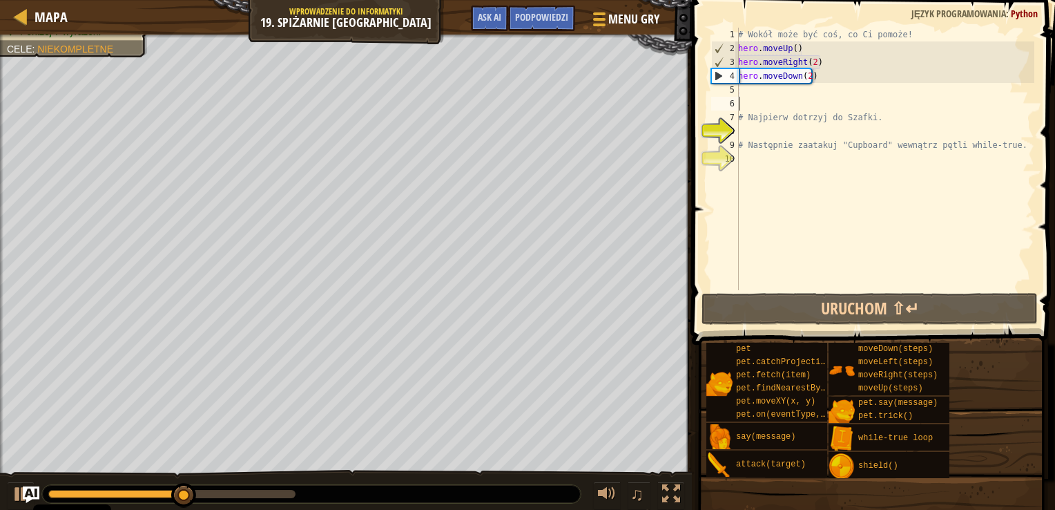
click at [807, 99] on div "# Wokół może być coś, co Ci pomoże! hero . moveUp ( ) hero . moveRight ( 2 ) he…" at bounding box center [884, 173] width 299 height 290
type textarea "h"
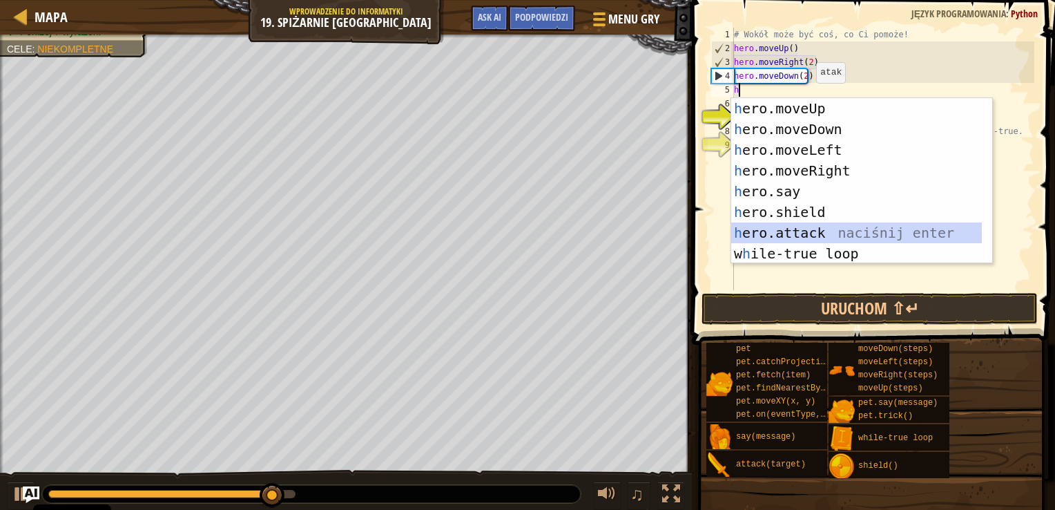
click at [793, 228] on div "h ero.moveUp naciśnij enter h ero.moveDown naciśnij enter h ero.moveLeft naciśn…" at bounding box center [856, 201] width 251 height 207
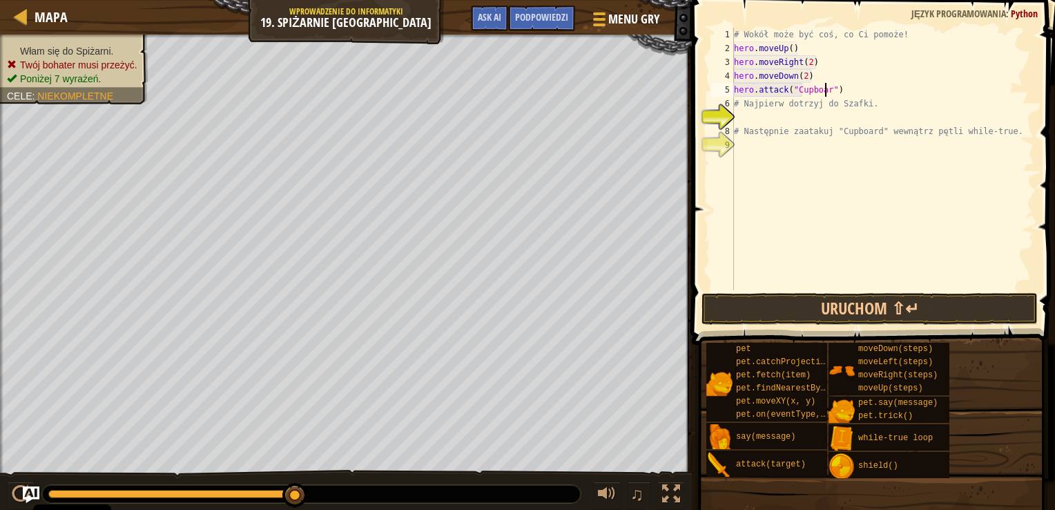
scroll to position [6, 8]
type textarea "hero.attack("Cupboard")"
click at [866, 297] on button "Uruchom ⇧↵" at bounding box center [870, 309] width 336 height 32
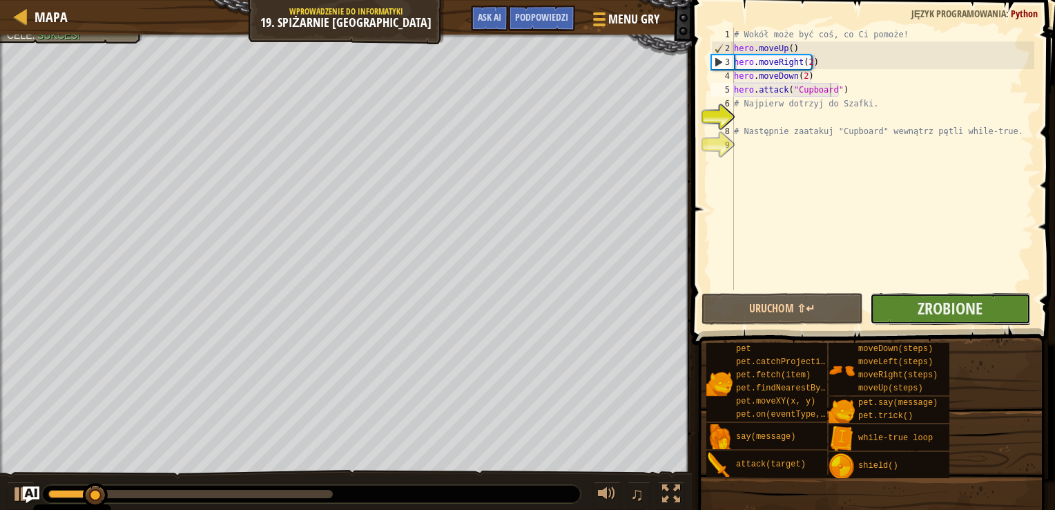
click at [909, 309] on button "Zrobione" at bounding box center [950, 309] width 161 height 32
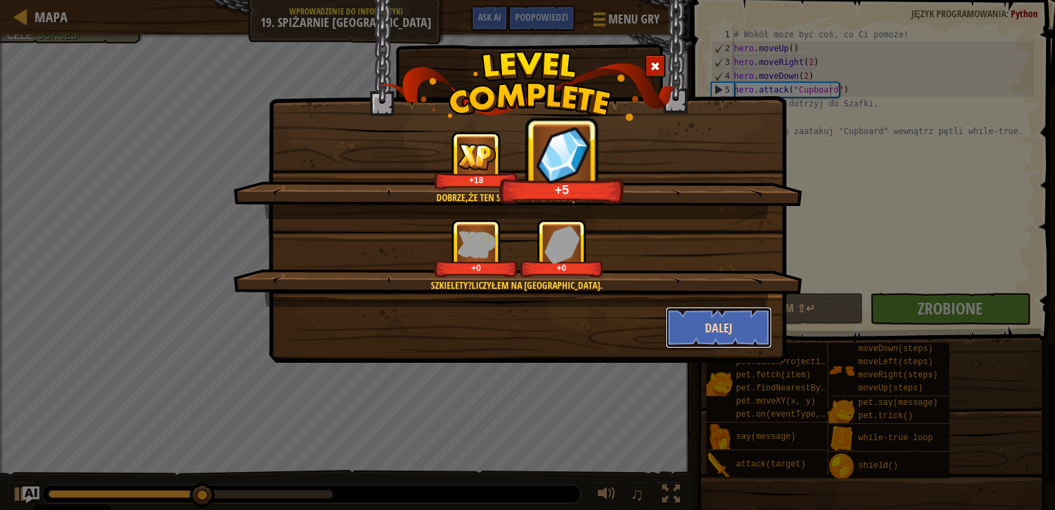
click at [747, 320] on button "Dalej" at bounding box center [719, 327] width 107 height 41
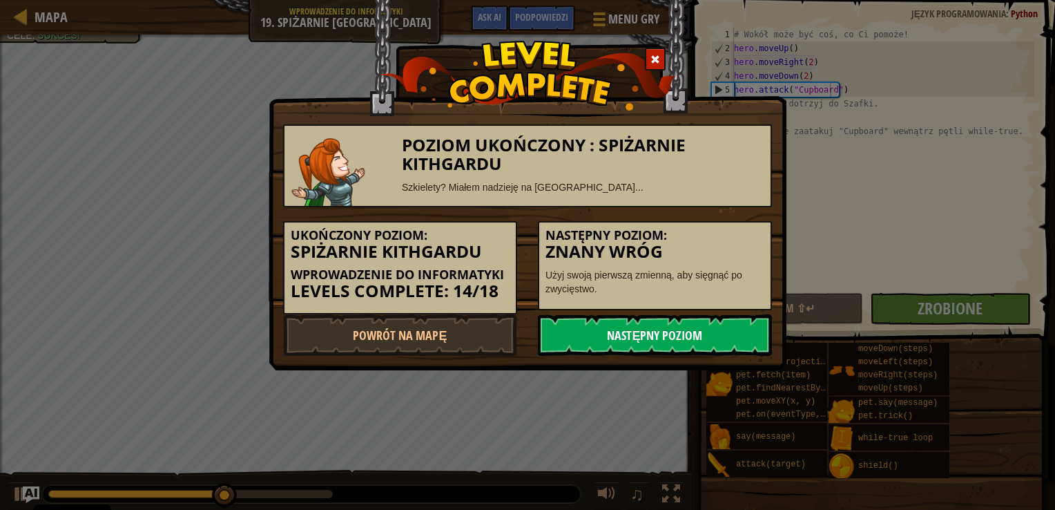
click at [729, 326] on link "Następny poziom" at bounding box center [655, 334] width 234 height 41
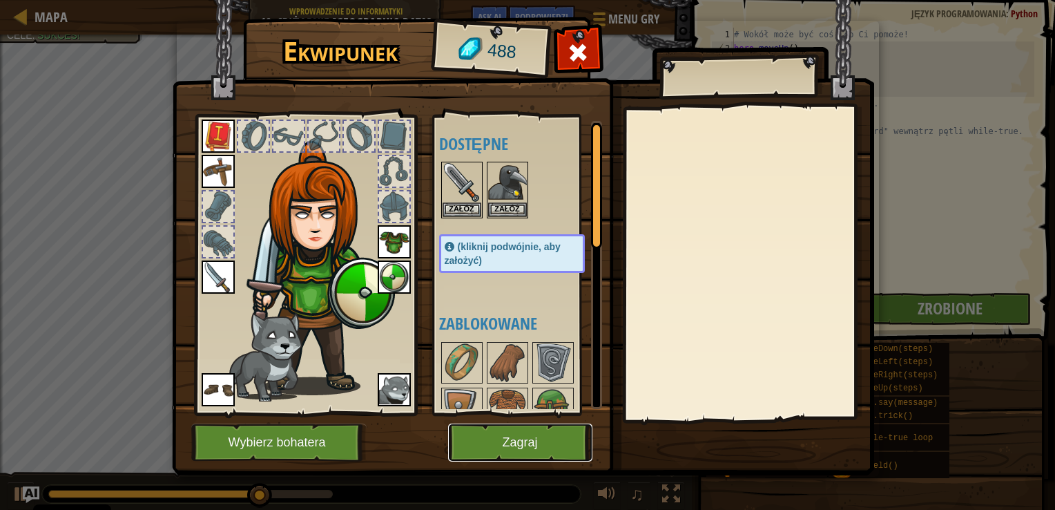
click at [502, 443] on button "Zagraj" at bounding box center [520, 442] width 144 height 38
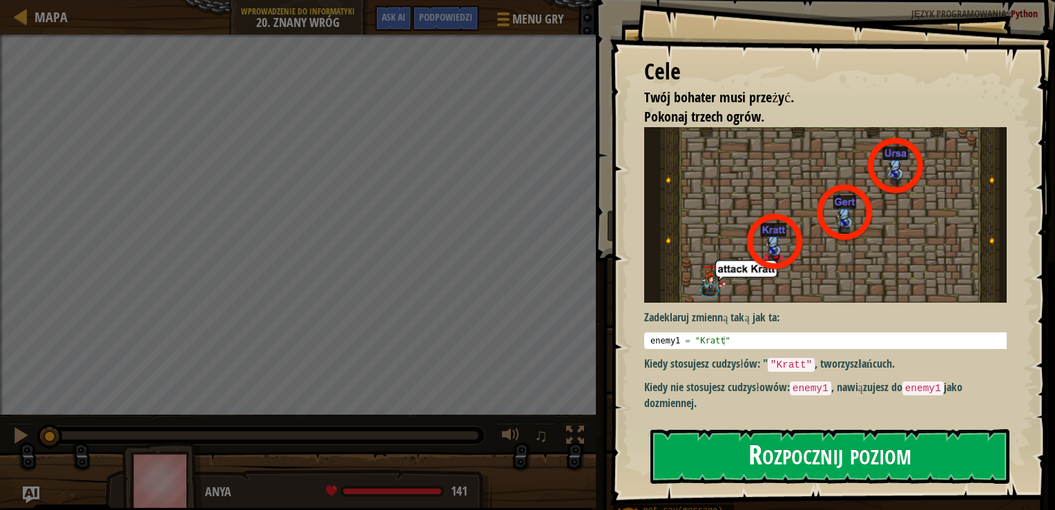
click at [718, 441] on button "Rozpocznij poziom" at bounding box center [830, 456] width 359 height 55
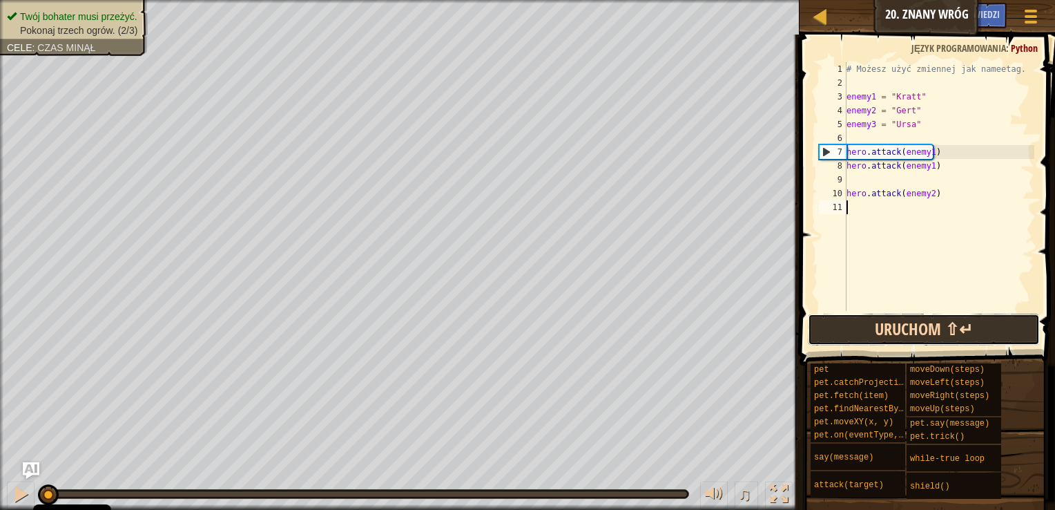
click at [895, 325] on button "Uruchom ⇧↵" at bounding box center [924, 330] width 232 height 32
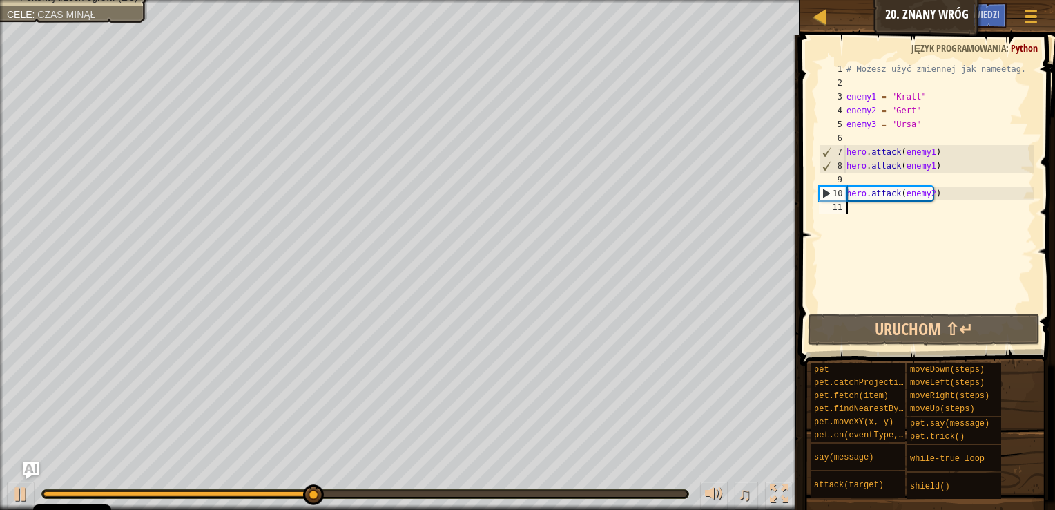
scroll to position [6, 0]
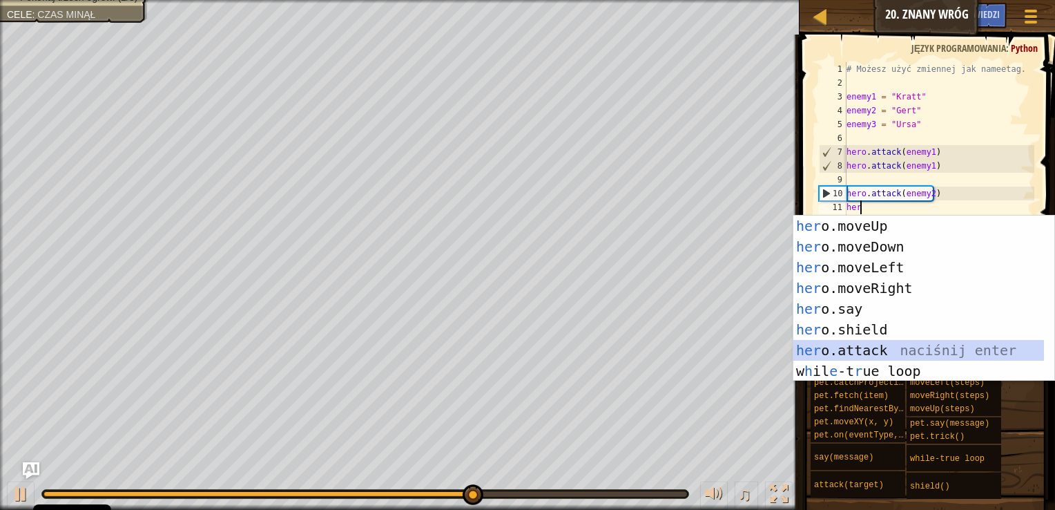
click at [847, 342] on div "her o.moveUp naciśnij enter her o.moveDown naciśnij enter her o.moveLeft naciśn…" at bounding box center [918, 318] width 251 height 207
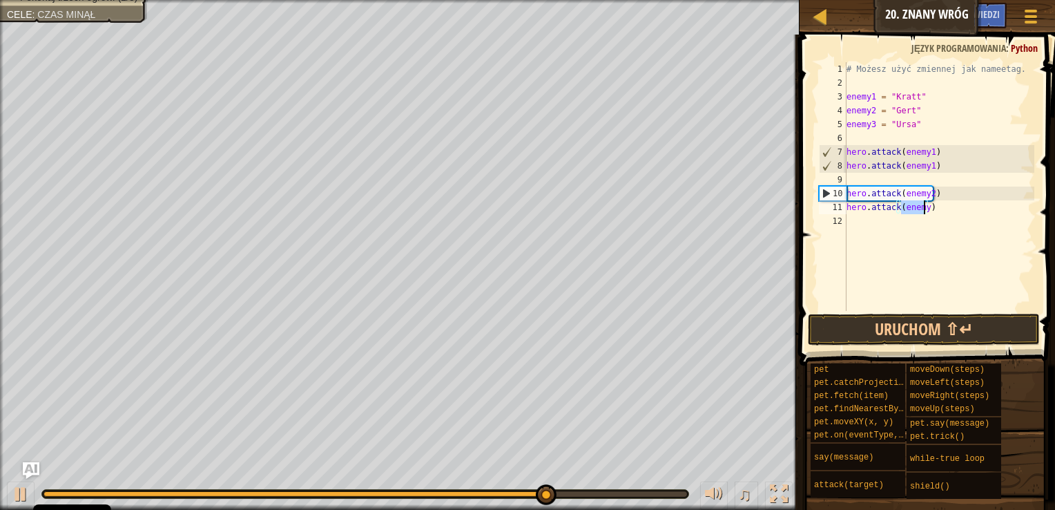
scroll to position [6, 4]
click at [884, 325] on button "Uruchom ⇧↵" at bounding box center [924, 330] width 232 height 32
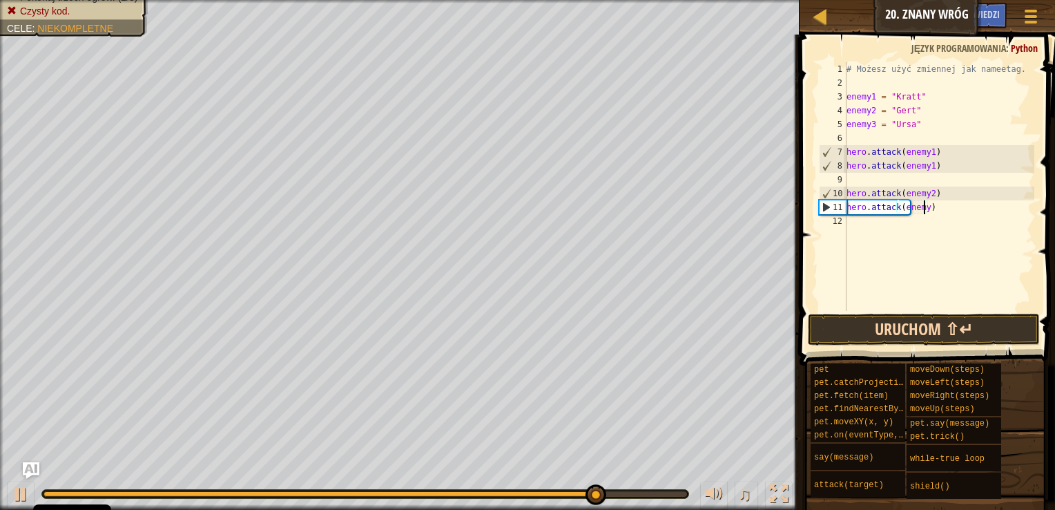
scroll to position [6, 6]
type textarea "hero.attack(enemy3)"
click at [885, 333] on button "Uruchom ⇧↵" at bounding box center [924, 330] width 232 height 32
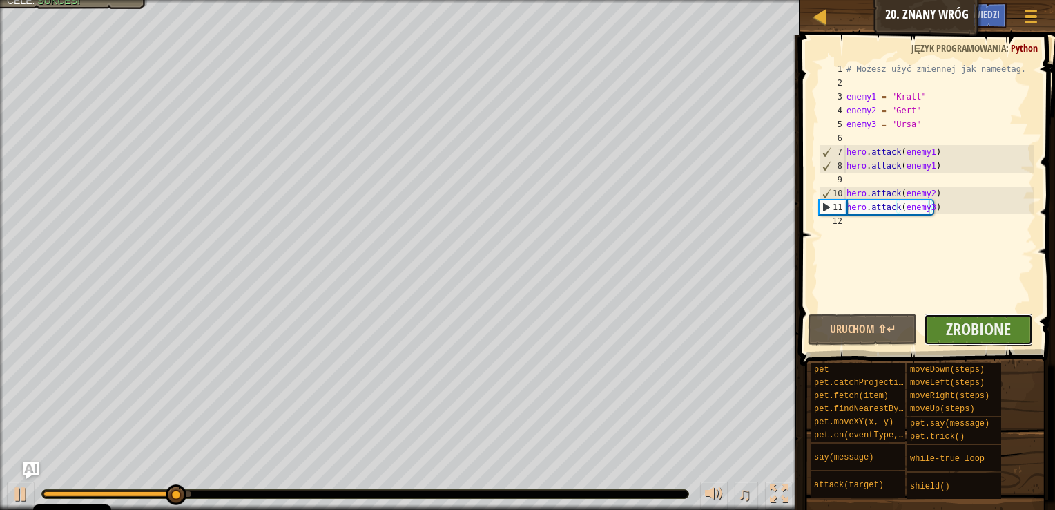
click at [1021, 327] on button "Zrobione" at bounding box center [978, 330] width 109 height 32
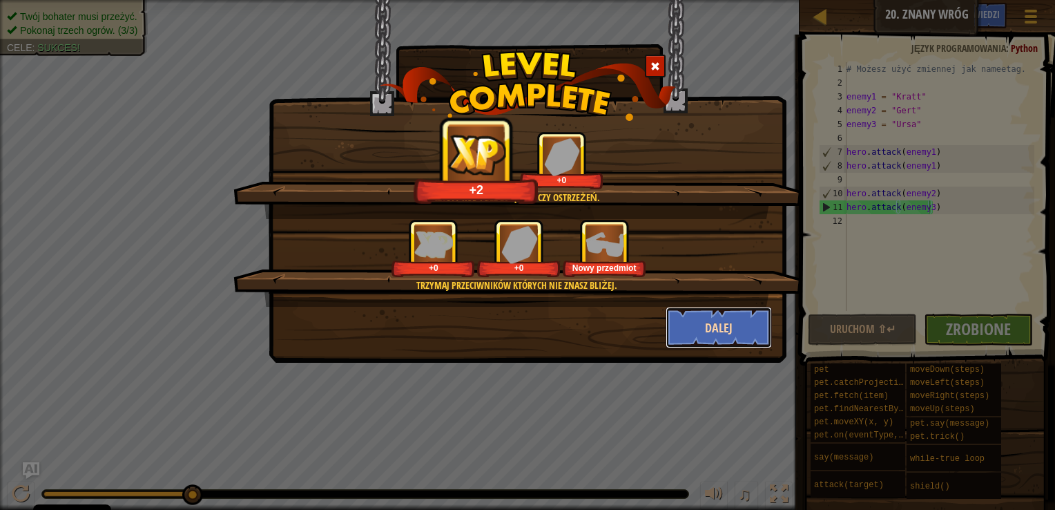
click at [729, 318] on button "Dalej" at bounding box center [719, 327] width 107 height 41
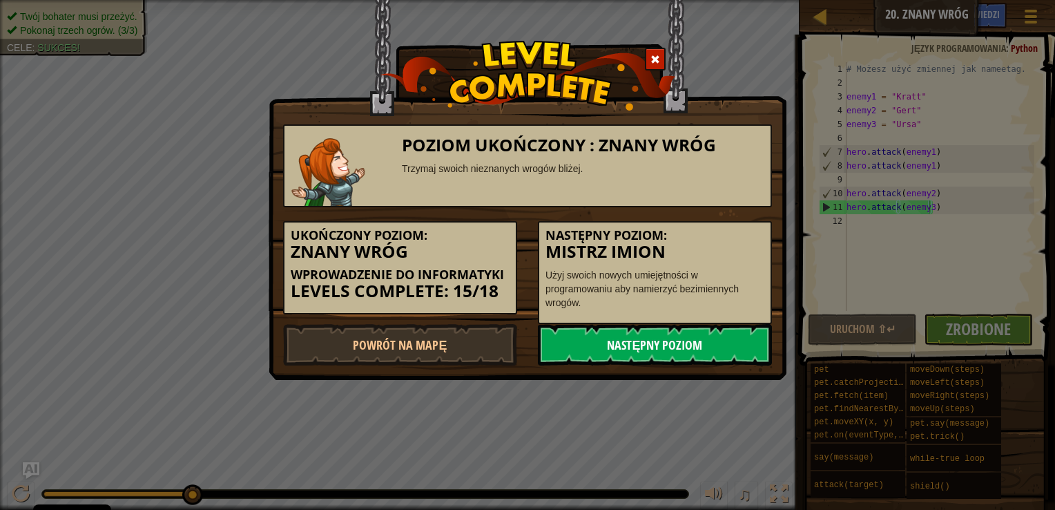
click at [710, 338] on link "Następny poziom" at bounding box center [655, 344] width 234 height 41
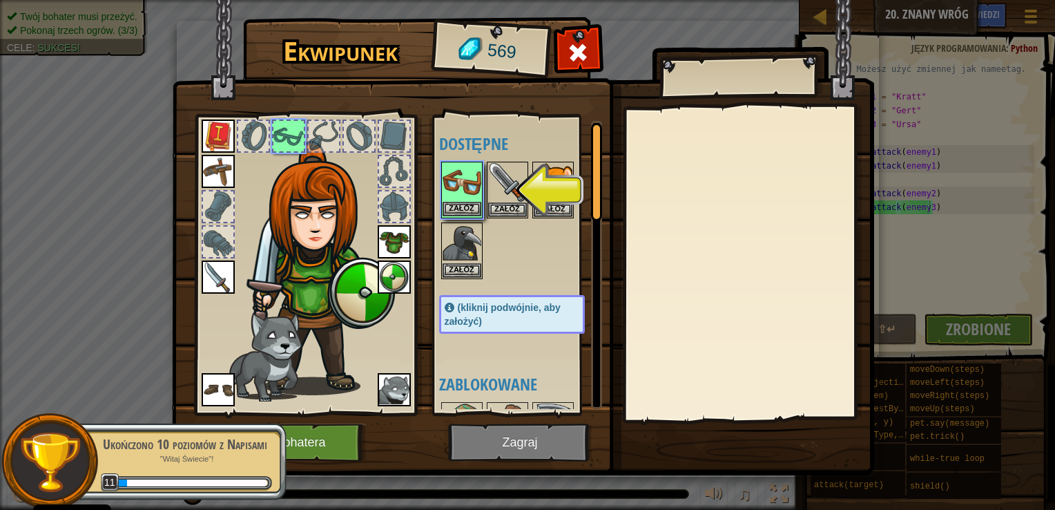
click at [474, 187] on img at bounding box center [462, 182] width 39 height 39
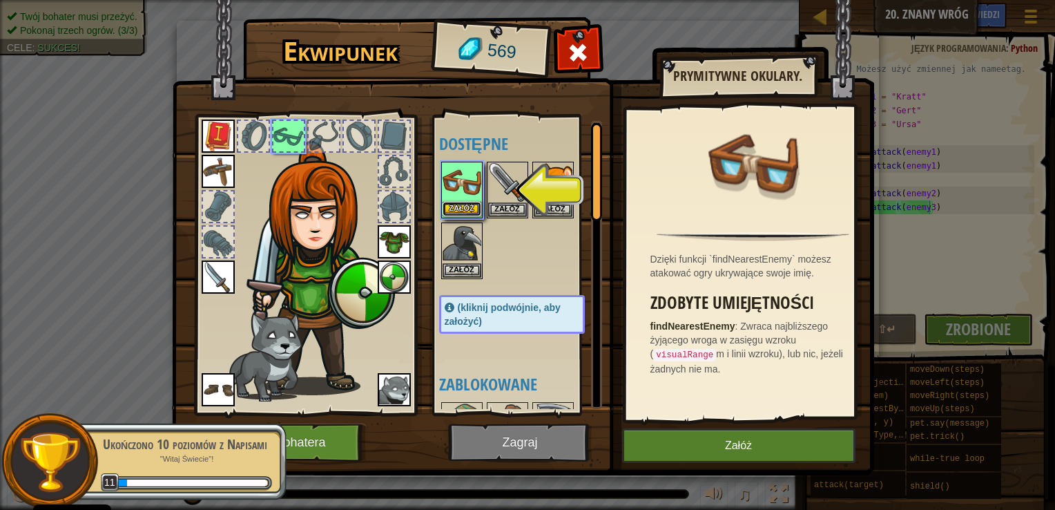
click at [467, 203] on button "Załóż" at bounding box center [462, 209] width 39 height 15
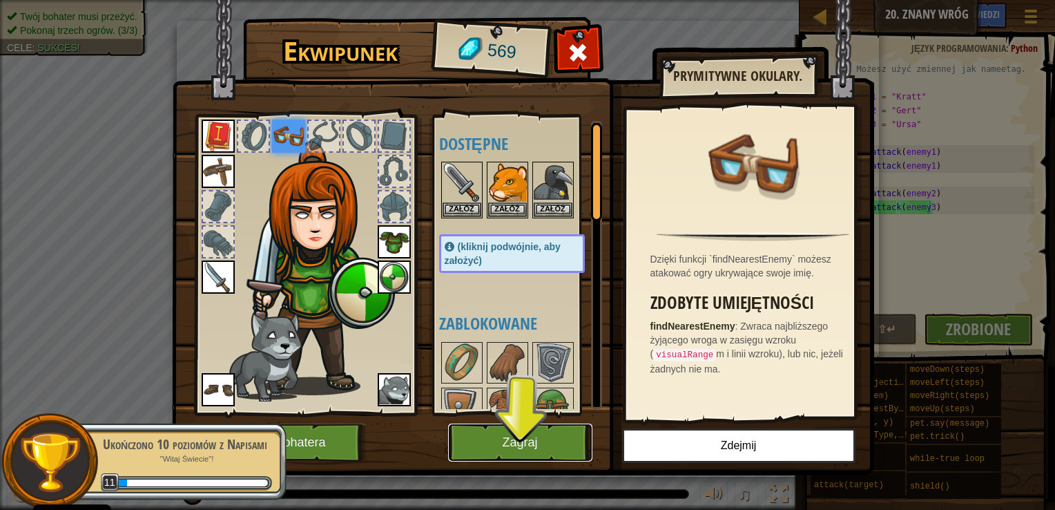
click at [511, 441] on button "Zagraj" at bounding box center [520, 442] width 144 height 38
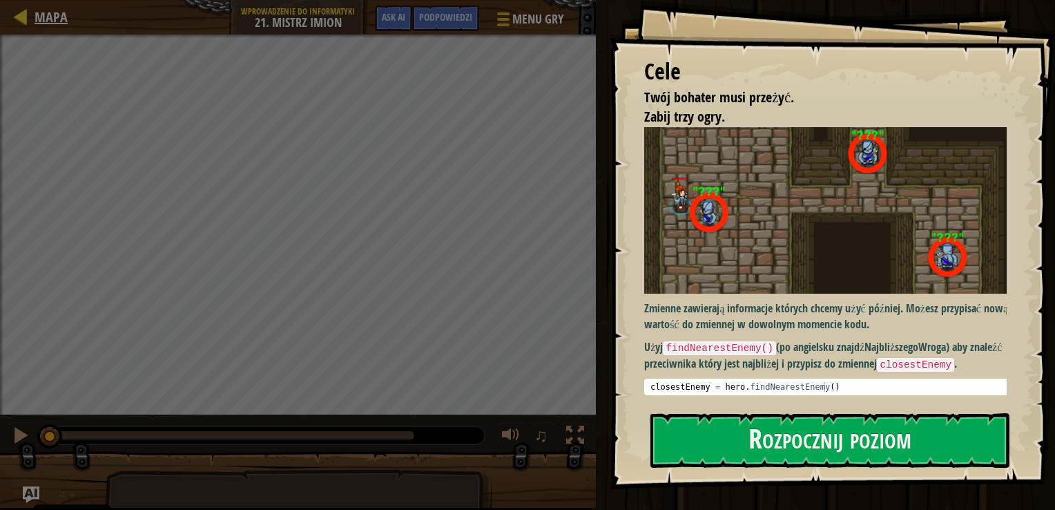
click at [50, 30] on div "Mapa" at bounding box center [48, 17] width 40 height 35
select select "pl"
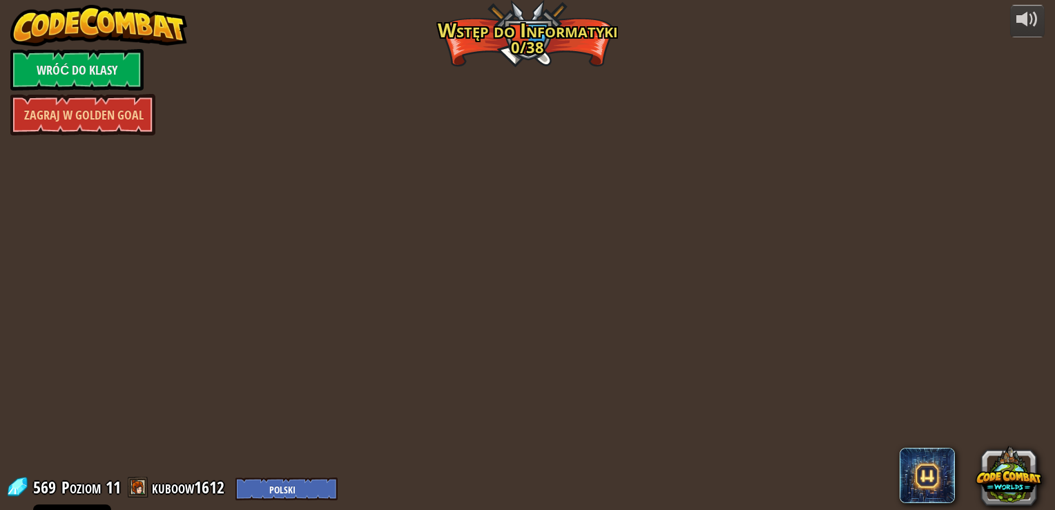
select select "pl"
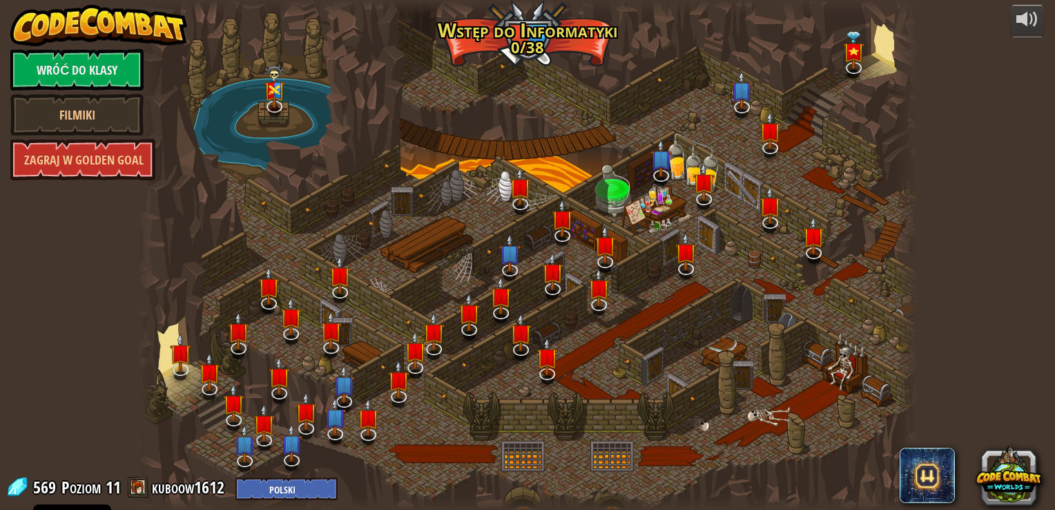
select select "pl"
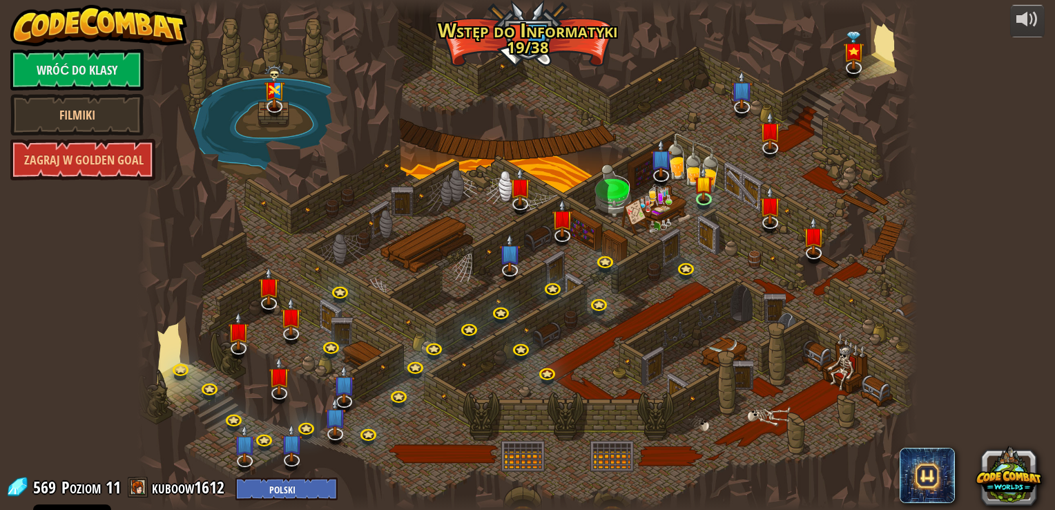
select select "pl"
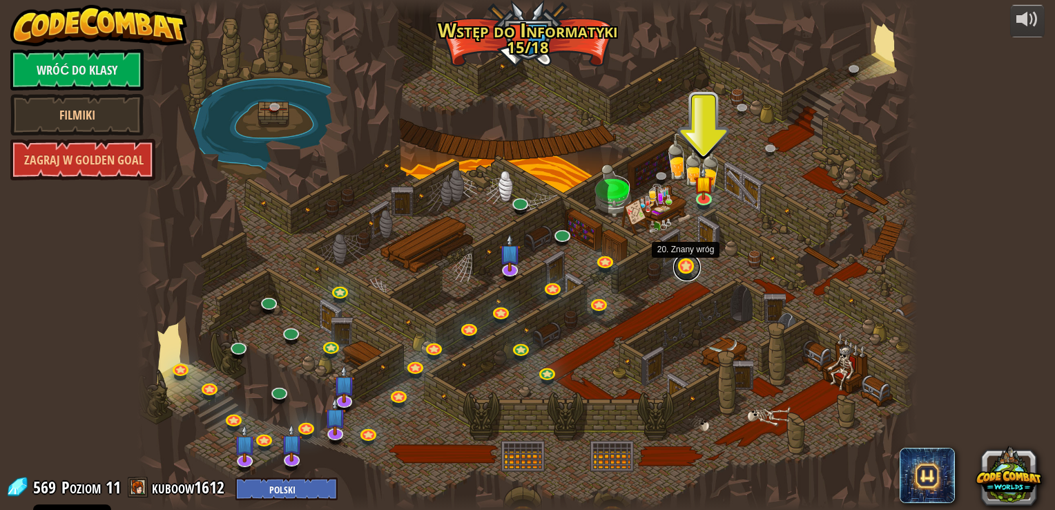
click at [682, 268] on link at bounding box center [687, 267] width 28 height 28
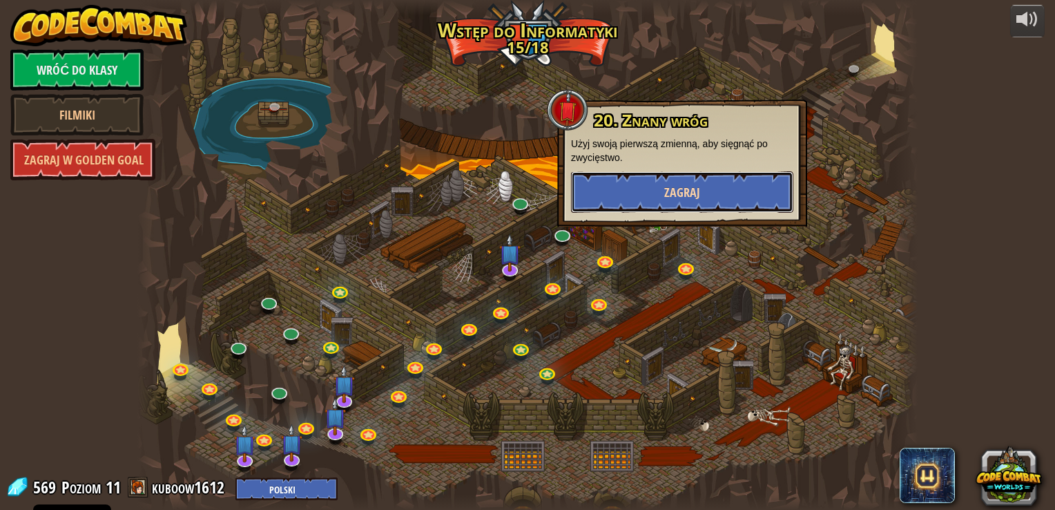
click at [691, 198] on span "Zagraj" at bounding box center [682, 192] width 36 height 17
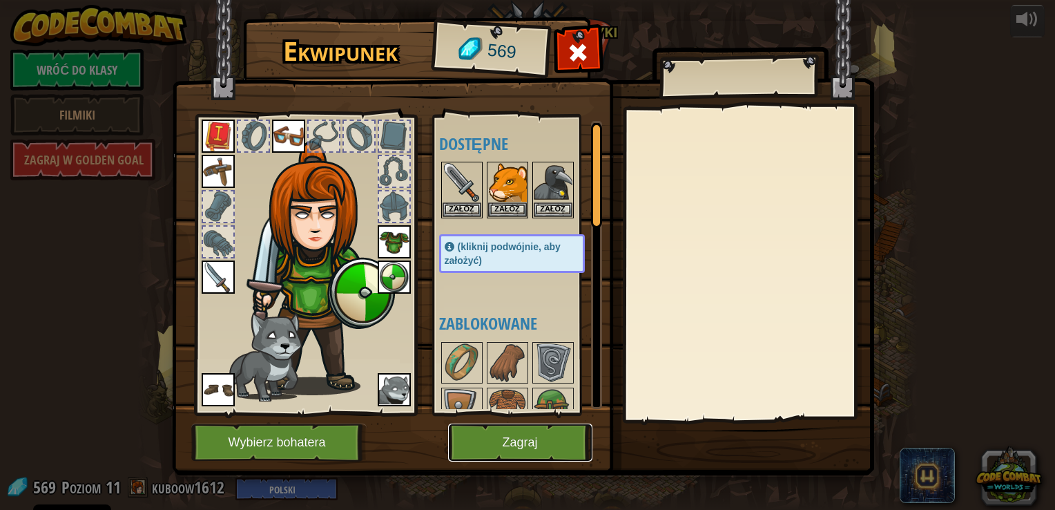
click at [536, 426] on button "Zagraj" at bounding box center [520, 442] width 144 height 38
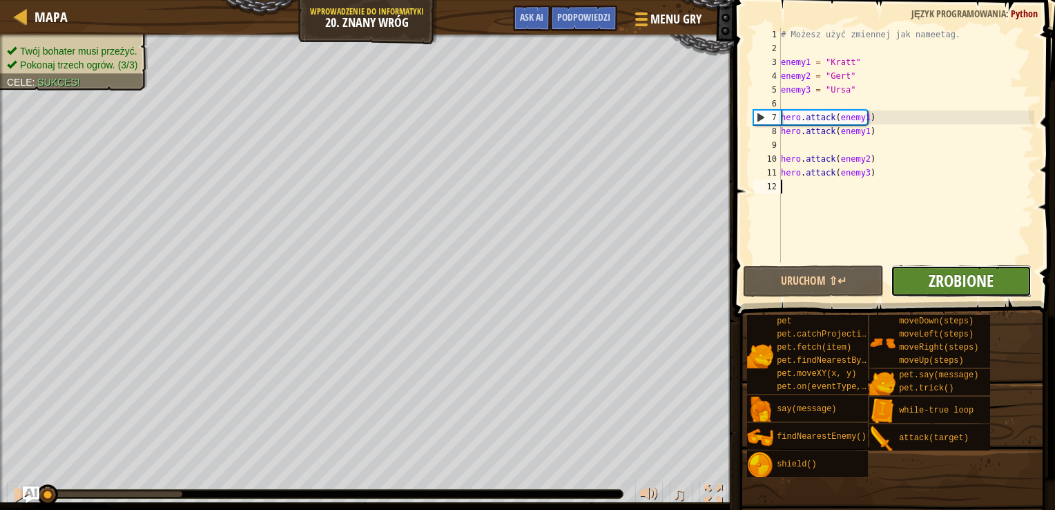
click at [964, 286] on span "Zrobione" at bounding box center [961, 280] width 65 height 22
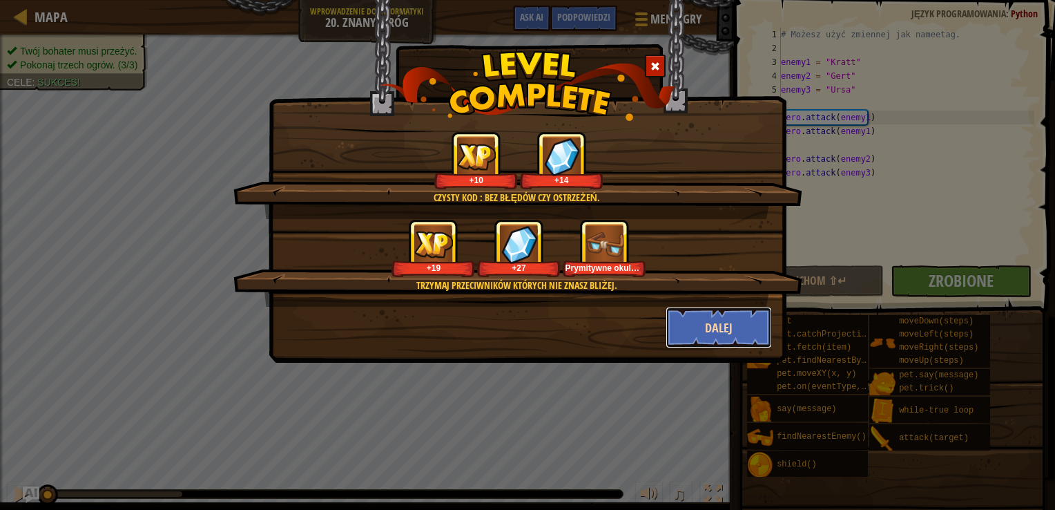
click at [740, 322] on button "Dalej" at bounding box center [719, 327] width 107 height 41
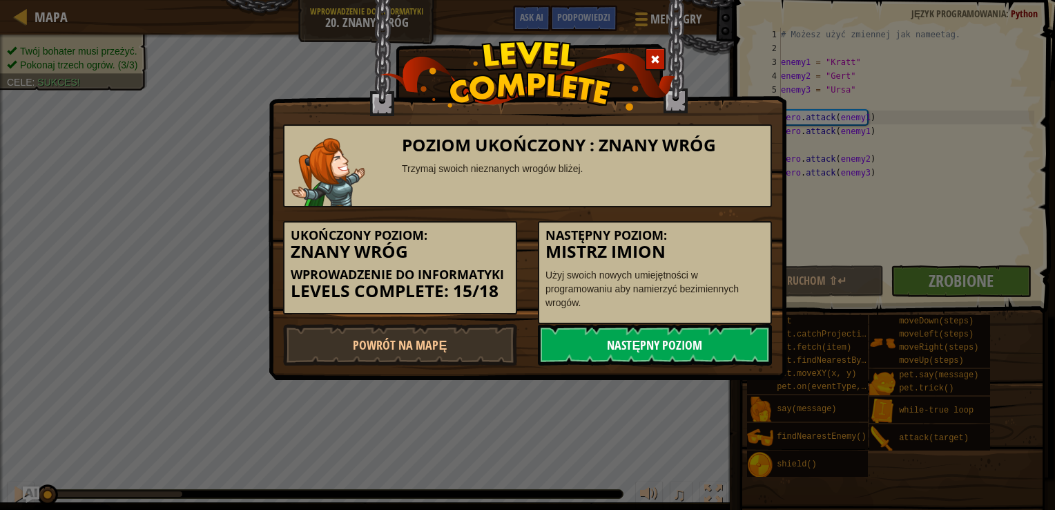
click at [552, 343] on link "Następny poziom" at bounding box center [655, 344] width 234 height 41
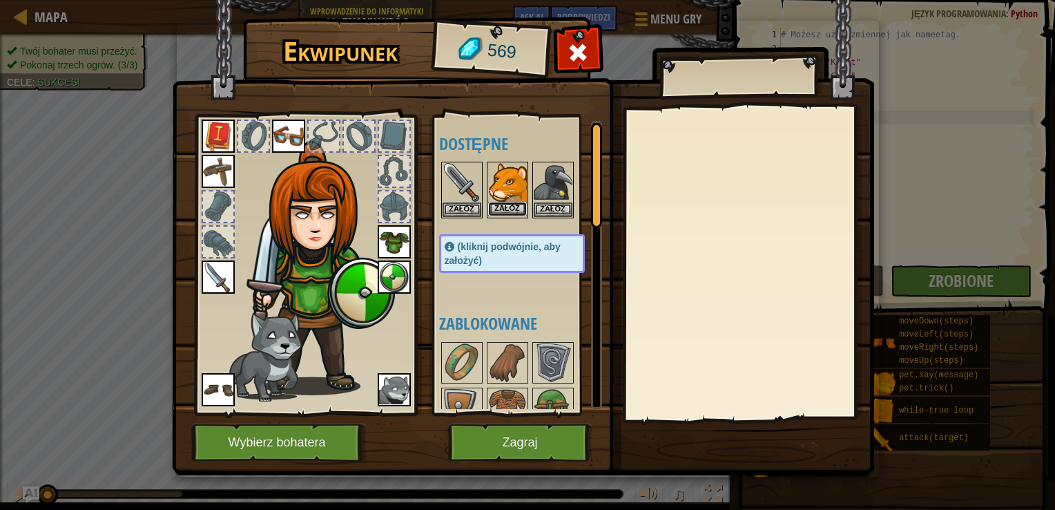
click at [499, 209] on button "Załóż" at bounding box center [507, 209] width 39 height 15
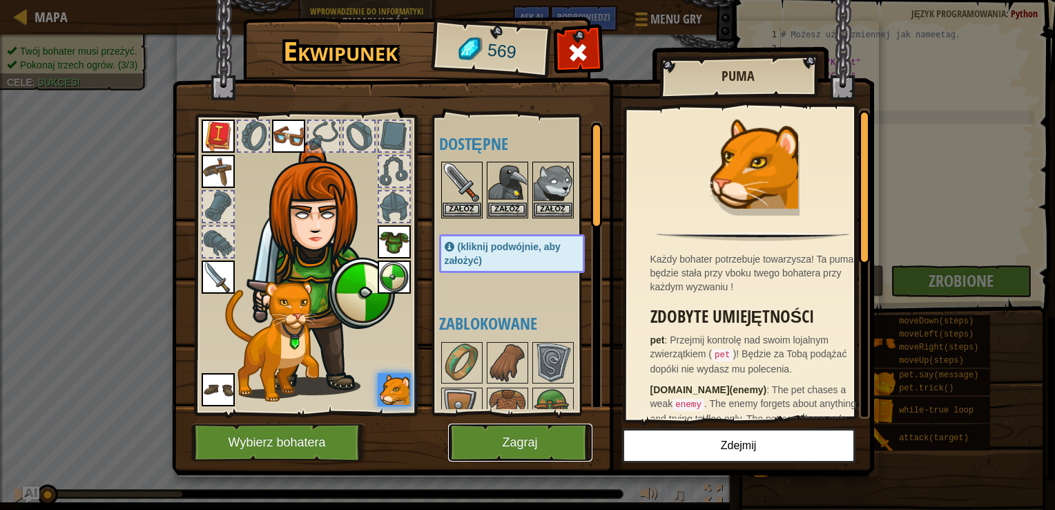
click at [509, 439] on button "Zagraj" at bounding box center [520, 442] width 144 height 38
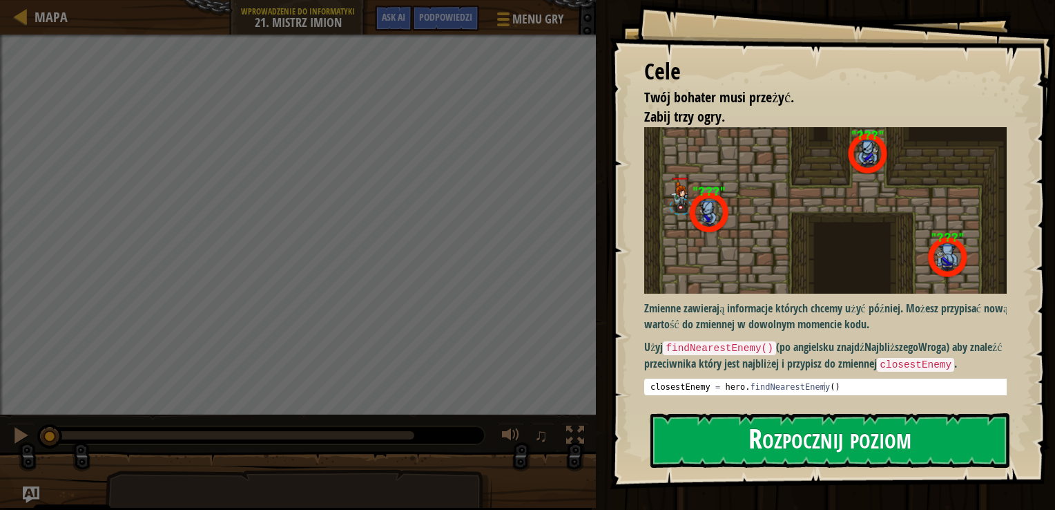
click at [787, 463] on button "Rozpocznij poziom" at bounding box center [830, 440] width 359 height 55
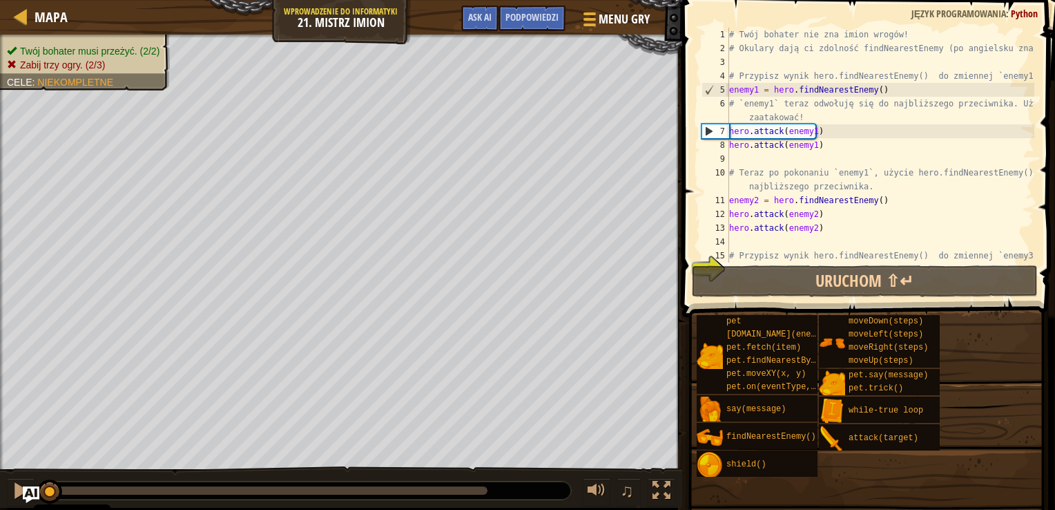
scroll to position [41, 0]
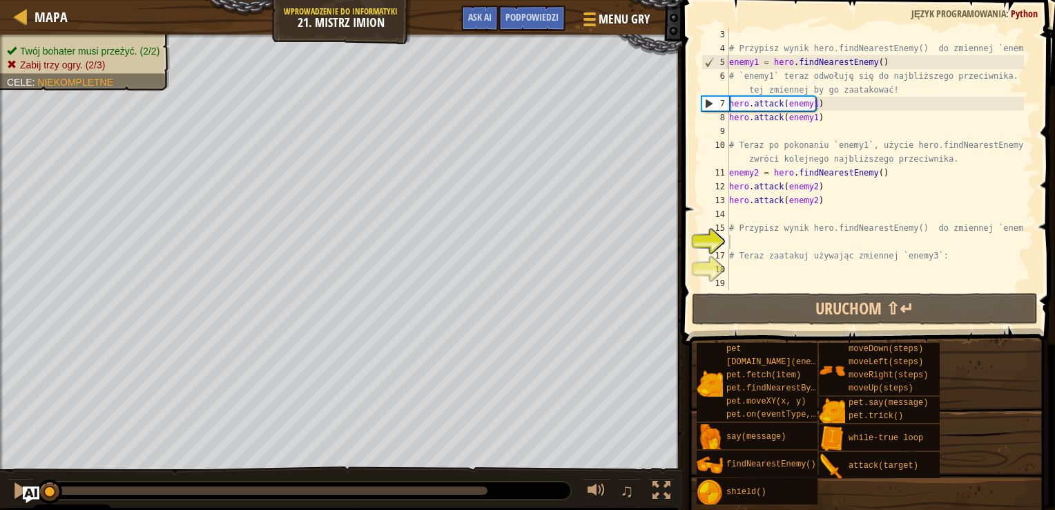
click at [826, 291] on span at bounding box center [870, 152] width 384 height 385
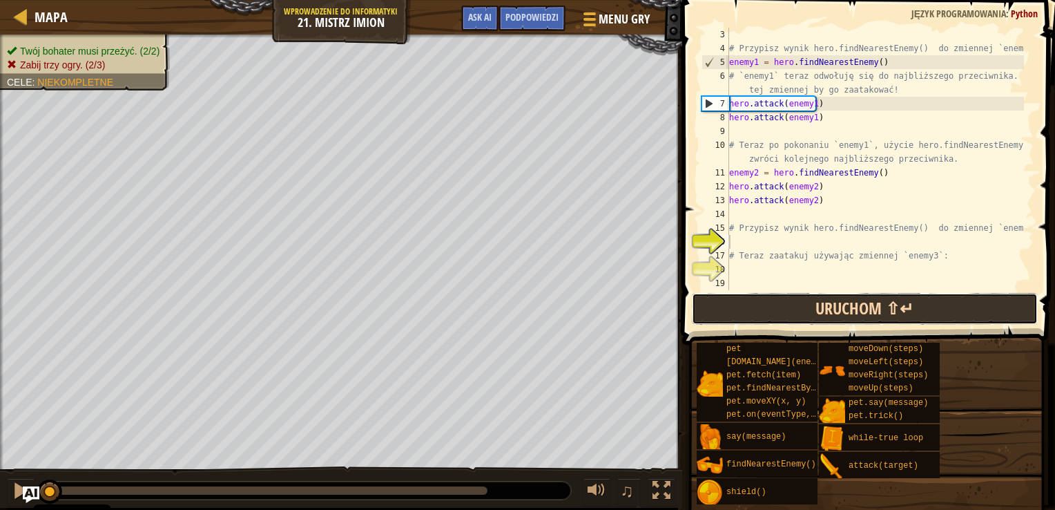
click at [825, 304] on button "Uruchom ⇧↵" at bounding box center [865, 309] width 346 height 32
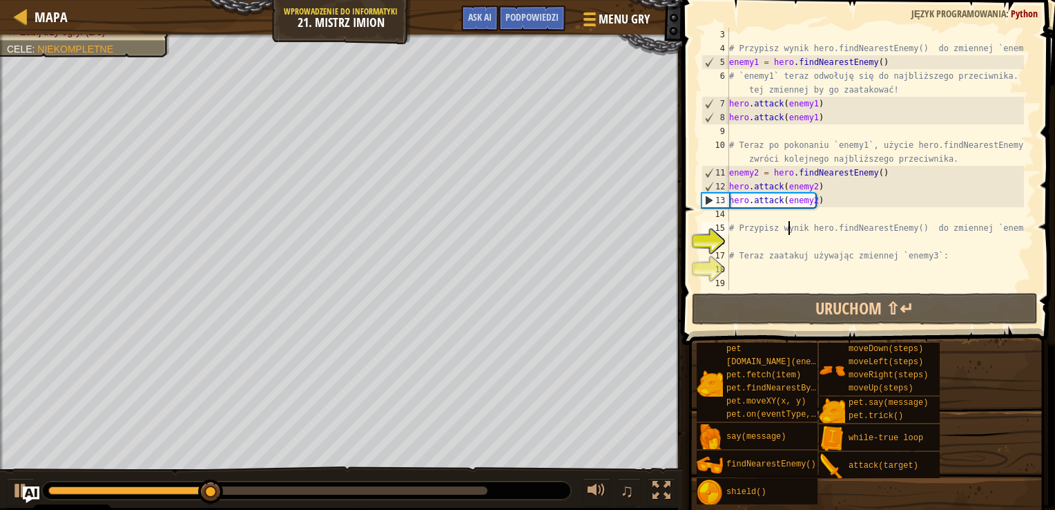
click at [787, 227] on div "# Przypisz wynik hero.findNearestEnemy() do zmiennej `enemy1`: enemy1 = hero . …" at bounding box center [875, 173] width 298 height 290
type textarea "# Przypisz wynik hero.findNearestEnemy() do zmiennej `enemy3`:"
click at [784, 217] on div "# Przypisz wynik hero.findNearestEnemy() do zmiennej `enemy1`: enemy1 = hero . …" at bounding box center [875, 173] width 298 height 290
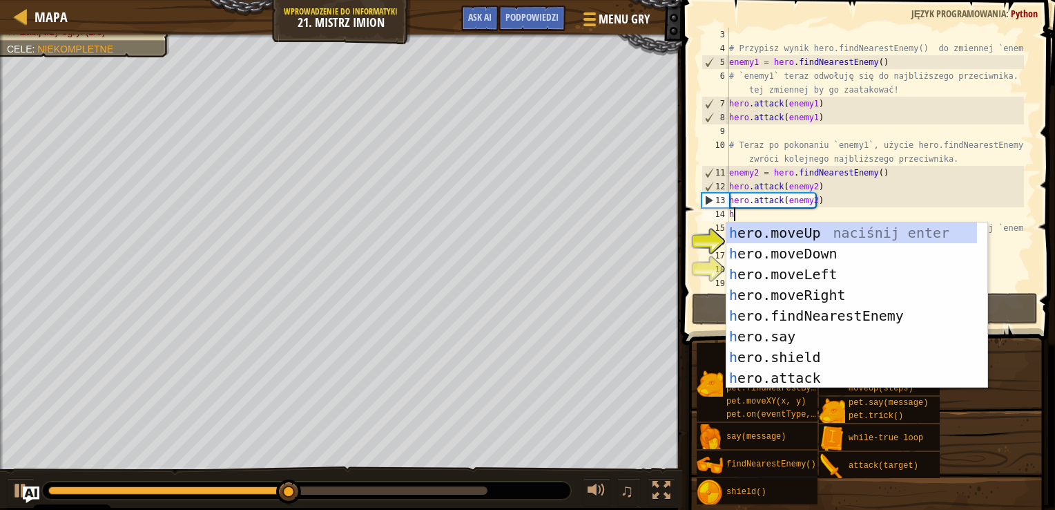
scroll to position [6, 0]
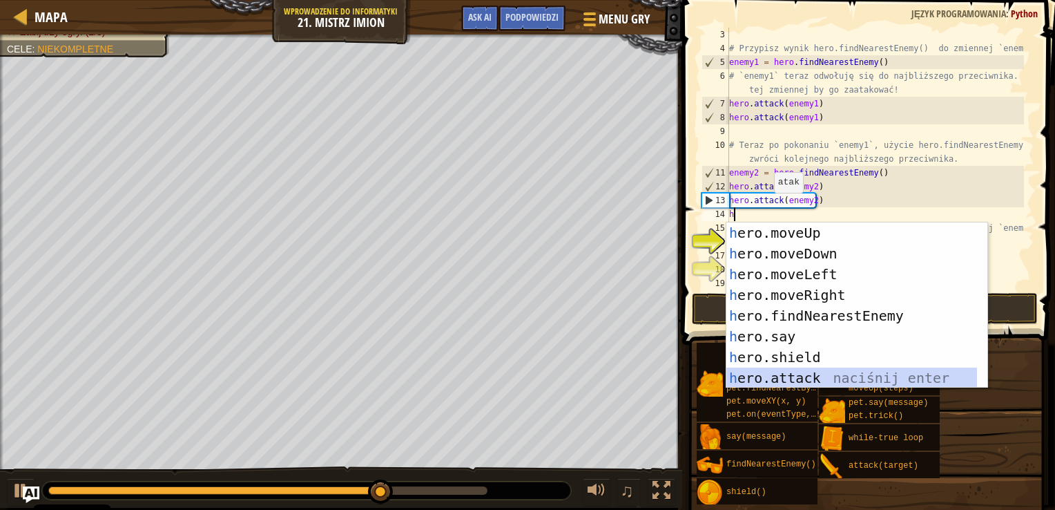
click at [796, 380] on div "h ero.moveUp naciśnij enter h ero.moveDown naciśnij enter h ero.moveLeft naciśn…" at bounding box center [851, 325] width 251 height 207
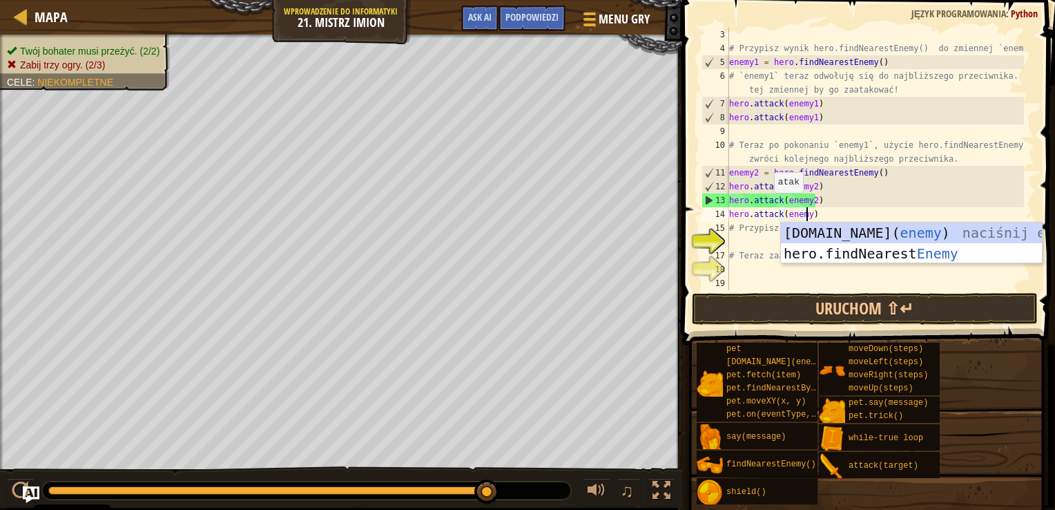
scroll to position [6, 6]
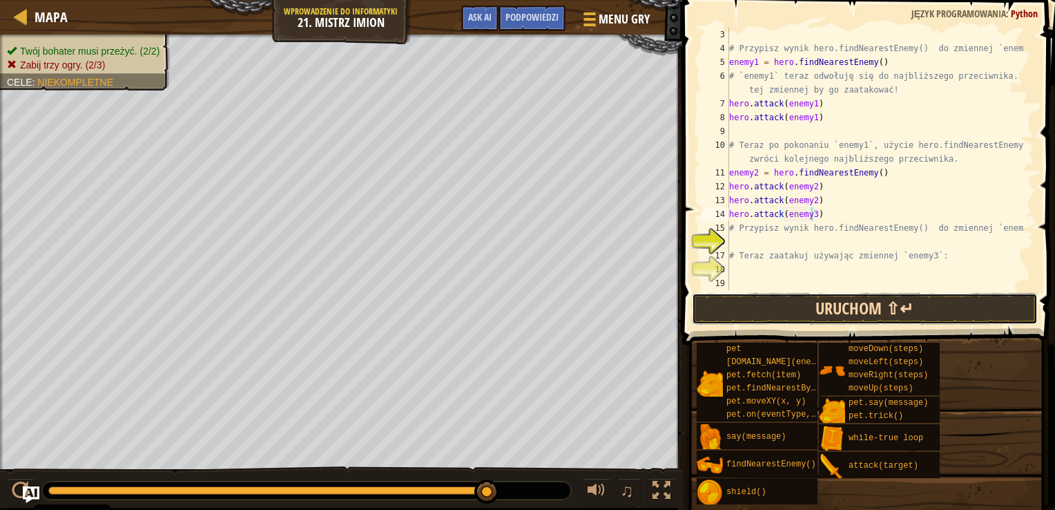
click at [830, 297] on button "Uruchom ⇧↵" at bounding box center [865, 309] width 346 height 32
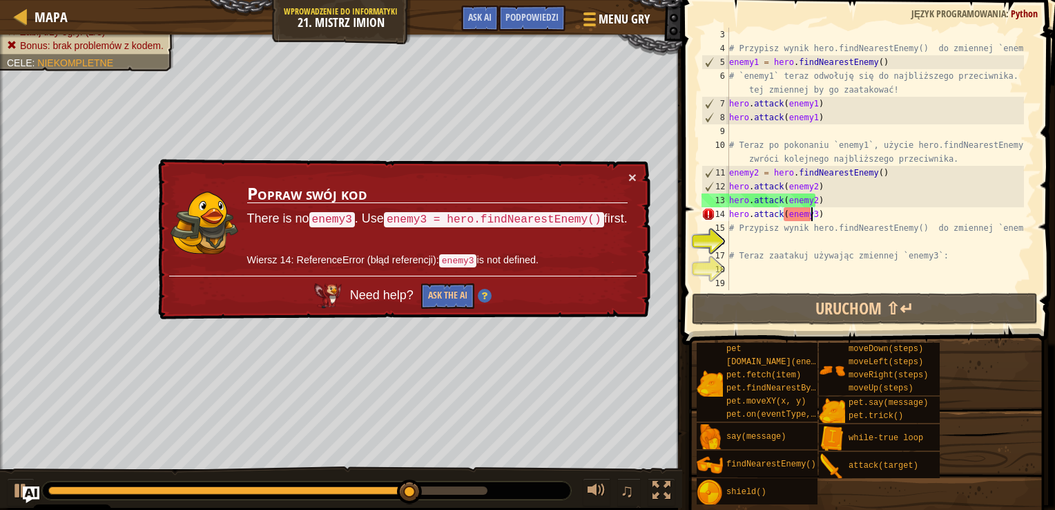
click at [895, 223] on div "# Przypisz wynik hero.findNearestEnemy() do zmiennej `enemy1`: enemy1 = hero . …" at bounding box center [875, 173] width 298 height 290
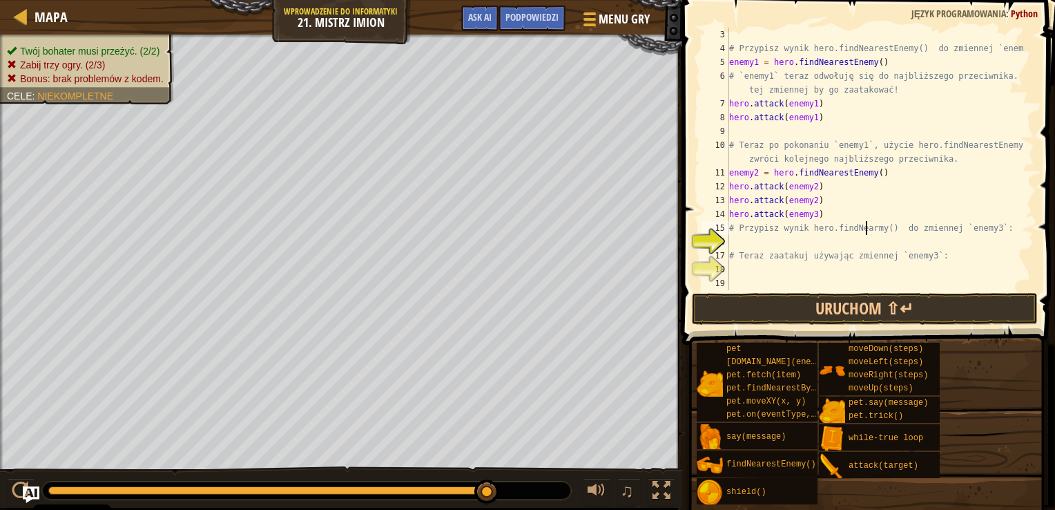
click at [892, 215] on div "# Przypisz wynik hero.findNearestEnemy() do zmiennej `enemy1`: enemy1 = hero . …" at bounding box center [875, 173] width 298 height 290
type textarea "h"
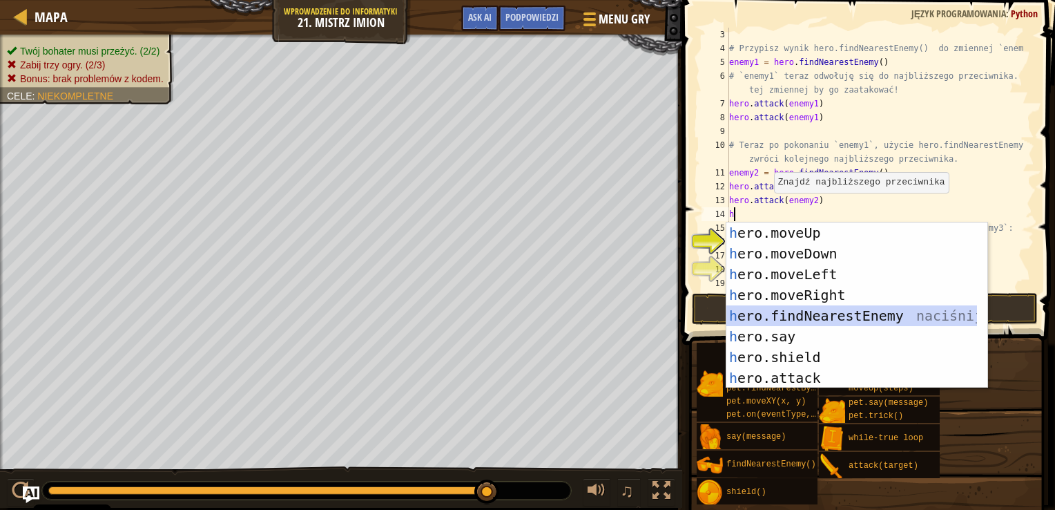
click at [858, 317] on div "h ero.moveUp naciśnij enter h ero.moveDown naciśnij enter h ero.moveLeft naciśn…" at bounding box center [856, 325] width 261 height 207
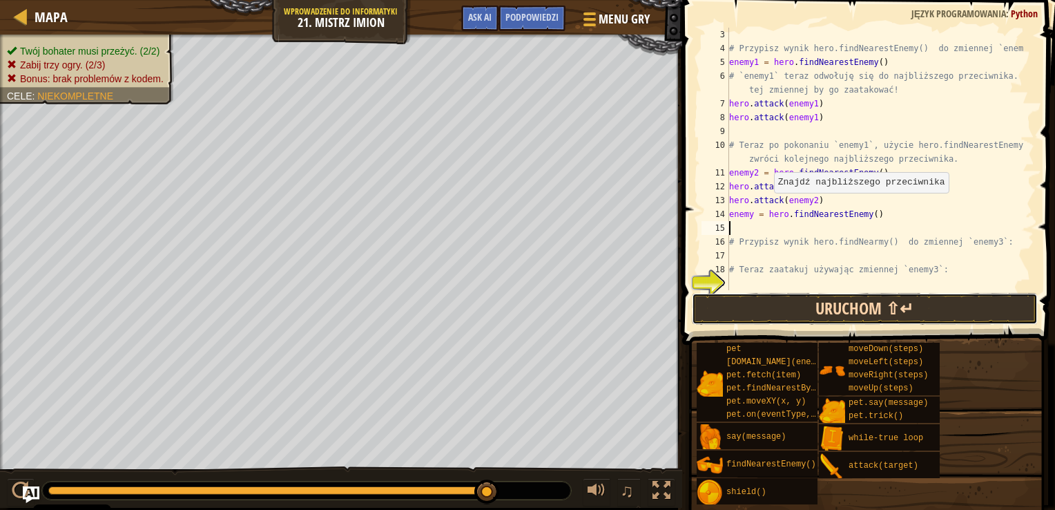
click at [866, 303] on button "Uruchom ⇧↵" at bounding box center [865, 309] width 346 height 32
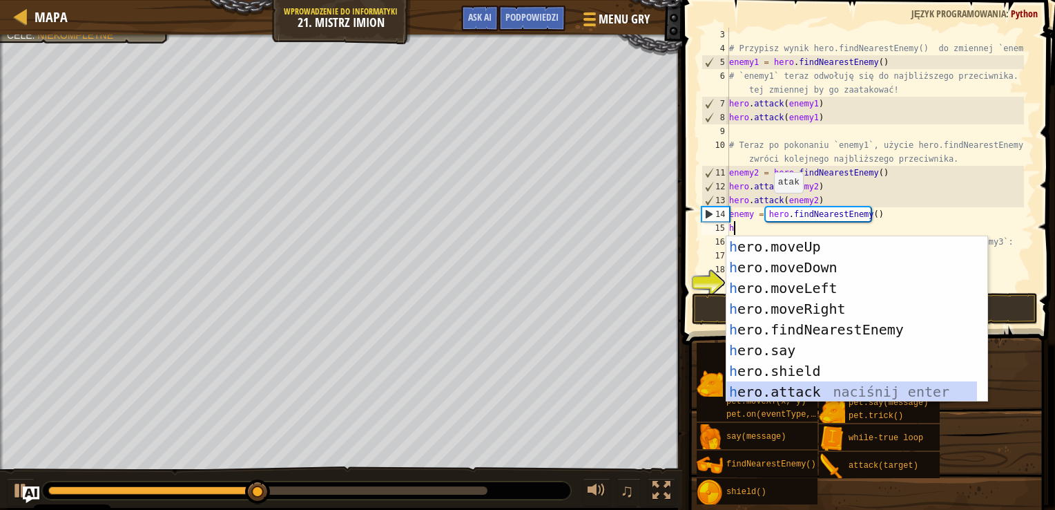
click at [842, 389] on div "h ero.moveUp naciśnij enter h ero.moveDown naciśnij enter h ero.moveLeft naciśn…" at bounding box center [851, 339] width 251 height 207
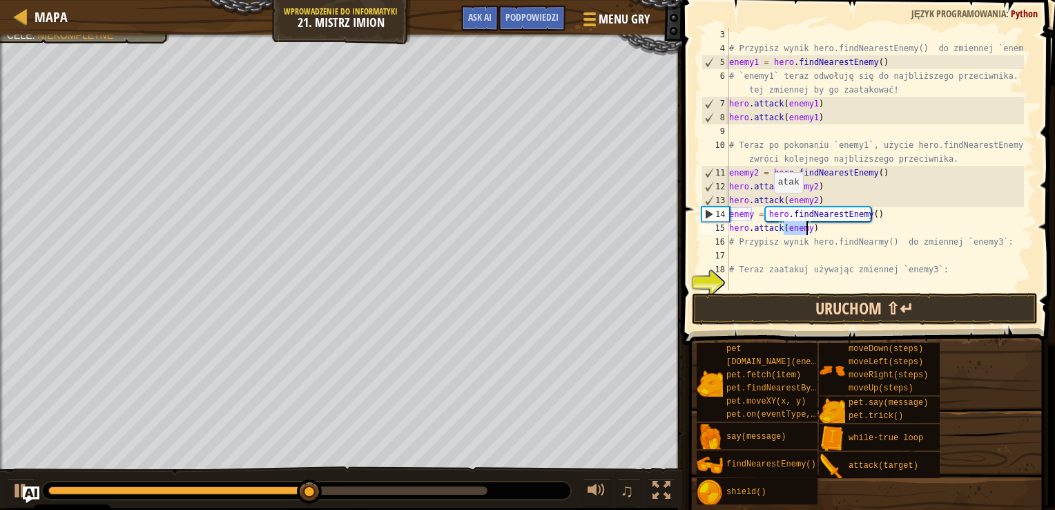
type textarea "hero.attack(enemy)"
click at [815, 305] on button "Uruchom ⇧↵" at bounding box center [865, 309] width 346 height 32
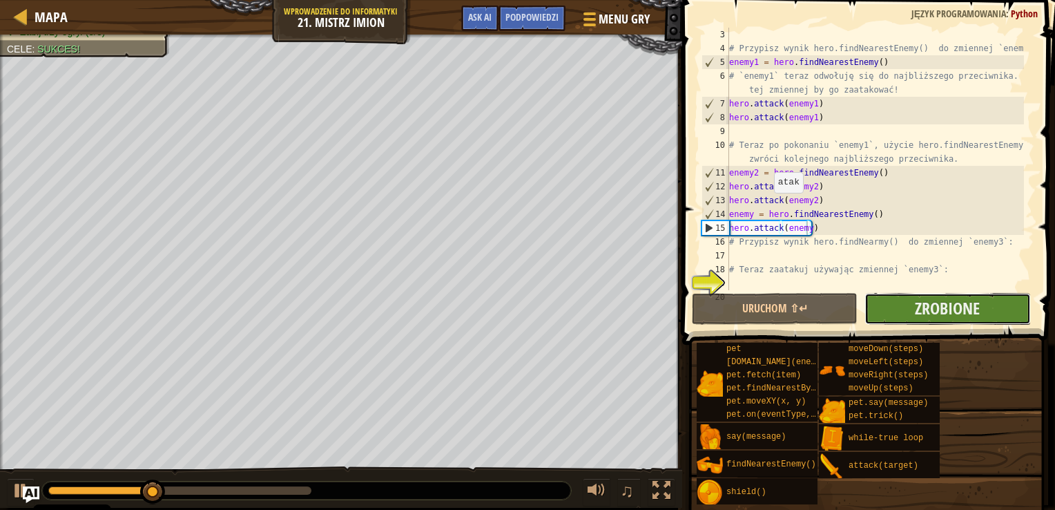
click at [882, 314] on button "Zrobione" at bounding box center [948, 309] width 166 height 32
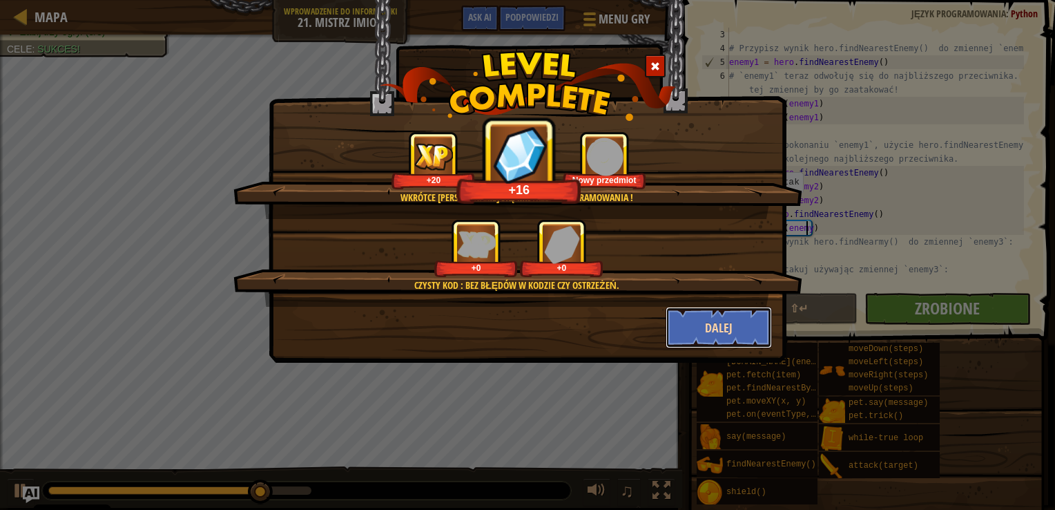
click at [698, 328] on button "Dalej" at bounding box center [719, 327] width 107 height 41
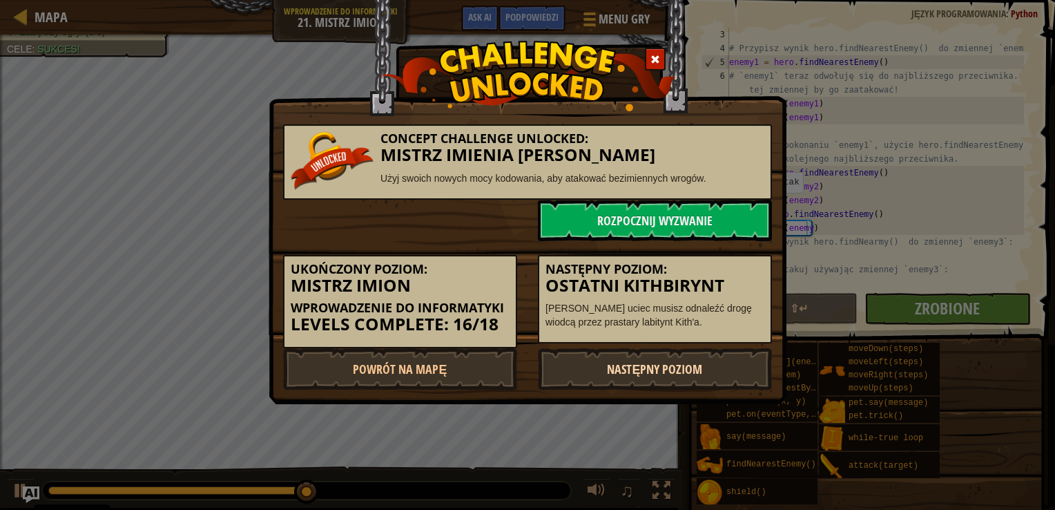
click at [687, 361] on link "Następny poziom" at bounding box center [655, 368] width 234 height 41
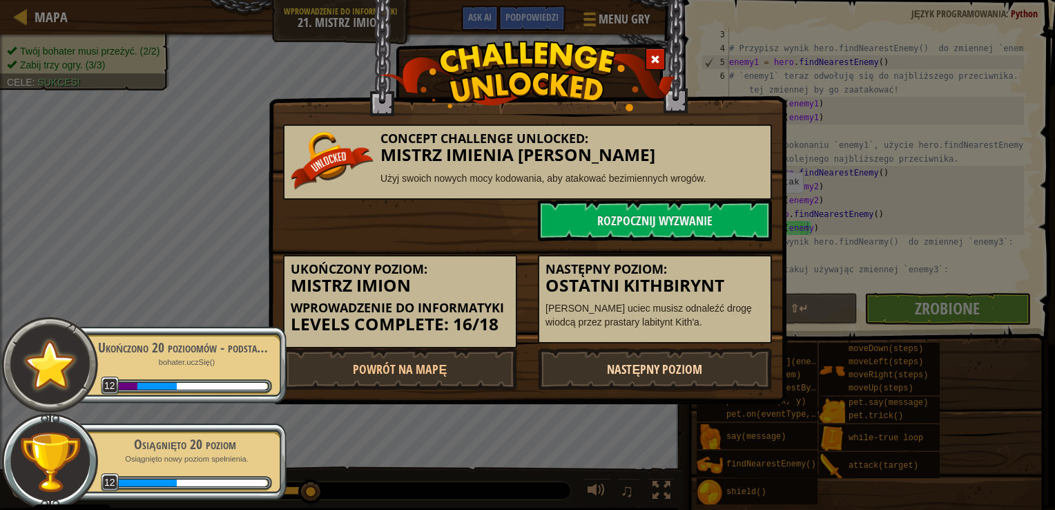
click at [687, 361] on link "Następny poziom" at bounding box center [655, 368] width 234 height 41
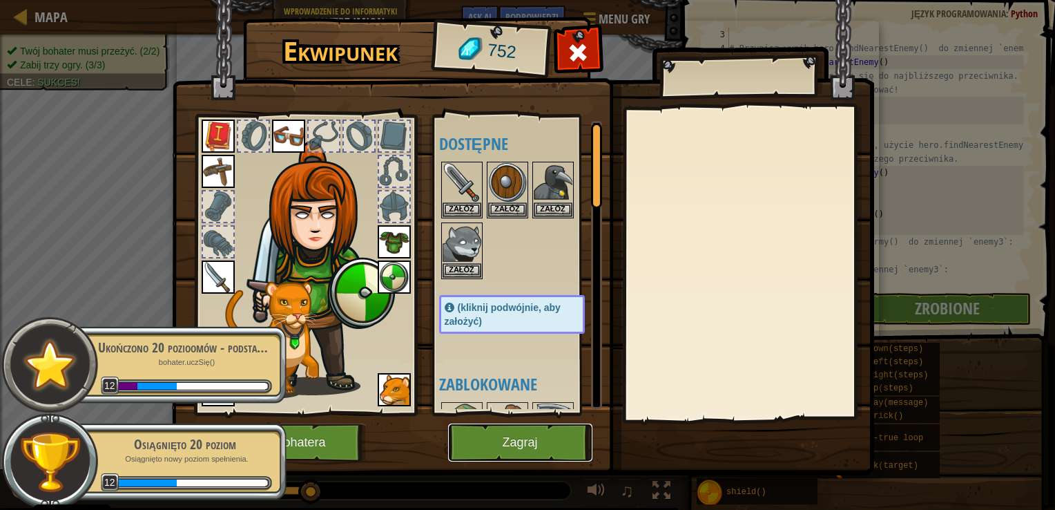
click at [522, 455] on button "Zagraj" at bounding box center [520, 442] width 144 height 38
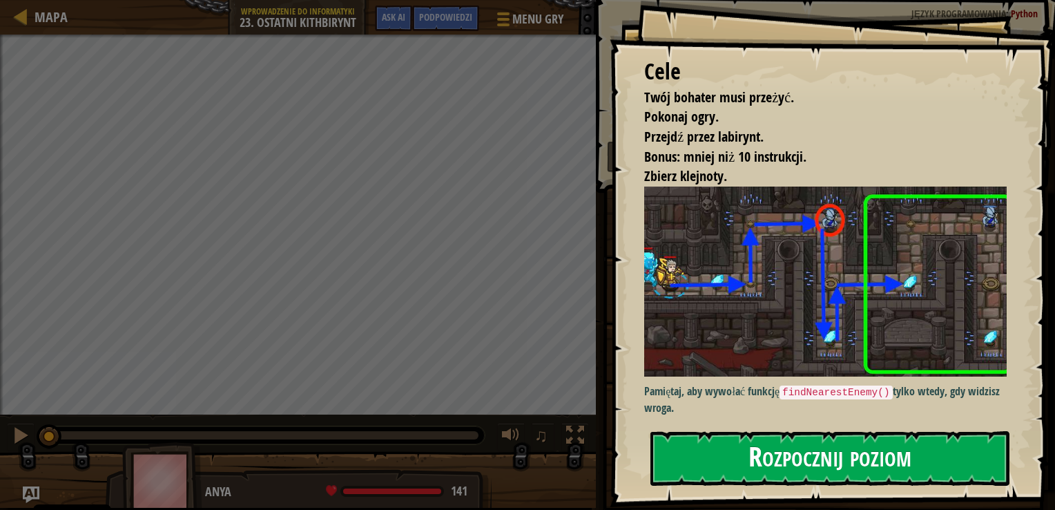
click at [764, 448] on button "Rozpocznij poziom" at bounding box center [830, 458] width 359 height 55
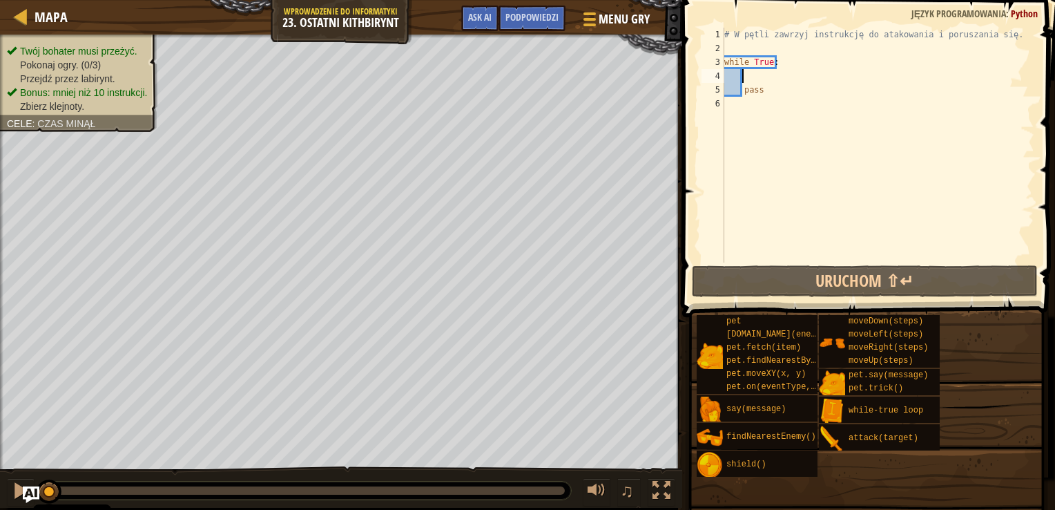
click at [749, 78] on div "# W pętli zawrzyj instrukcję do atakowania i poruszania się. while True : pass" at bounding box center [878, 159] width 313 height 262
type textarea "h"
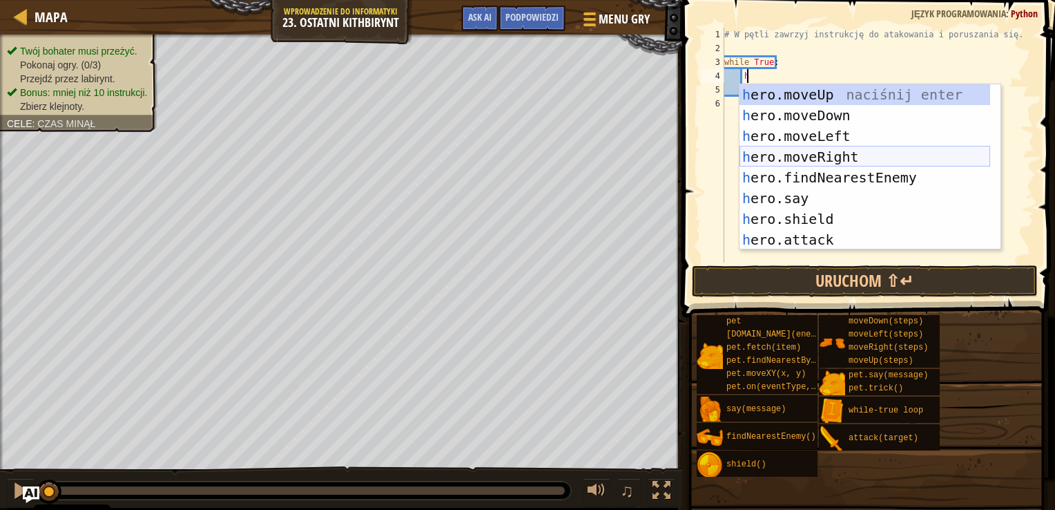
click at [777, 147] on div "h ero.moveUp naciśnij enter h ero.moveDown naciśnij enter h ero.moveLeft naciśn…" at bounding box center [865, 187] width 251 height 207
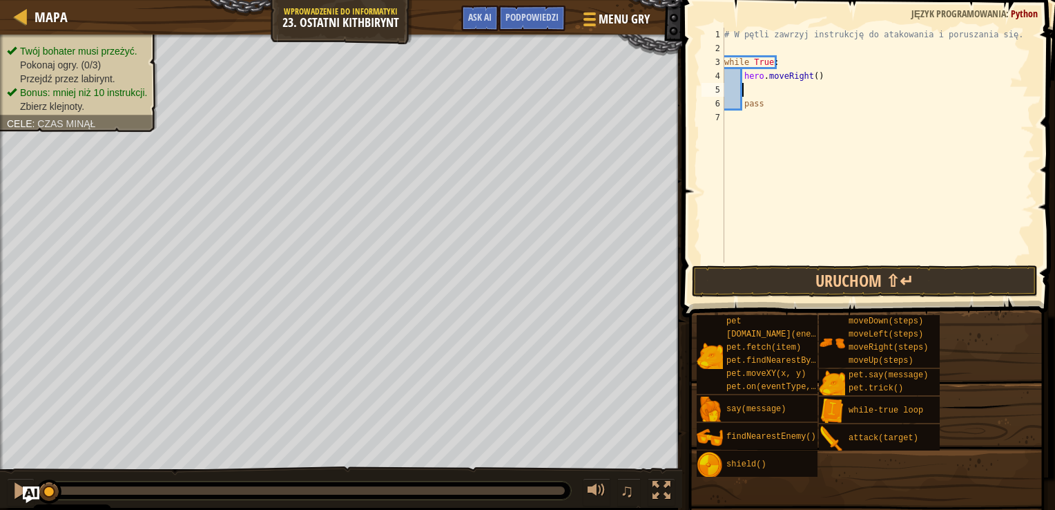
scroll to position [6, 0]
type textarea "h"
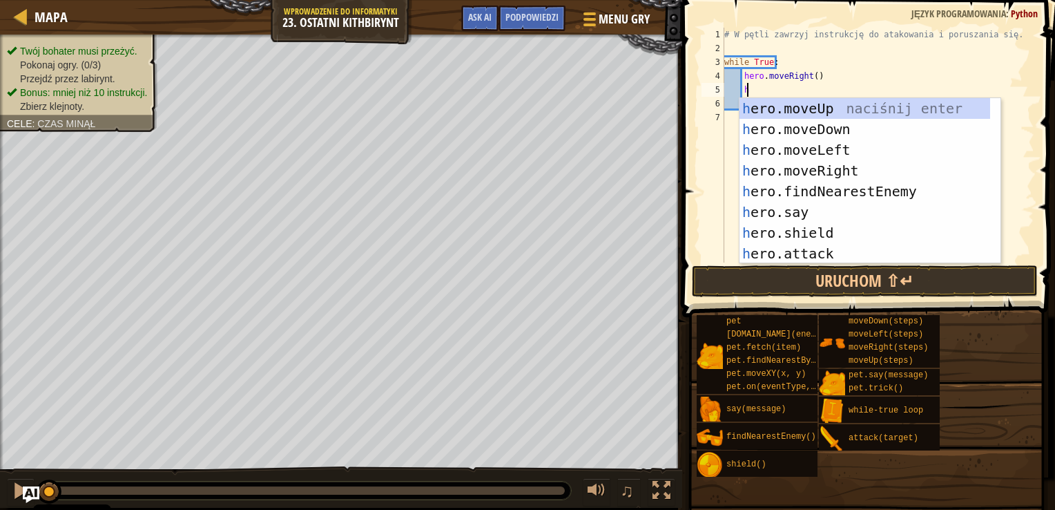
scroll to position [6, 1]
click at [787, 106] on div "h ero.moveUp naciśnij enter h ero.moveDown naciśnij enter h ero.moveLeft naciśn…" at bounding box center [865, 201] width 251 height 207
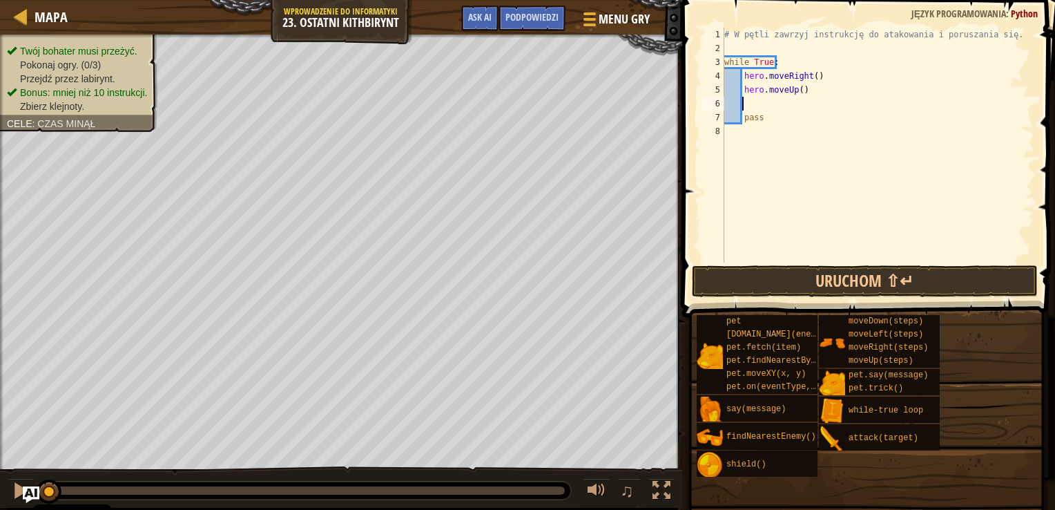
scroll to position [6, 0]
type textarea "h"
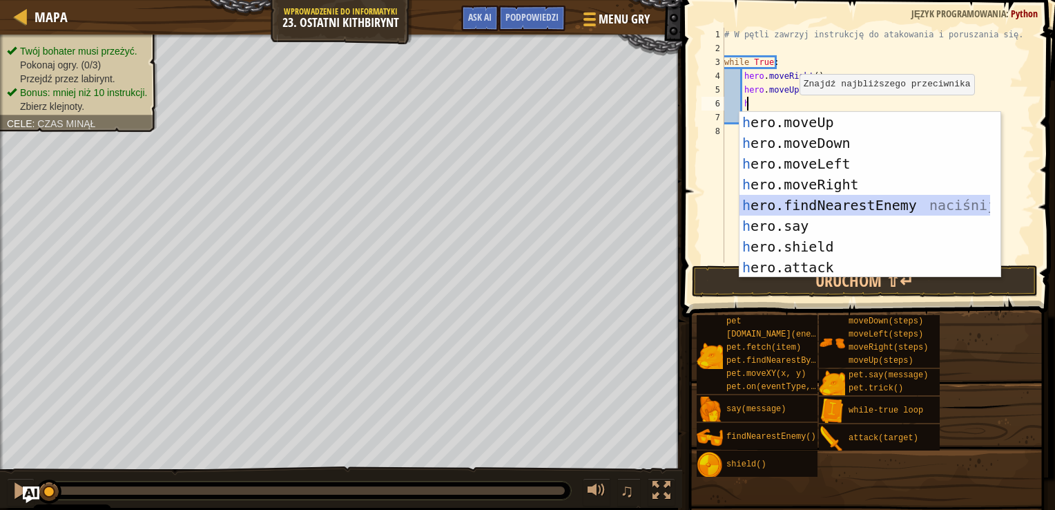
click at [807, 205] on div "h ero.moveUp naciśnij enter h ero.moveDown naciśnij enter h ero.moveLeft naciśn…" at bounding box center [865, 215] width 251 height 207
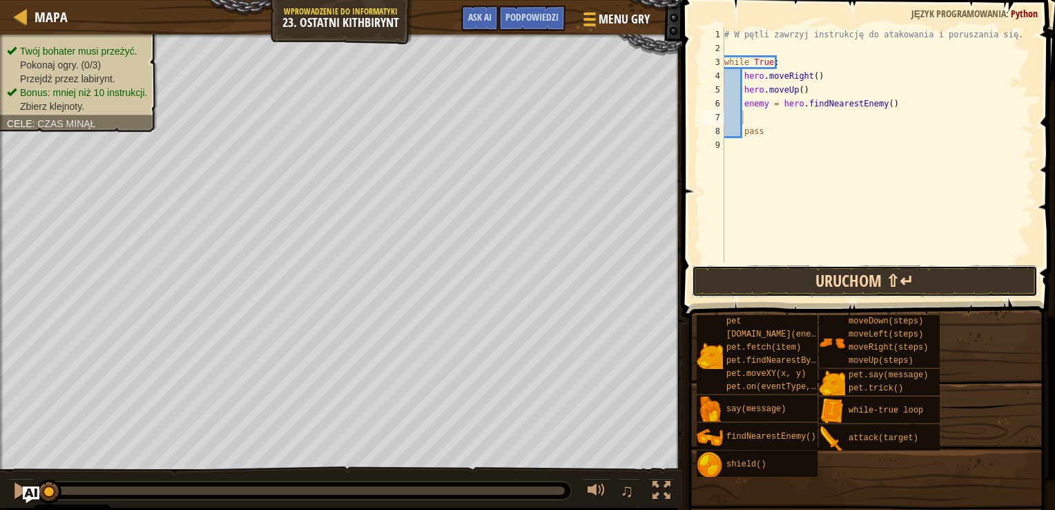
click at [805, 277] on button "Uruchom ⇧↵" at bounding box center [865, 281] width 346 height 32
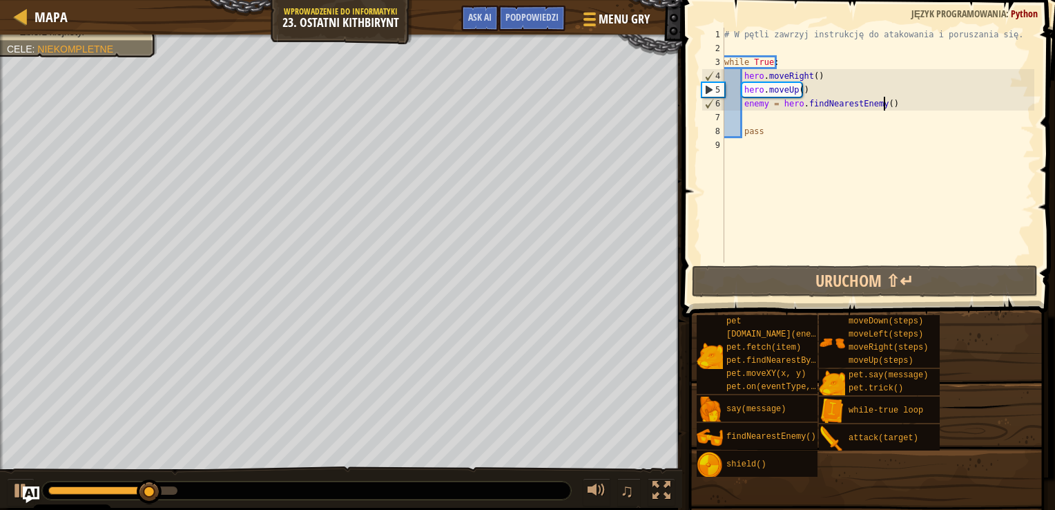
click at [885, 99] on div "# W pętli zawrzyj instrukcję do atakowania i poruszania się. while True : hero …" at bounding box center [878, 159] width 313 height 262
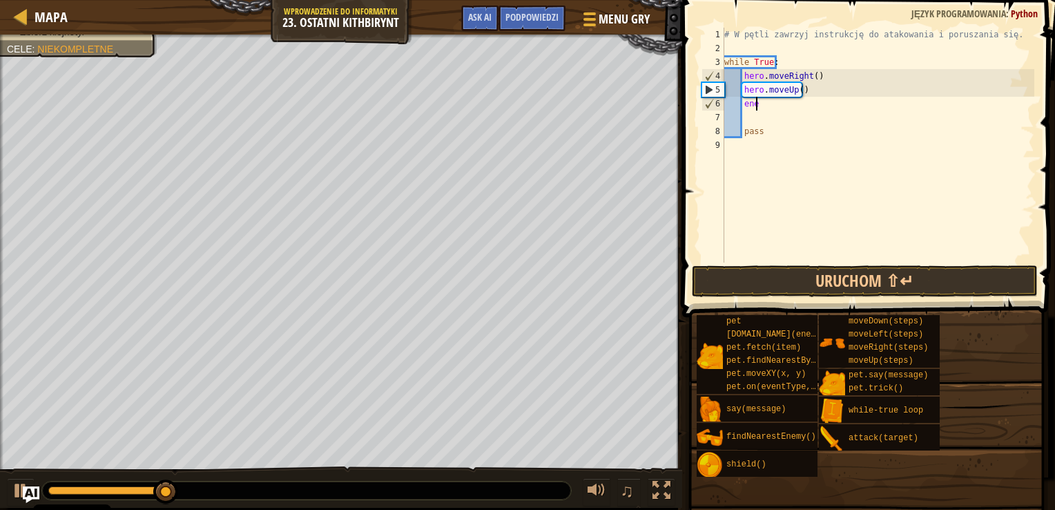
type textarea "e"
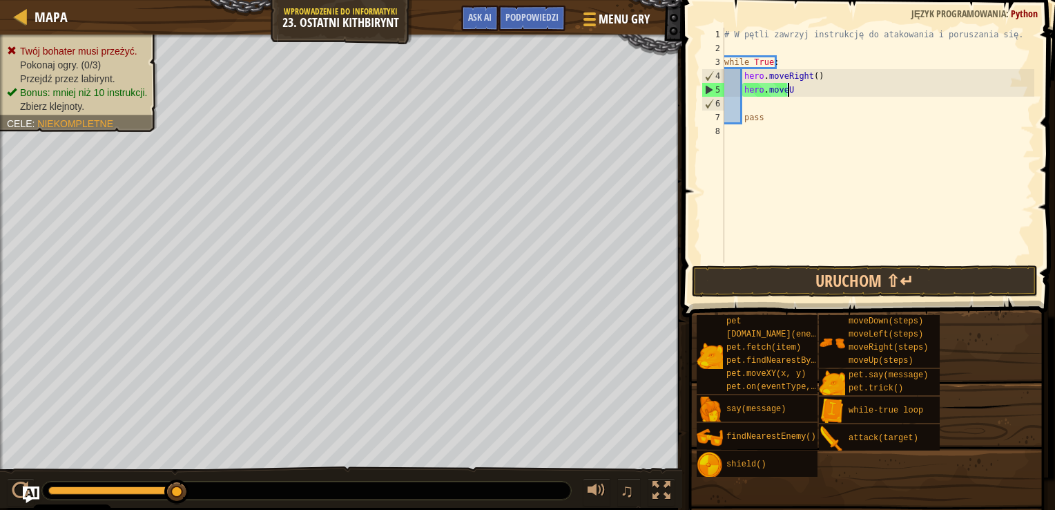
type textarea "h"
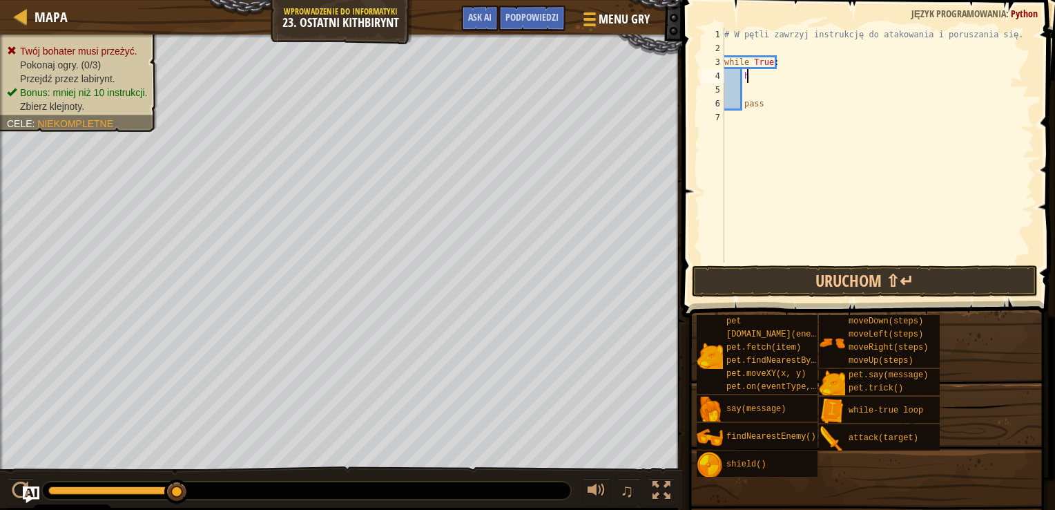
type textarea "h"
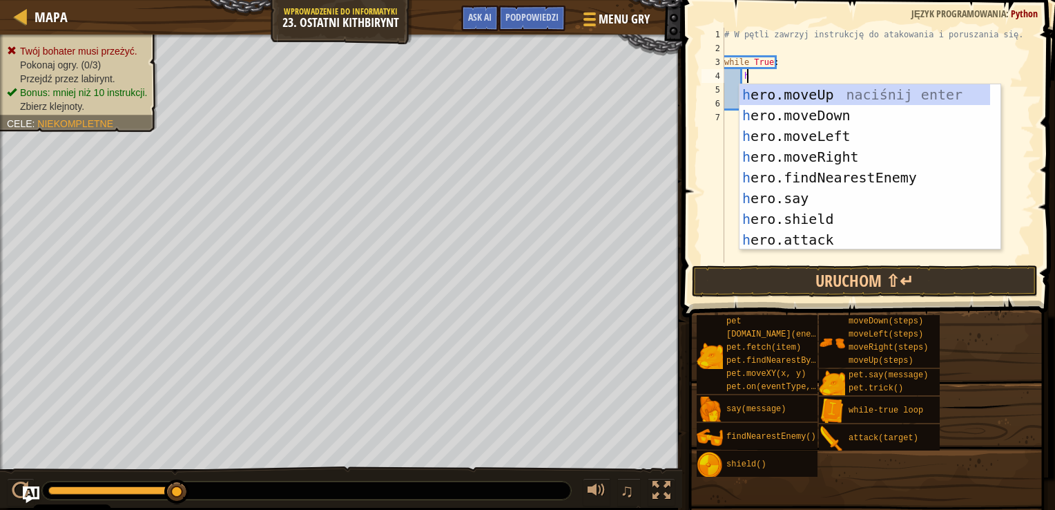
scroll to position [6, 1]
click at [845, 156] on div "h ero.moveUp naciśnij enter h ero.moveDown naciśnij enter h ero.moveLeft naciśn…" at bounding box center [865, 187] width 251 height 207
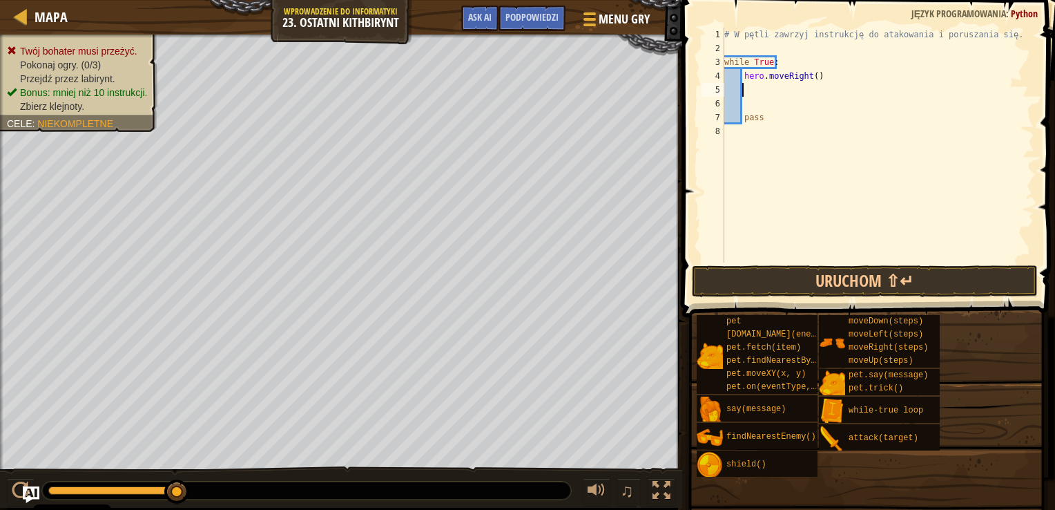
scroll to position [6, 0]
type textarea "h"
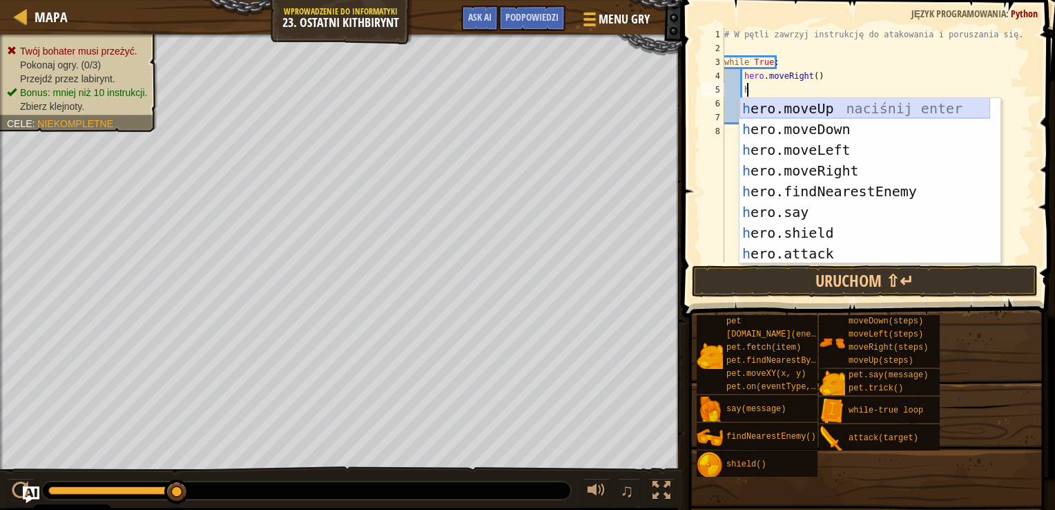
click at [831, 108] on div "h ero.moveUp naciśnij enter h ero.moveDown naciśnij enter h ero.moveLeft naciśn…" at bounding box center [865, 201] width 251 height 207
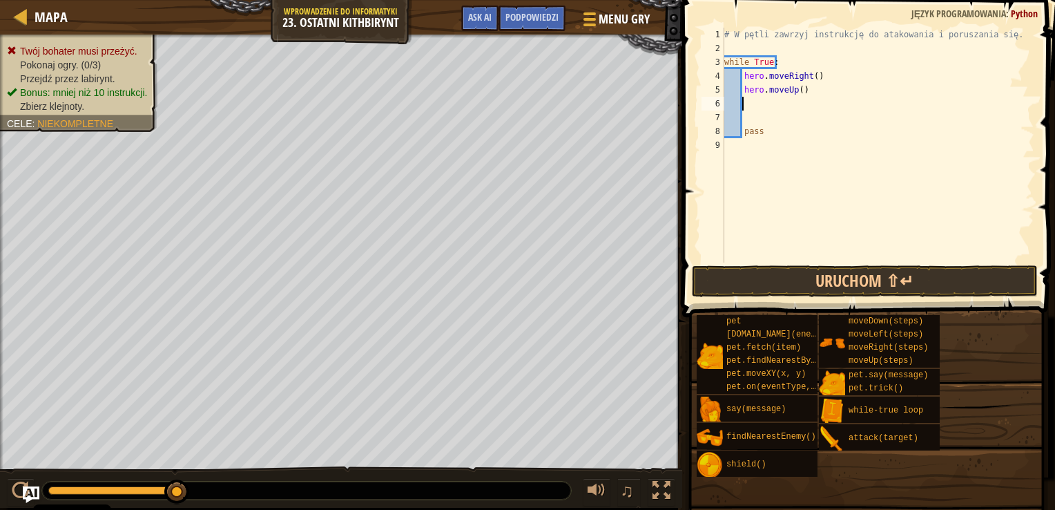
scroll to position [6, 0]
type textarea "h"
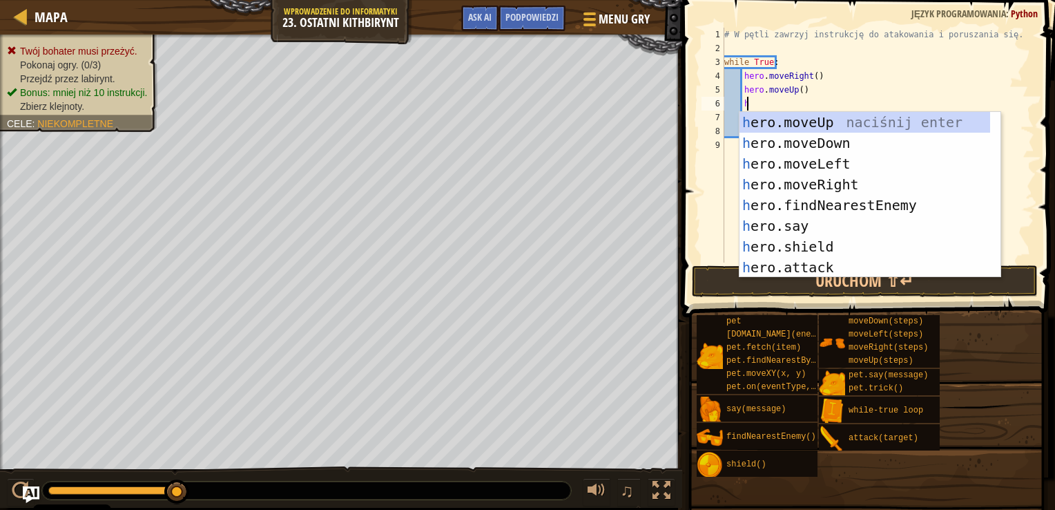
scroll to position [6, 1]
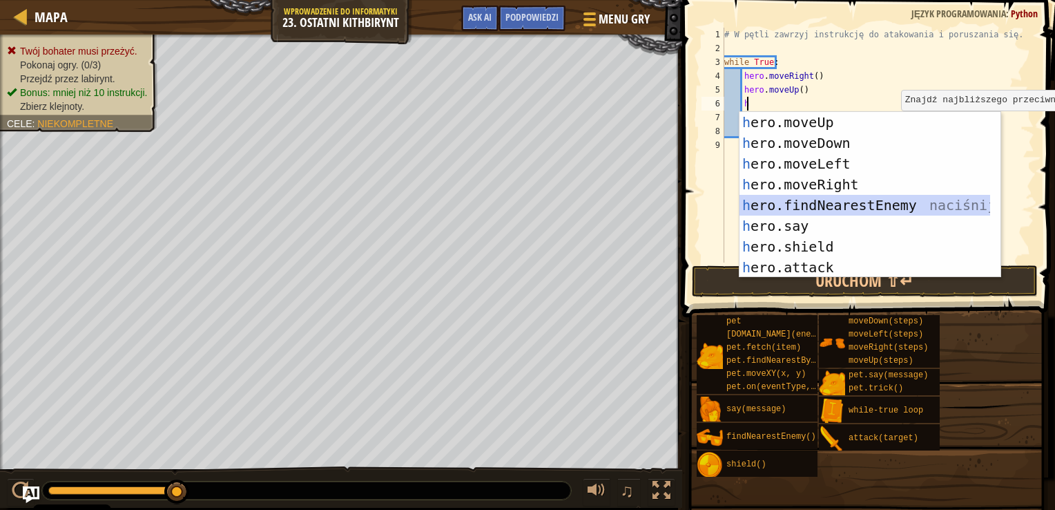
click at [825, 198] on div "h ero.moveUp naciśnij enter h ero.moveDown naciśnij enter h ero.moveLeft naciśn…" at bounding box center [865, 215] width 251 height 207
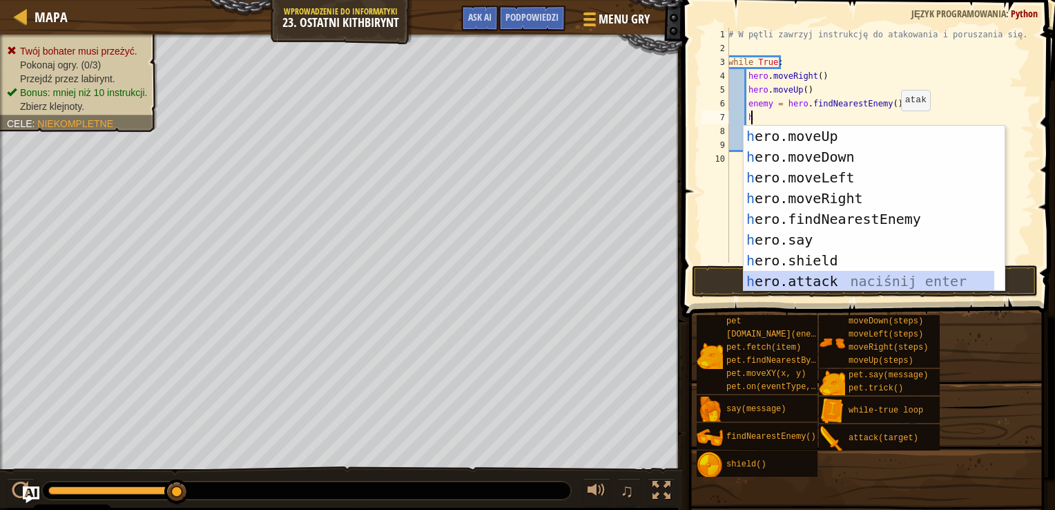
click at [835, 285] on div "h ero.moveUp naciśnij enter h ero.moveDown naciśnij enter h ero.moveLeft naciśn…" at bounding box center [869, 229] width 251 height 207
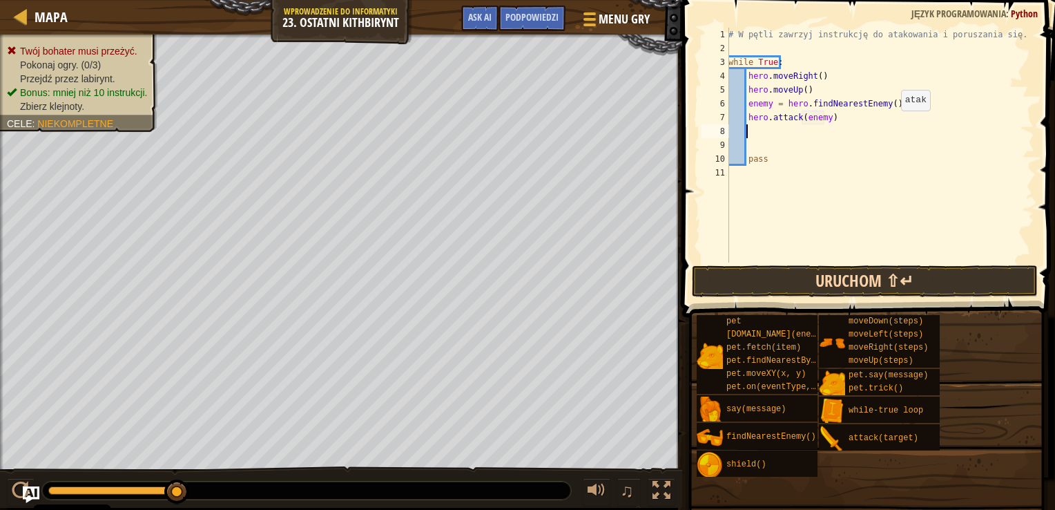
type textarea "hero.attack(enemy)"
click at [822, 293] on button "Uruchom ⇧↵" at bounding box center [865, 281] width 346 height 32
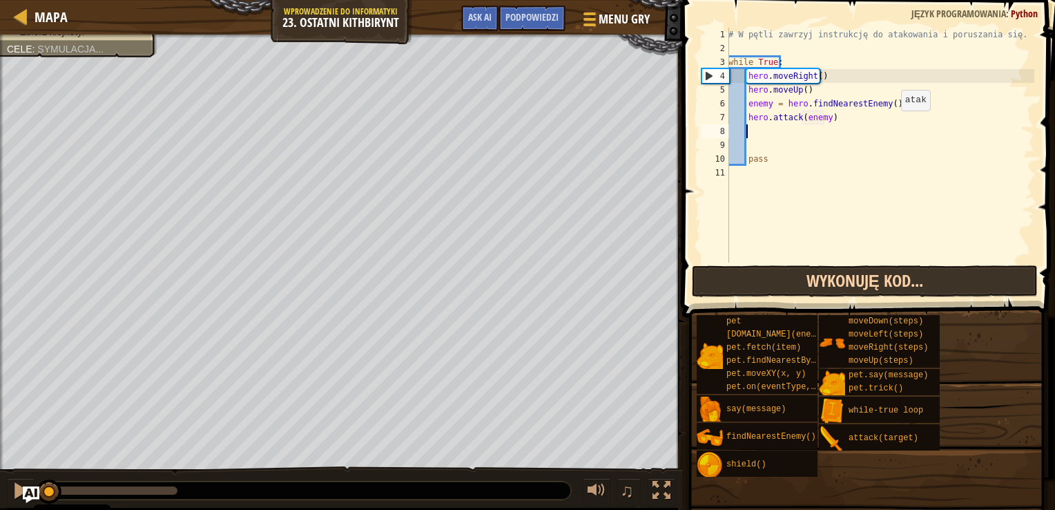
scroll to position [6, 0]
click at [822, 293] on button "Wykonuję kod..." at bounding box center [865, 281] width 346 height 32
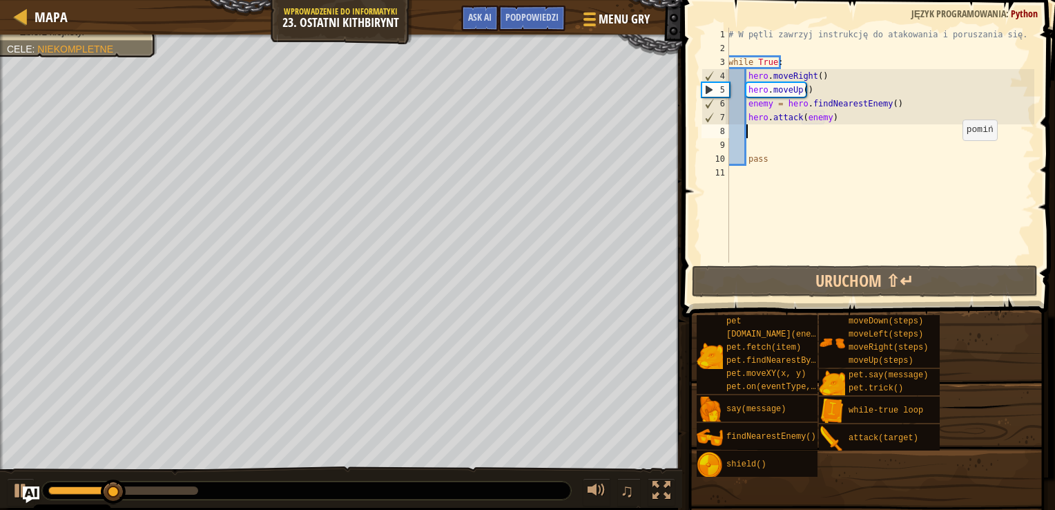
type textarea "h"
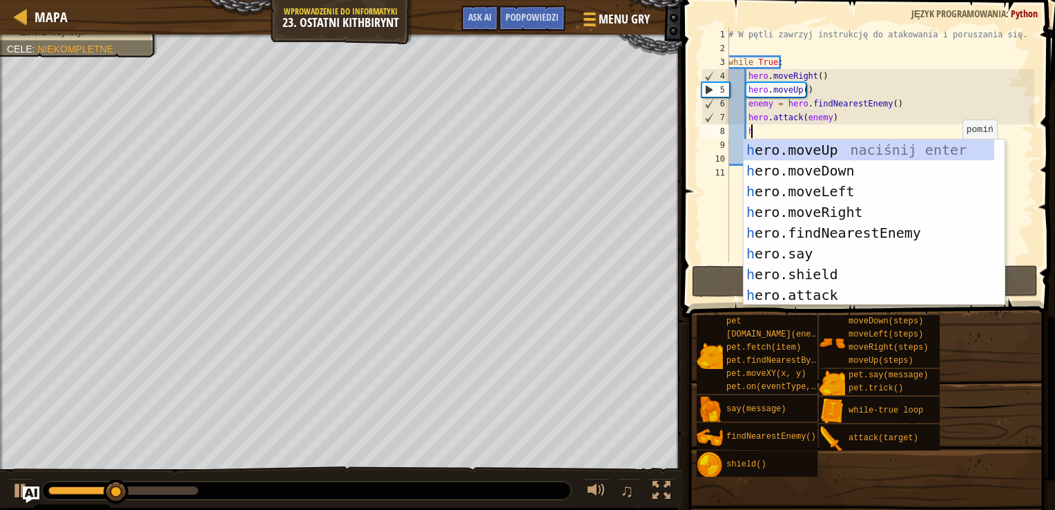
scroll to position [6, 1]
click at [900, 147] on div "h ero.moveUp naciśnij enter h ero.moveDown naciśnij enter h ero.moveLeft naciśn…" at bounding box center [869, 242] width 251 height 207
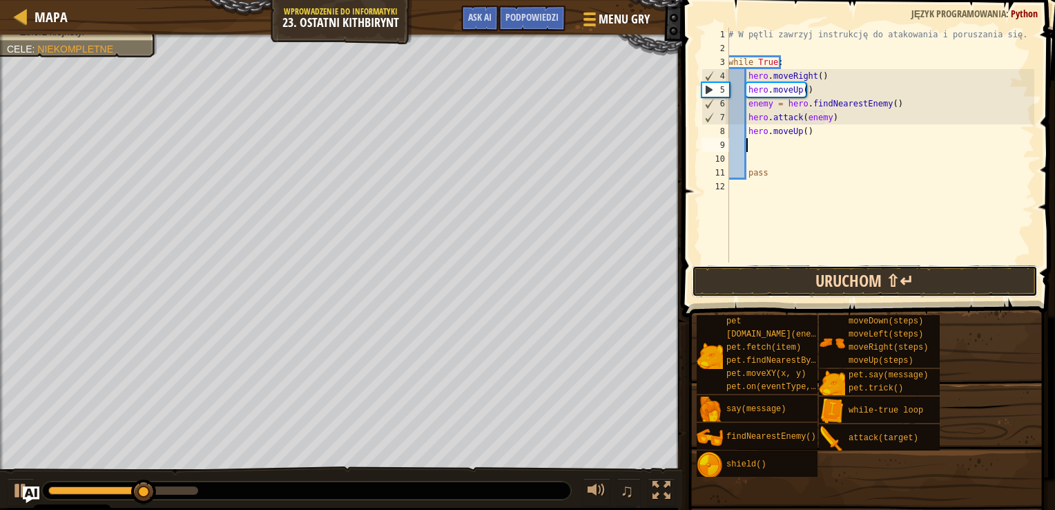
click at [886, 280] on button "Uruchom ⇧↵" at bounding box center [865, 281] width 346 height 32
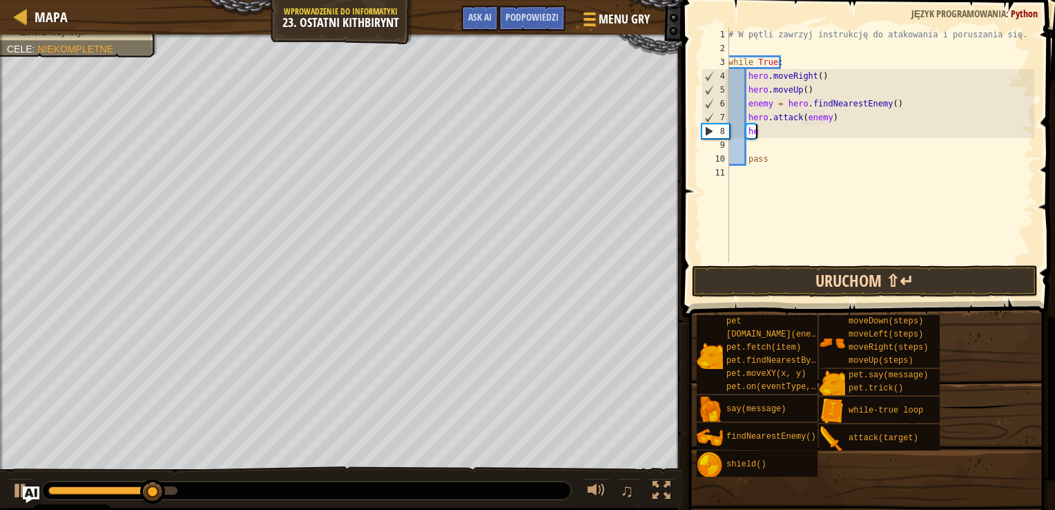
type textarea "h"
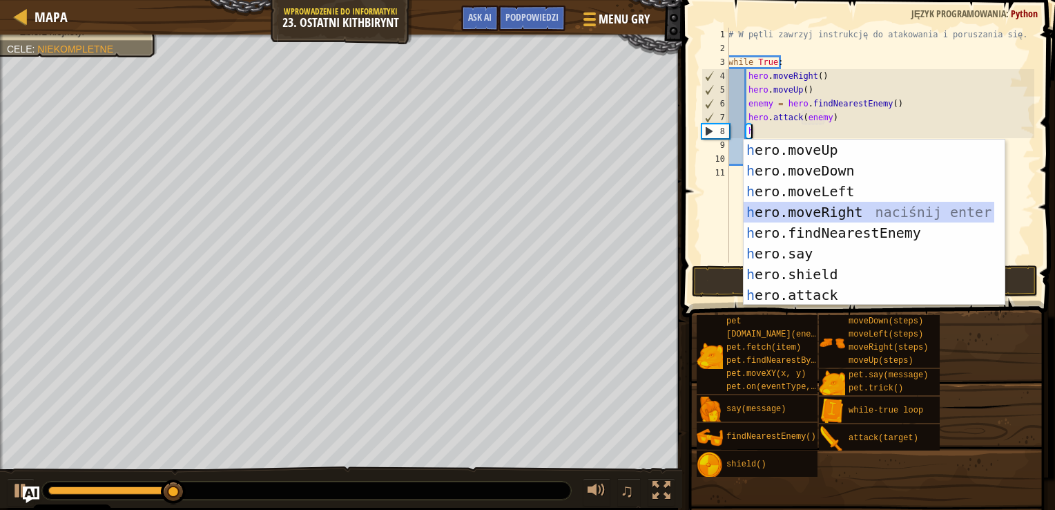
click at [859, 209] on div "h ero.moveUp naciśnij enter h ero.moveDown naciśnij enter h ero.moveLeft naciśn…" at bounding box center [869, 242] width 251 height 207
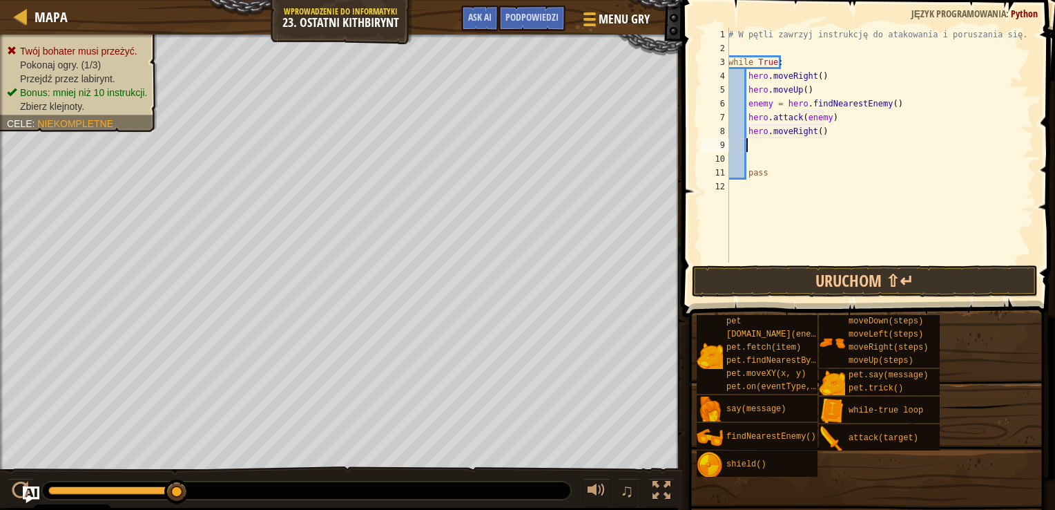
type textarea "h"
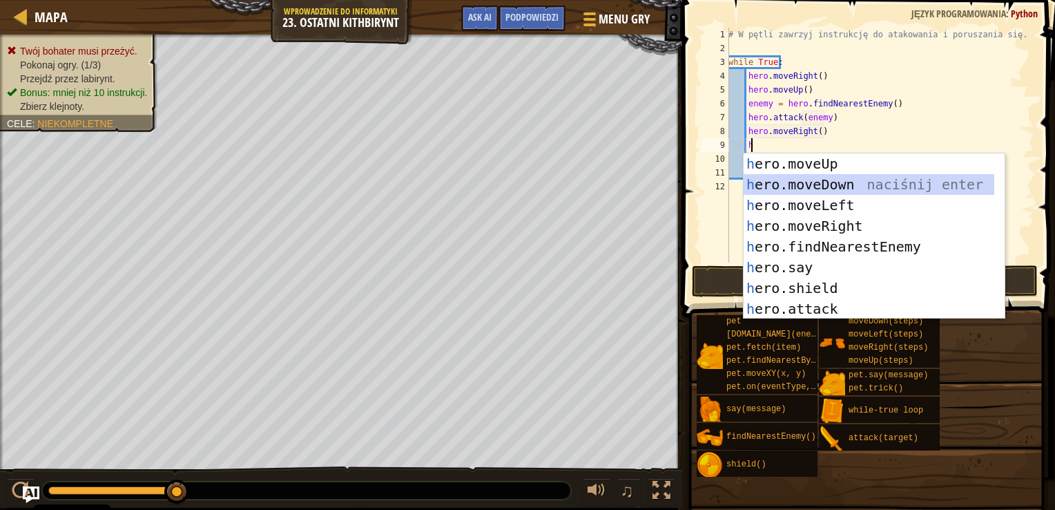
click at [837, 189] on div "h ero.moveUp naciśnij enter h ero.moveDown naciśnij enter h ero.moveLeft naciśn…" at bounding box center [869, 256] width 251 height 207
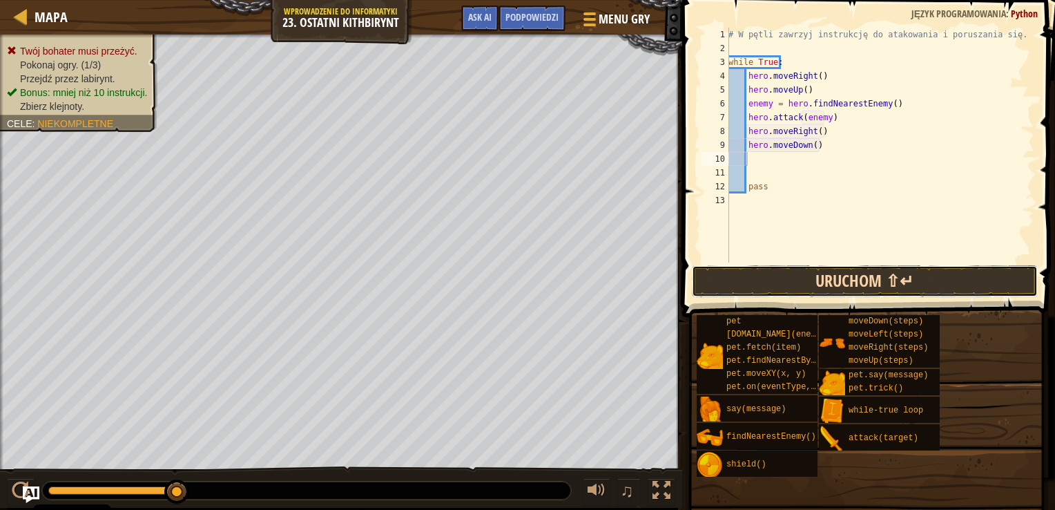
click at [833, 279] on button "Uruchom ⇧↵" at bounding box center [865, 281] width 346 height 32
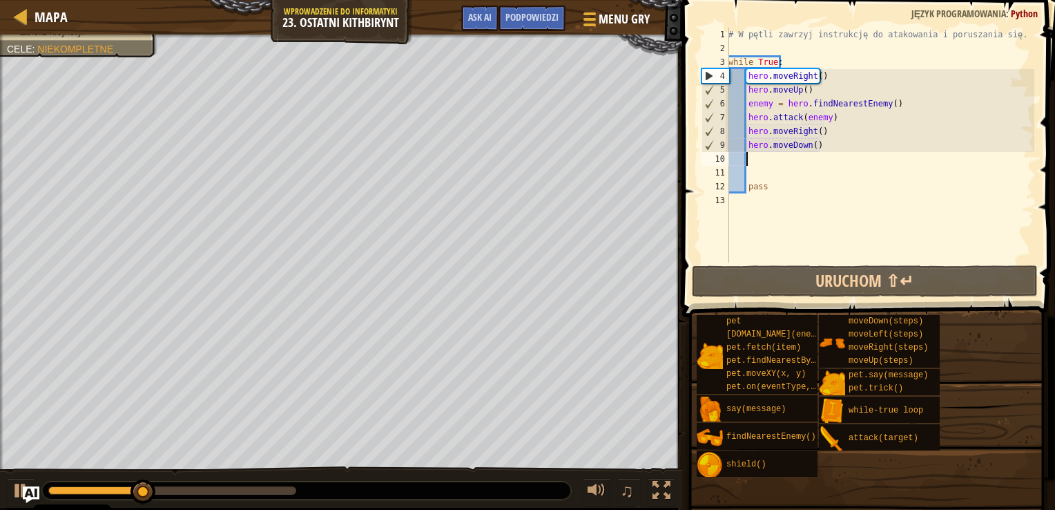
type textarea "h"
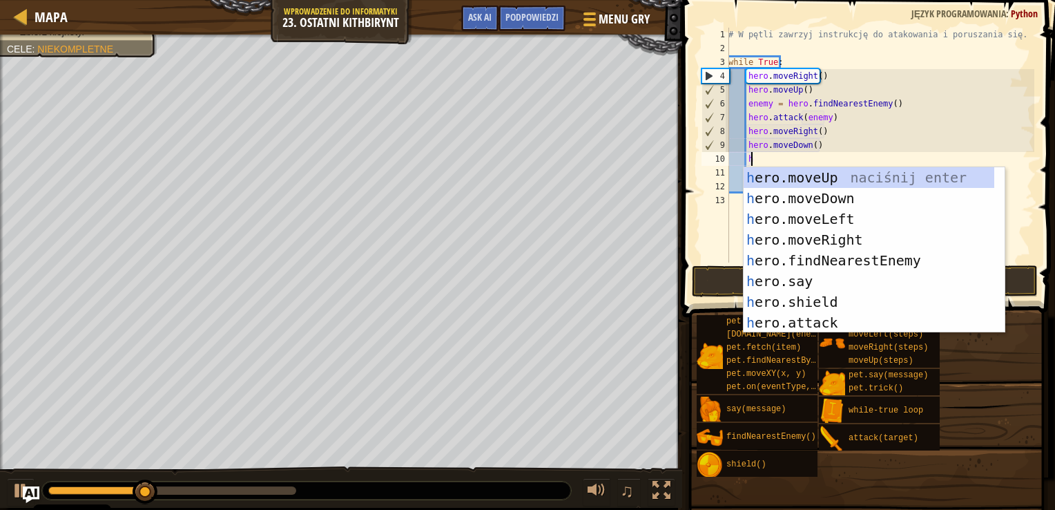
scroll to position [6, 1]
click at [831, 200] on div "h ero.moveUp naciśnij enter h ero.moveDown naciśnij enter h ero.moveLeft naciśn…" at bounding box center [869, 270] width 251 height 207
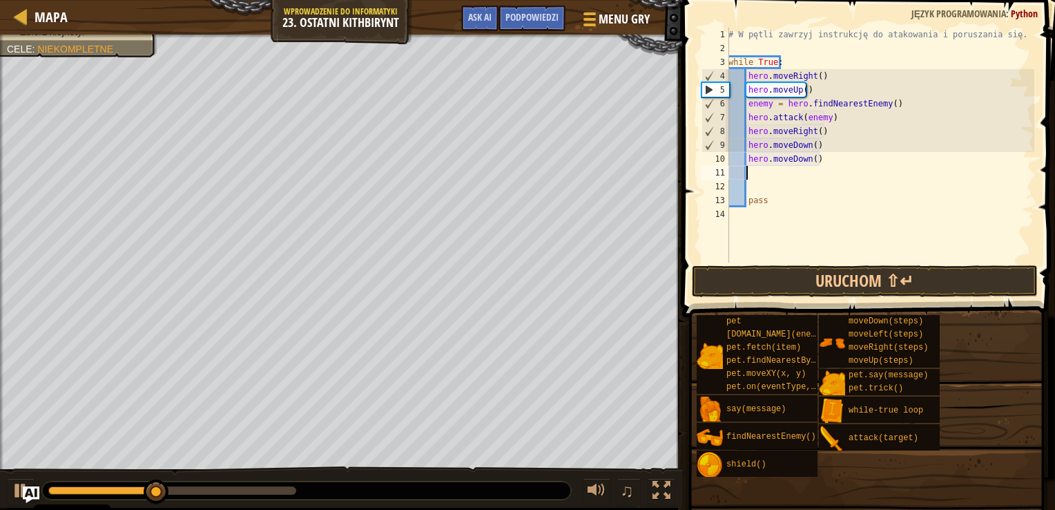
scroll to position [6, 0]
type textarea "h"
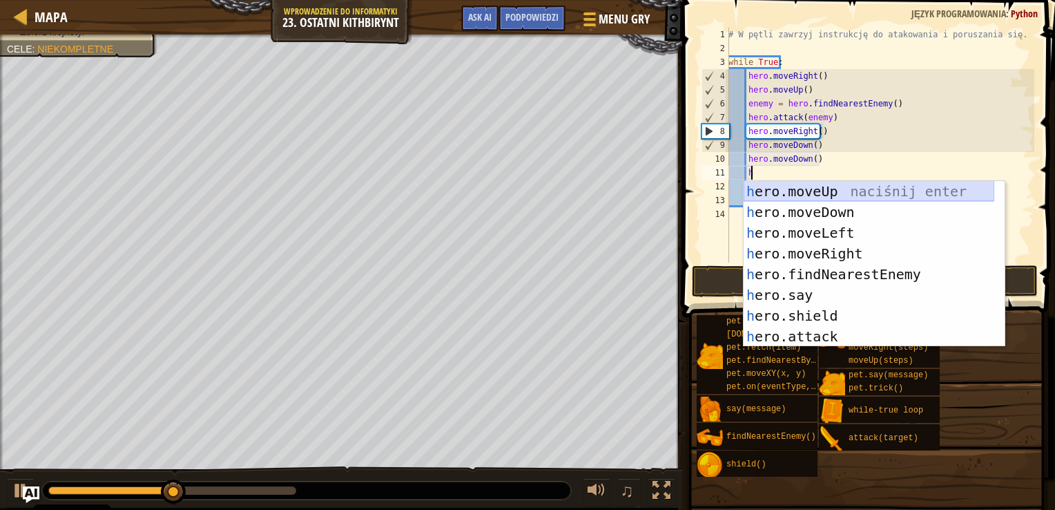
click at [829, 192] on div "h ero.moveUp naciśnij enter h ero.moveDown naciśnij enter h ero.moveLeft naciśn…" at bounding box center [869, 284] width 251 height 207
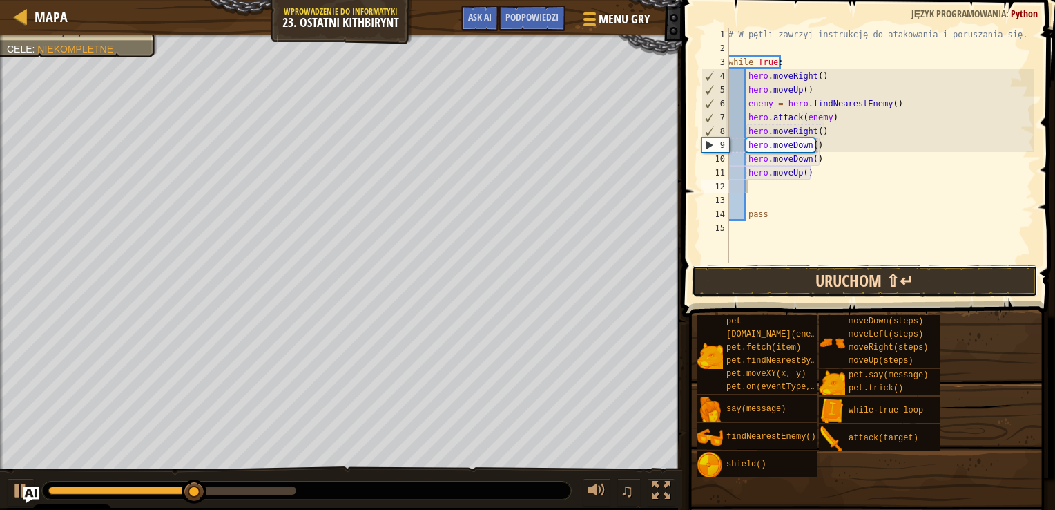
click at [805, 287] on button "Uruchom ⇧↵" at bounding box center [865, 281] width 346 height 32
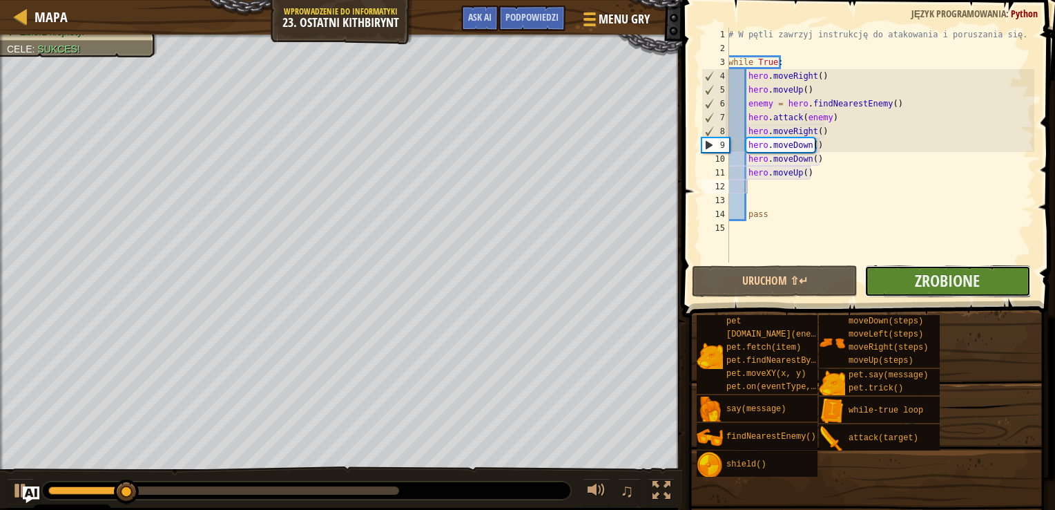
click at [888, 283] on button "Zrobione" at bounding box center [948, 281] width 166 height 32
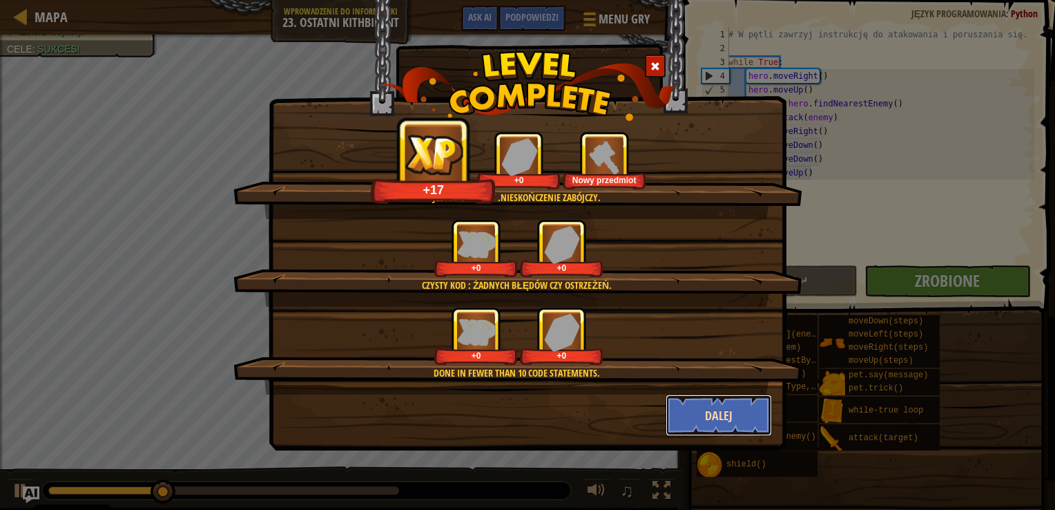
click at [711, 416] on button "Dalej" at bounding box center [719, 414] width 107 height 41
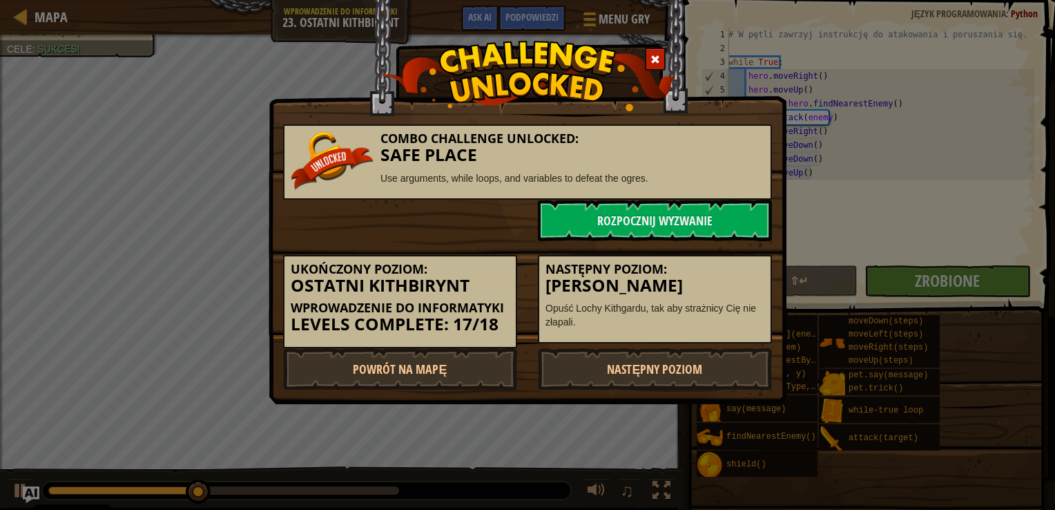
click at [37, 15] on div "Combo Challenge Unlocked: Safe Place Use arguments, while loops, and variables …" at bounding box center [527, 255] width 1055 height 510
click at [425, 352] on link "Powrót na Mapę" at bounding box center [400, 368] width 234 height 41
select select "pl"
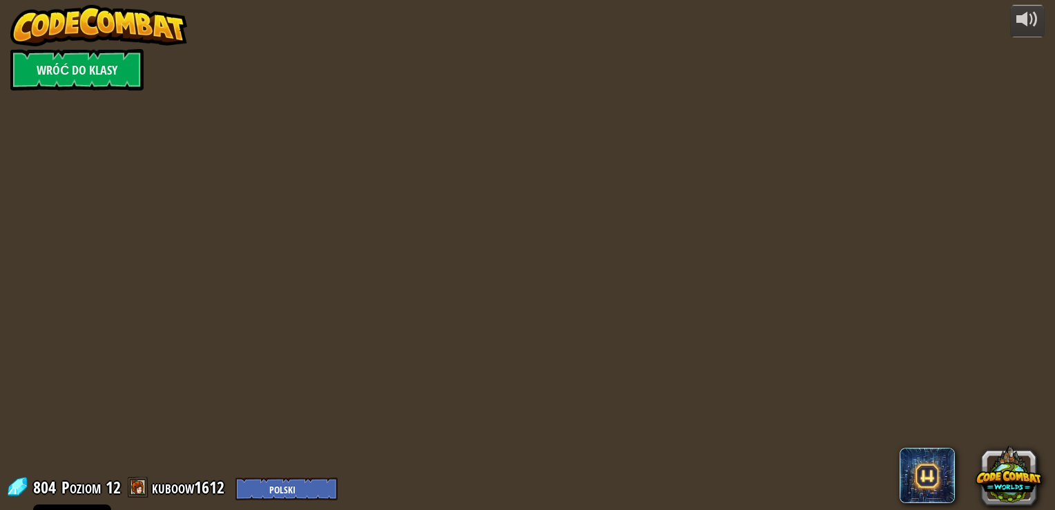
select select "pl"
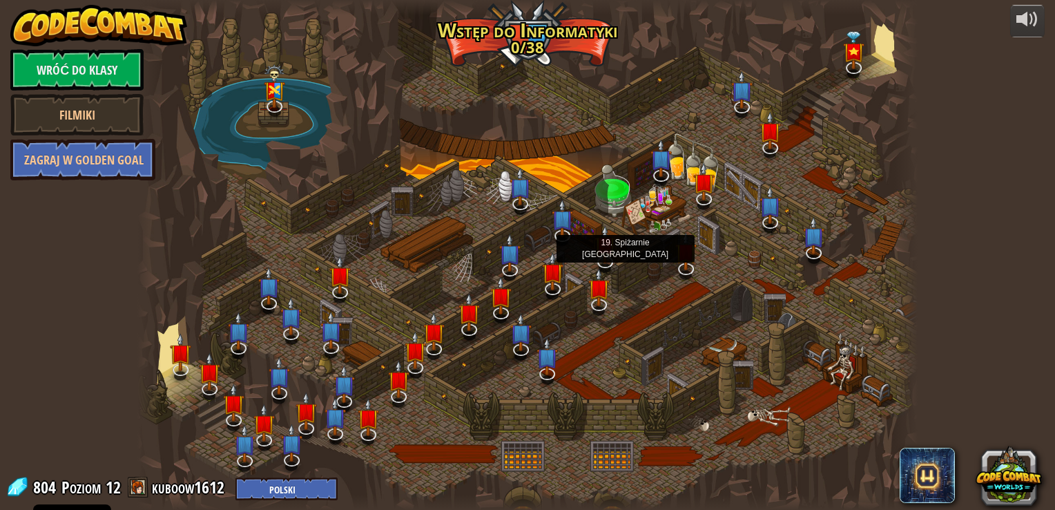
select select "pl"
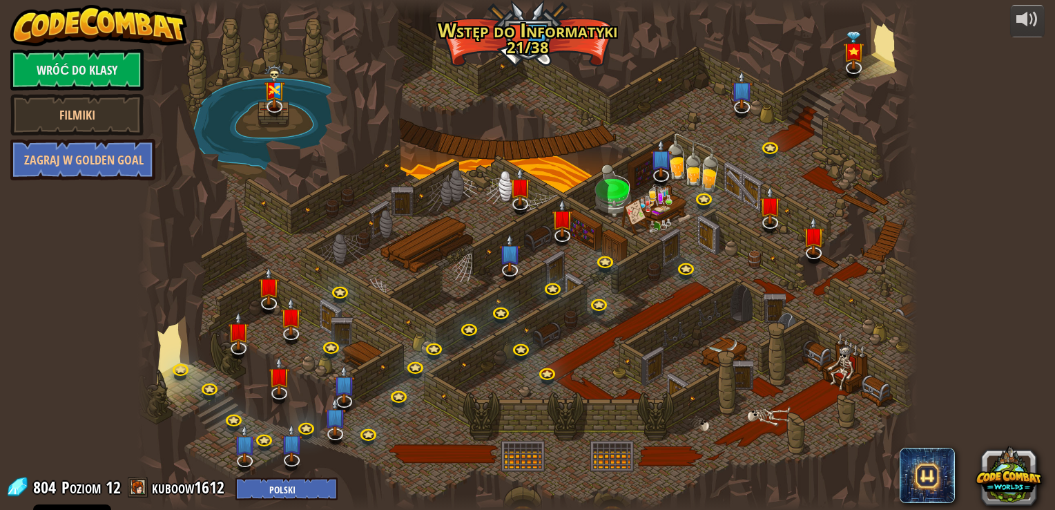
select select "pl"
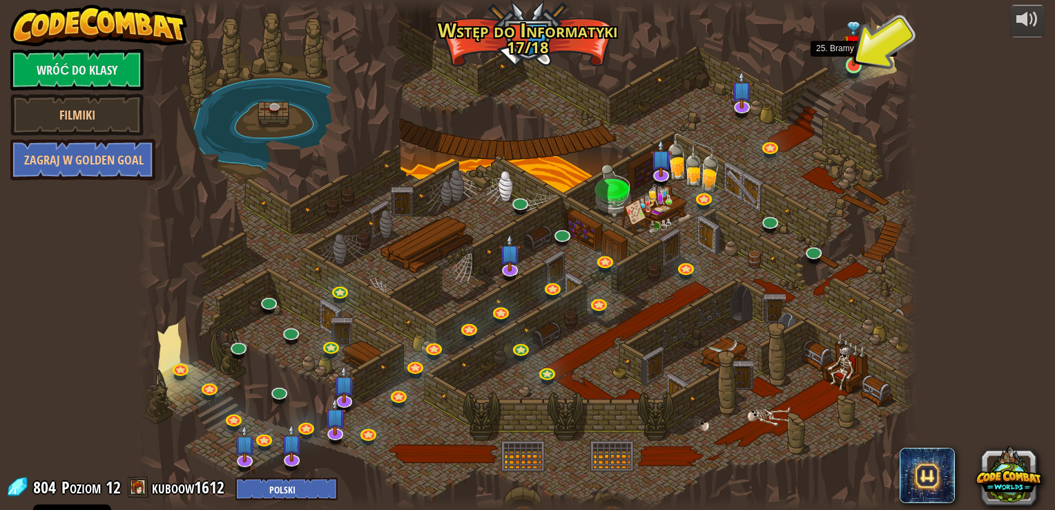
click at [848, 56] on img at bounding box center [853, 43] width 19 height 45
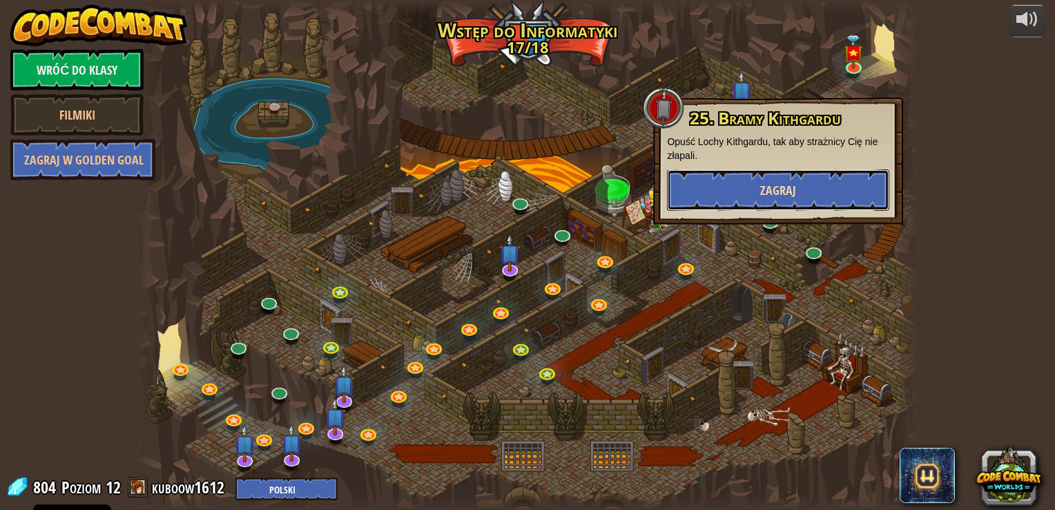
click at [814, 176] on button "Zagraj" at bounding box center [778, 189] width 222 height 41
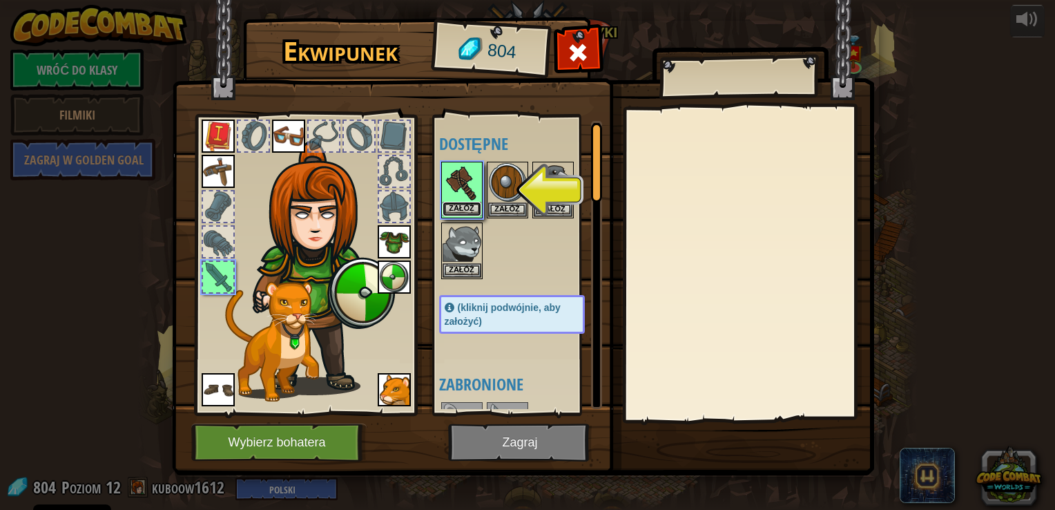
click at [459, 211] on button "Załóż" at bounding box center [462, 209] width 39 height 15
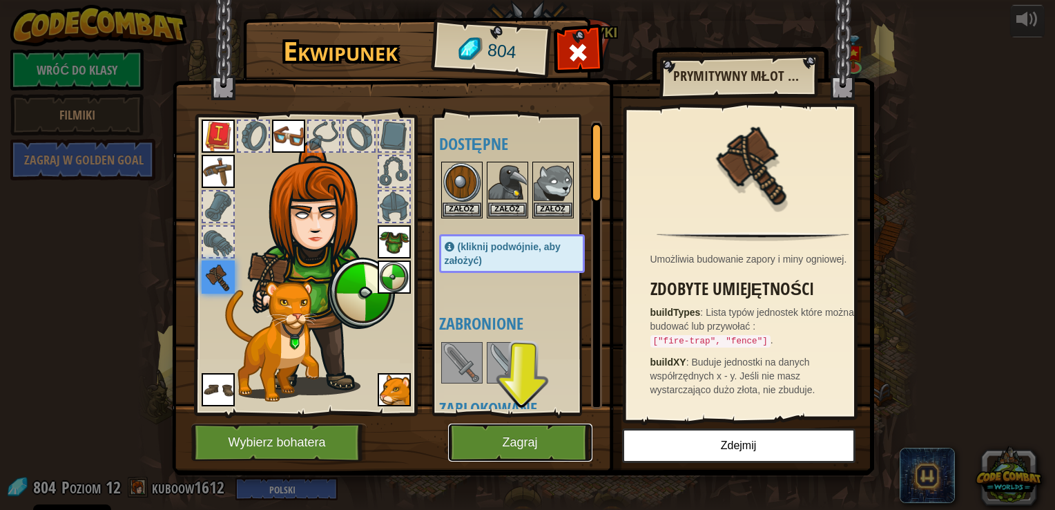
click at [518, 457] on button "Zagraj" at bounding box center [520, 442] width 144 height 38
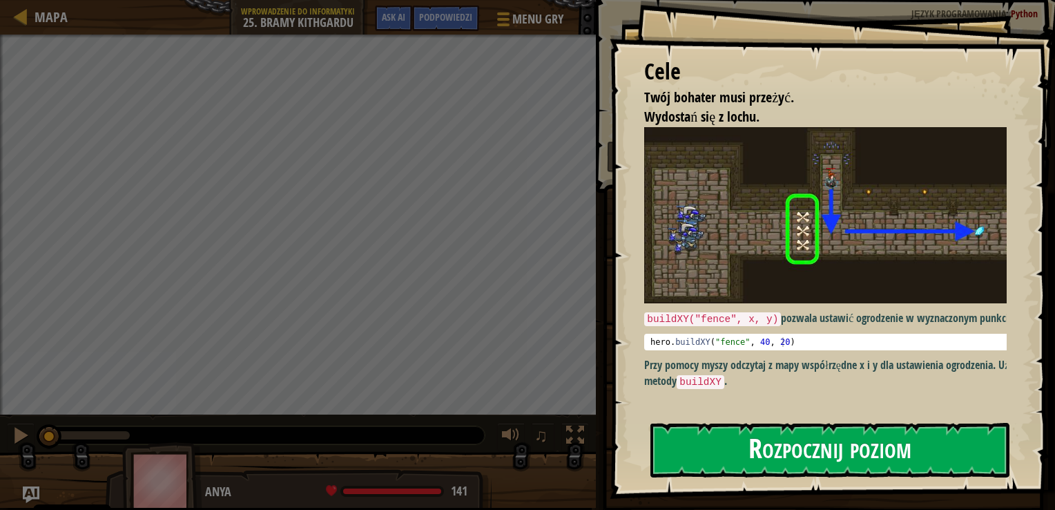
click at [733, 459] on button "Rozpocznij poziom" at bounding box center [830, 450] width 359 height 55
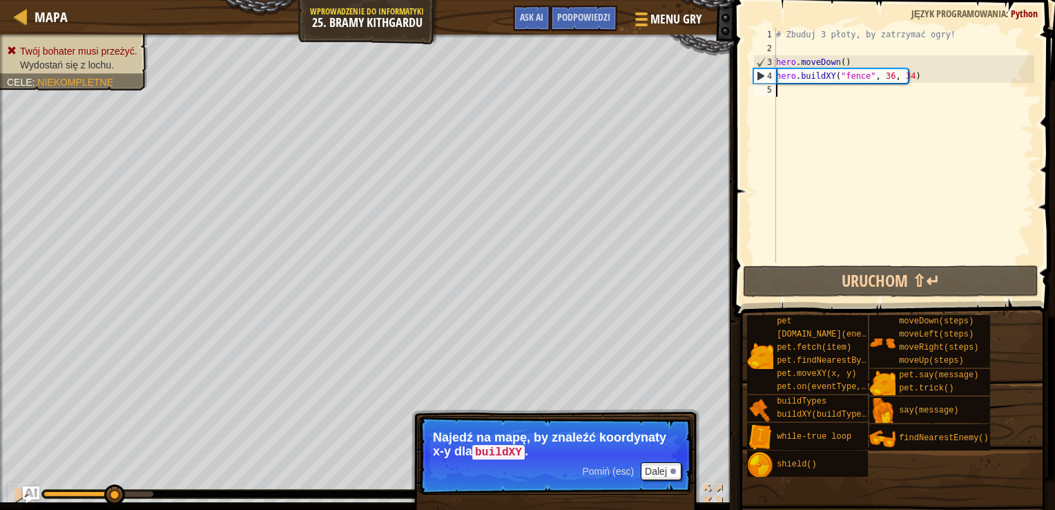
scroll to position [6, 0]
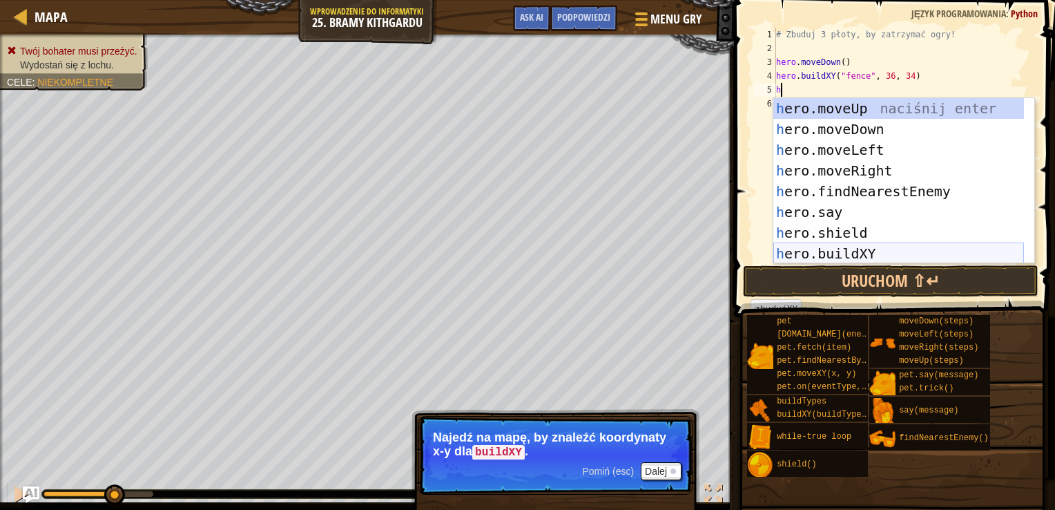
click at [826, 250] on div "h ero.moveUp naciśnij enter h ero.moveDown naciśnij enter h ero.moveLeft naciśn…" at bounding box center [898, 201] width 251 height 207
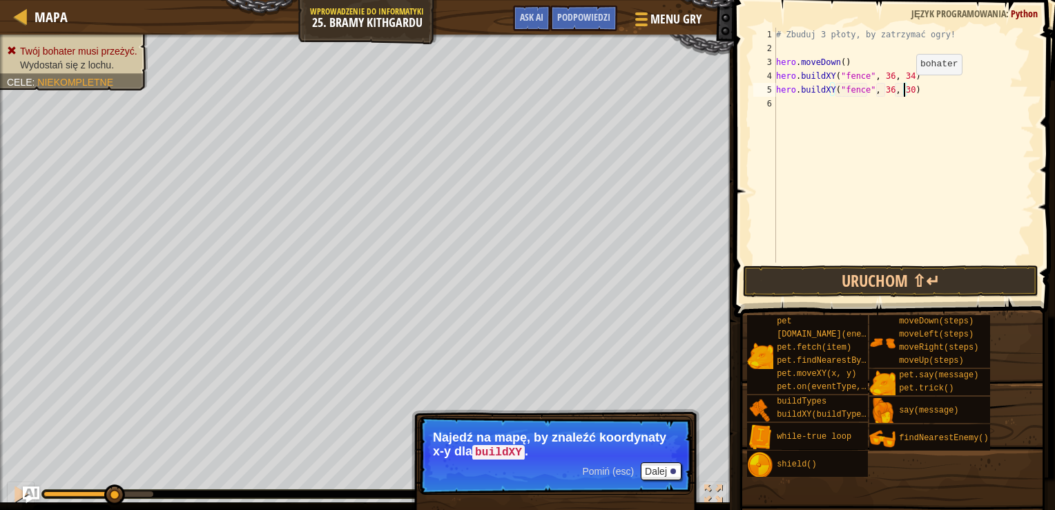
click at [904, 88] on div "# Zbuduj 3 płoty, by zatrzymać ogry! hero . moveDown ( ) hero . buildXY ( "fenc…" at bounding box center [903, 159] width 261 height 262
type textarea "hero.buildXY("fence", 36, 31)"
click at [885, 97] on div "# Zbuduj 3 płoty, by zatrzymać ogry! hero . moveDown ( ) hero . buildXY ( "fenc…" at bounding box center [903, 159] width 261 height 262
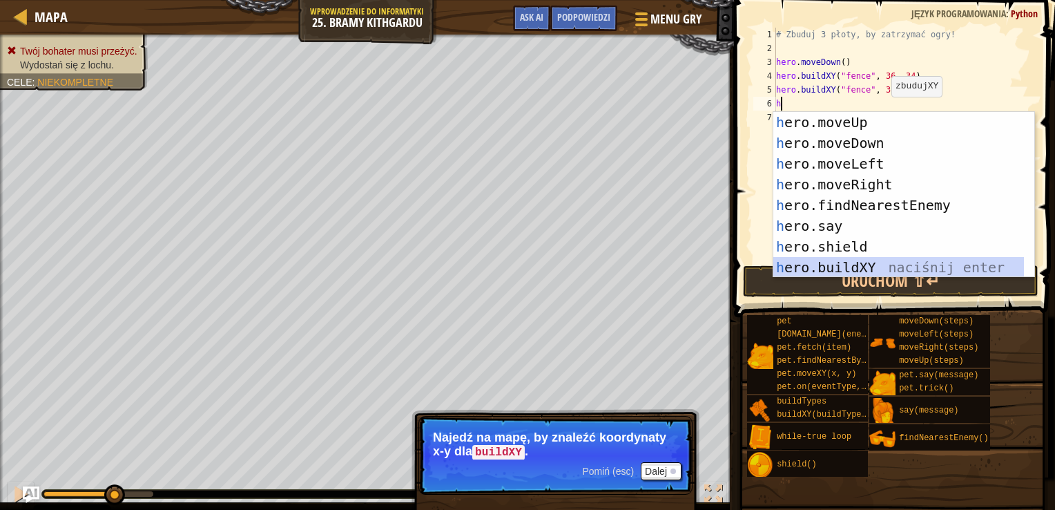
click at [831, 264] on div "h ero.moveUp naciśnij enter h ero.moveDown naciśnij enter h ero.moveLeft naciśn…" at bounding box center [898, 215] width 251 height 207
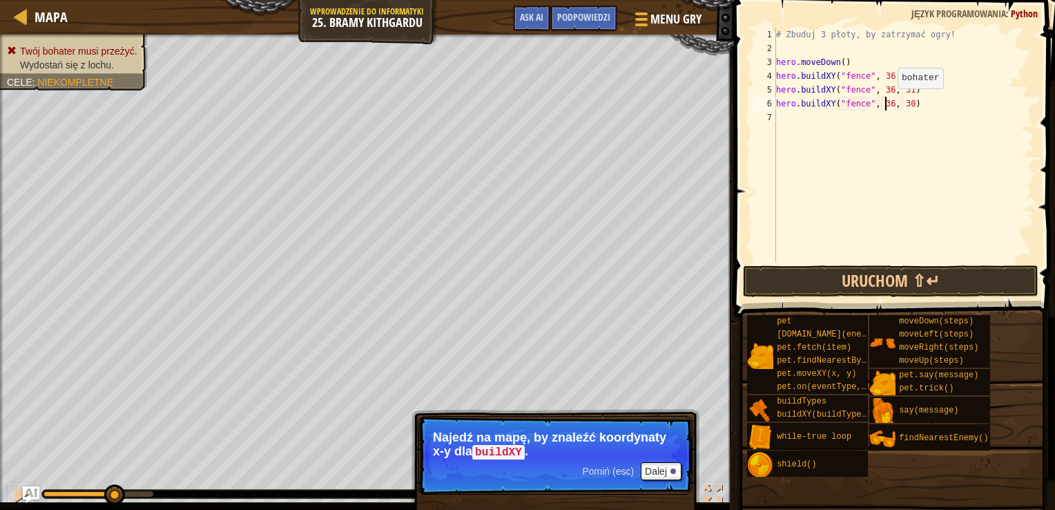
click at [886, 102] on div "# Zbuduj 3 płoty, by zatrzymać ogry! hero . moveDown ( ) hero . buildXY ( "fenc…" at bounding box center [903, 159] width 261 height 262
click at [903, 106] on div "# Zbuduj 3 płoty, by zatrzymać ogry! hero . moveDown ( ) hero . buildXY ( "fenc…" at bounding box center [903, 159] width 261 height 262
type textarea "hero.buildXY("fence", 36, 27)"
click at [881, 276] on button "Uruchom ⇧↵" at bounding box center [891, 281] width 296 height 32
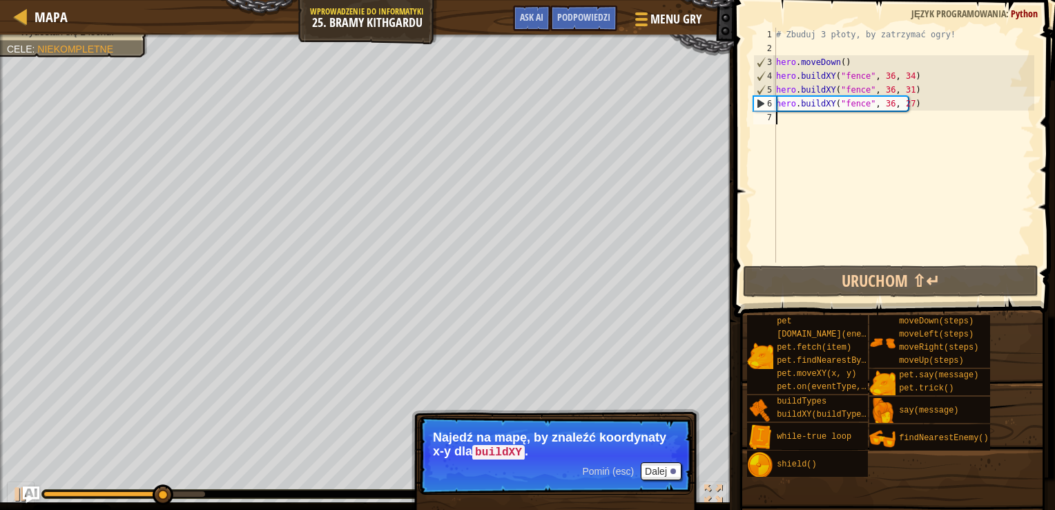
click at [892, 132] on div "# Zbuduj 3 płoty, by zatrzymać ogry! hero . moveDown ( ) hero . buildXY ( "fenc…" at bounding box center [903, 159] width 261 height 262
type textarea "h"
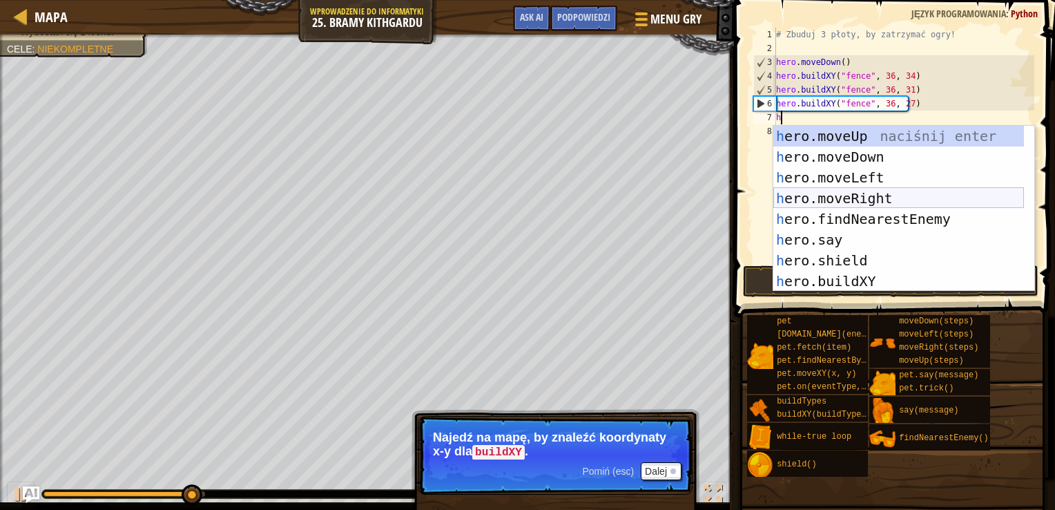
click at [848, 198] on div "h ero.moveUp naciśnij enter h ero.moveDown naciśnij enter h ero.moveLeft naciśn…" at bounding box center [898, 229] width 251 height 207
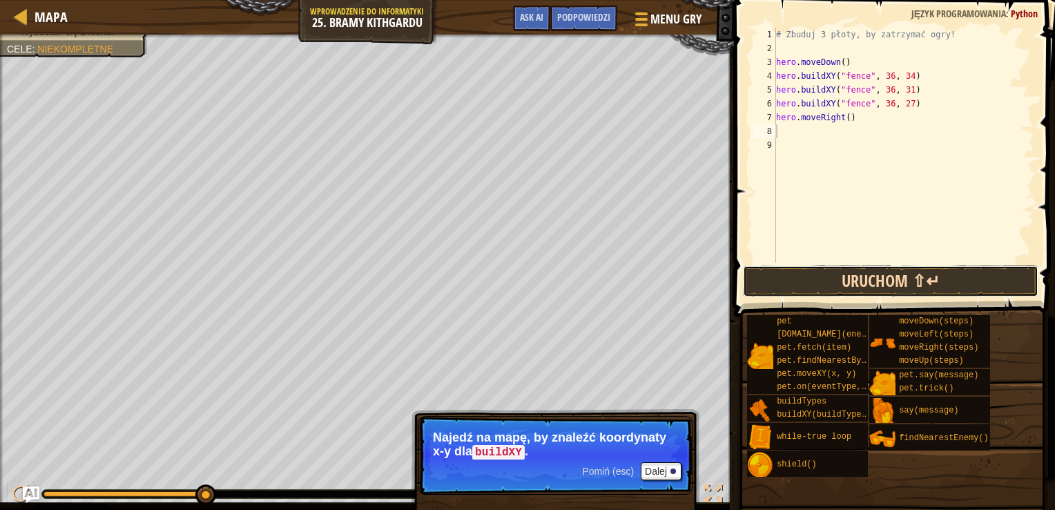
click at [850, 273] on button "Uruchom ⇧↵" at bounding box center [891, 281] width 296 height 32
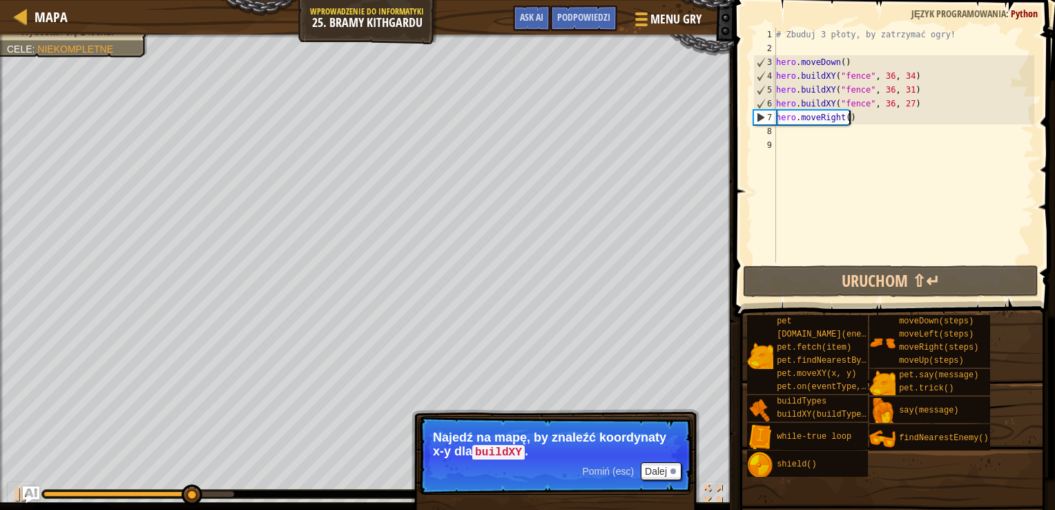
click at [855, 111] on div "# Zbuduj 3 płoty, by zatrzymać ogry! hero . moveDown ( ) hero . buildXY ( "fenc…" at bounding box center [903, 159] width 261 height 262
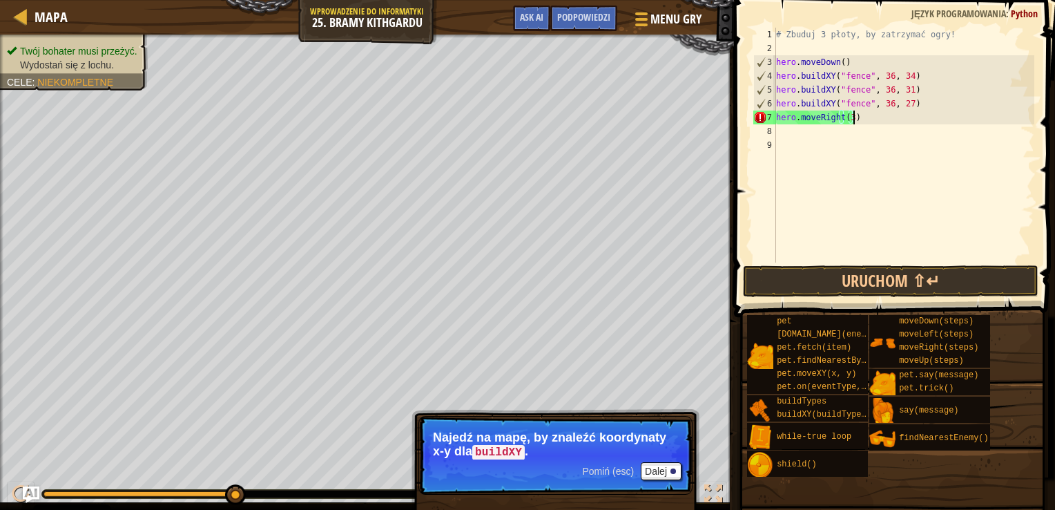
scroll to position [6, 6]
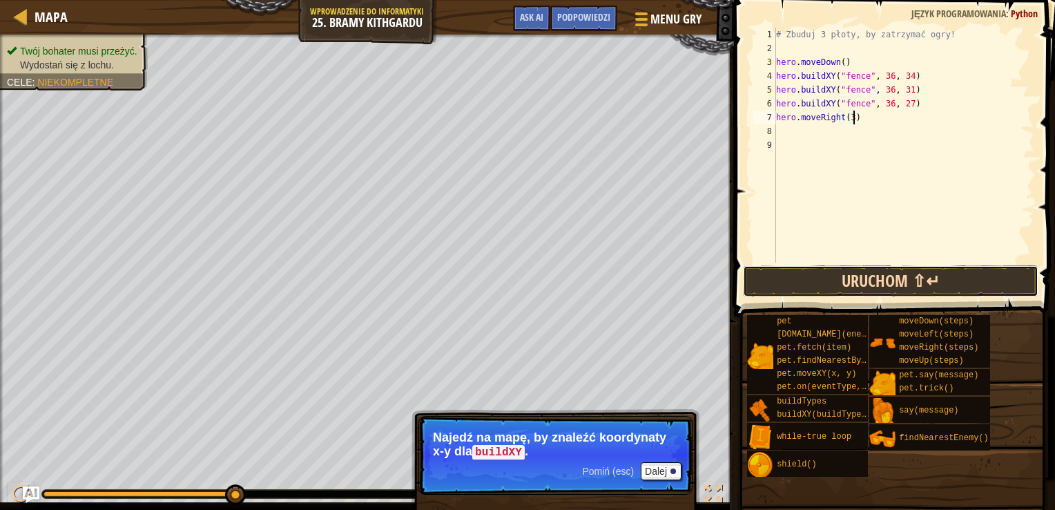
click at [824, 272] on button "Uruchom ⇧↵" at bounding box center [891, 281] width 296 height 32
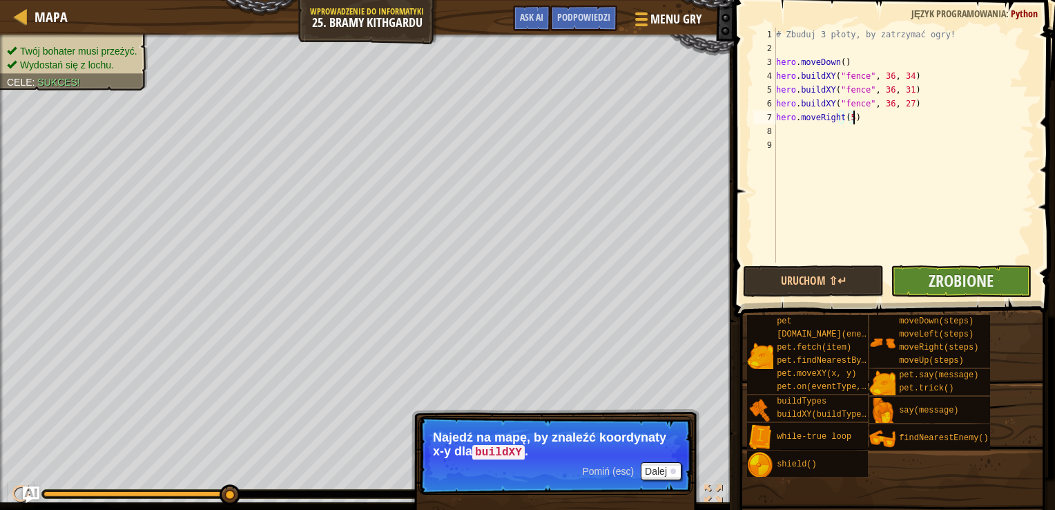
type textarea "hero.moveRight(5)"
click at [912, 272] on button "Zrobione" at bounding box center [961, 281] width 141 height 32
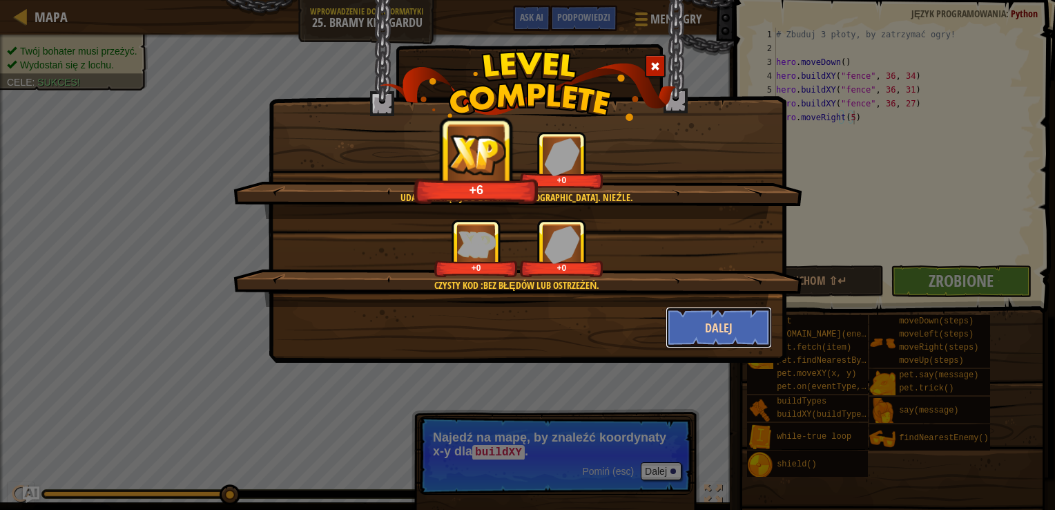
click at [680, 325] on button "Dalej" at bounding box center [719, 327] width 107 height 41
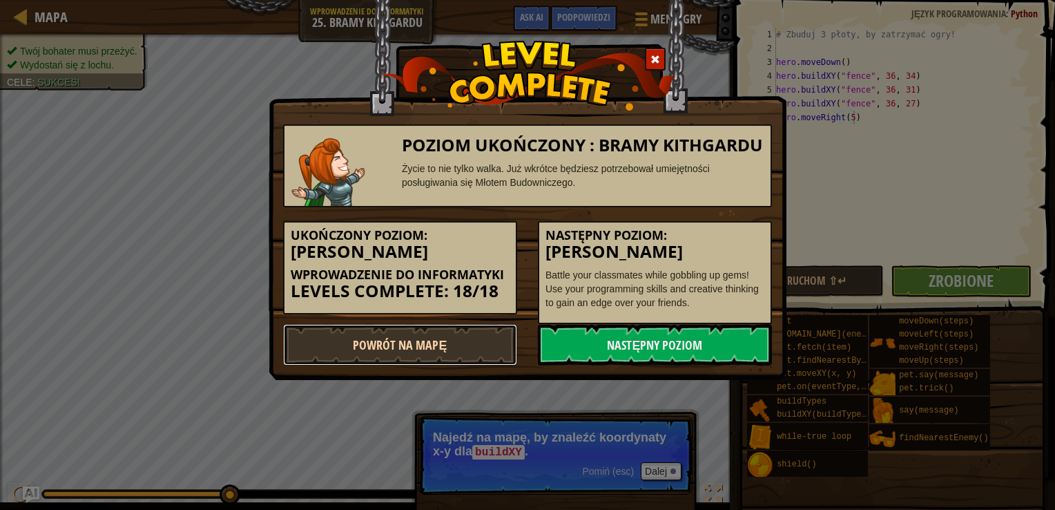
click at [483, 334] on link "Powrót na Mapę" at bounding box center [400, 344] width 234 height 41
select select "pl"
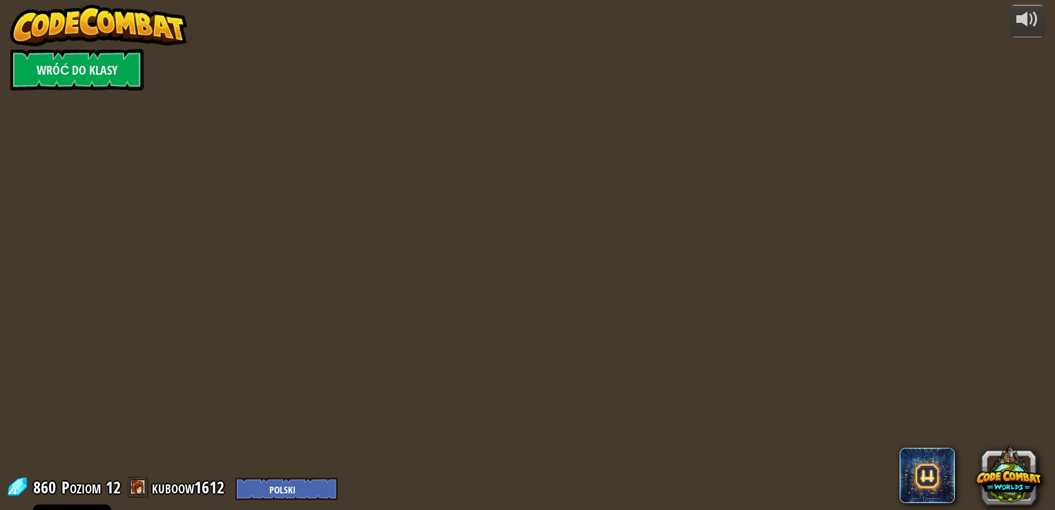
select select "pl"
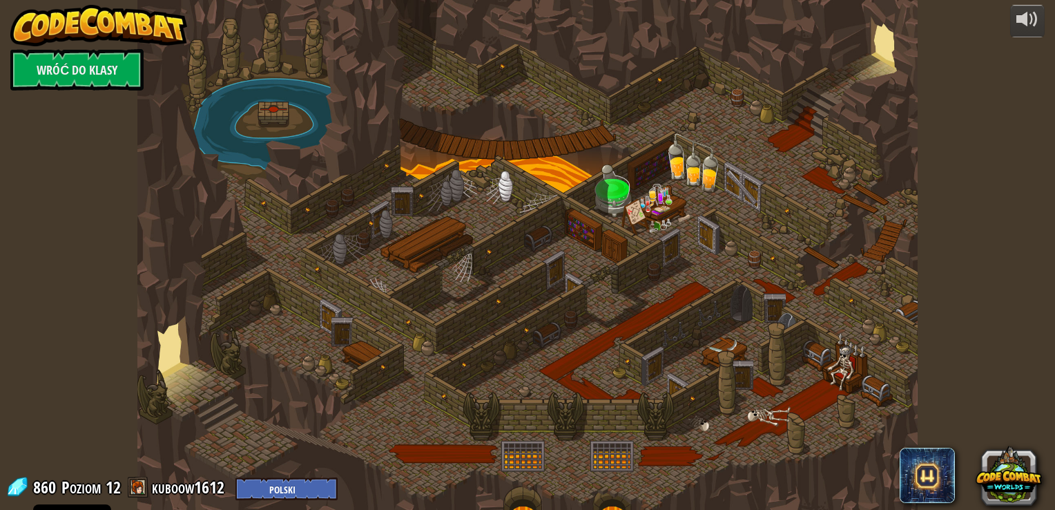
select select "pl"
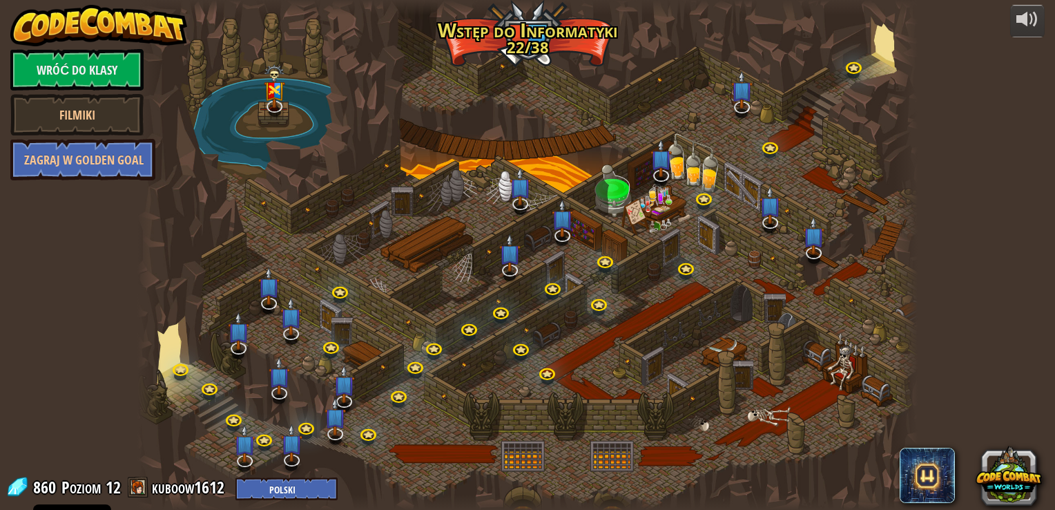
select select "pl"
